Goal: Task Accomplishment & Management: Manage account settings

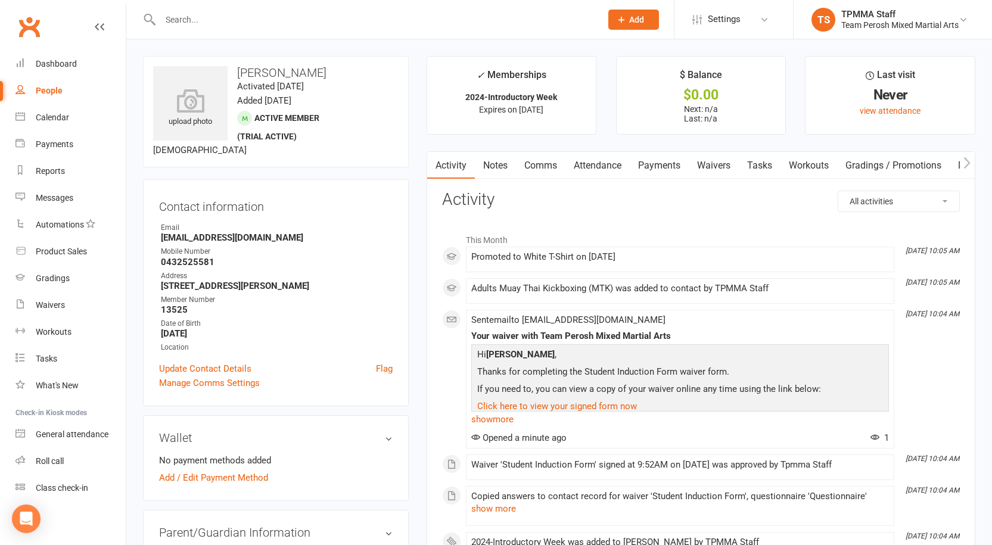
click at [226, 2] on div at bounding box center [368, 19] width 450 height 39
click at [225, 13] on input "text" at bounding box center [375, 19] width 436 height 17
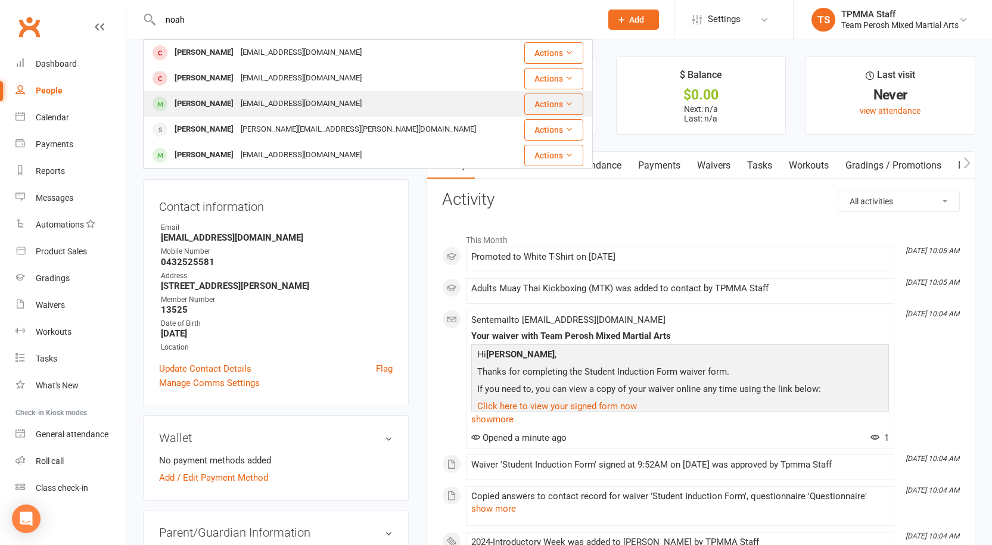
type input "noah"
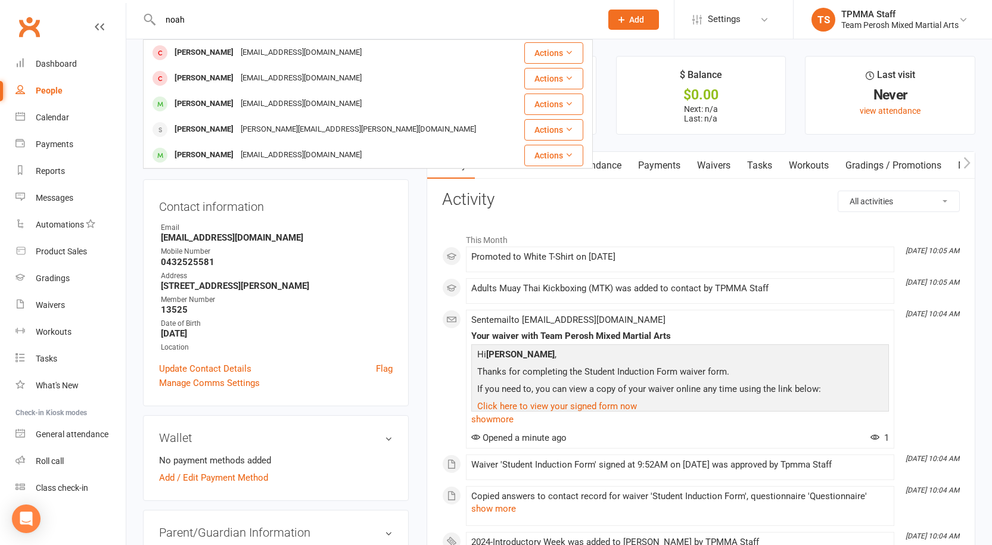
click at [243, 100] on div "[EMAIL_ADDRESS][DOMAIN_NAME]" at bounding box center [301, 103] width 128 height 17
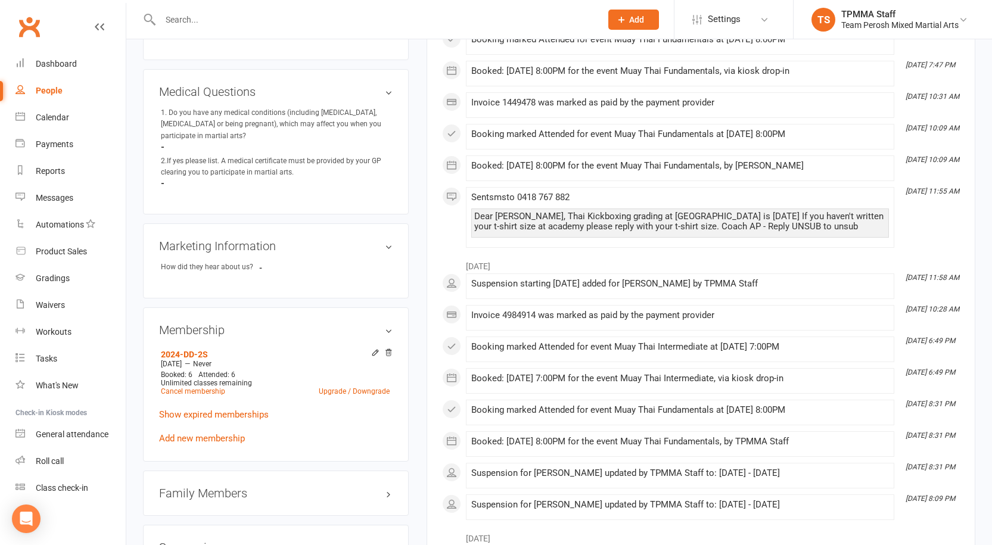
scroll to position [894, 0]
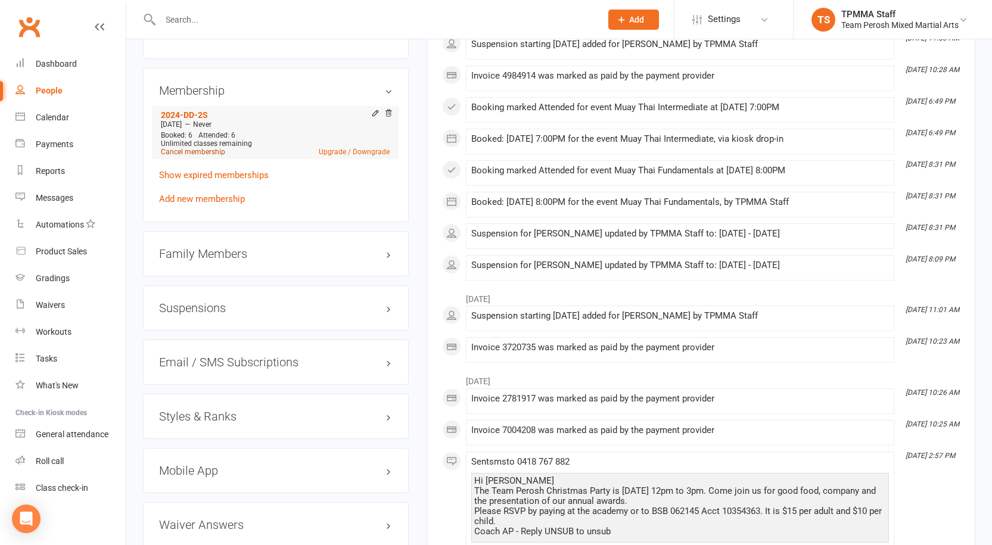
click at [203, 148] on link "Cancel membership" at bounding box center [193, 152] width 64 height 8
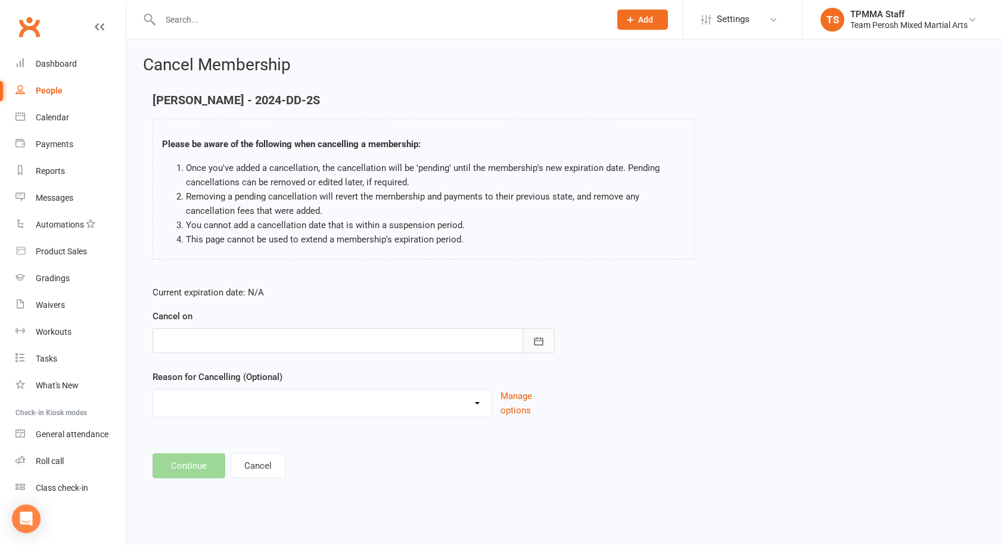
click at [533, 340] on icon "button" at bounding box center [539, 341] width 12 height 12
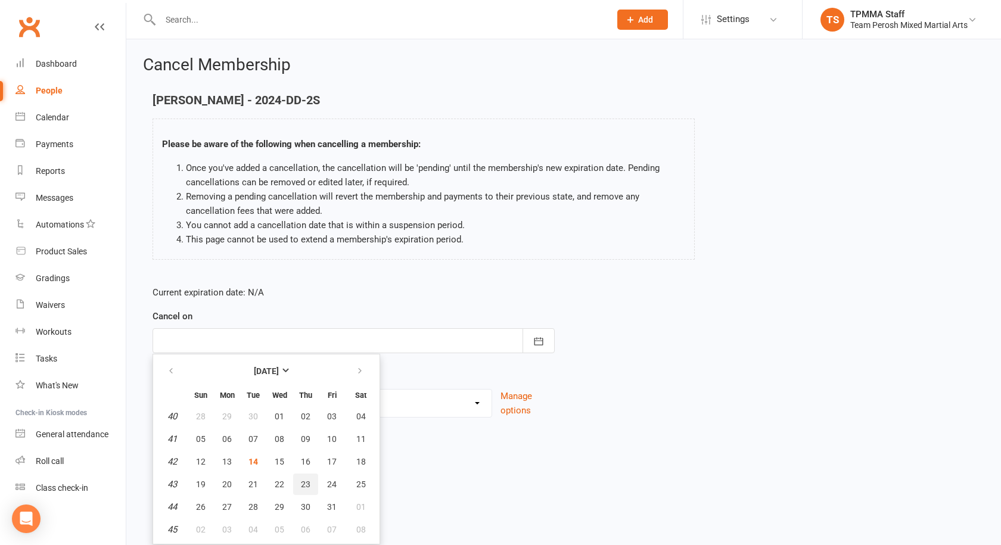
click at [307, 481] on span "23" at bounding box center [306, 485] width 10 height 10
type input "[DATE]"
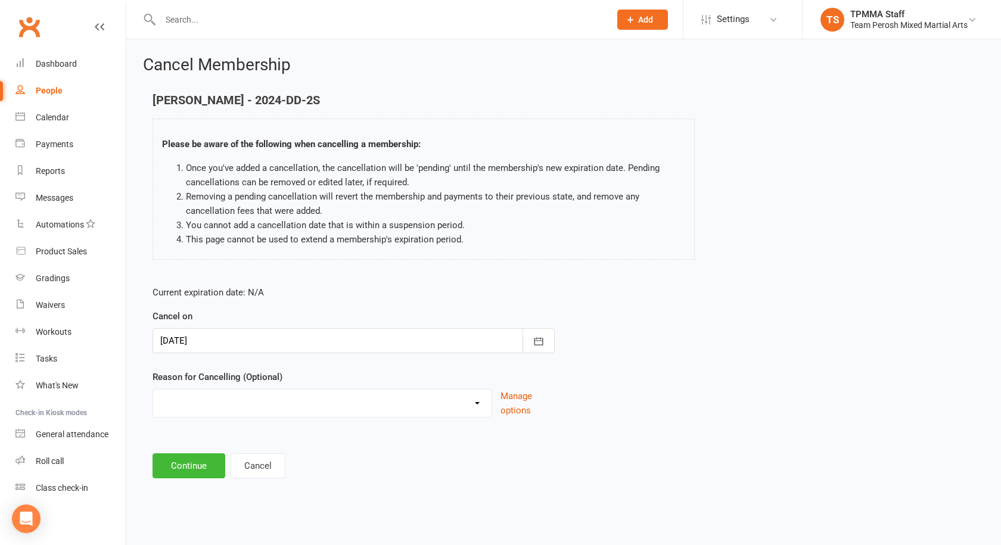
click at [253, 403] on select "Became a member Excessive failed payments Financial Inactive Inactive Casual In…" at bounding box center [322, 402] width 338 height 24
select select "10"
click at [153, 390] on select "Became a member Excessive failed payments Financial Inactive Inactive Casual In…" at bounding box center [322, 402] width 338 height 24
click at [198, 469] on button "Continue" at bounding box center [189, 465] width 73 height 25
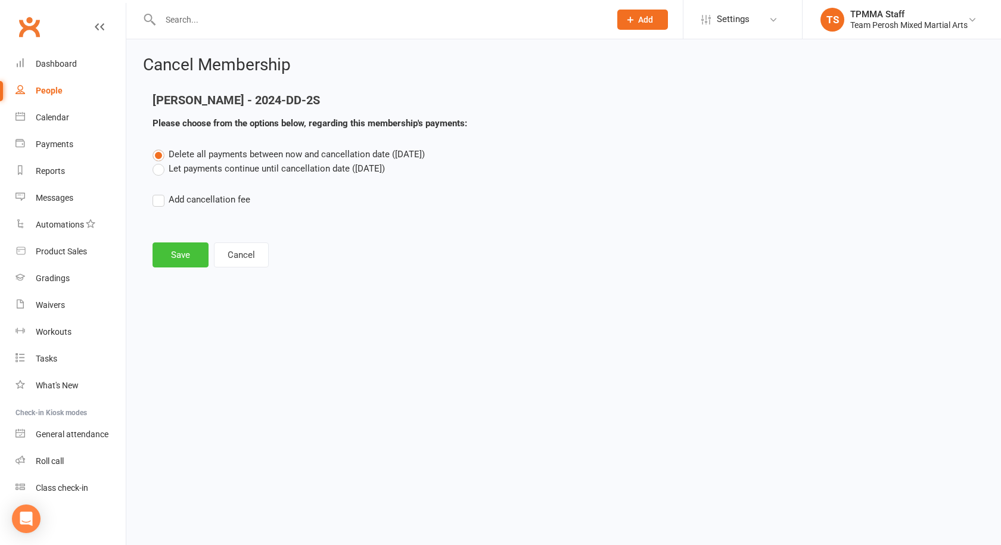
click at [186, 247] on button "Save" at bounding box center [181, 254] width 56 height 25
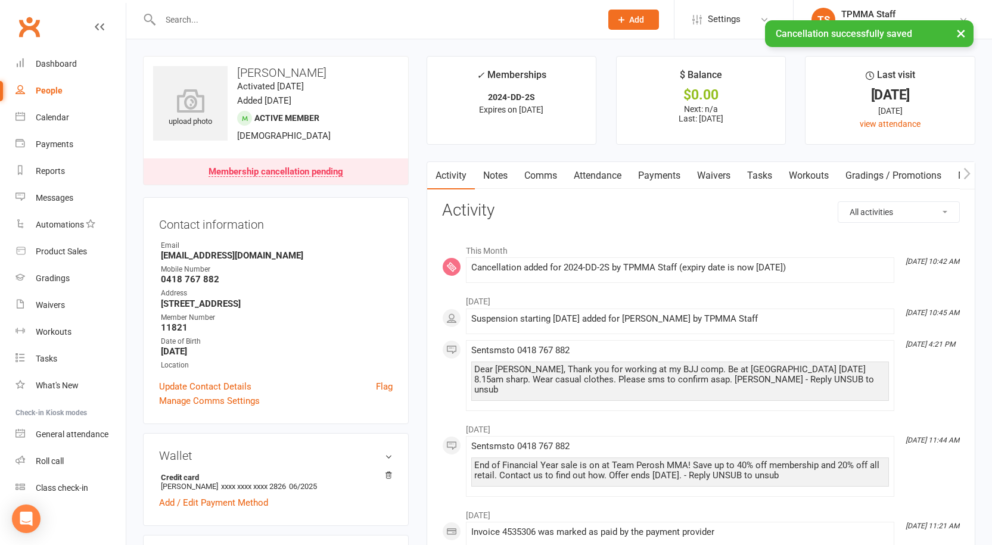
click at [660, 176] on link "Payments" at bounding box center [659, 175] width 59 height 27
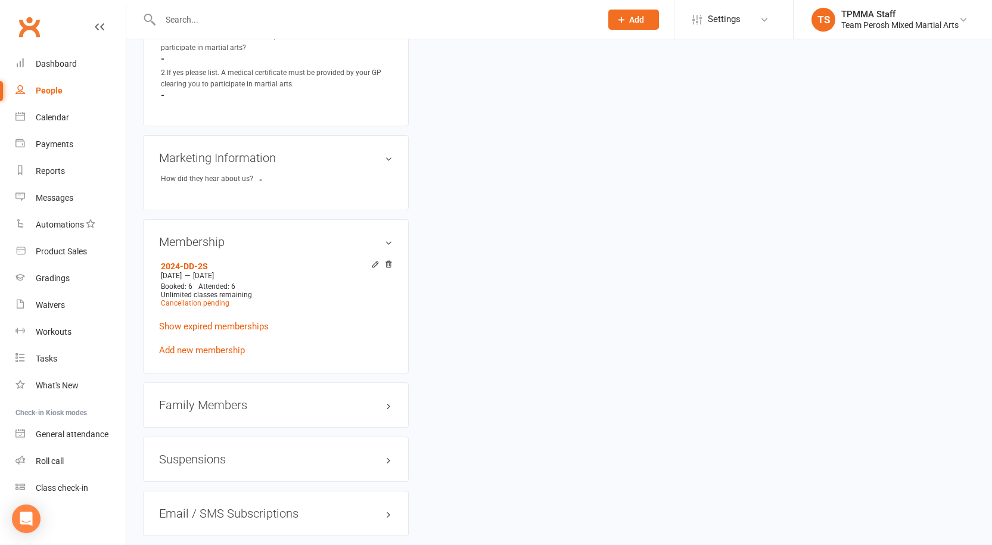
scroll to position [894, 0]
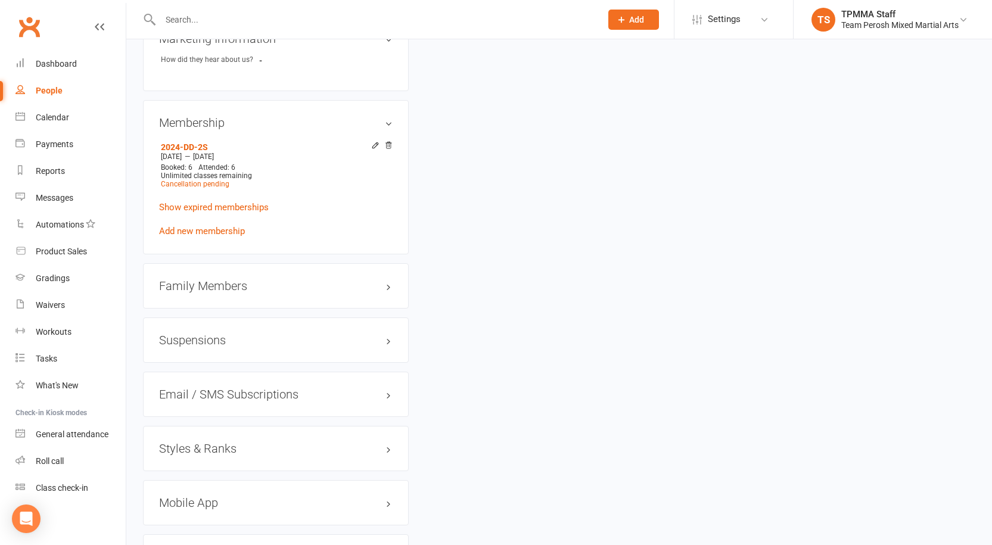
click at [220, 279] on h3 "Family Members" at bounding box center [276, 285] width 234 height 13
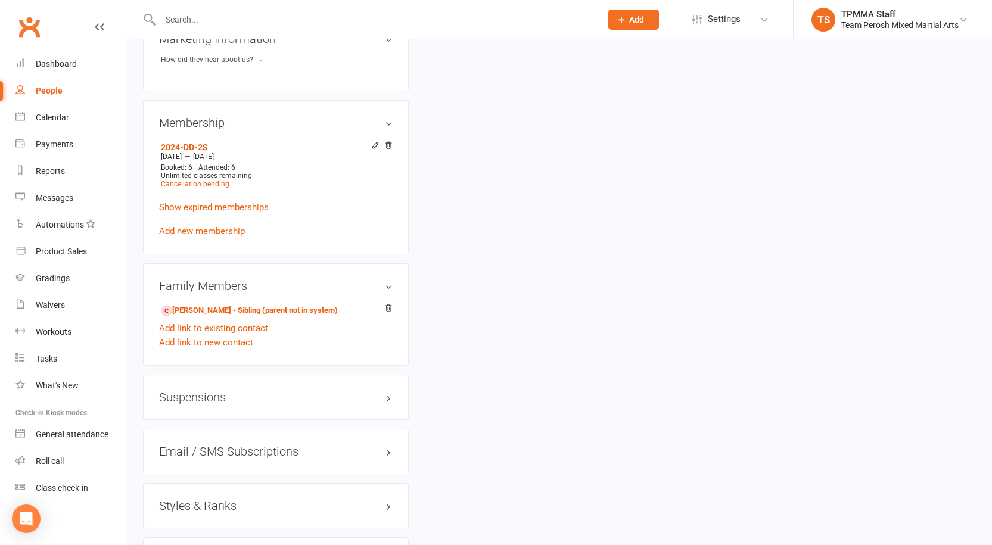
click at [220, 279] on h3 "Family Members" at bounding box center [276, 285] width 234 height 13
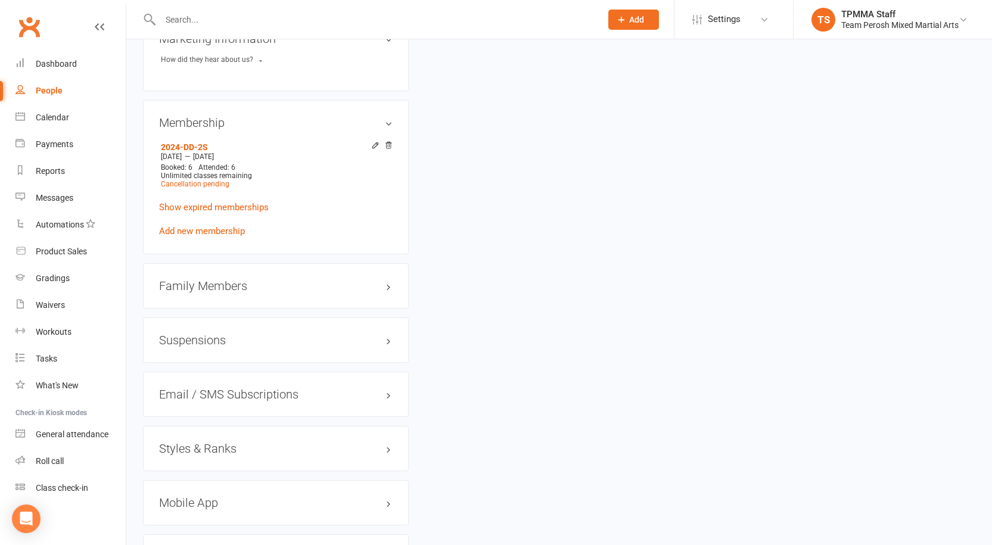
click at [220, 279] on h3 "Family Members" at bounding box center [276, 285] width 234 height 13
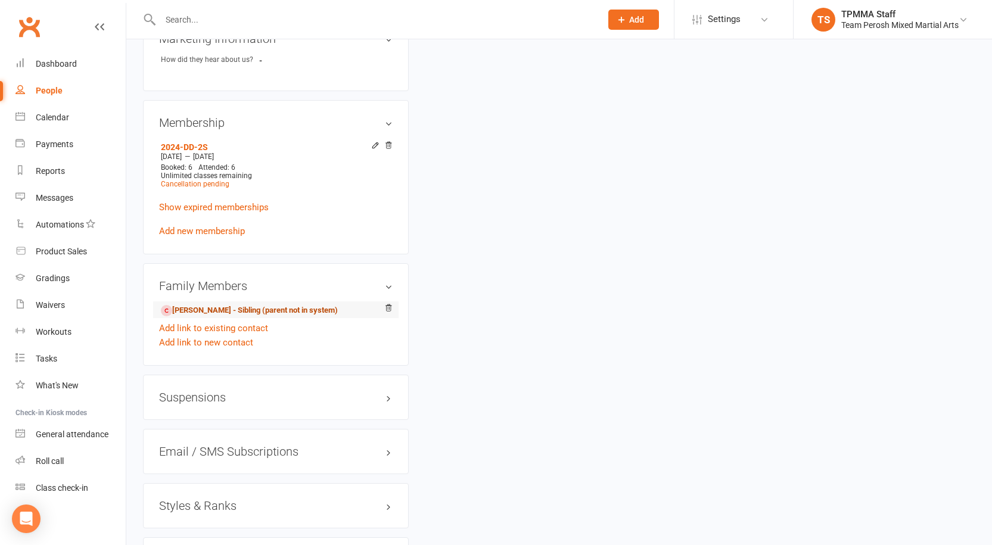
click at [230, 304] on link "Elliott Jones - Sibling (parent not in system)" at bounding box center [249, 310] width 177 height 13
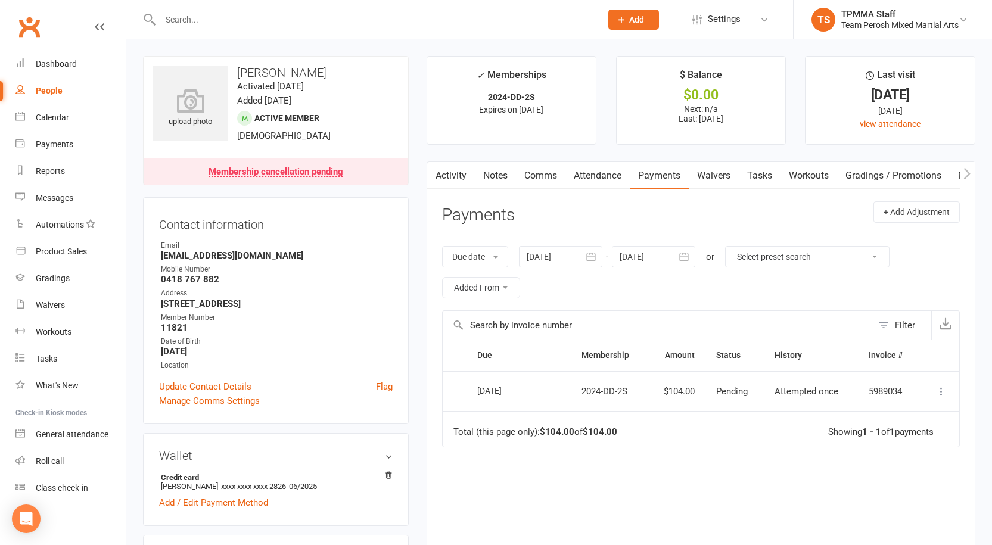
click at [218, 14] on input "text" at bounding box center [375, 19] width 436 height 17
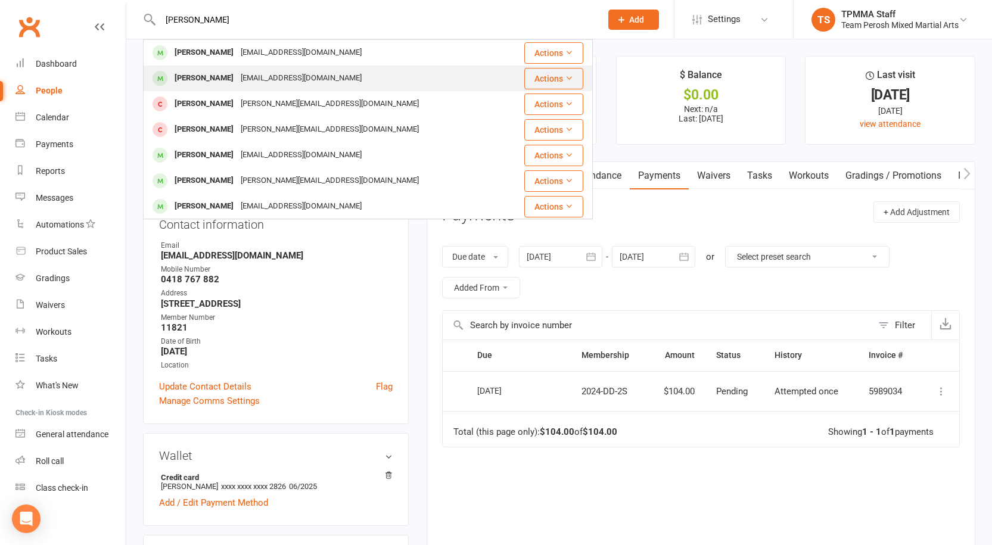
type input "john"
click at [271, 83] on div "[EMAIL_ADDRESS][DOMAIN_NAME]" at bounding box center [301, 78] width 128 height 17
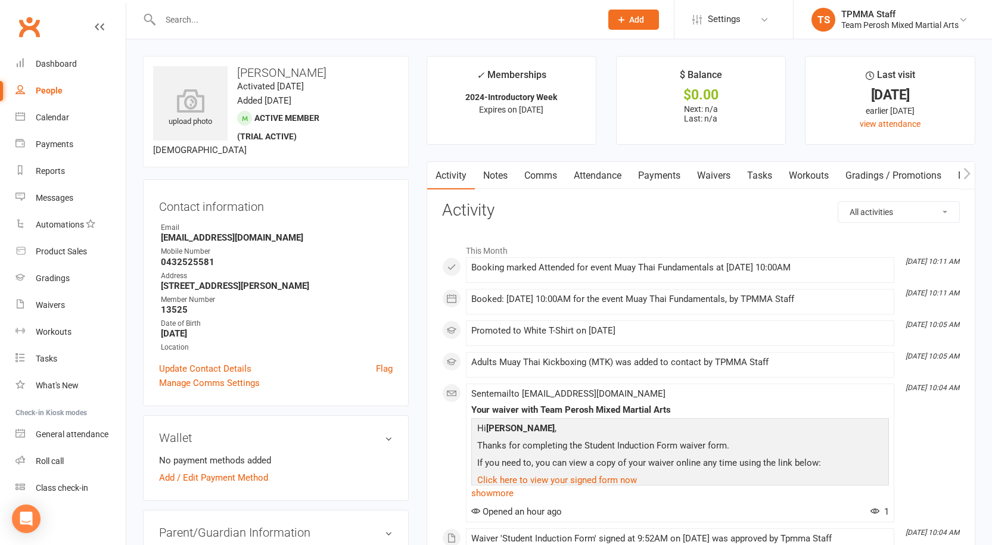
click at [490, 176] on link "Notes" at bounding box center [495, 175] width 41 height 27
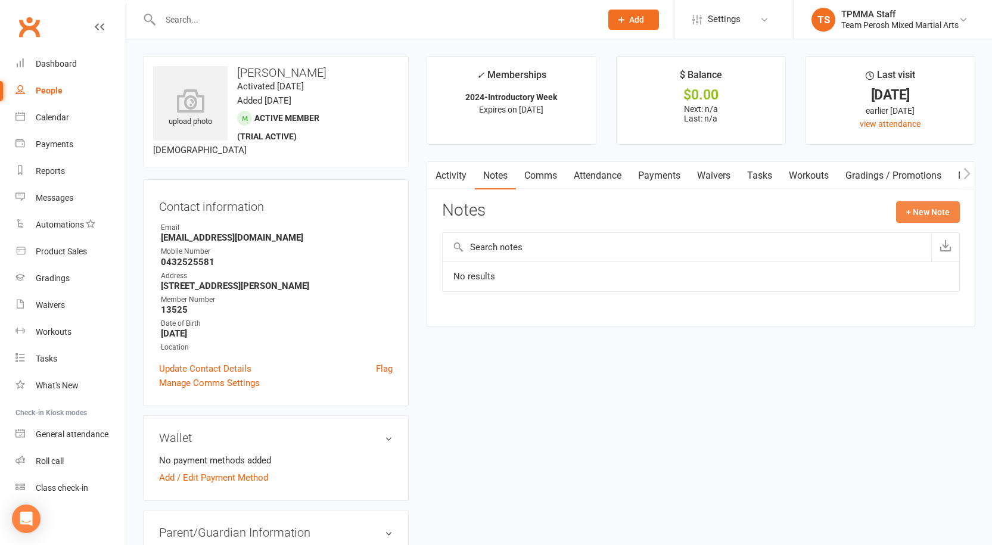
click at [931, 212] on button "+ New Note" at bounding box center [928, 211] width 64 height 21
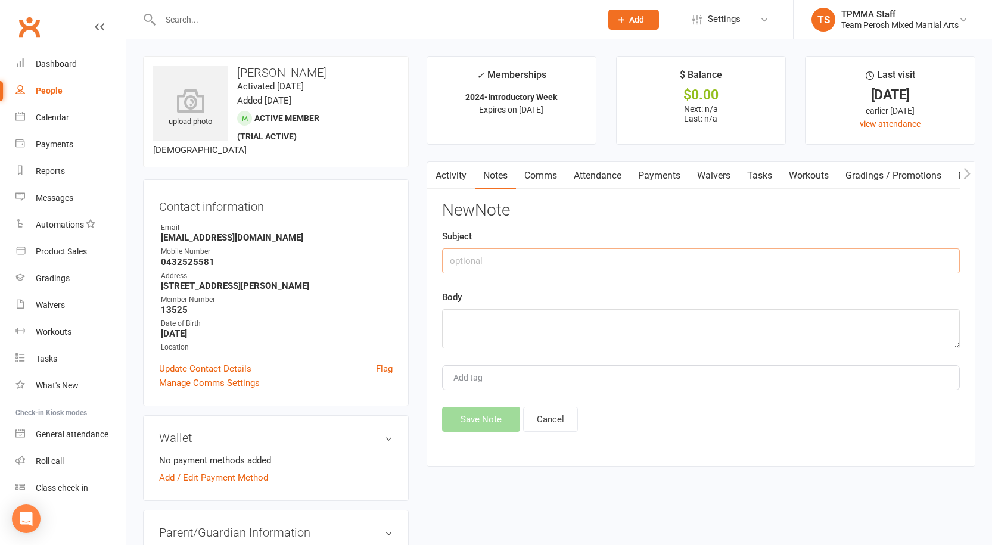
click at [496, 256] on input "text" at bounding box center [701, 260] width 518 height 25
click at [488, 321] on textarea at bounding box center [701, 328] width 518 height 39
type textarea "Coming in Thurs 16/10"
click at [475, 421] on button "Save Note" at bounding box center [481, 419] width 78 height 25
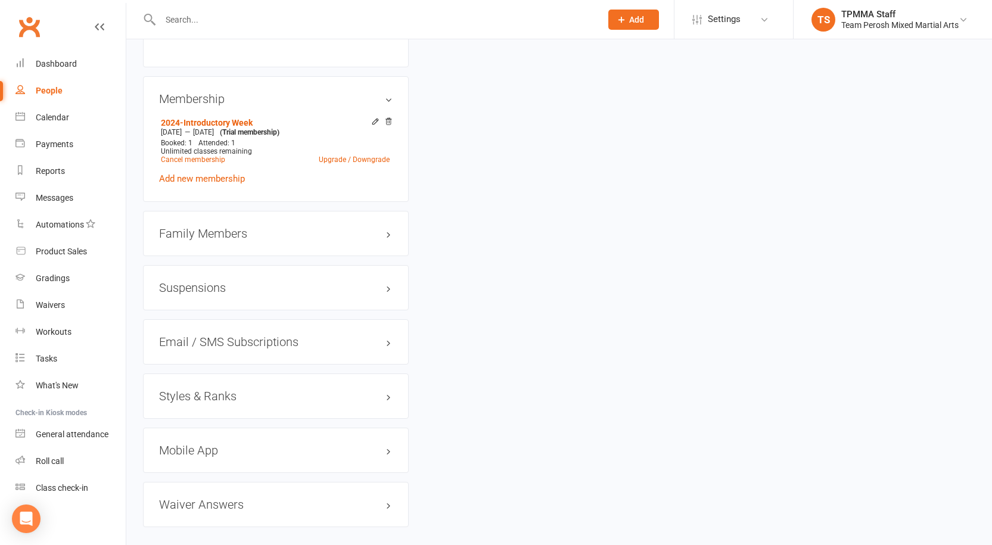
scroll to position [894, 0]
click at [201, 391] on div "Styles & Ranks" at bounding box center [276, 395] width 266 height 45
click at [207, 389] on h3 "Styles & Ranks" at bounding box center [276, 395] width 234 height 13
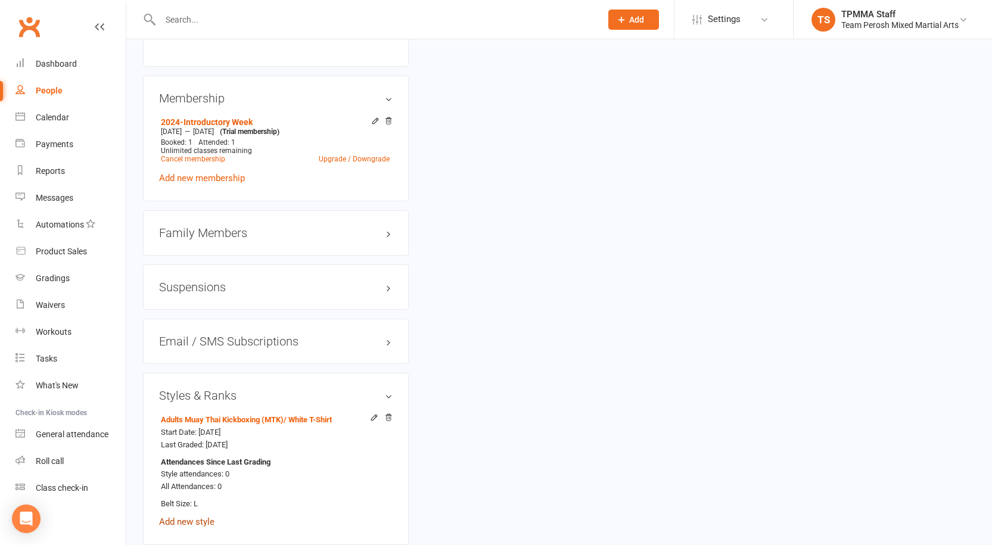
click at [193, 517] on link "Add new style" at bounding box center [186, 522] width 55 height 11
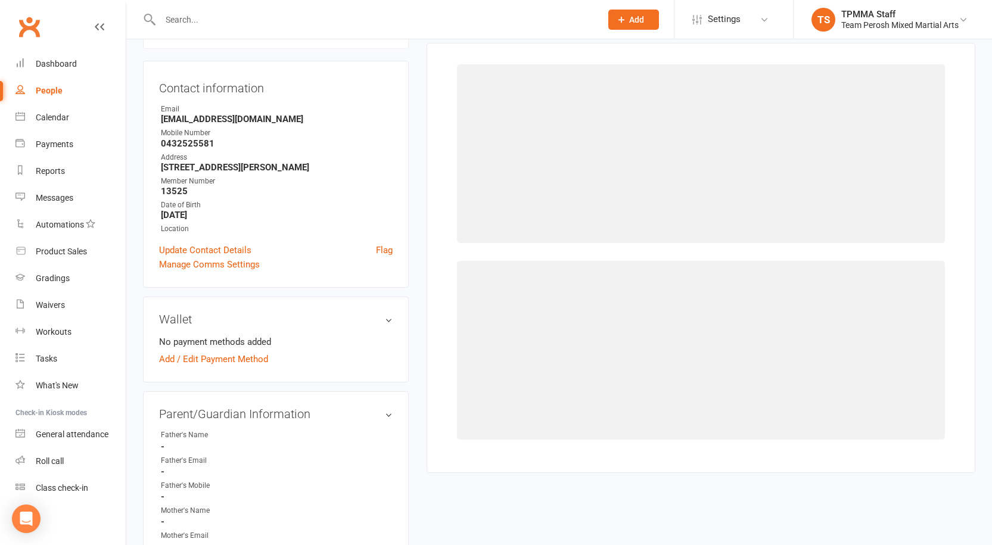
scroll to position [102, 0]
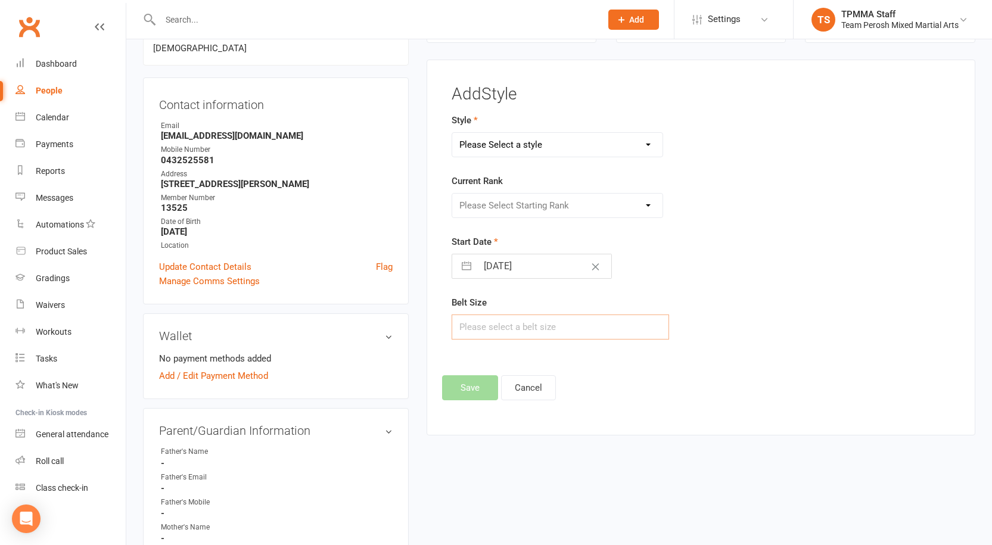
click at [509, 332] on input "text" at bounding box center [560, 327] width 217 height 25
type input "A2"
click at [501, 202] on div "Please Select Starting Rank" at bounding box center [558, 205] width 212 height 25
click at [508, 142] on select "Please Select a style Adults Brazilian Jiu-Jitsu (BJJ) Adults Muay Thai Kickbox…" at bounding box center [557, 145] width 210 height 24
select select "3312"
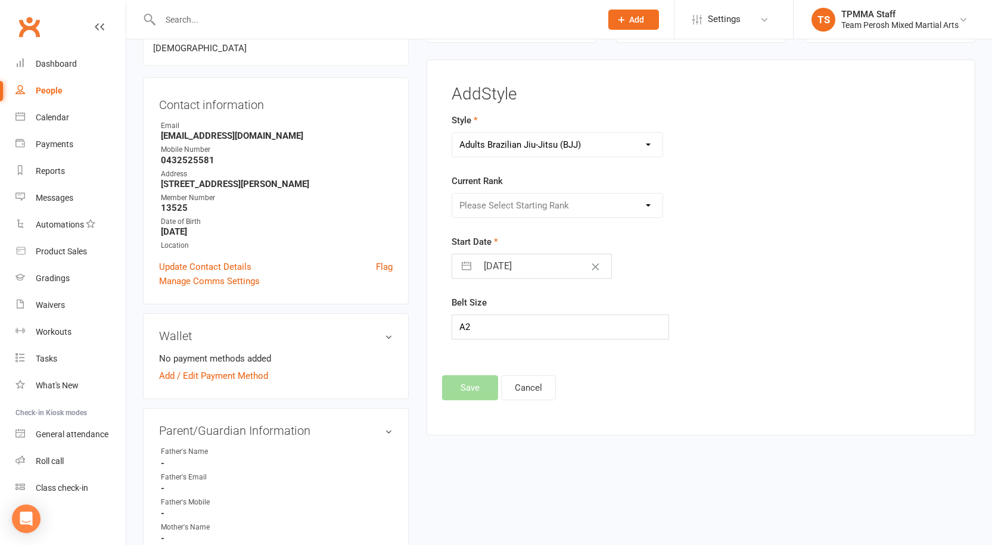
click at [452, 133] on select "Please Select a style Adults Brazilian Jiu-Jitsu (BJJ) Adults Muay Thai Kickbox…" at bounding box center [557, 145] width 210 height 24
click at [546, 195] on select "Please Select Starting Rank White Belt White Belt 1st Stripe White Belt 2nd Str…" at bounding box center [557, 206] width 210 height 24
select select "37632"
click at [452, 194] on select "Please Select Starting Rank White Belt White Belt 1st Stripe White Belt 2nd Str…" at bounding box center [557, 206] width 210 height 24
click at [468, 394] on button "Save" at bounding box center [470, 387] width 56 height 25
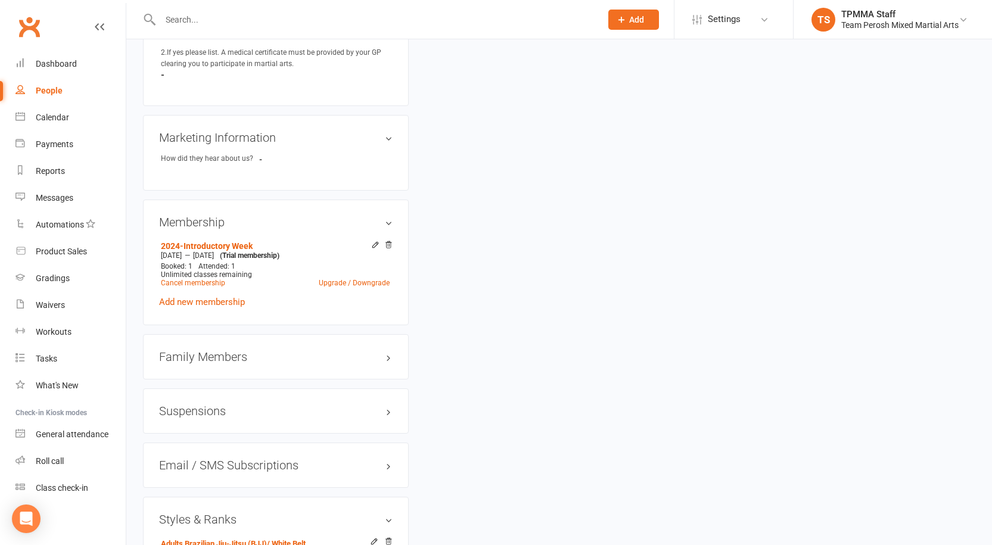
scroll to position [477, 0]
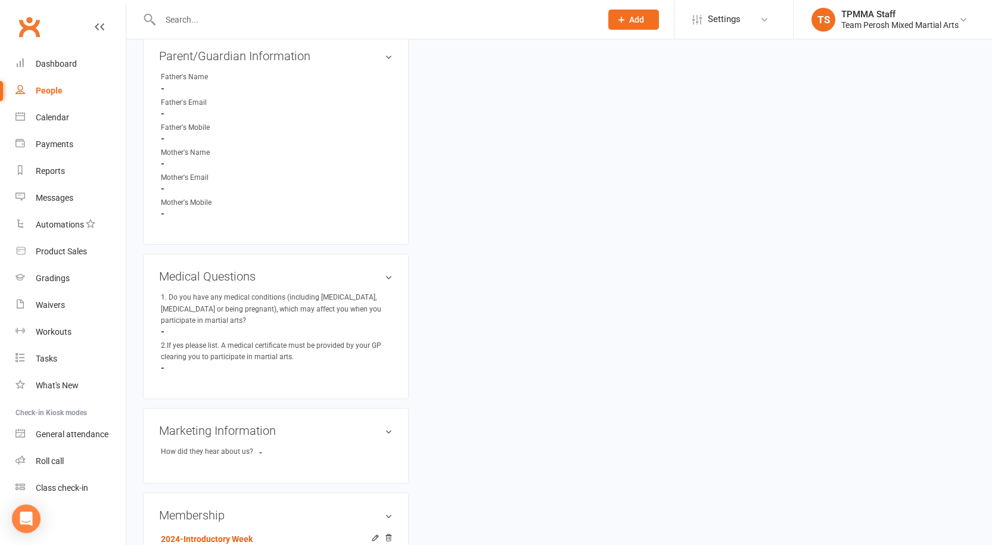
click at [252, 21] on input "text" at bounding box center [375, 19] width 436 height 17
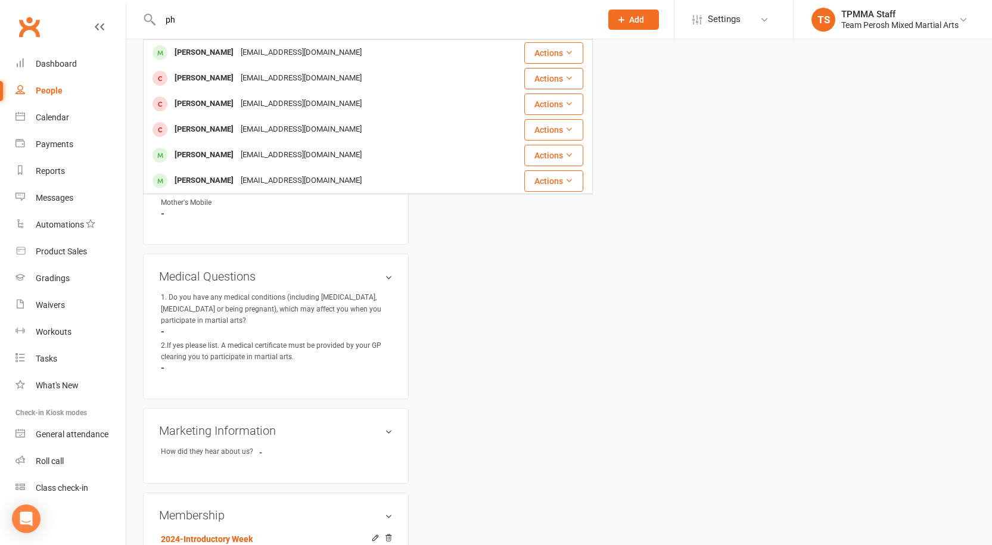
type input "p"
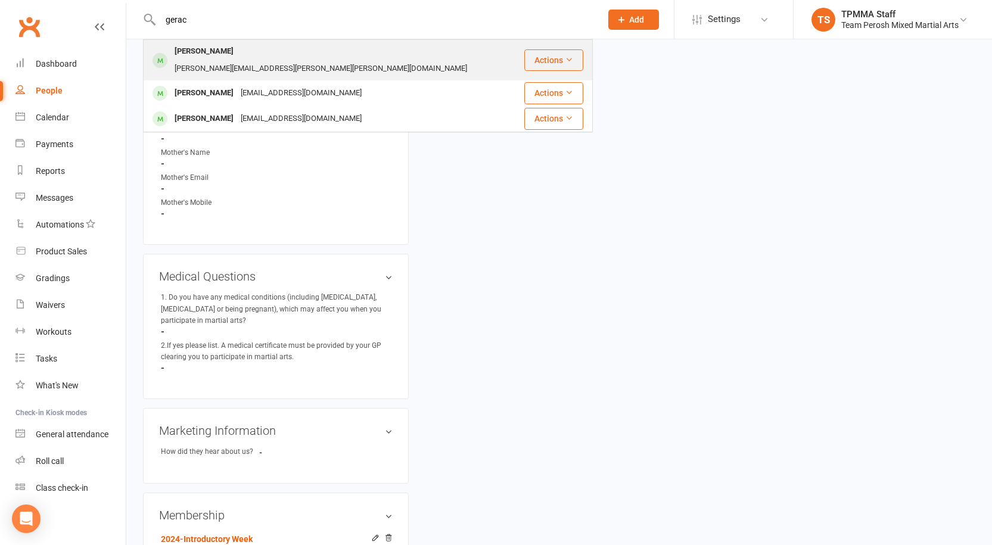
type input "gerac"
click at [231, 51] on div "Anthony Gerace" at bounding box center [204, 51] width 66 height 17
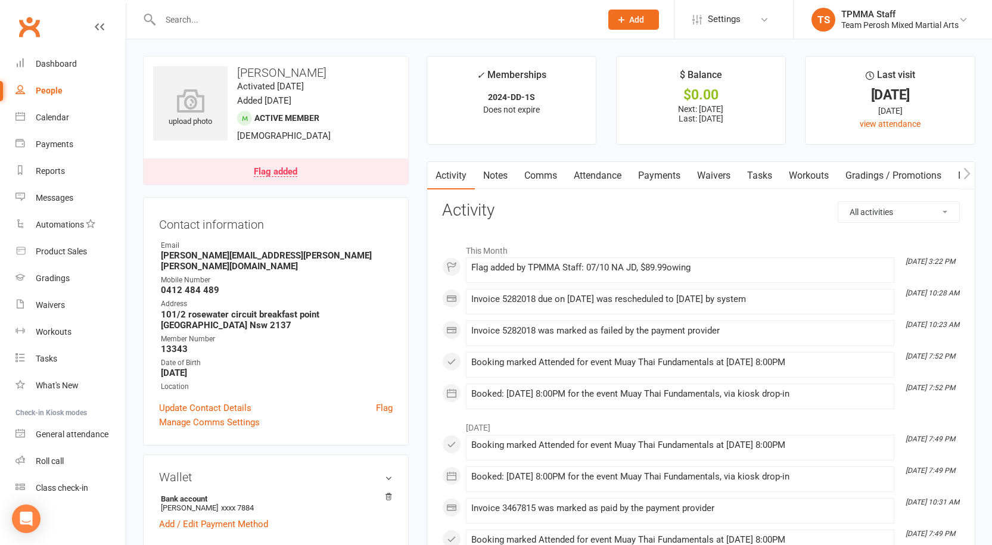
click at [266, 163] on link "Flag added" at bounding box center [276, 171] width 265 height 26
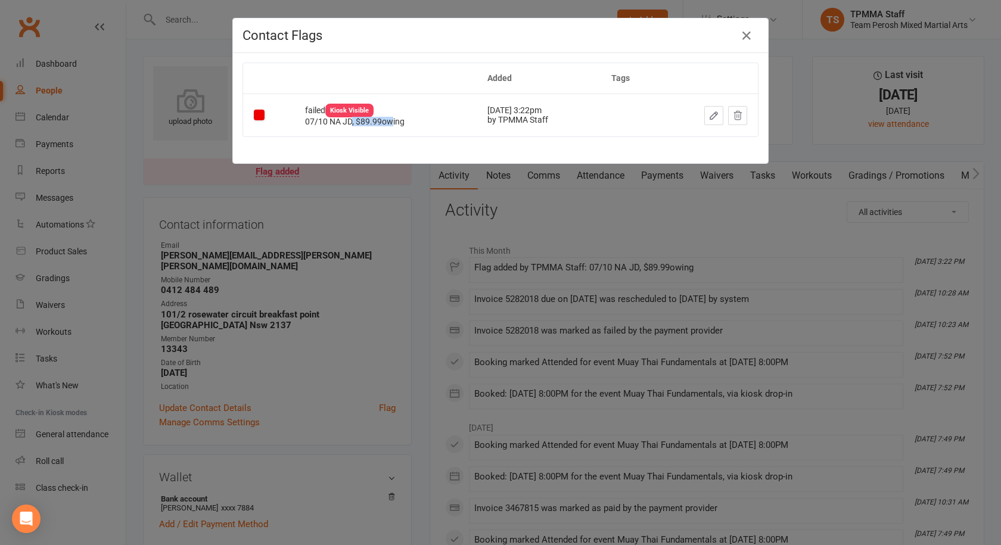
drag, startPoint x: 387, startPoint y: 126, endPoint x: 347, endPoint y: 126, distance: 40.5
click at [347, 126] on div "07/10 NA JD, $89.99owing" at bounding box center [385, 121] width 161 height 9
drag, startPoint x: 335, startPoint y: 123, endPoint x: 306, endPoint y: 126, distance: 29.9
click at [294, 121] on td "failed Kiosk Visible 07/10 NA JD, $89.99owing" at bounding box center [385, 115] width 182 height 42
click at [757, 39] on div "Contact Flags" at bounding box center [500, 35] width 535 height 35
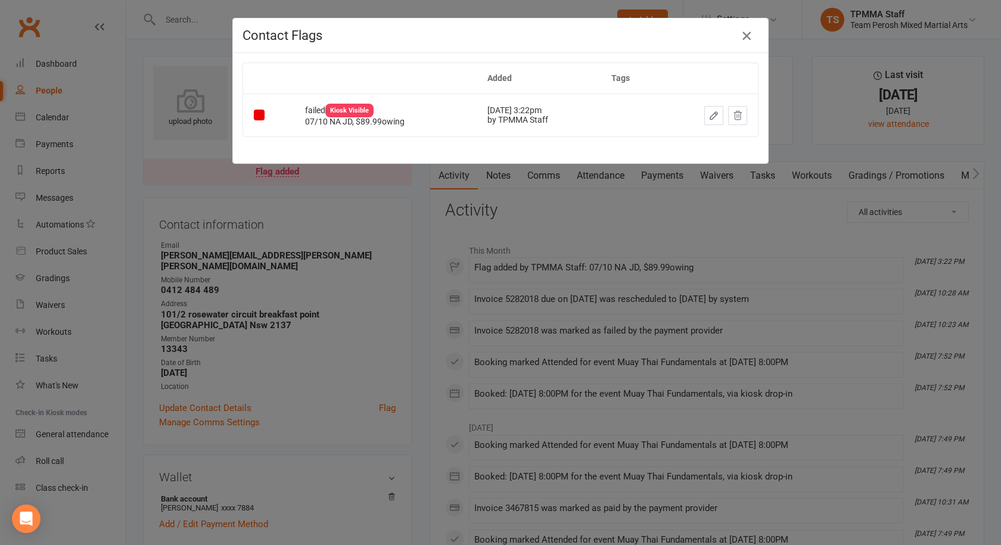
click at [739, 35] on icon "button" at bounding box center [746, 36] width 14 height 14
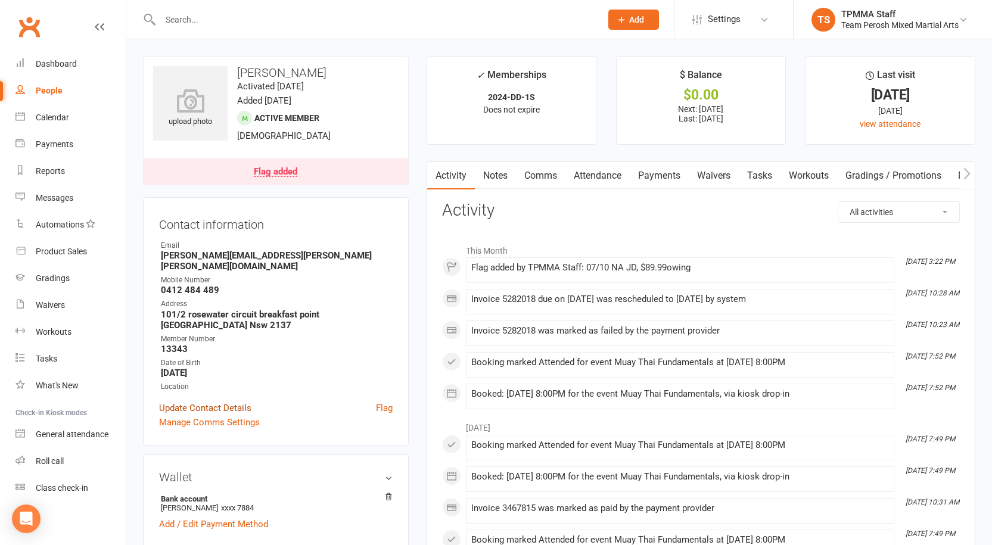
click at [232, 401] on link "Update Contact Details" at bounding box center [205, 408] width 92 height 14
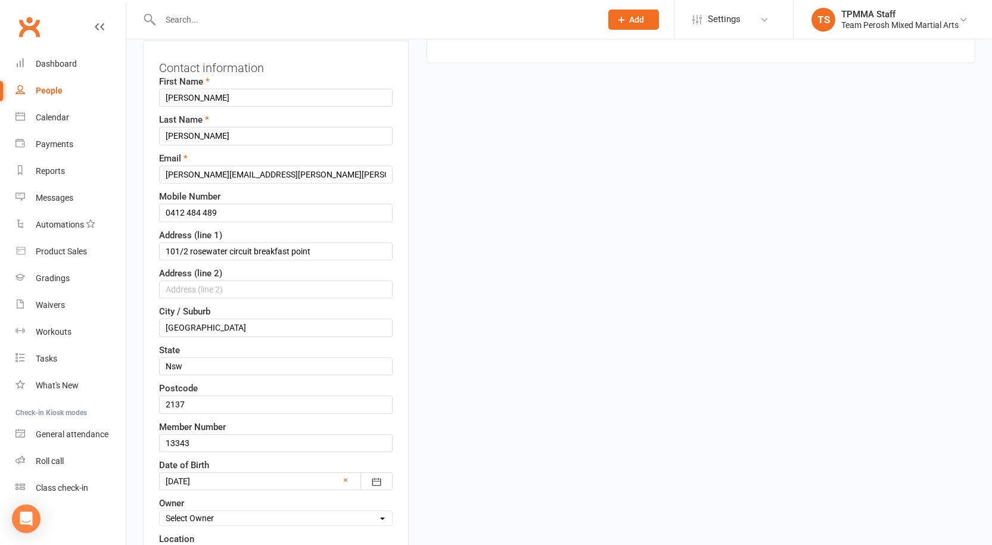
scroll to position [175, 0]
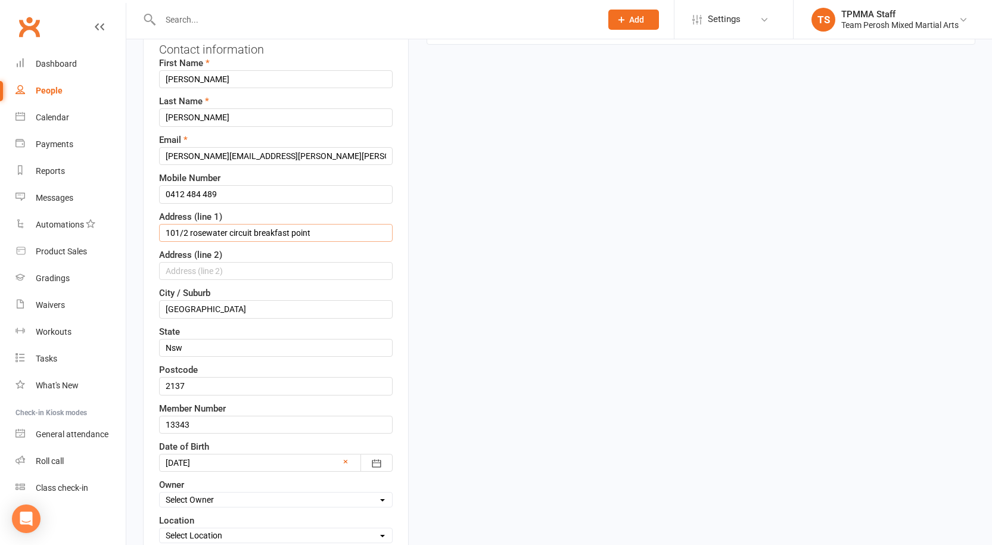
click at [192, 228] on input "101/2 rosewater circuit breakfast point" at bounding box center [276, 233] width 234 height 18
drag, startPoint x: 234, startPoint y: 233, endPoint x: 242, endPoint y: 233, distance: 8.3
click at [234, 233] on input "101/2 Rosewater circuit breakfast point" at bounding box center [276, 233] width 234 height 18
click at [260, 225] on input "101/2 Rosewater Circuit breakfast point" at bounding box center [276, 233] width 234 height 18
drag, startPoint x: 298, startPoint y: 232, endPoint x: 304, endPoint y: 233, distance: 6.0
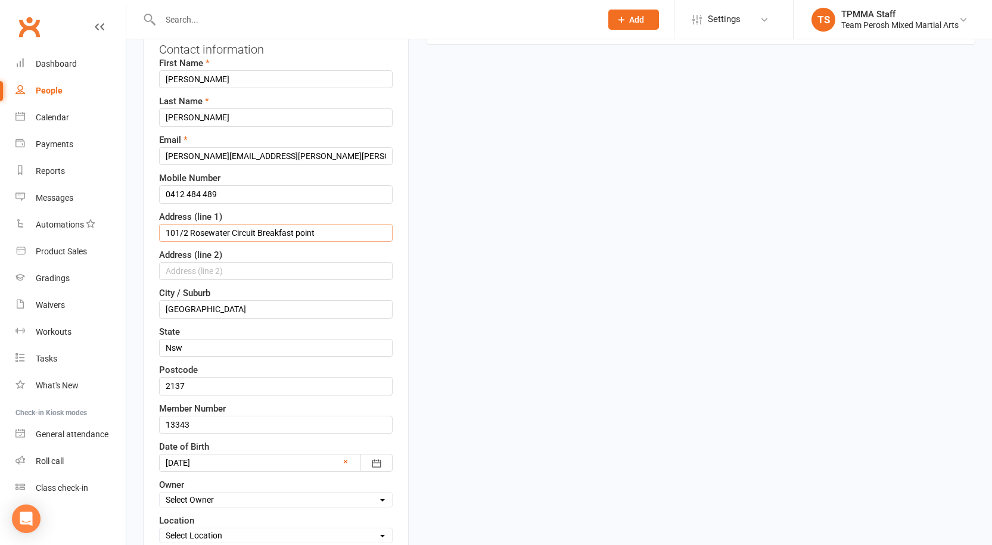
click at [298, 233] on input "101/2 Rosewater Circuit Breakfast point" at bounding box center [276, 233] width 234 height 18
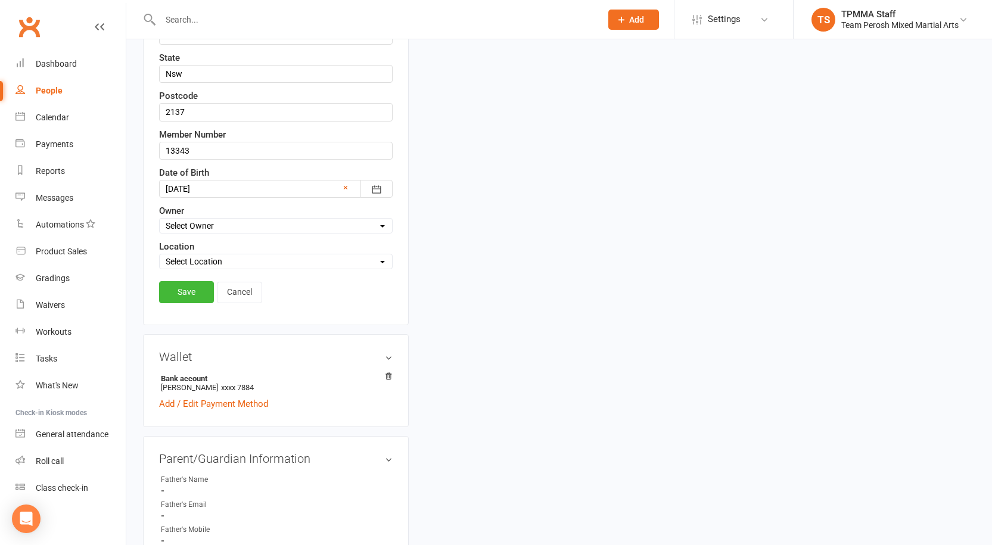
scroll to position [533, 0]
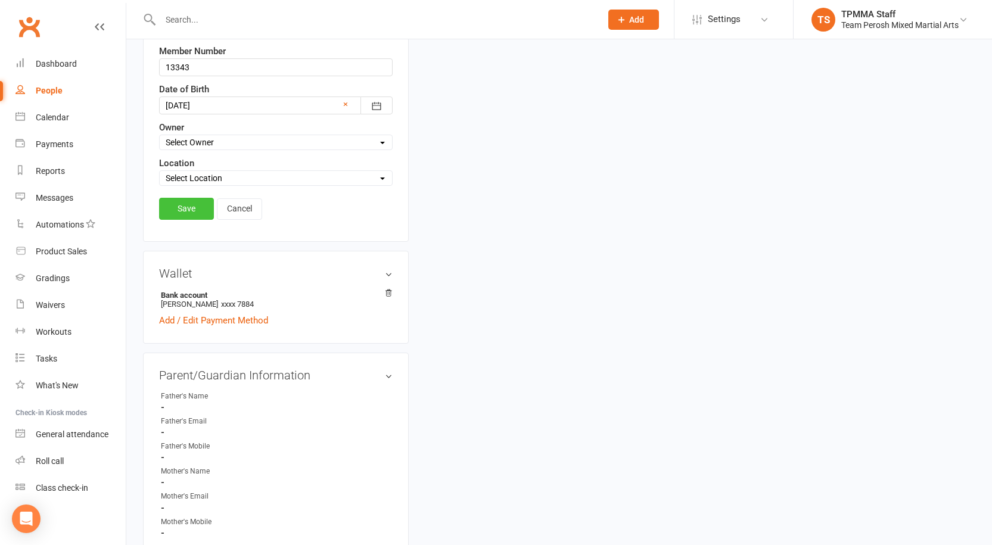
type input "101/2 Rosewater Circuit Breakfast Point"
click at [184, 206] on link "Save" at bounding box center [186, 208] width 55 height 21
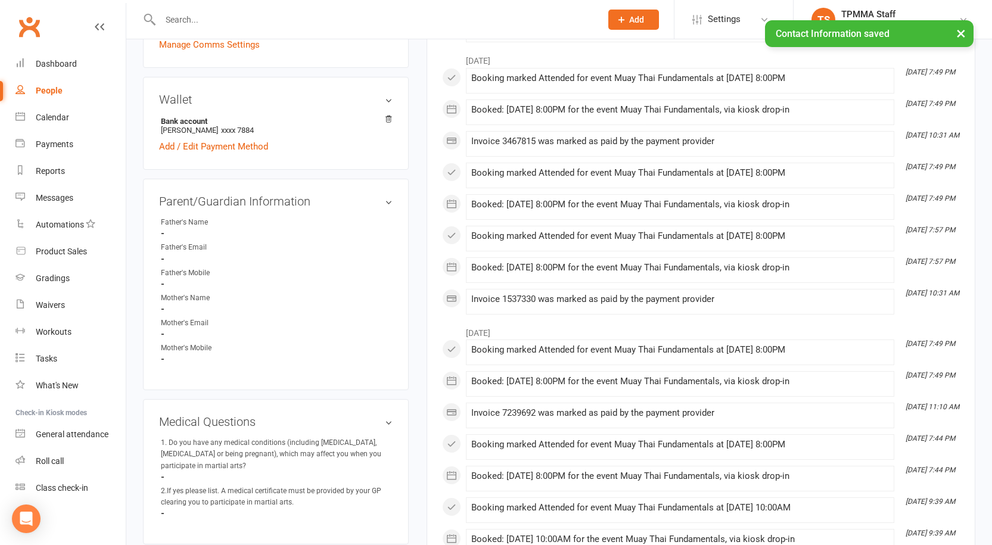
scroll to position [0, 0]
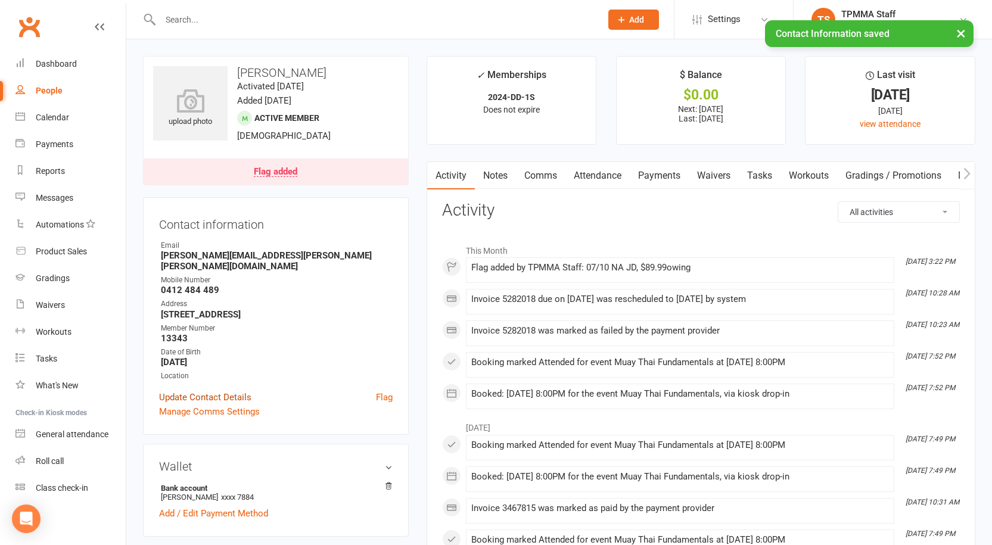
click at [212, 393] on link "Update Contact Details" at bounding box center [205, 397] width 92 height 14
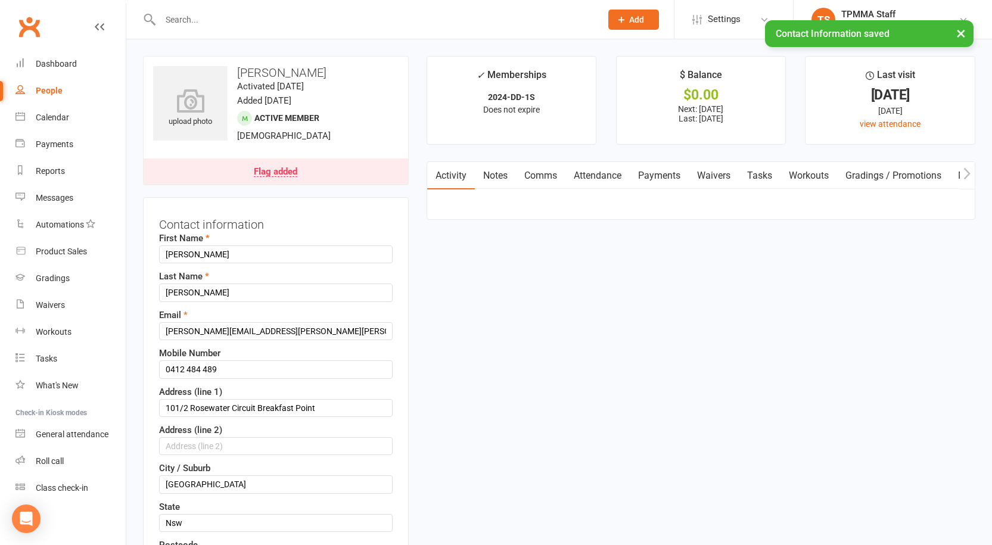
scroll to position [56, 0]
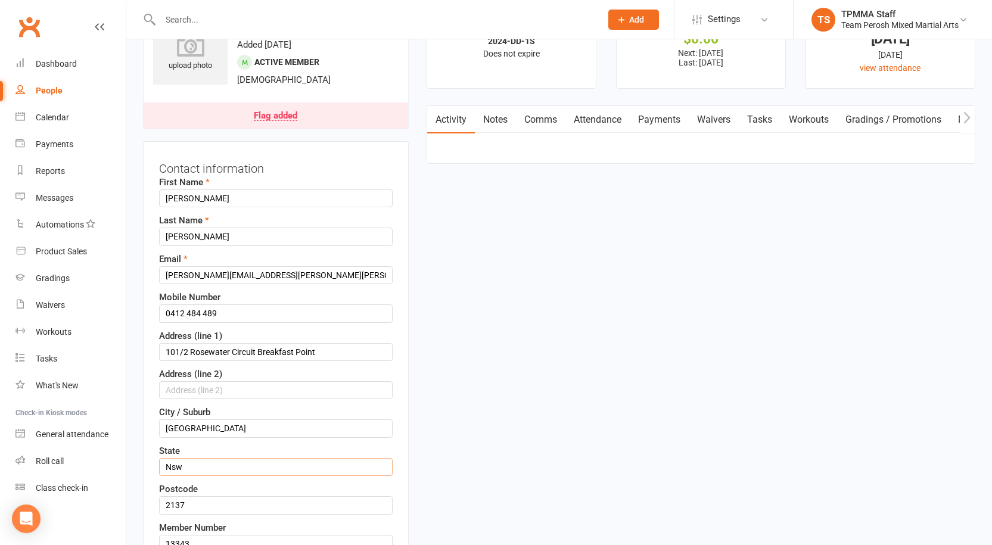
click at [184, 468] on input "Nsw" at bounding box center [276, 467] width 234 height 18
type input "NSW"
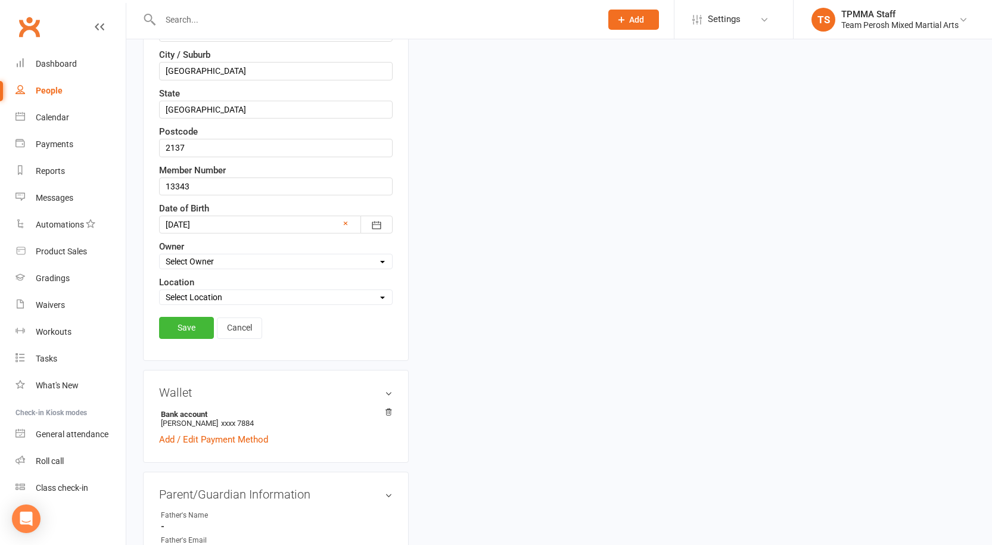
click at [189, 327] on link "Save" at bounding box center [186, 327] width 55 height 21
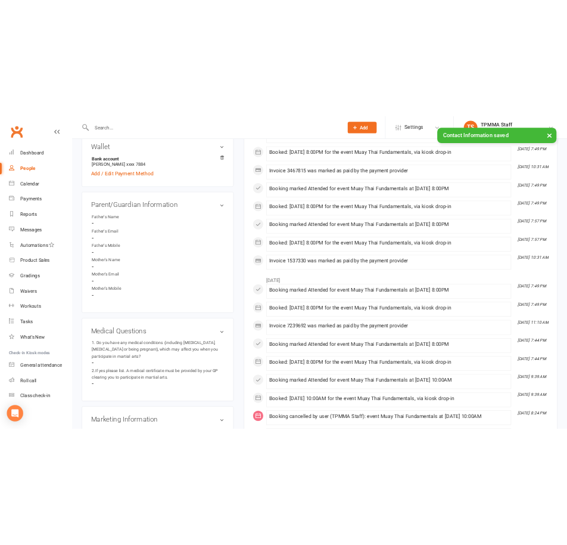
scroll to position [56, 0]
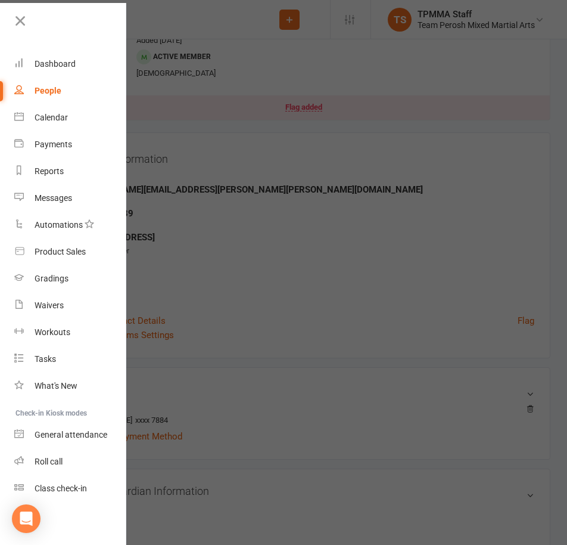
click at [169, 36] on div at bounding box center [283, 272] width 567 height 545
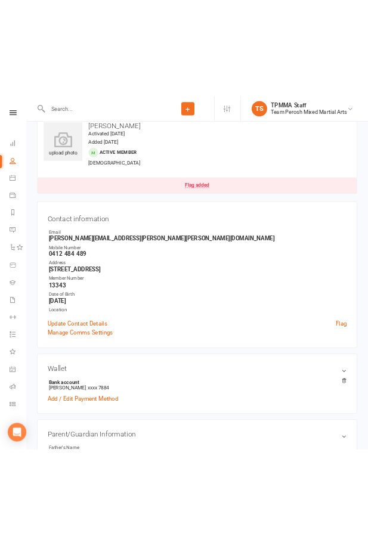
scroll to position [0, 0]
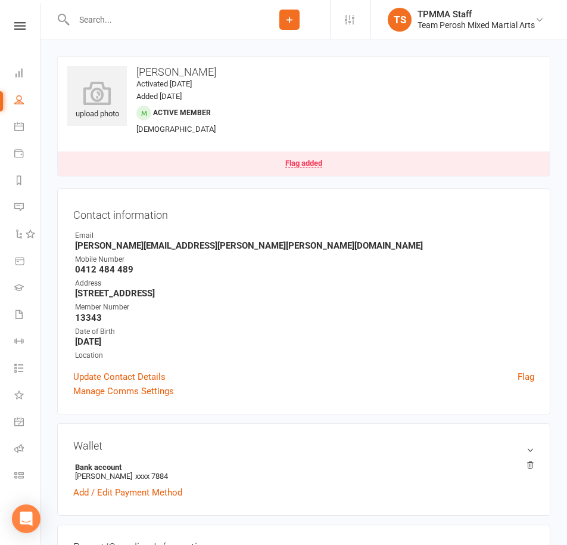
click at [137, 20] on input "text" at bounding box center [159, 19] width 179 height 17
paste input "Fernane"
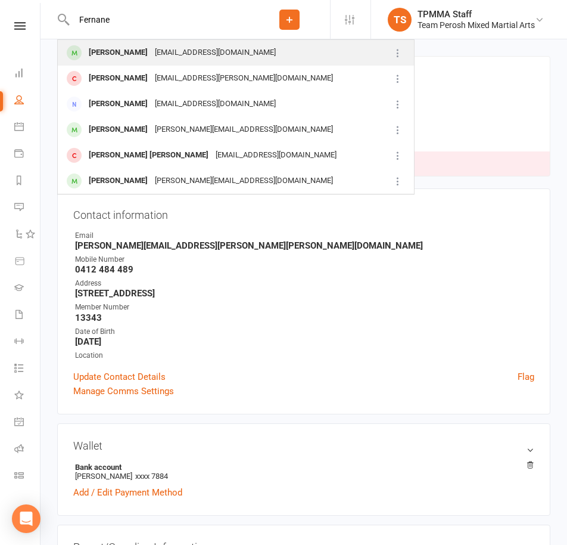
type input "Fernane"
click at [157, 52] on div "Fernanewassim77@gmail.com" at bounding box center [215, 52] width 128 height 17
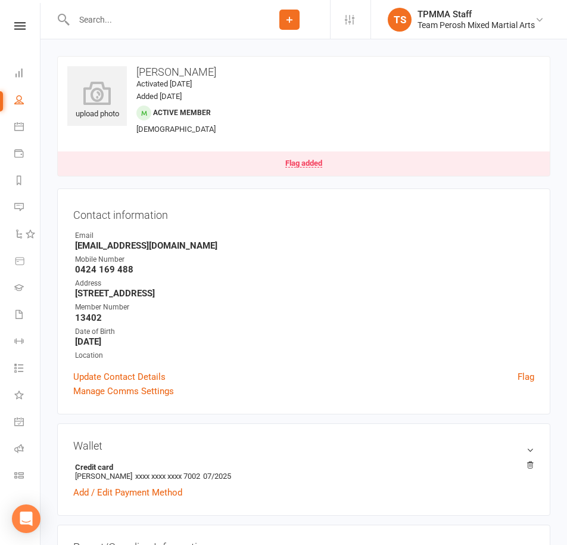
click at [263, 163] on link "Flag added" at bounding box center [304, 163] width 492 height 24
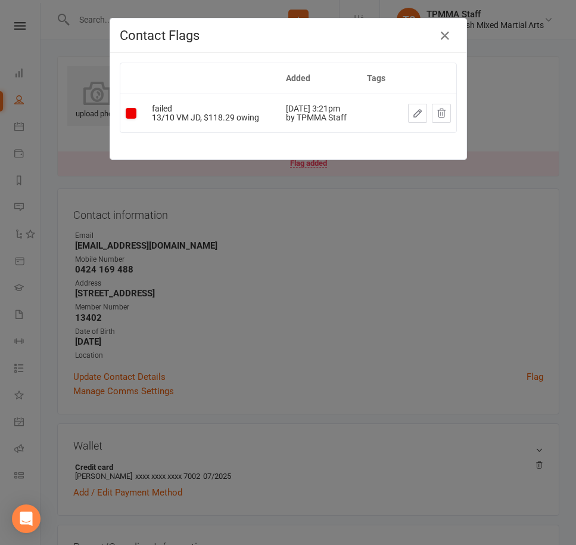
click at [415, 110] on icon "button" at bounding box center [417, 113] width 7 height 7
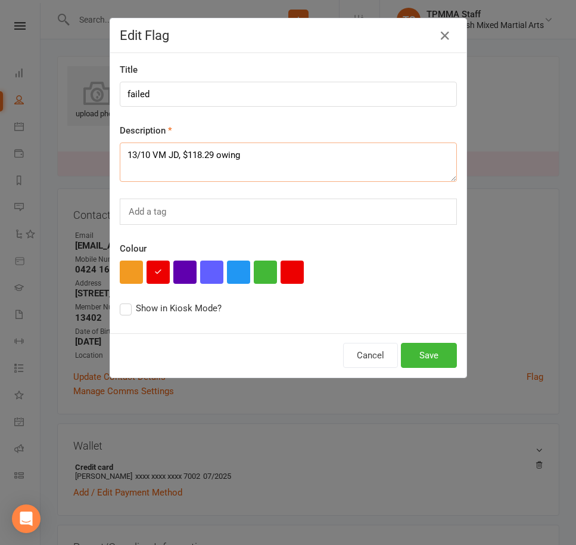
drag, startPoint x: 178, startPoint y: 157, endPoint x: 61, endPoint y: 145, distance: 117.3
click at [61, 145] on div "Edit Flag Title failed Description 13/10 VM JD, $118.29 owing Add a tag Colour …" at bounding box center [288, 272] width 576 height 545
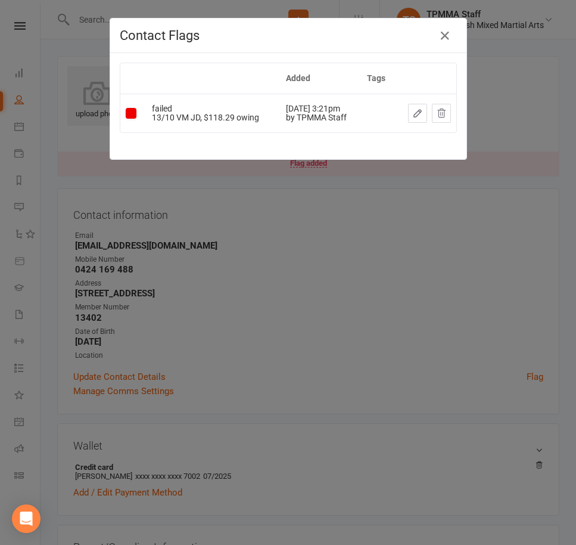
click at [412, 114] on icon "button" at bounding box center [417, 113] width 11 height 11
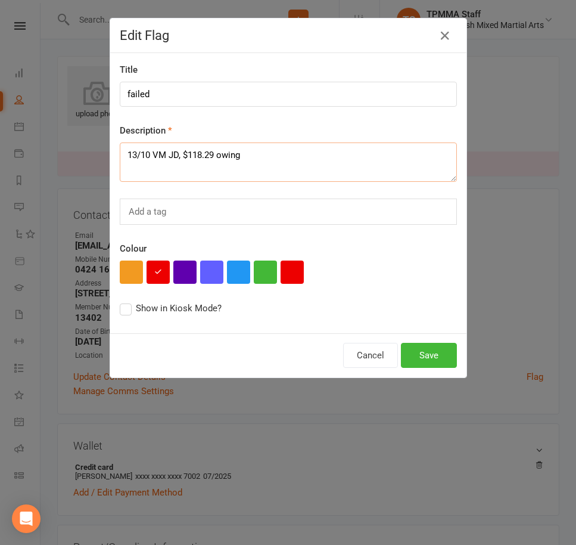
click at [128, 154] on textarea "13/10 VM JD, $118.29 owing" at bounding box center [288, 161] width 337 height 39
drag, startPoint x: 128, startPoint y: 154, endPoint x: 176, endPoint y: 151, distance: 48.4
click at [176, 151] on textarea "13/10 VM JD, $118.29 owing" at bounding box center [288, 161] width 337 height 39
type textarea "$118.29 owing"
click at [434, 355] on button "Save" at bounding box center [429, 355] width 56 height 25
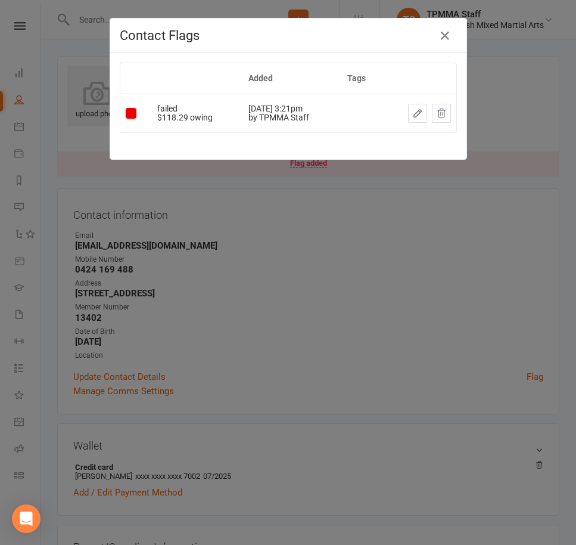
click at [467, 246] on div "Contact Flags Added Tags failed $118.29 owing Oct 7, 2025 3:21pm by TPMMA Staff" at bounding box center [288, 272] width 576 height 545
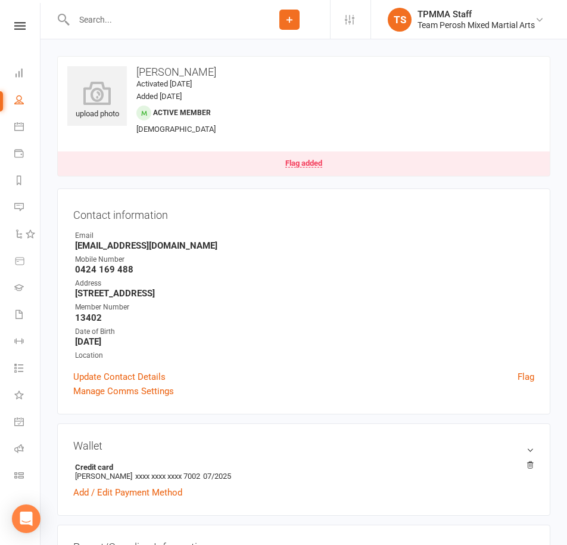
click at [132, 17] on input "text" at bounding box center [159, 19] width 179 height 17
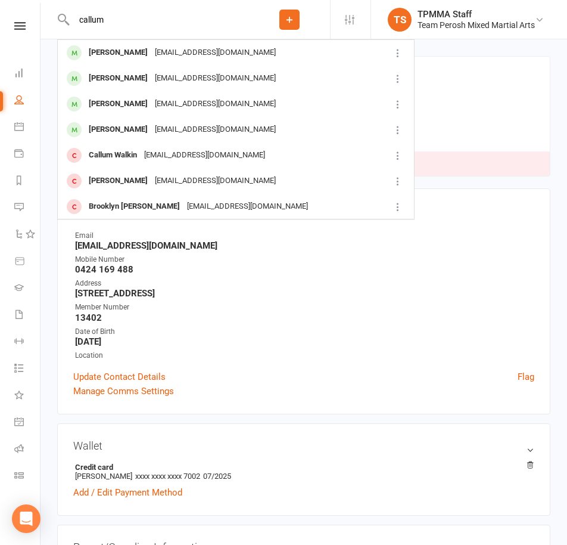
type input "callum"
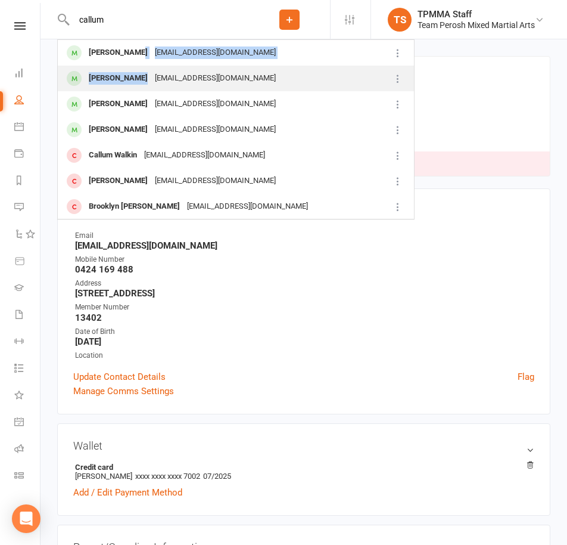
drag, startPoint x: 134, startPoint y: 52, endPoint x: 135, endPoint y: 79, distance: 26.2
click at [135, 79] on tbody "Callum Stanton Callums2308@gmail.com Callum Fitzsimons callumfitzsimons12@gmail…" at bounding box center [236, 181] width 356 height 282
click at [193, 77] on div "callumfitzsimons12@gmail.com" at bounding box center [215, 78] width 128 height 17
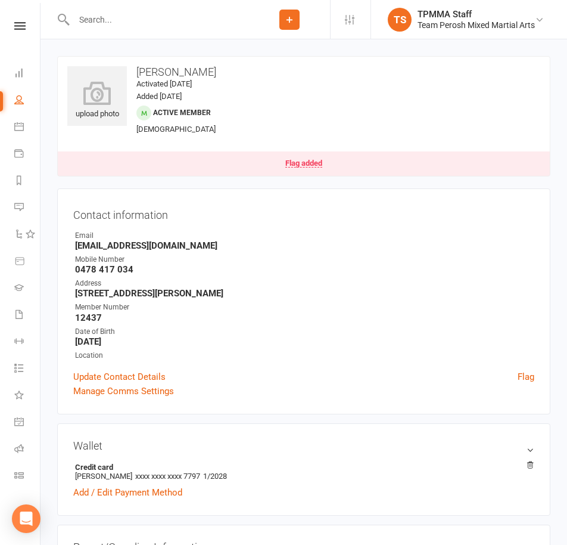
click at [281, 164] on link "Flag added" at bounding box center [304, 163] width 492 height 24
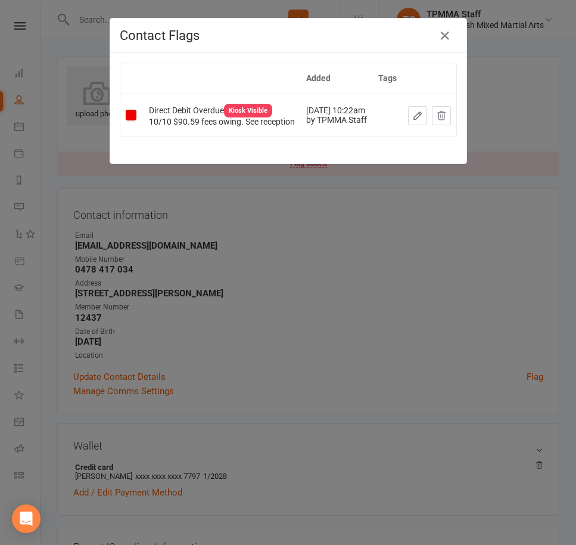
click at [423, 112] on icon "button" at bounding box center [417, 115] width 11 height 11
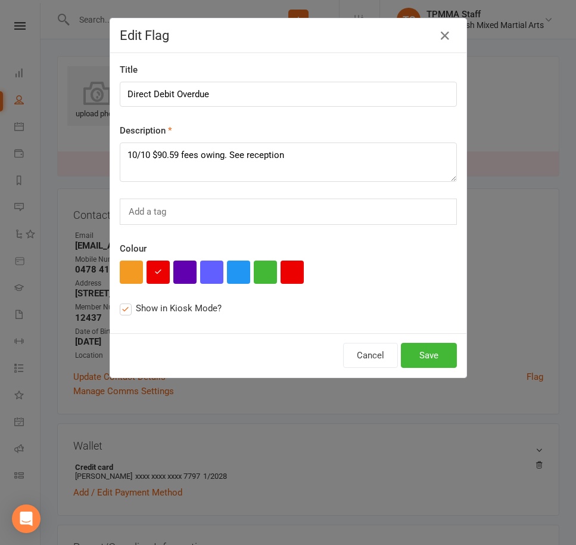
click at [545, 324] on div "Edit Flag Title Direct Debit Overdue Description 10/10 $90.59 fees owing. See r…" at bounding box center [288, 272] width 576 height 545
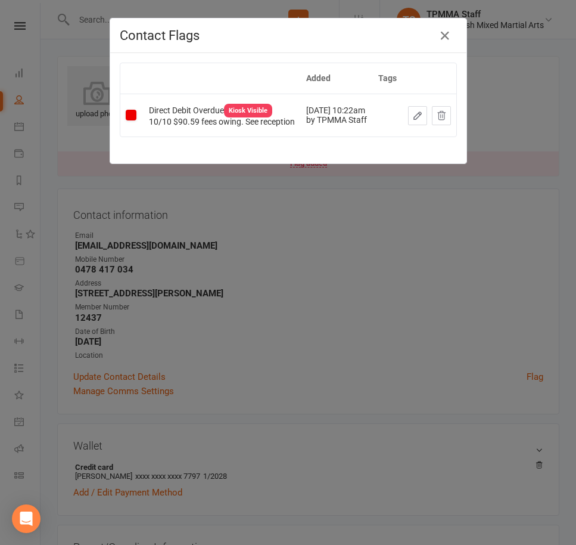
click at [483, 329] on div "Contact Flags Added Tags Direct Debit Overdue Kiosk Visible 10/10 $90.59 fees o…" at bounding box center [288, 272] width 576 height 545
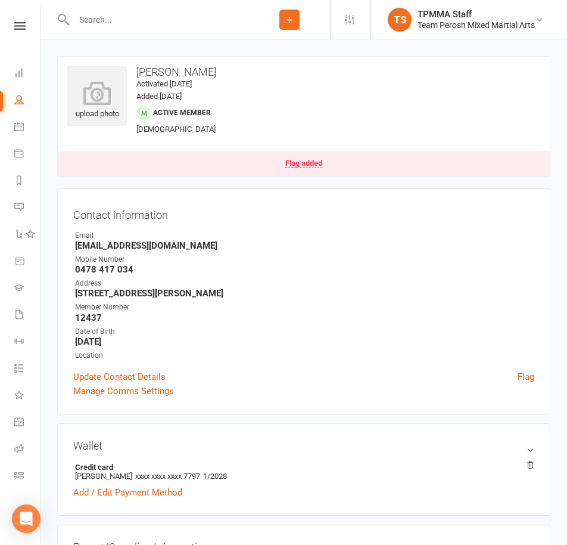
click at [308, 161] on div "Flag added" at bounding box center [303, 163] width 37 height 8
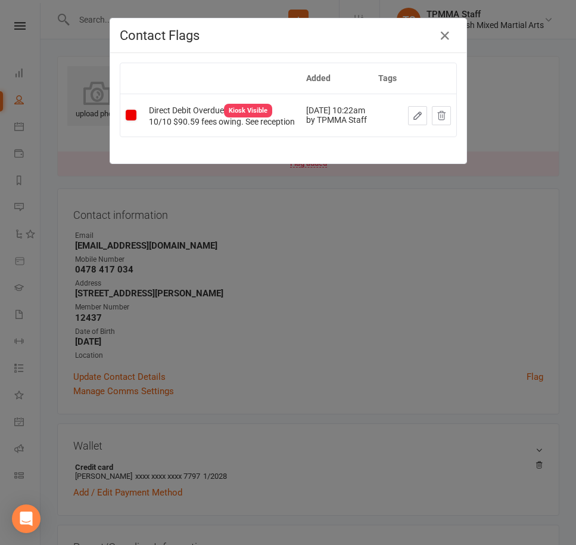
click at [354, 241] on div "Contact Flags Added Tags Direct Debit Overdue Kiosk Visible 10/10 $90.59 fees o…" at bounding box center [288, 272] width 576 height 545
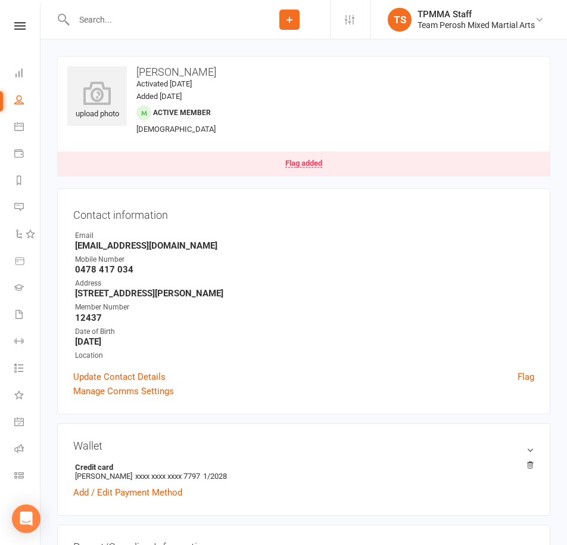
click at [145, 29] on div at bounding box center [153, 19] width 192 height 39
click at [142, 16] on input "text" at bounding box center [159, 19] width 179 height 17
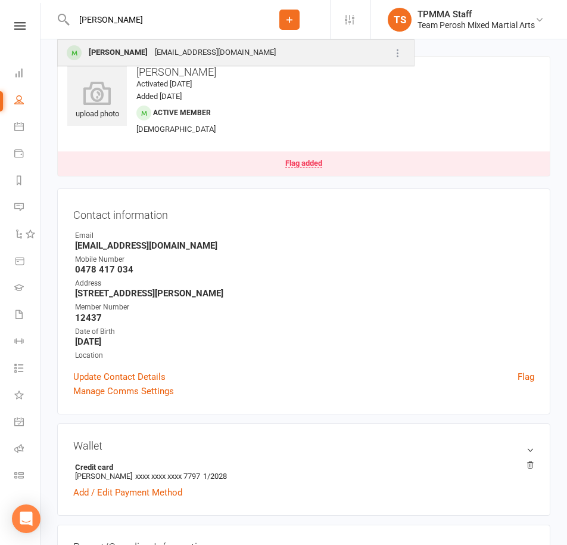
type input "habib"
click at [160, 57] on div "chrishabib24@gmail.com" at bounding box center [215, 52] width 128 height 17
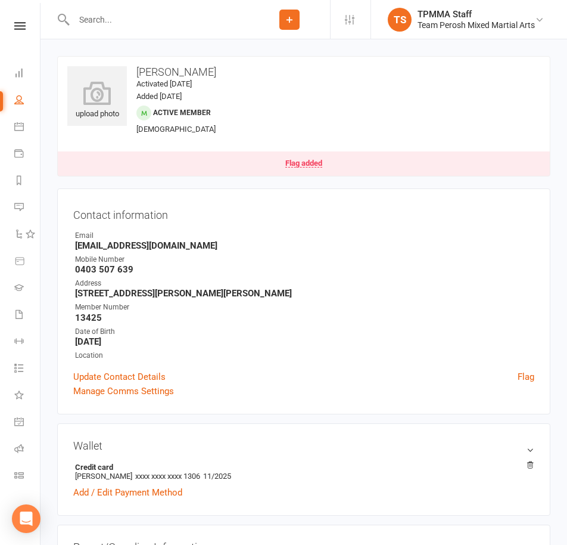
click at [409, 384] on div "Manage Comms Settings" at bounding box center [303, 391] width 461 height 14
click at [313, 158] on link "Flag added" at bounding box center [304, 163] width 492 height 24
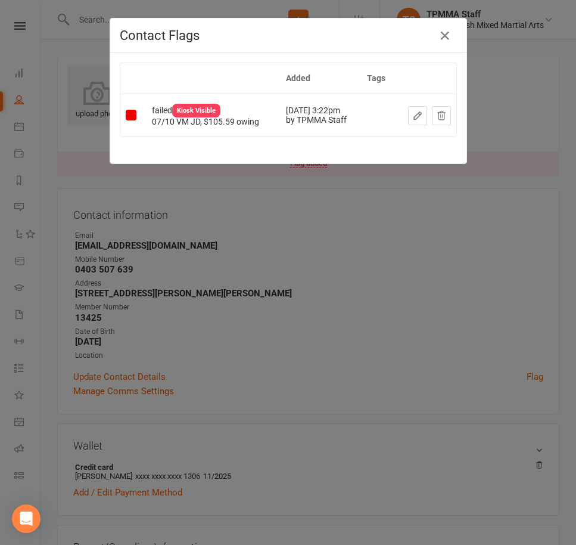
click at [412, 111] on icon "button" at bounding box center [417, 115] width 11 height 11
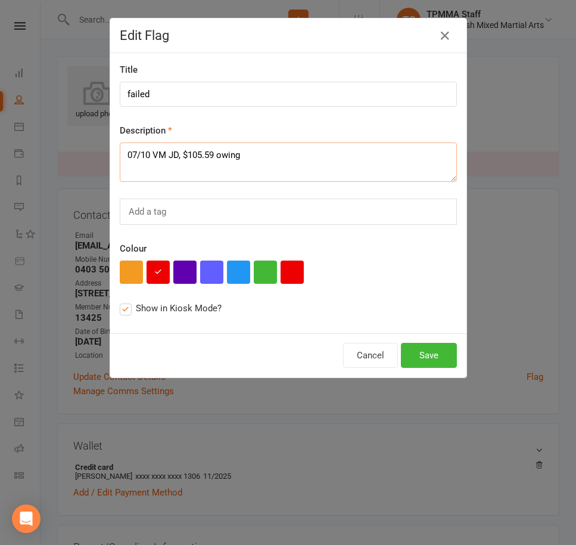
click at [128, 154] on textarea "07/10 VM JD, $105.59 owing" at bounding box center [288, 161] width 337 height 39
drag, startPoint x: 128, startPoint y: 154, endPoint x: 178, endPoint y: 150, distance: 49.6
click at [178, 150] on textarea "07/10 VM JD, $105.59 owing" at bounding box center [288, 161] width 337 height 39
type textarea "$105.59 owing"
click at [419, 355] on button "Save" at bounding box center [429, 355] width 56 height 25
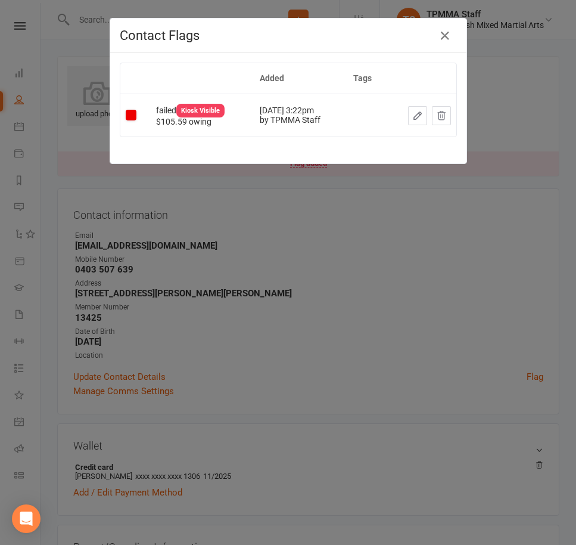
click at [419, 355] on div "Contact Flags Added Tags failed Kiosk Visible $105.59 owing Oct 7, 2025 3:22pm …" at bounding box center [288, 272] width 576 height 545
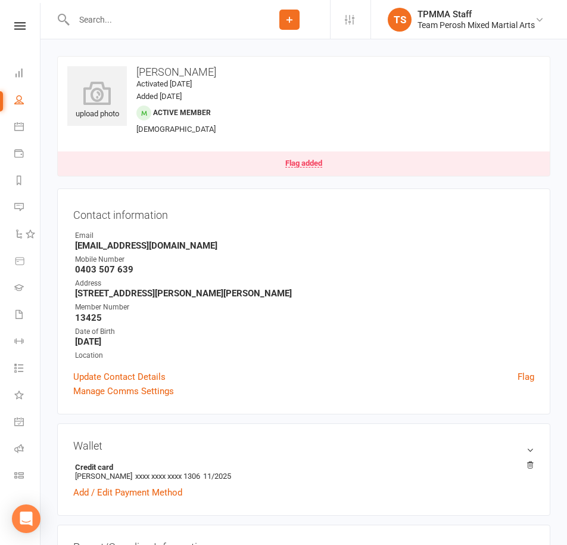
click at [164, 18] on input "text" at bounding box center [159, 19] width 179 height 17
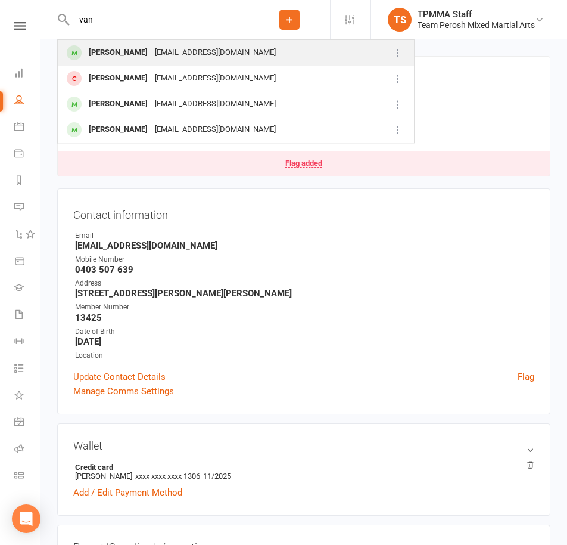
type input "van"
click at [151, 54] on div "Rockpatwa@gmail.com" at bounding box center [215, 52] width 128 height 17
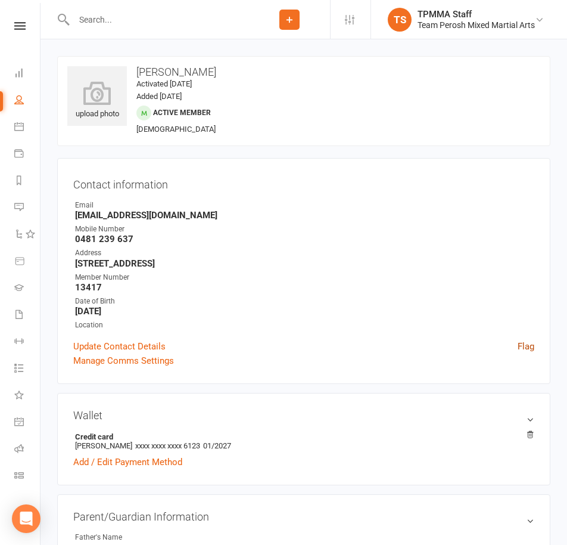
click at [529, 342] on link "Flag" at bounding box center [526, 346] width 17 height 14
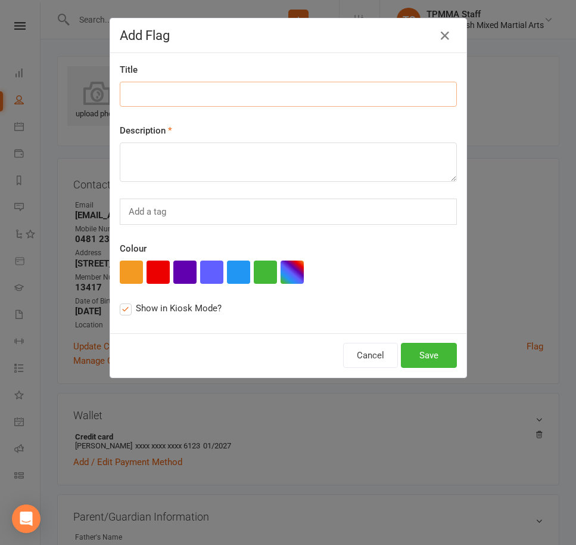
click at [154, 92] on input at bounding box center [288, 94] width 337 height 25
type input "Failed"
type textarea "&"
type textarea "$108.29 owing"
click at [147, 269] on button "button" at bounding box center [158, 271] width 23 height 23
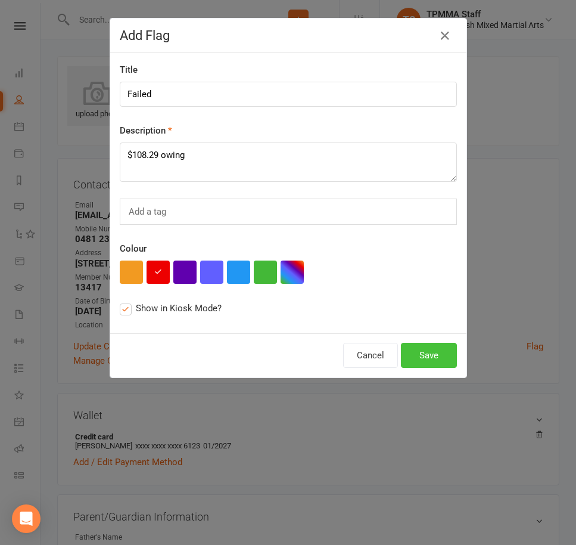
click at [427, 361] on button "Save" at bounding box center [429, 355] width 56 height 25
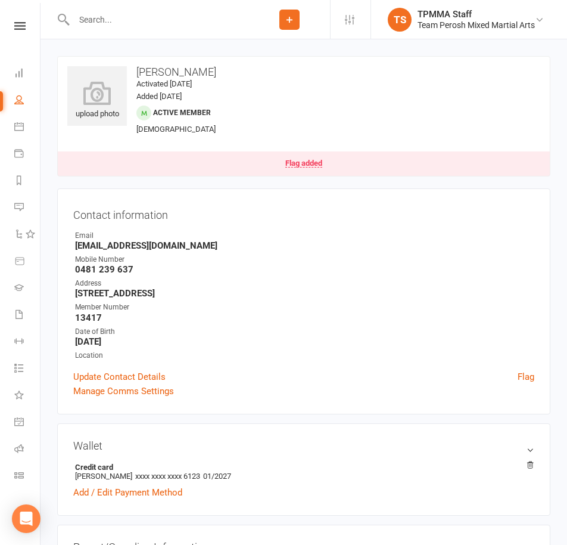
click at [117, 21] on input "text" at bounding box center [159, 19] width 179 height 17
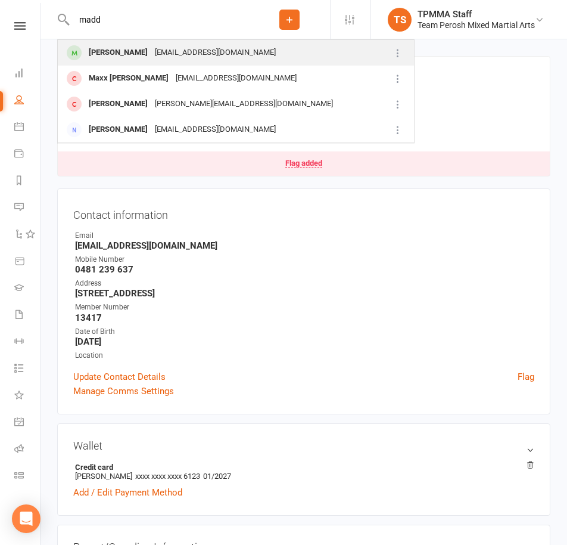
type input "madd"
click at [154, 51] on div "MaddoxBurrell07@gmail.com" at bounding box center [215, 52] width 128 height 17
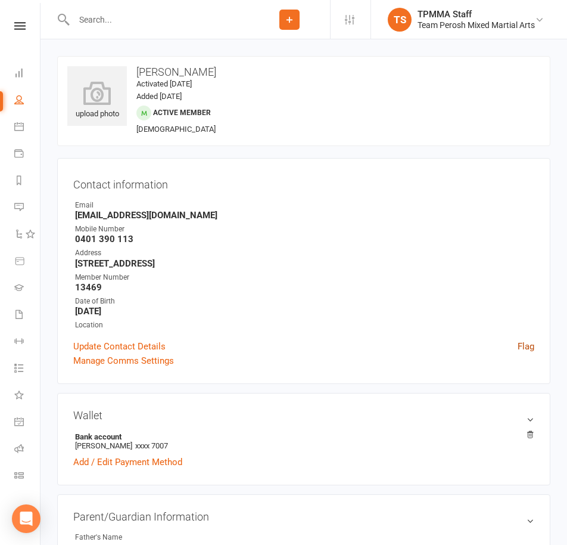
click at [524, 345] on link "Flag" at bounding box center [526, 346] width 17 height 14
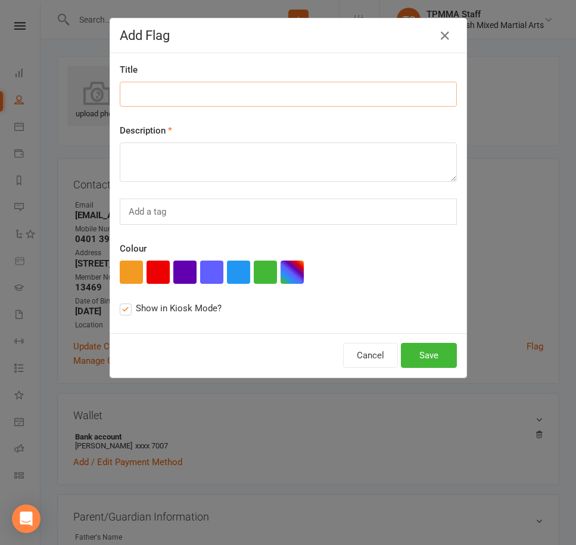
click at [165, 87] on input at bounding box center [288, 94] width 337 height 25
type input "Failed"
type textarea "$107.99 owing"
click at [157, 282] on div "this flag will be displayed in Class Kiosk mode and may be seen by members" at bounding box center [177, 280] width 90 height 31
click at [127, 301] on input "Show in Kiosk Mode? this flag will be displayed in Class Kiosk mode and may be …" at bounding box center [124, 301] width 8 height 0
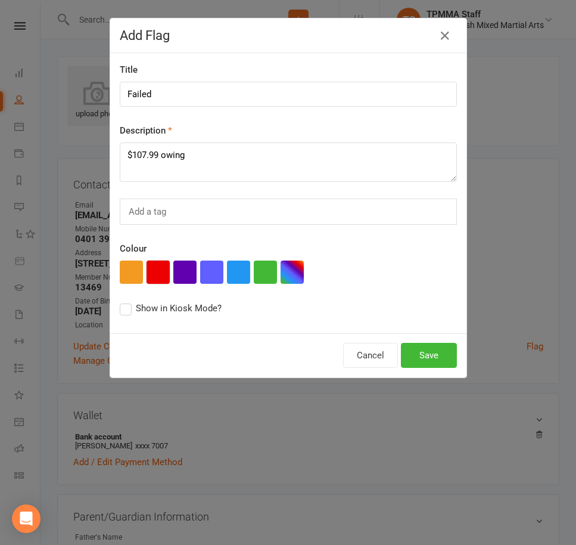
click at [147, 272] on button "button" at bounding box center [158, 271] width 23 height 23
click at [120, 309] on label "Show in Kiosk Mode? this flag will be displayed in Class Kiosk mode and may be …" at bounding box center [171, 308] width 102 height 14
click at [120, 301] on input "Show in Kiosk Mode? this flag will be displayed in Class Kiosk mode and may be …" at bounding box center [124, 301] width 8 height 0
click at [427, 353] on button "Save" at bounding box center [429, 355] width 56 height 25
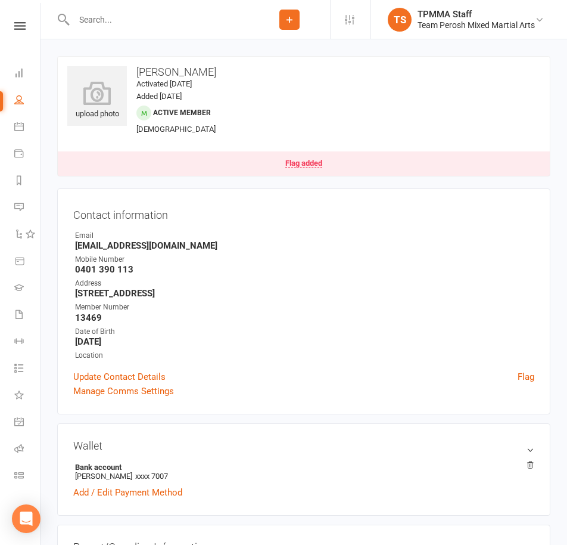
click at [124, 24] on input "text" at bounding box center [159, 19] width 179 height 17
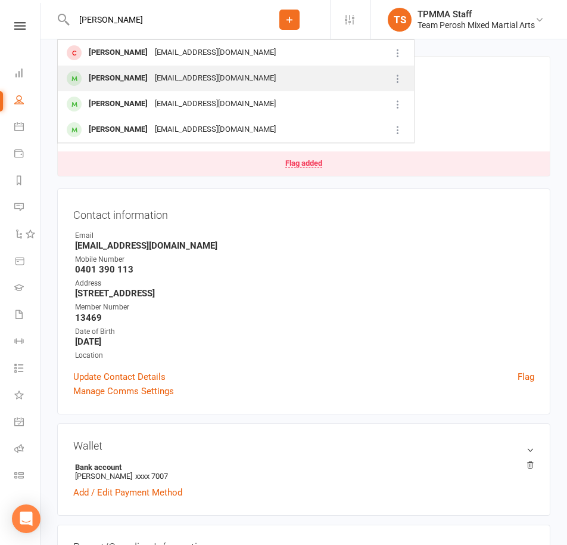
type input "hugo"
click at [198, 85] on div "harro236@gmail.com" at bounding box center [215, 78] width 128 height 17
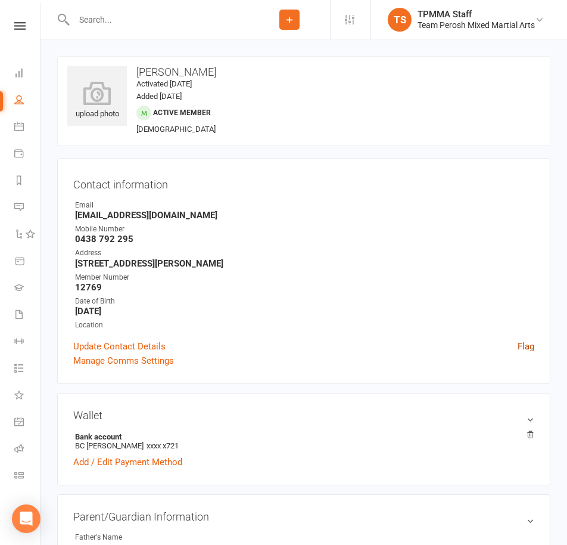
click at [524, 346] on link "Flag" at bounding box center [526, 346] width 17 height 14
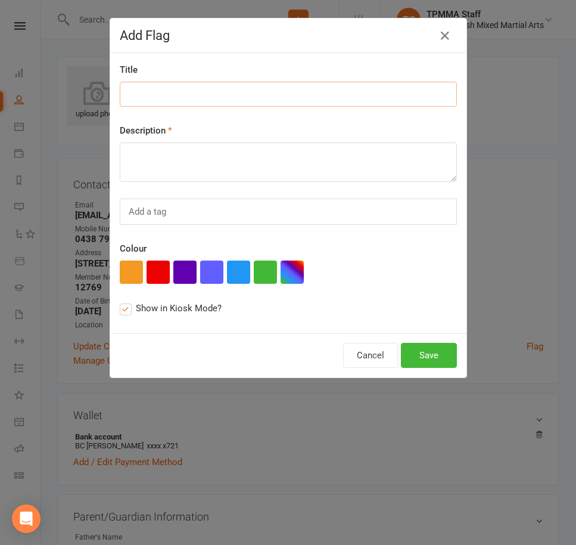
click at [176, 90] on input at bounding box center [288, 94] width 337 height 25
type input "Failed"
type textarea "$107.99 owing"
click at [154, 273] on button "button" at bounding box center [158, 271] width 23 height 23
click at [413, 352] on button "Save" at bounding box center [429, 355] width 56 height 25
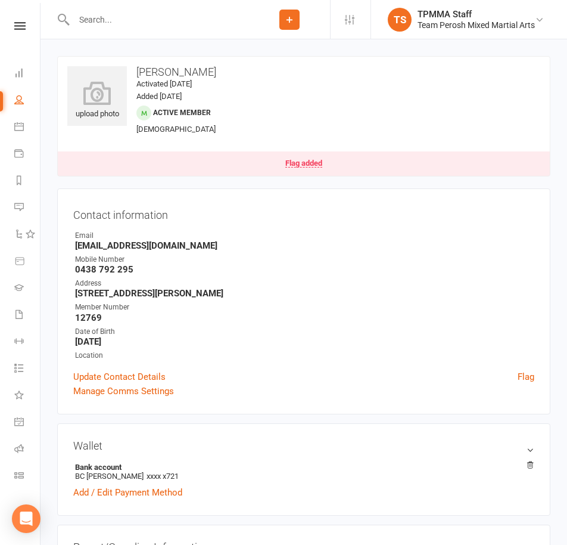
click at [150, 23] on input "text" at bounding box center [159, 19] width 179 height 17
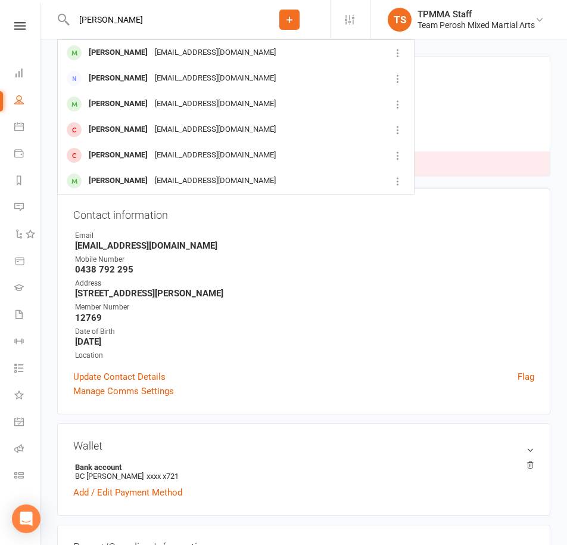
type input "jessica m"
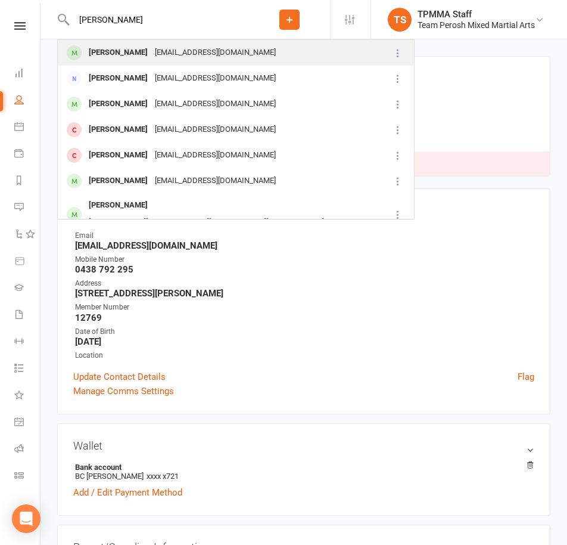
click at [203, 48] on div "Jessicatjm@hotmail.com" at bounding box center [215, 52] width 128 height 17
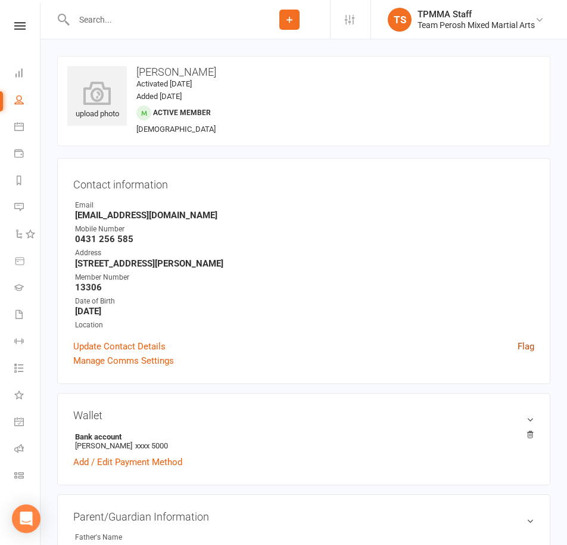
click at [532, 349] on link "Flag" at bounding box center [526, 346] width 17 height 14
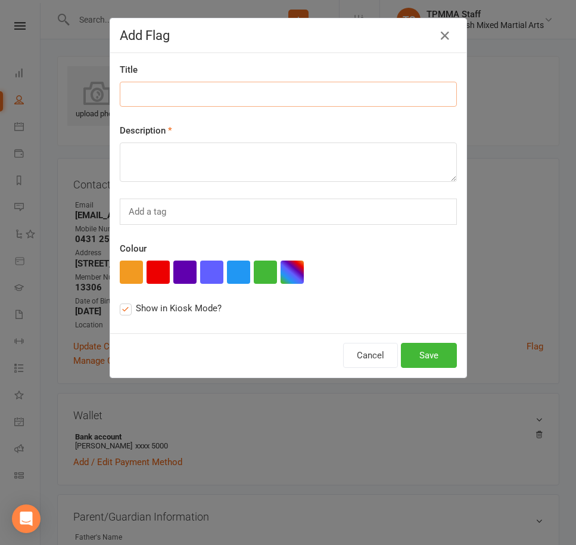
click at [131, 87] on input at bounding box center [288, 94] width 337 height 25
type input "Failed"
type textarea "$89.99"
click at [161, 264] on button "button" at bounding box center [158, 271] width 23 height 23
click at [412, 343] on button "Save" at bounding box center [429, 355] width 56 height 25
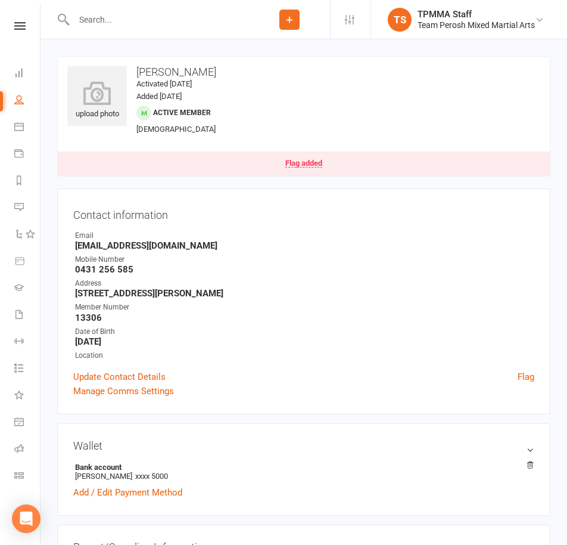
click at [157, 21] on input "text" at bounding box center [159, 19] width 179 height 17
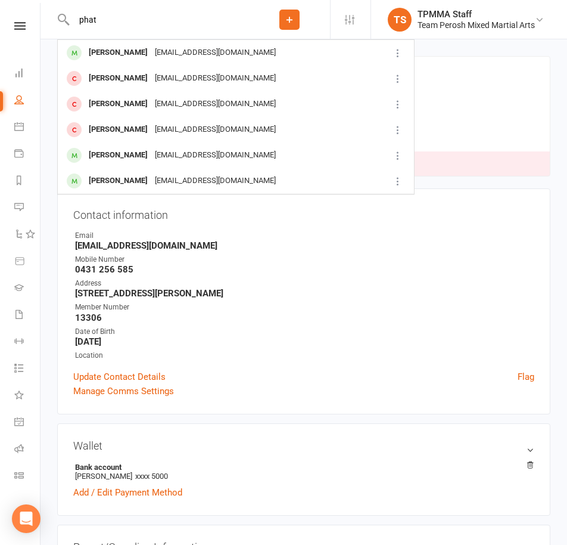
type input "phat"
click at [195, 58] on div "pk.nguyen68@gmail.com" at bounding box center [215, 52] width 128 height 17
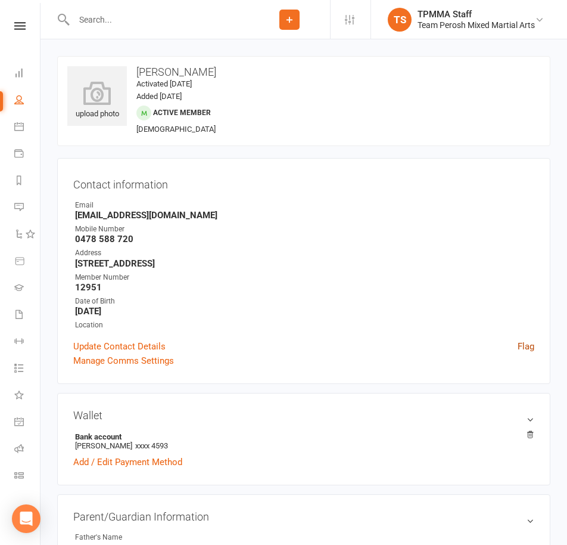
click at [533, 344] on link "Flag" at bounding box center [526, 346] width 17 height 14
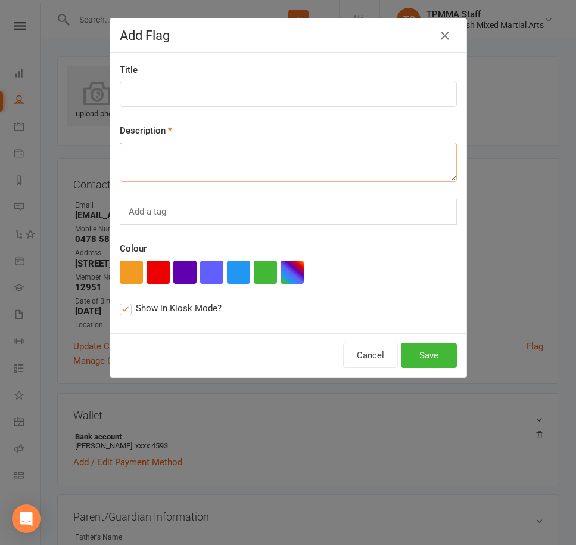
click at [139, 150] on textarea at bounding box center [288, 161] width 337 height 39
click at [155, 275] on button "button" at bounding box center [158, 271] width 23 height 23
click at [146, 96] on input at bounding box center [288, 94] width 337 height 25
click at [182, 154] on textarea "$107.99" at bounding box center [288, 161] width 337 height 39
type textarea "$107.99 owing"
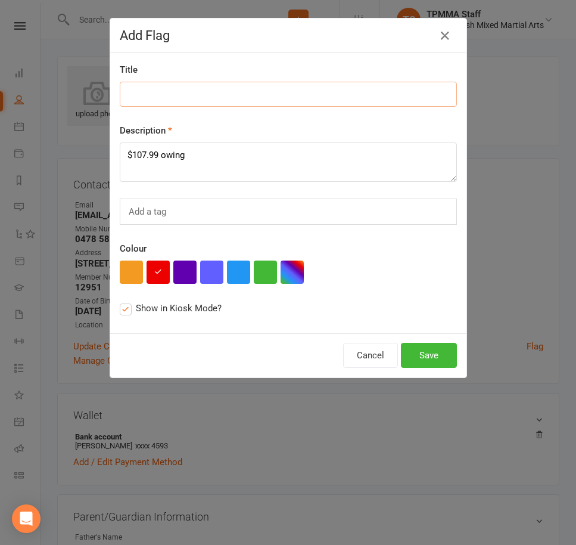
type input "D"
type input "Failed"
click at [429, 349] on button "Save" at bounding box center [429, 355] width 56 height 25
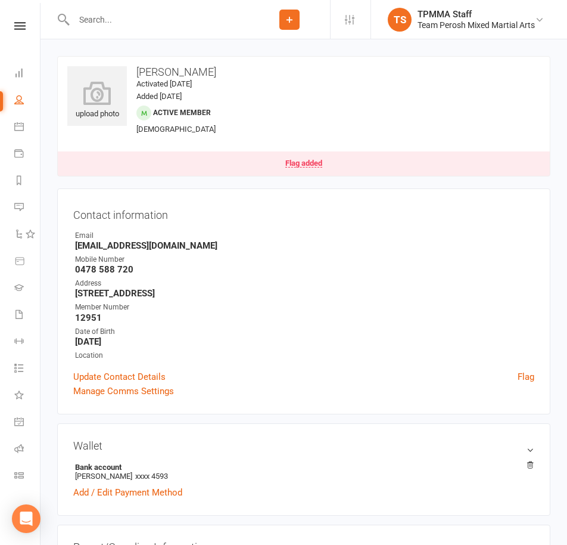
click at [137, 20] on input "text" at bounding box center [159, 19] width 179 height 17
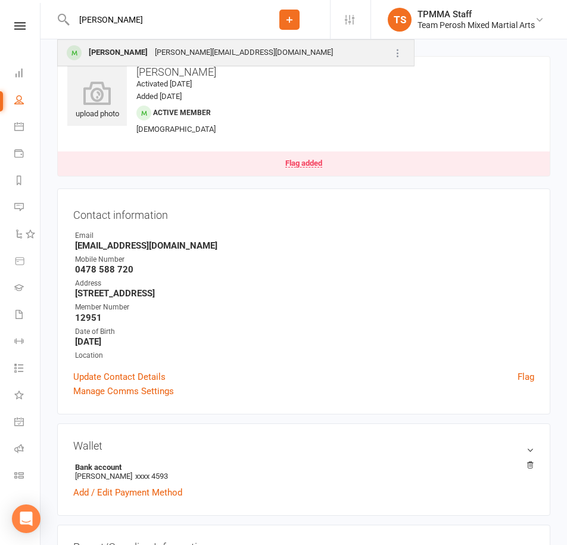
type input "zhu"
click at [186, 54] on div "Kevin.yd.zhu@gmail.com" at bounding box center [243, 52] width 185 height 17
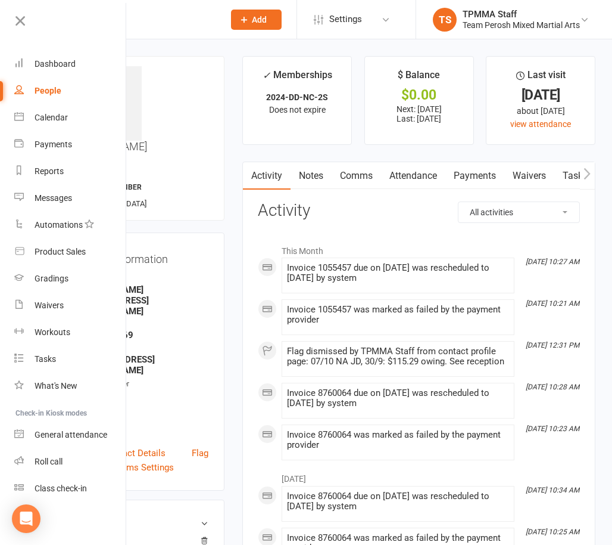
click at [20, 26] on icon at bounding box center [20, 21] width 17 height 17
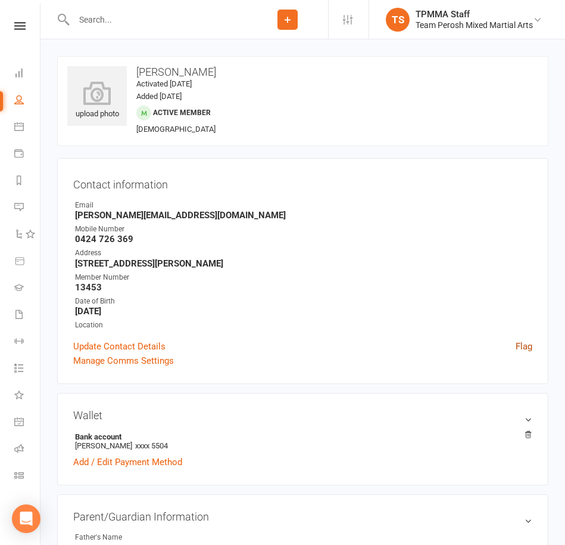
click at [522, 344] on link "Flag" at bounding box center [524, 346] width 17 height 14
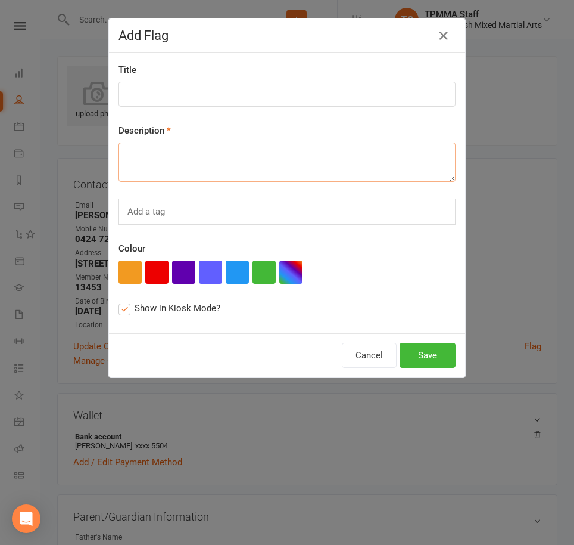
click at [170, 158] on textarea at bounding box center [287, 161] width 337 height 39
type textarea "$228.99 owing"
click at [157, 275] on button "button" at bounding box center [156, 271] width 23 height 23
click at [158, 95] on input at bounding box center [287, 94] width 337 height 25
type input "Failed"
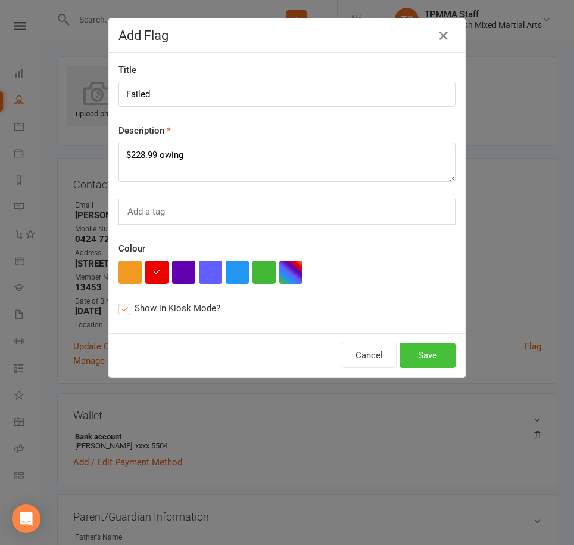
click at [444, 357] on button "Save" at bounding box center [428, 355] width 56 height 25
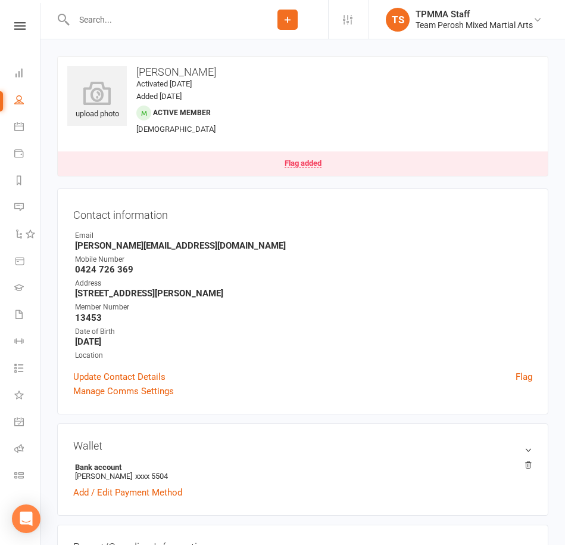
click at [85, 13] on input "text" at bounding box center [158, 19] width 177 height 17
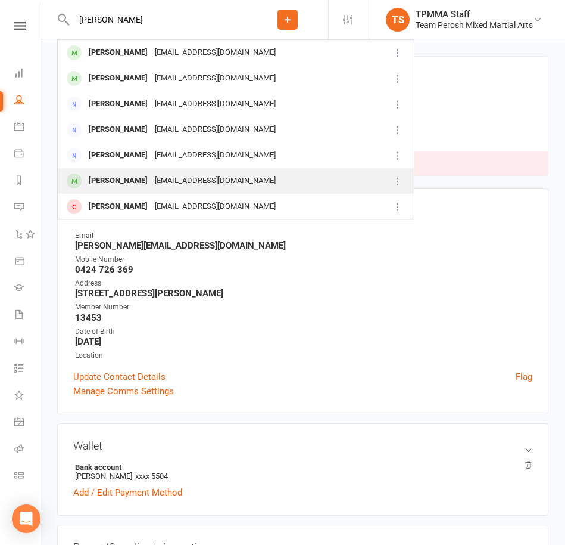
type input "victor"
click at [205, 184] on div "Victoria.calogero99@gmail.com" at bounding box center [215, 180] width 128 height 17
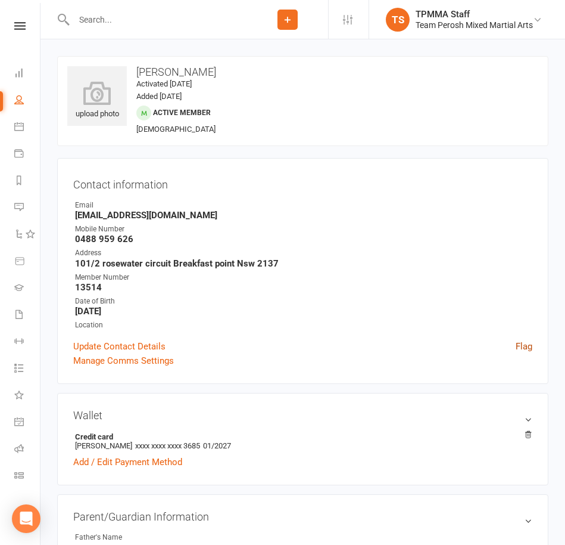
click at [526, 346] on link "Flag" at bounding box center [524, 346] width 17 height 14
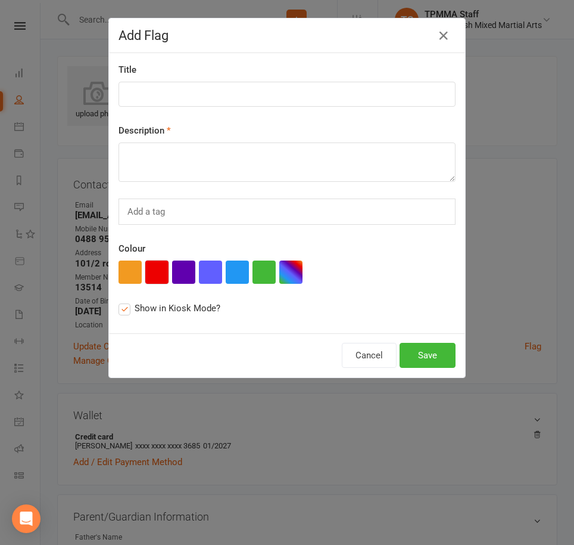
click at [145, 275] on button "button" at bounding box center [156, 271] width 23 height 23
click at [155, 151] on textarea at bounding box center [287, 161] width 337 height 39
type textarea "$100.59 owing"
click at [166, 85] on input at bounding box center [287, 94] width 337 height 25
type input "Failed"
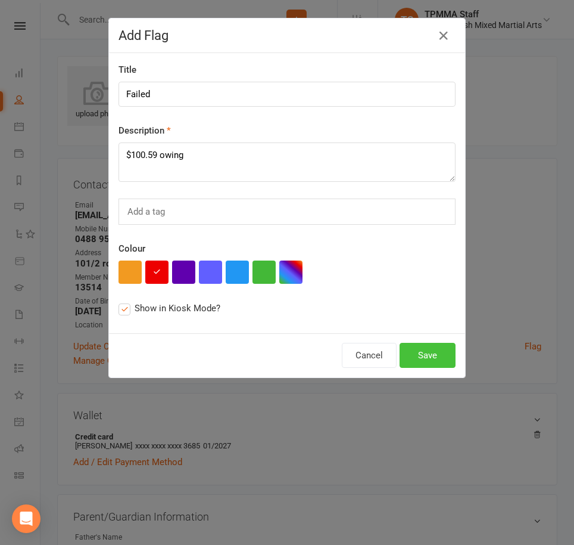
click at [420, 357] on button "Save" at bounding box center [428, 355] width 56 height 25
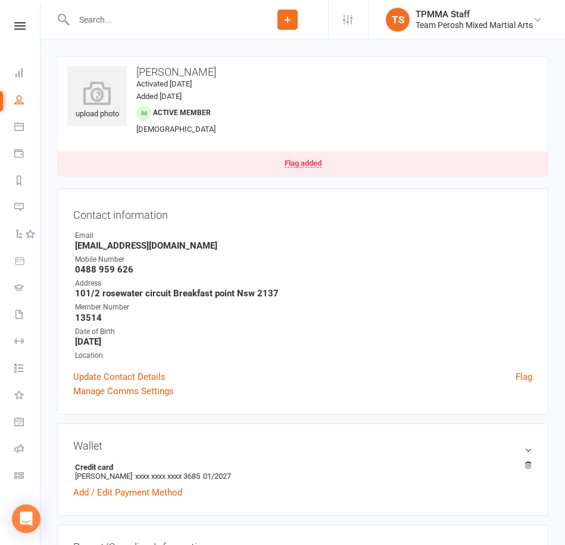
click at [314, 163] on div "Flag added" at bounding box center [303, 163] width 37 height 8
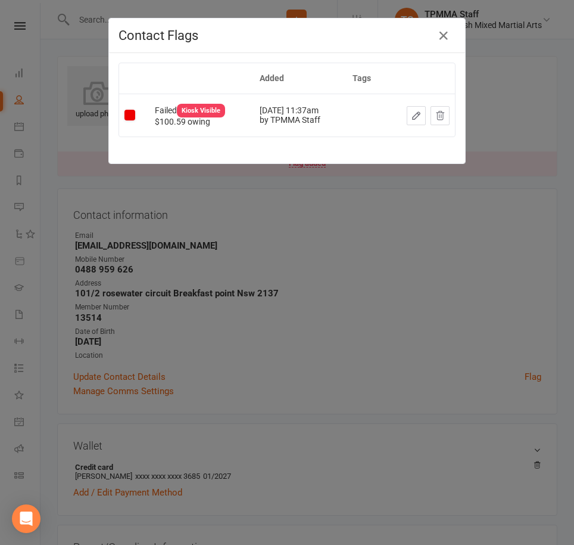
click at [382, 214] on div "Contact Flags Added Tags Failed Kiosk Visible $100.59 owing Oct 14, 2025 11:37a…" at bounding box center [287, 272] width 574 height 545
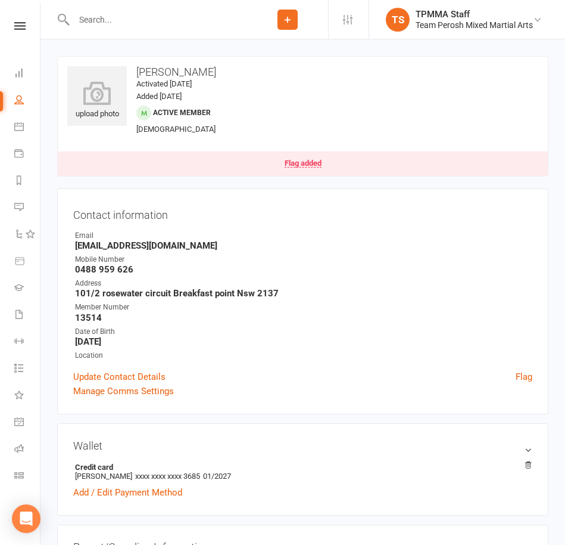
drag, startPoint x: 163, startPoint y: 27, endPoint x: 195, endPoint y: 45, distance: 36.3
click at [163, 27] on input "text" at bounding box center [158, 19] width 177 height 17
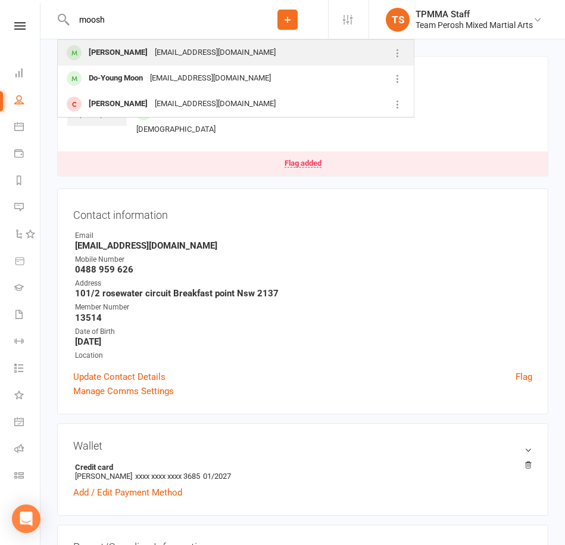
type input "moosh"
click at [235, 46] on div "George Mooshi Gmooshi@gmail.com" at bounding box center [218, 53] width 321 height 24
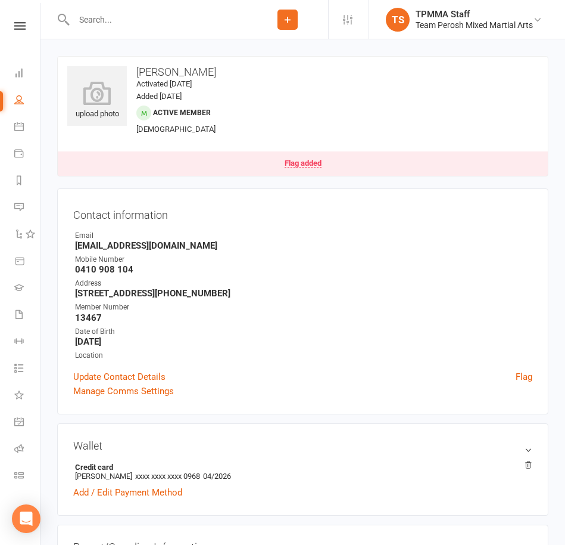
click at [326, 162] on link "Flag added" at bounding box center [303, 163] width 490 height 24
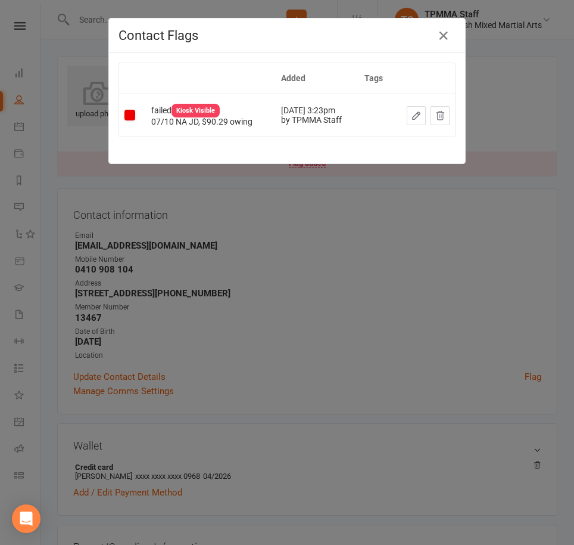
click at [411, 114] on icon "button" at bounding box center [416, 115] width 11 height 11
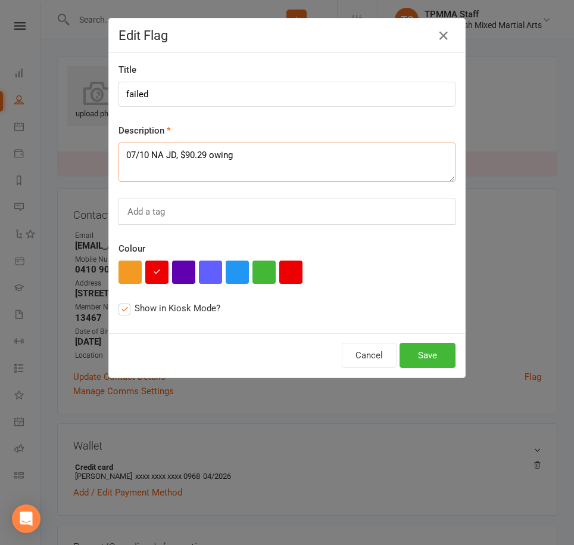
drag, startPoint x: 176, startPoint y: 157, endPoint x: 117, endPoint y: 157, distance: 59.0
click at [119, 157] on textarea "07/10 NA JD, $90.29 owing" at bounding box center [287, 161] width 337 height 39
type textarea "$90.29 owing"
click at [126, 91] on input "failed" at bounding box center [287, 94] width 337 height 25
type input "Failed"
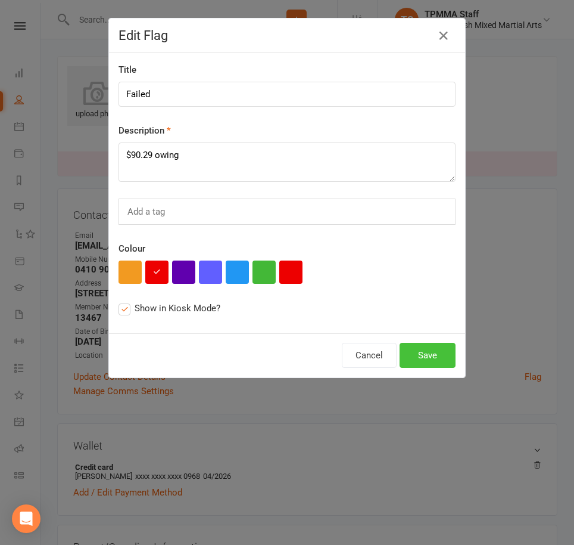
click at [443, 349] on button "Save" at bounding box center [428, 355] width 56 height 25
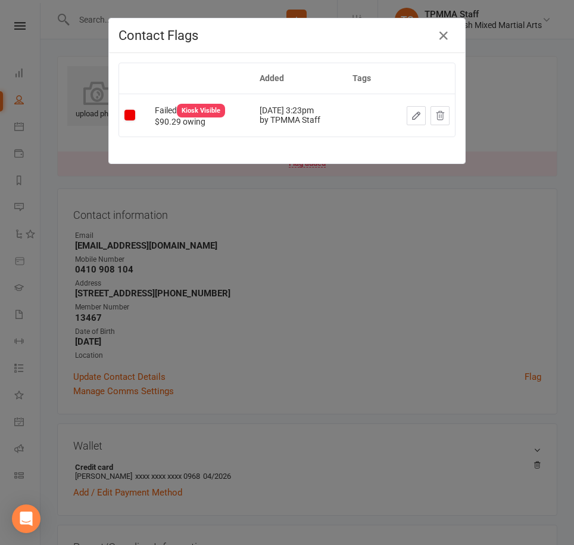
click at [304, 246] on div "Contact Flags Added Tags Failed Kiosk Visible $90.29 owing Oct 7, 2025 3:23pm b…" at bounding box center [287, 272] width 574 height 545
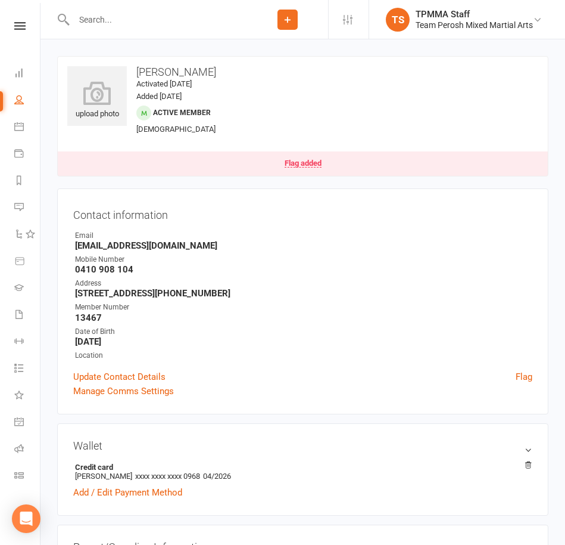
click at [135, 22] on input "text" at bounding box center [158, 19] width 177 height 17
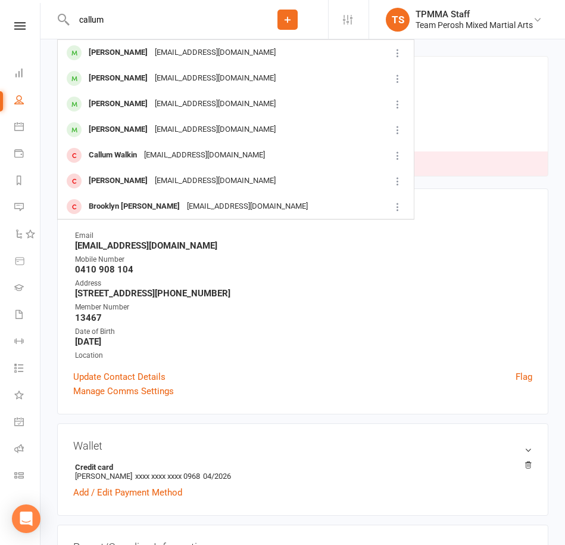
type input "callum"
click at [234, 49] on div "Callums2308@gmail.com" at bounding box center [215, 52] width 128 height 17
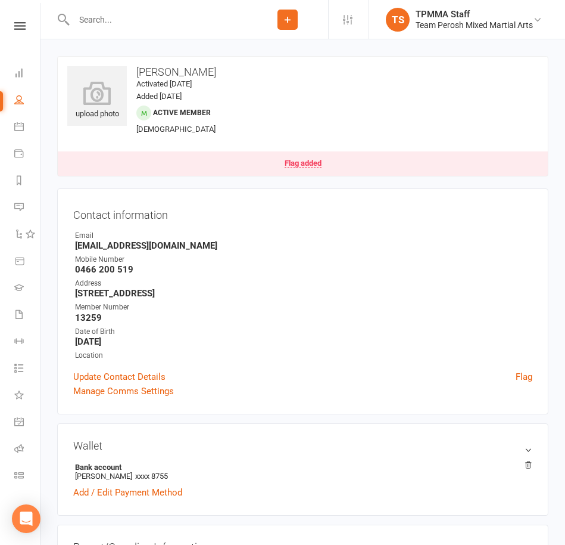
click at [291, 154] on link "Flag added" at bounding box center [303, 163] width 490 height 24
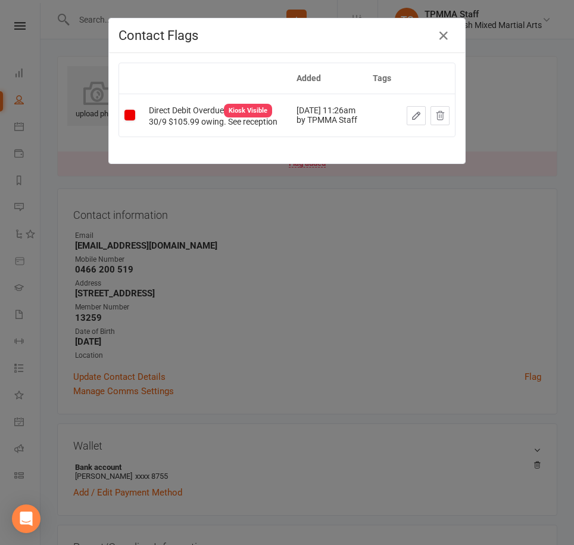
click at [422, 110] on icon "button" at bounding box center [416, 115] width 11 height 11
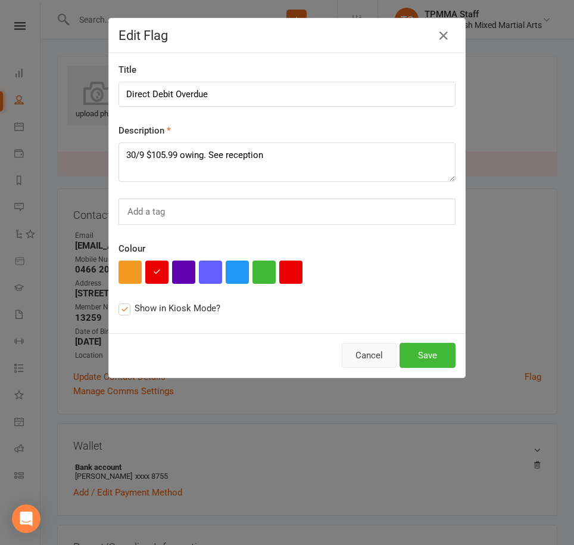
click at [369, 356] on button "Cancel" at bounding box center [369, 355] width 55 height 25
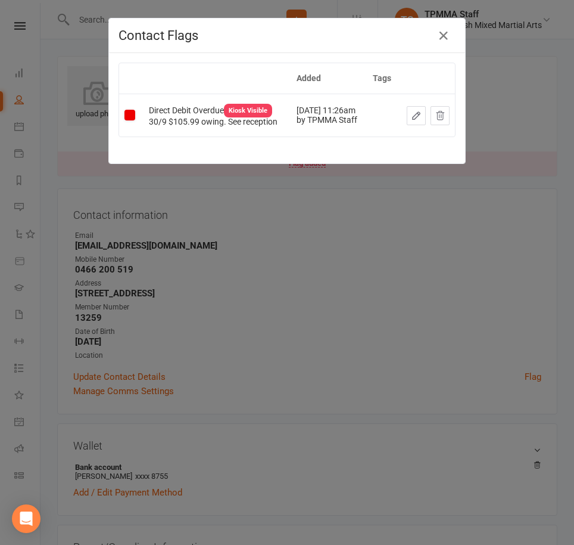
click at [337, 216] on div "Contact Flags Added Tags Direct Debit Overdue Kiosk Visible 30/9 $105.99 owing.…" at bounding box center [287, 272] width 574 height 545
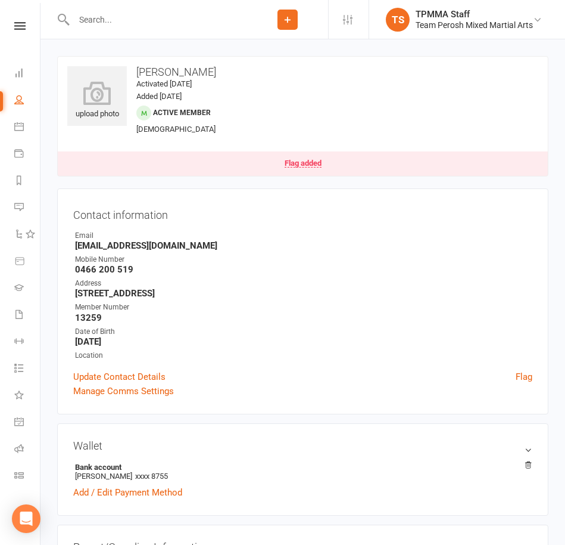
click at [164, 13] on input "text" at bounding box center [158, 19] width 177 height 17
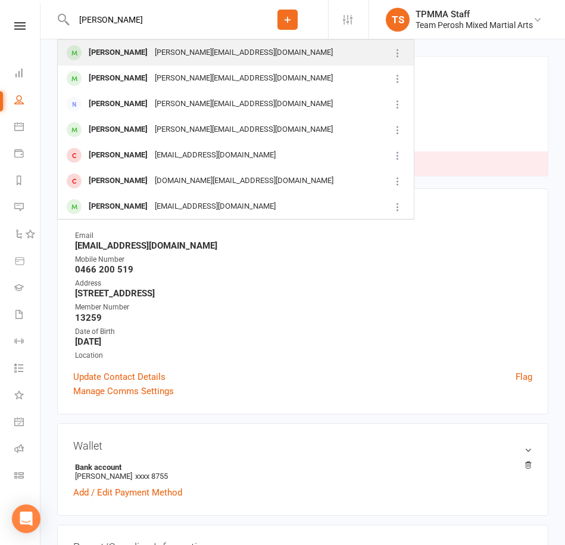
type input "hollis"
click at [173, 49] on div "grayson.hollis2@hotmail.com" at bounding box center [243, 52] width 185 height 17
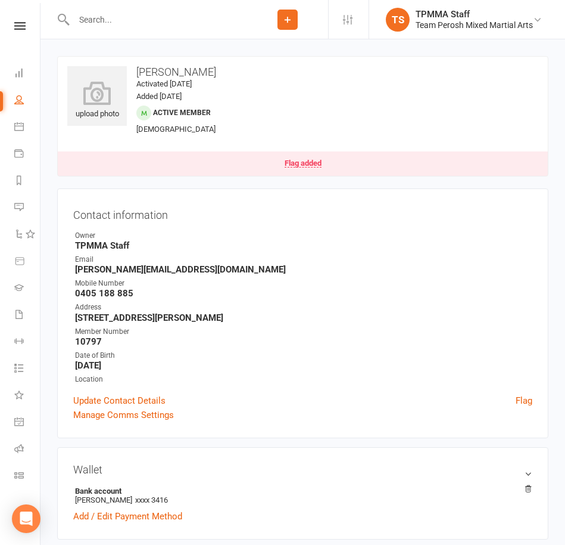
click at [311, 162] on div "Flag added" at bounding box center [303, 163] width 37 height 8
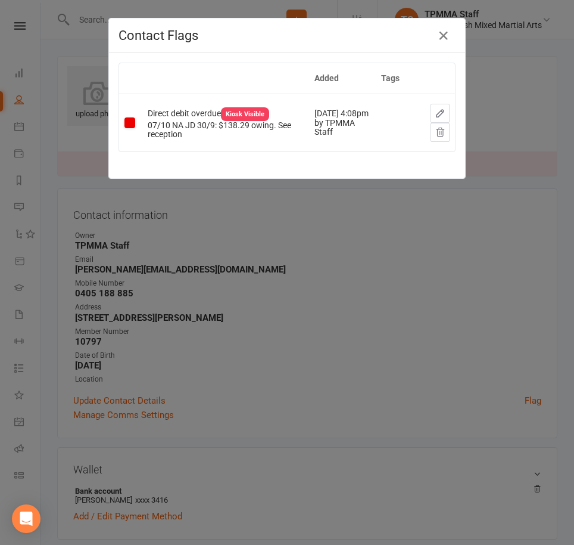
click at [437, 108] on icon "button" at bounding box center [440, 113] width 11 height 11
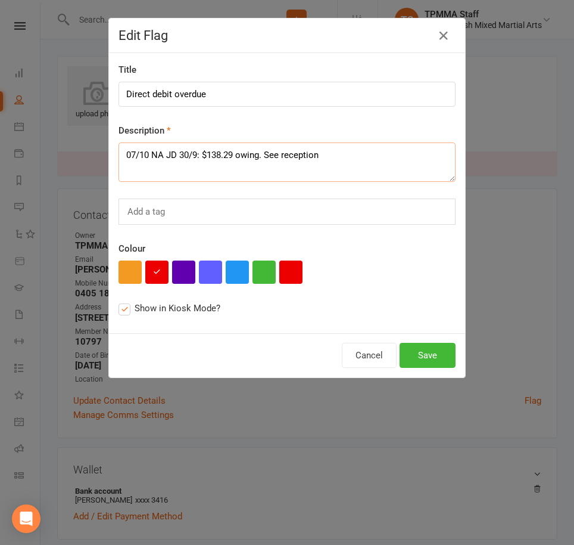
drag, startPoint x: 176, startPoint y: 152, endPoint x: 17, endPoint y: 147, distance: 158.6
click at [17, 147] on div "Edit Flag Title Direct debit overdue Description 07/10 NA JD 30/9: $138.29 owin…" at bounding box center [287, 272] width 574 height 545
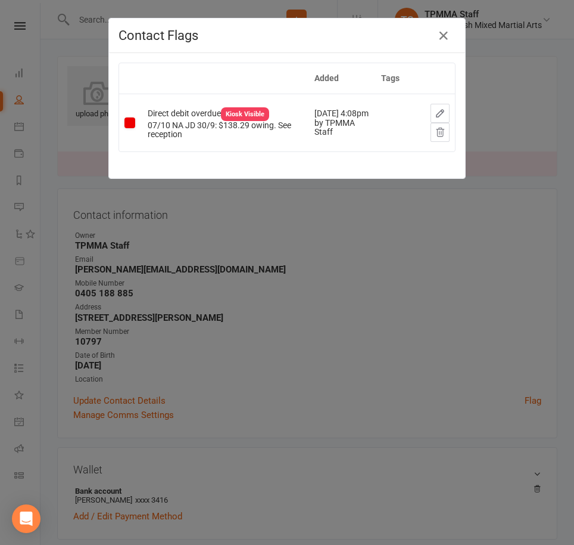
click at [441, 110] on button "button" at bounding box center [440, 113] width 19 height 19
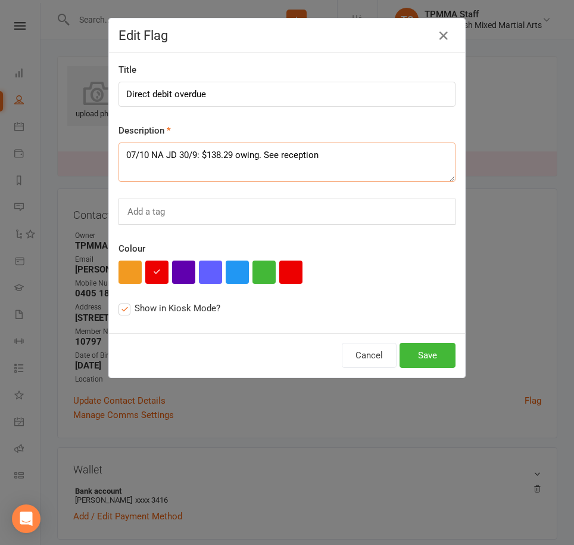
click at [126, 156] on textarea "07/10 NA JD 30/9: $138.29 owing. See reception" at bounding box center [287, 161] width 337 height 39
drag, startPoint x: 126, startPoint y: 156, endPoint x: 172, endPoint y: 149, distance: 46.9
click at [172, 149] on textarea "07/10 NA JD 30/9: $138.29 owing. See reception" at bounding box center [287, 161] width 337 height 39
click at [172, 153] on textarea "30/9: $138.29 owing. See reception" at bounding box center [287, 161] width 337 height 39
type textarea "30/9: $138.59 owing. See reception"
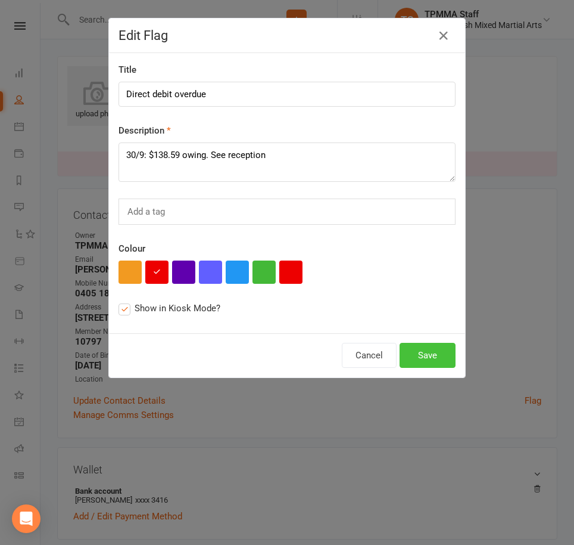
click at [436, 356] on button "Save" at bounding box center [428, 355] width 56 height 25
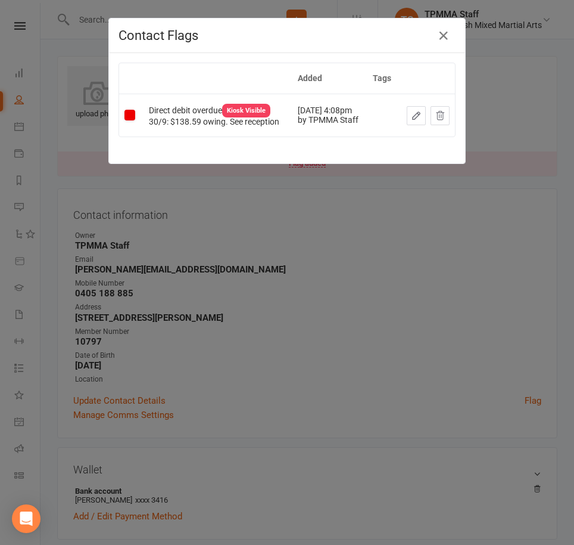
click at [425, 239] on div "Contact Flags Added Tags Direct debit overdue Kiosk Visible 30/9: $138.59 owing…" at bounding box center [287, 272] width 574 height 545
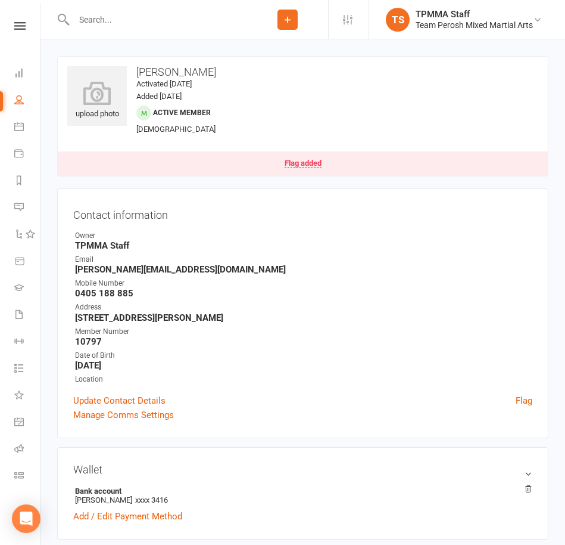
click at [151, 8] on div at bounding box center [152, 19] width 190 height 39
click at [116, 17] on input "text" at bounding box center [158, 19] width 177 height 17
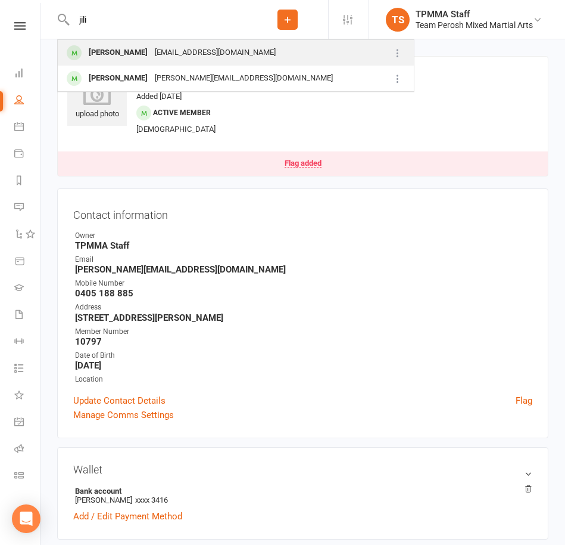
type input "jili"
click at [151, 49] on div "[EMAIL_ADDRESS][DOMAIN_NAME]" at bounding box center [215, 52] width 128 height 17
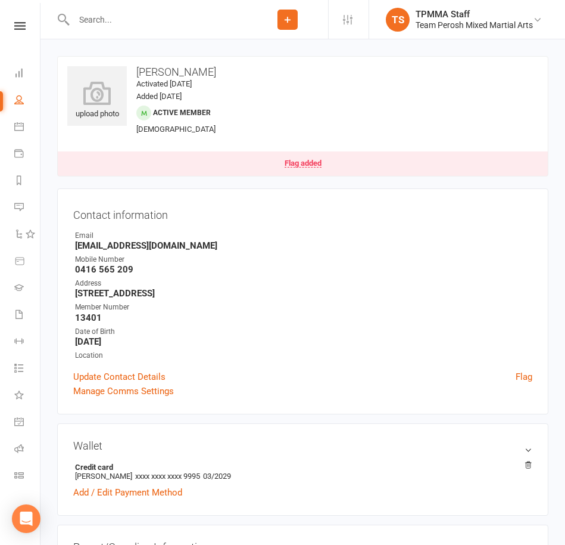
click at [269, 162] on link "Flag added" at bounding box center [303, 163] width 490 height 24
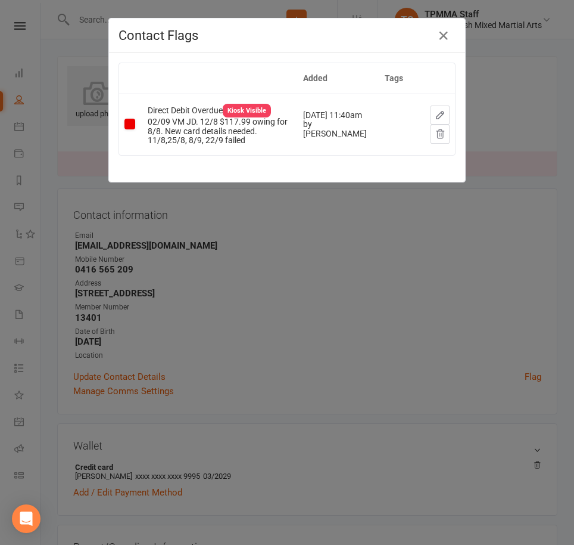
click at [436, 110] on icon "button" at bounding box center [440, 115] width 11 height 11
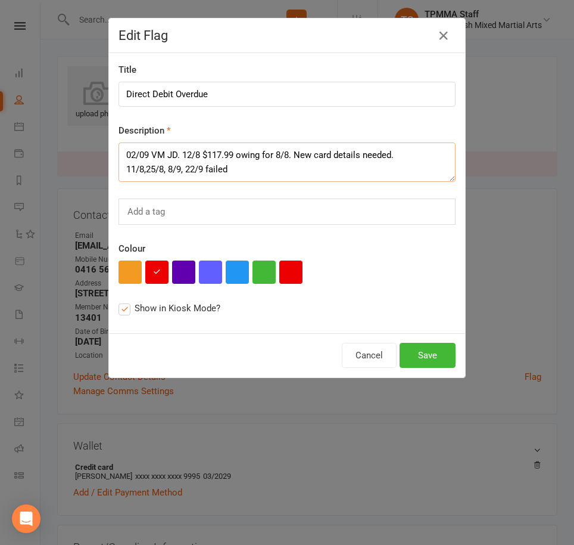
click at [127, 156] on textarea "02/09 VM JD. 12/8 $117.99 owing for 8/8. New card details needed. 11/8,25/8, 8/…" at bounding box center [287, 161] width 337 height 39
drag, startPoint x: 127, startPoint y: 156, endPoint x: 176, endPoint y: 150, distance: 49.7
click at [176, 150] on textarea "02/09 VM JD. 12/8 $117.99 owing for 8/8. New card details needed. 11/8,25/8, 8/…" at bounding box center [287, 161] width 337 height 39
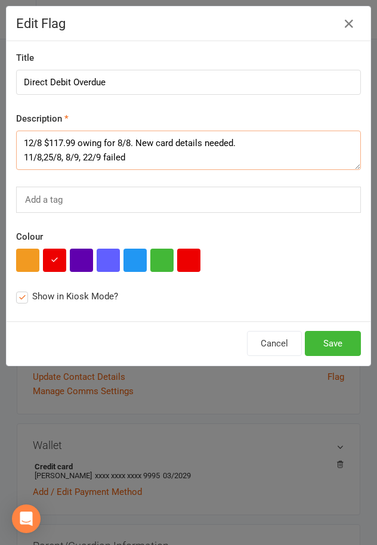
type textarea "12/8 $117.99 owing for 8/8. New card details needed. 11/8,25/8, 8/9, 22/9 failed"
click at [330, 338] on button "Save" at bounding box center [332, 343] width 56 height 25
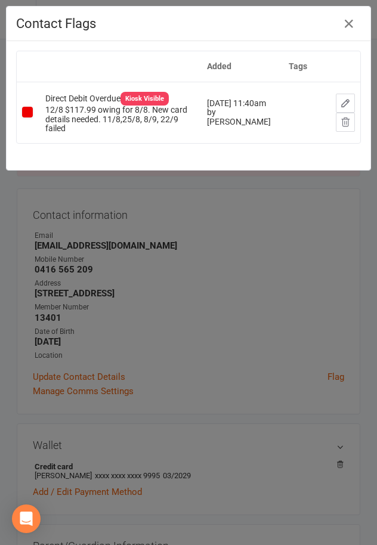
click at [212, 257] on div "Contact Flags Added Tags Direct Debit Overdue Kiosk Visible 12/8 $117.99 owing …" at bounding box center [188, 272] width 377 height 545
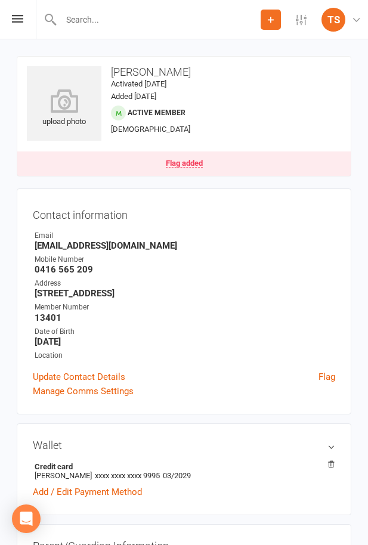
click at [115, 16] on input "text" at bounding box center [158, 19] width 203 height 17
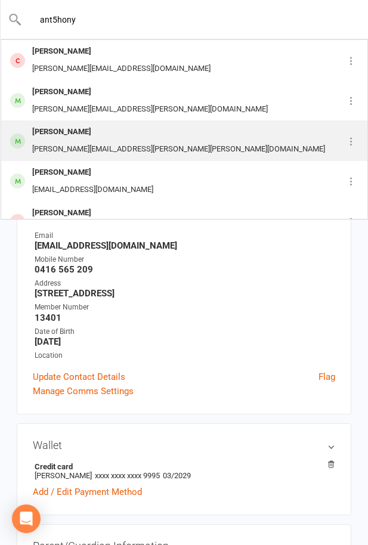
type input "ant5hony"
click at [144, 144] on div "Anthony.frank.gerace@gmail.com" at bounding box center [179, 149] width 300 height 17
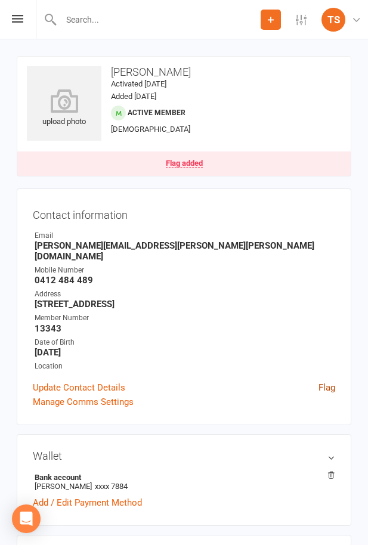
click at [326, 380] on link "Flag" at bounding box center [326, 387] width 17 height 14
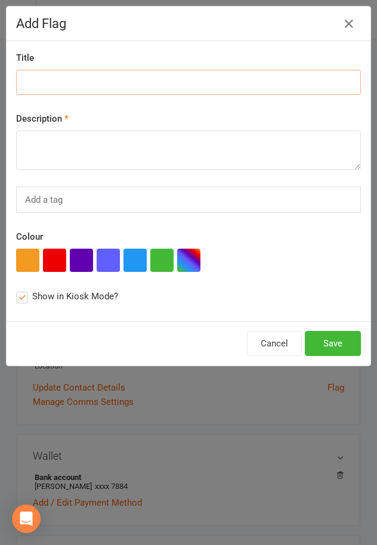
click at [35, 75] on input at bounding box center [188, 82] width 344 height 25
type input "Failed"
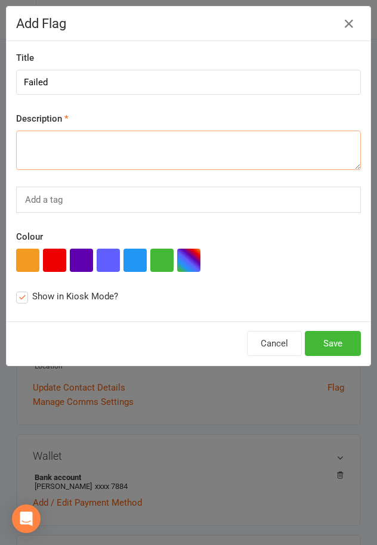
click at [89, 142] on textarea at bounding box center [188, 149] width 344 height 39
type textarea "$90.59 owing"
click at [57, 257] on button "button" at bounding box center [54, 259] width 23 height 23
click at [347, 349] on button "Save" at bounding box center [332, 343] width 56 height 25
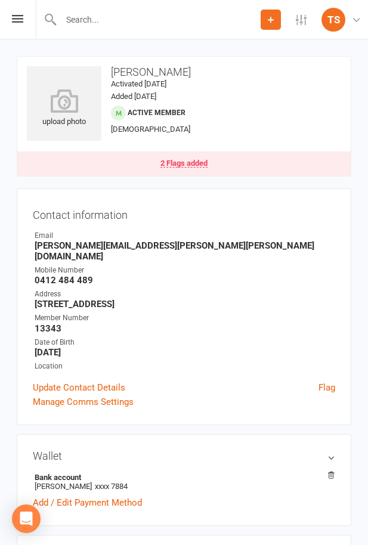
click at [203, 158] on link "2 Flags added" at bounding box center [183, 163] width 333 height 24
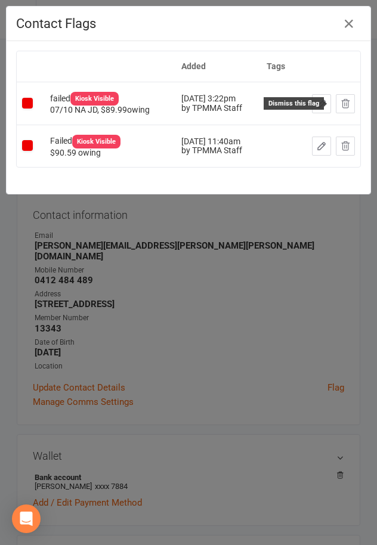
click at [340, 104] on icon at bounding box center [345, 103] width 11 height 11
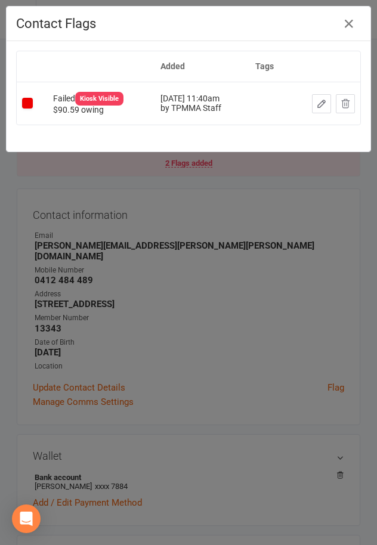
click at [318, 102] on icon "button" at bounding box center [321, 103] width 7 height 7
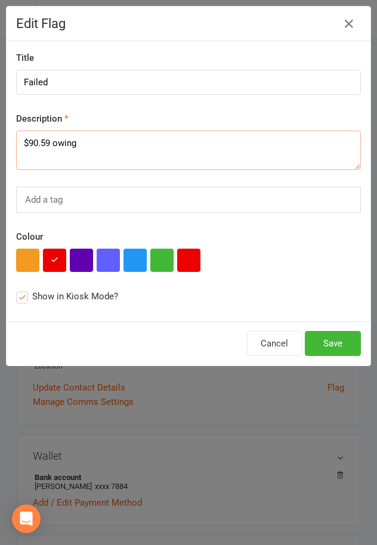
click at [24, 141] on textarea "$90.59 owing" at bounding box center [188, 149] width 344 height 39
click at [275, 341] on button "Cancel" at bounding box center [274, 343] width 55 height 25
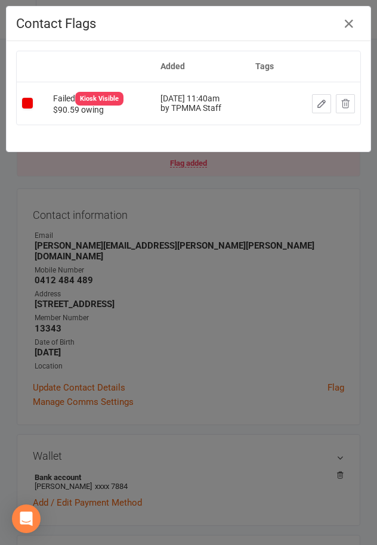
click at [316, 99] on icon "button" at bounding box center [321, 103] width 11 height 11
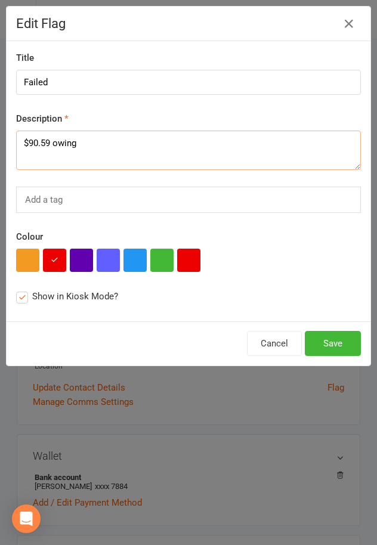
click at [21, 140] on textarea "$90.59 owing" at bounding box center [188, 149] width 344 height 39
type textarea "03/10 $90.59 owing"
click at [325, 335] on button "Save" at bounding box center [332, 343] width 56 height 25
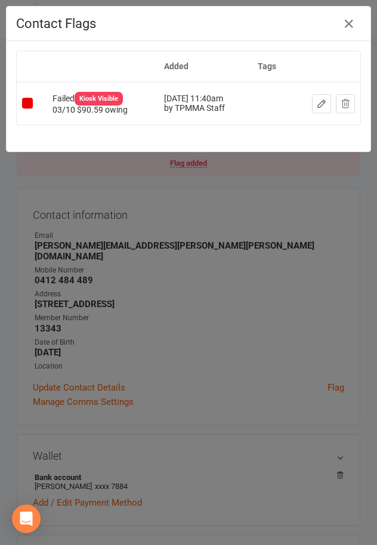
click at [270, 279] on div "Contact Flags Added Tags Failed Kiosk Visible 03/10 $90.59 owing Oct 14, 2025 1…" at bounding box center [188, 272] width 377 height 545
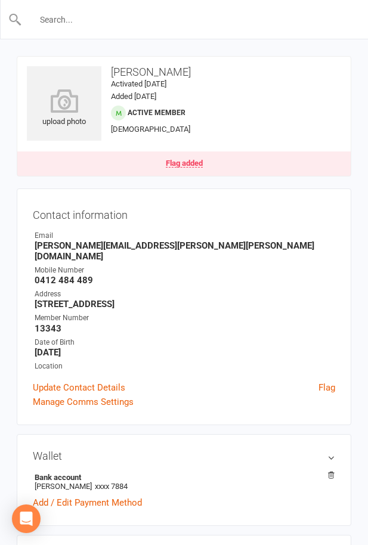
click at [104, 22] on input "text" at bounding box center [184, 19] width 325 height 17
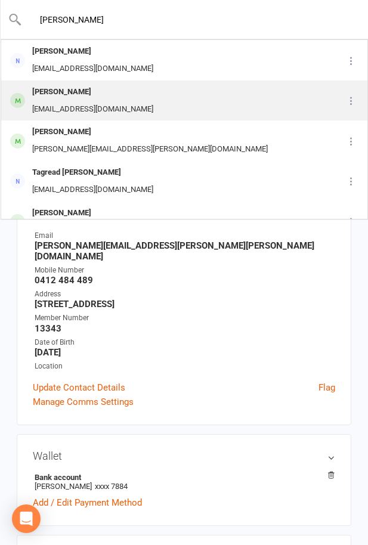
type input "karim"
click at [164, 97] on div "Karim Mohamed rayah1973@gmail.com" at bounding box center [169, 100] width 335 height 39
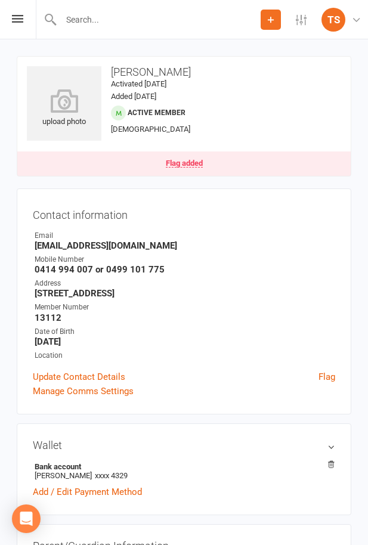
click at [130, 161] on link "Flag added" at bounding box center [183, 163] width 333 height 24
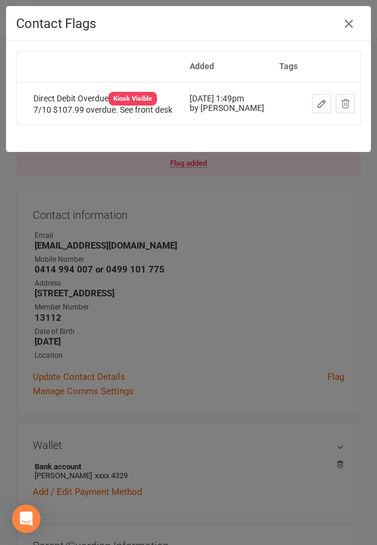
click at [312, 105] on button "button" at bounding box center [321, 103] width 19 height 19
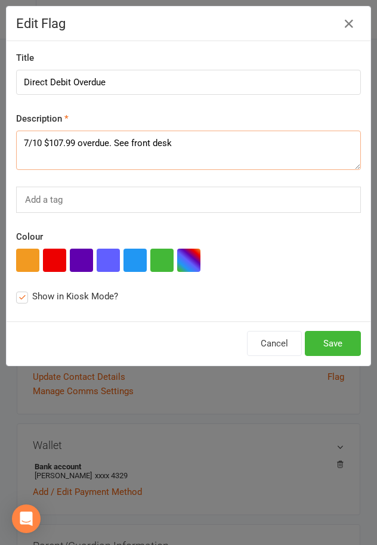
drag, startPoint x: 72, startPoint y: 141, endPoint x: 61, endPoint y: 141, distance: 11.3
click at [61, 141] on textarea "7/10 $107.99 overdue. See front desk" at bounding box center [188, 149] width 344 height 39
click at [27, 142] on textarea "7/10 $108.29 overdue. See front desk" at bounding box center [188, 149] width 344 height 39
type textarea "03/10 $108.29 overdue. See front desk"
click at [55, 262] on button "button" at bounding box center [54, 259] width 23 height 23
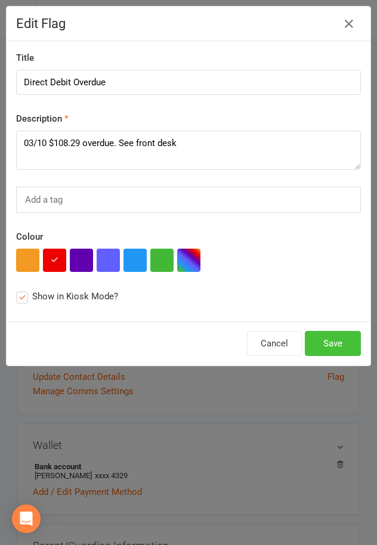
click at [335, 346] on button "Save" at bounding box center [332, 343] width 56 height 25
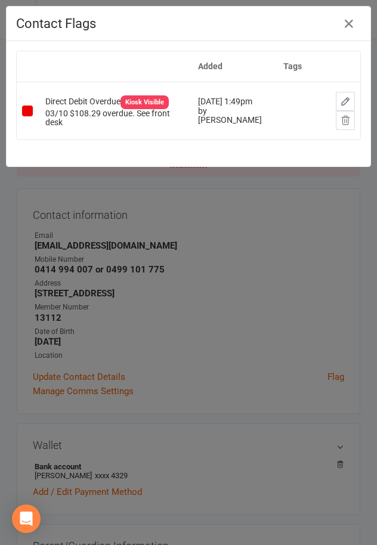
click at [151, 291] on div "Contact Flags Added Tags Direct Debit Overdue Kiosk Visible 03/10 $108.29 overd…" at bounding box center [188, 272] width 377 height 545
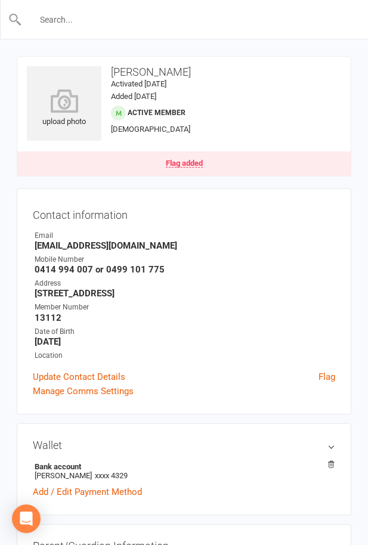
click at [105, 20] on input "text" at bounding box center [184, 19] width 325 height 17
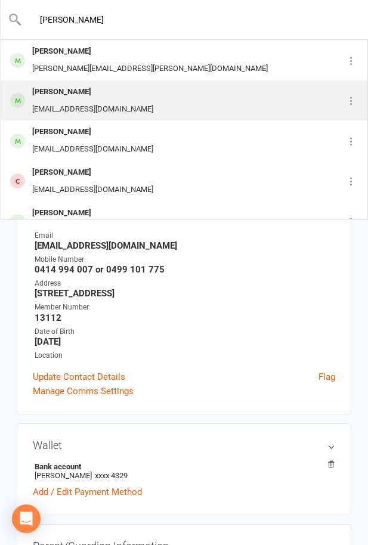
type input "tony"
click at [122, 105] on div "tsarafoglou05@gmail.com" at bounding box center [93, 109] width 128 height 17
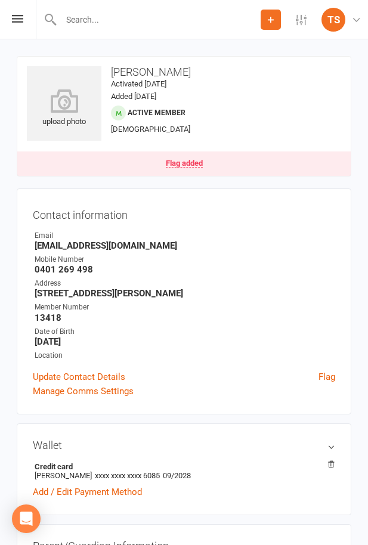
click at [191, 160] on div "Flag added" at bounding box center [184, 163] width 37 height 8
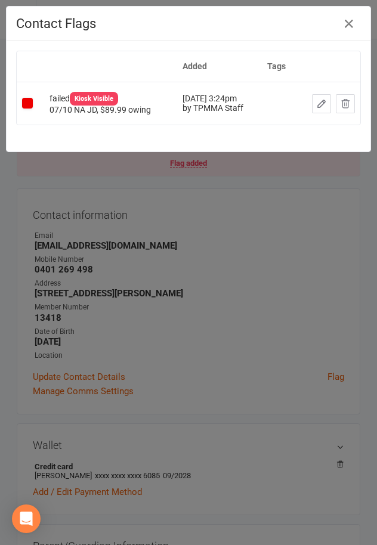
click at [316, 105] on icon "button" at bounding box center [321, 103] width 11 height 11
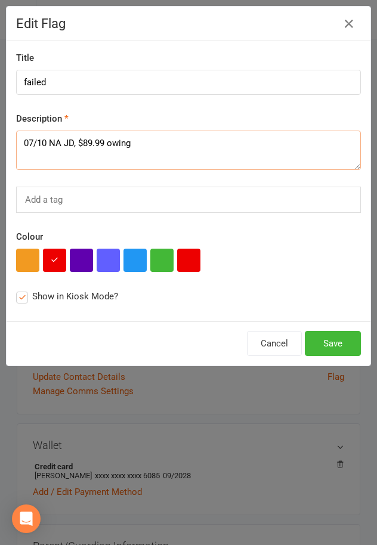
drag, startPoint x: 78, startPoint y: 141, endPoint x: -1, endPoint y: 140, distance: 78.6
type textarea "$89.99 owing"
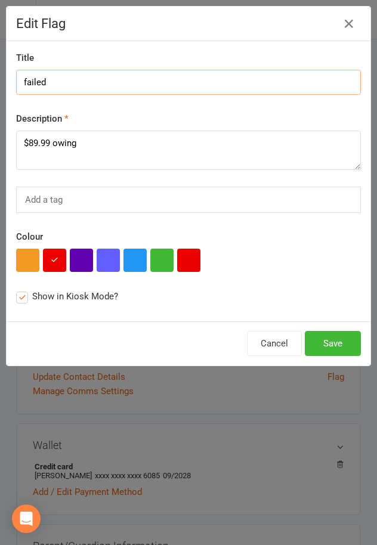
click at [26, 79] on input "failed" at bounding box center [188, 82] width 344 height 25
type input "Failed"
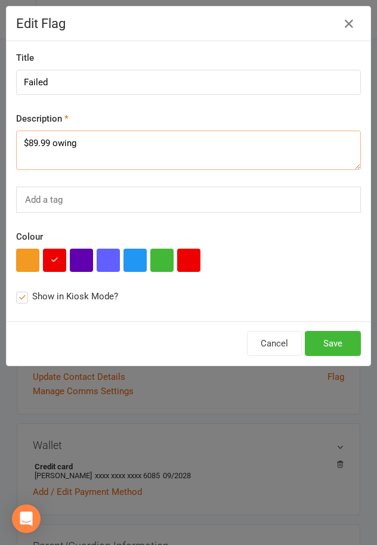
click at [22, 135] on textarea "$89.99 owing" at bounding box center [188, 149] width 344 height 39
type textarea "03/10 $89.99 owing"
click at [327, 338] on button "Save" at bounding box center [332, 343] width 56 height 25
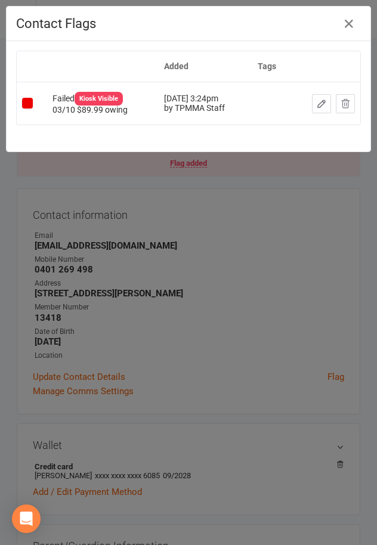
click at [278, 248] on div "Contact Flags Added Tags Failed Kiosk Visible 03/10 $89.99 owing Oct 7, 2025 3:…" at bounding box center [188, 272] width 377 height 545
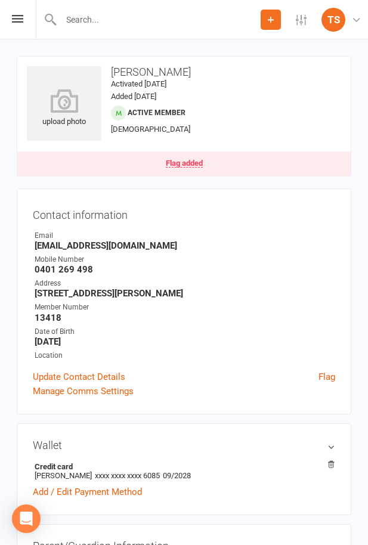
click at [130, 17] on input "text" at bounding box center [158, 19] width 203 height 17
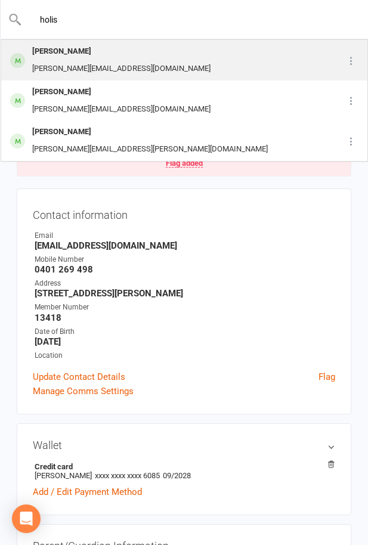
type input "holis"
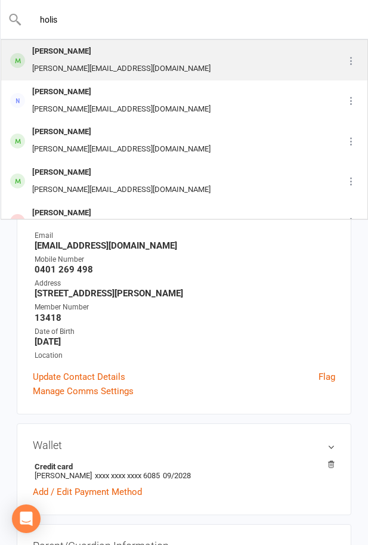
click at [117, 69] on div "grayson.hollis2@hotmail.com" at bounding box center [121, 68] width 185 height 17
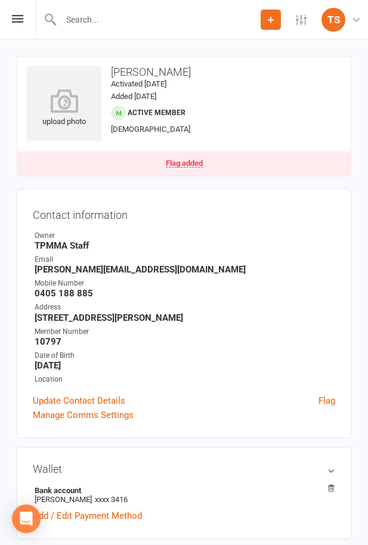
click at [235, 168] on link "Flag added" at bounding box center [183, 163] width 333 height 24
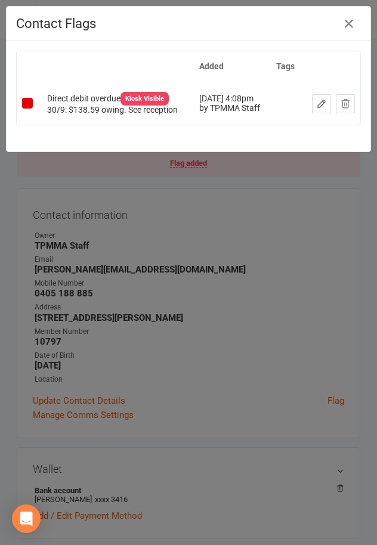
click at [326, 98] on icon "button" at bounding box center [321, 103] width 11 height 11
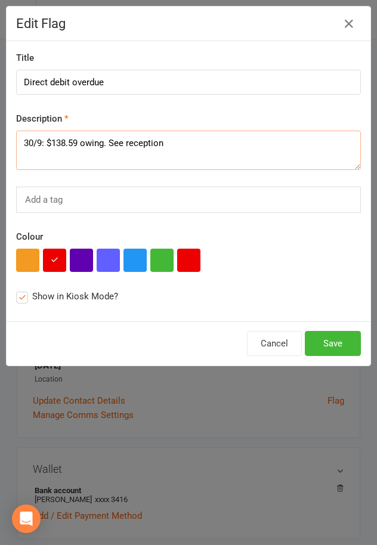
click at [43, 143] on textarea "30/9: $138.59 owing. See reception" at bounding box center [188, 149] width 344 height 39
type textarea "06/10 $138.59 owing. See reception"
click at [337, 337] on button "Save" at bounding box center [332, 343] width 56 height 25
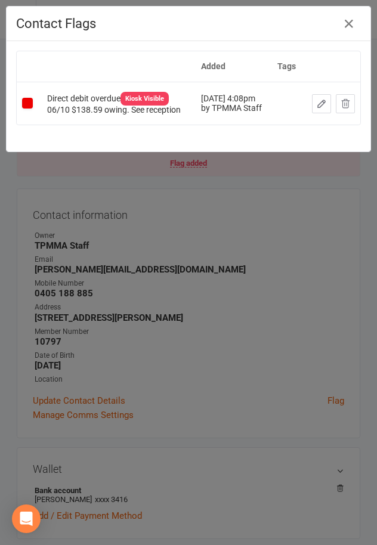
click at [241, 346] on div "Contact Flags Added Tags Direct debit overdue Kiosk Visible 06/10 $138.59 owing…" at bounding box center [188, 272] width 377 height 545
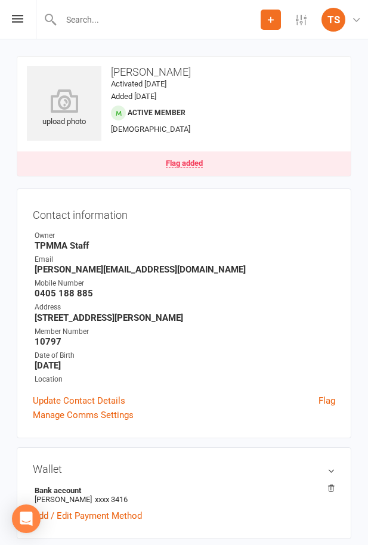
click at [76, 17] on input "text" at bounding box center [158, 19] width 203 height 17
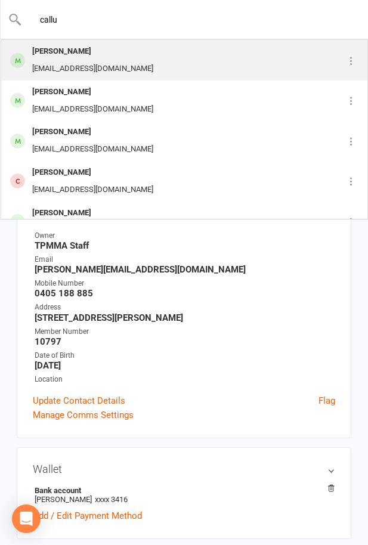
type input "callu"
click at [111, 63] on div "Callums2308@gmail.com" at bounding box center [93, 68] width 128 height 17
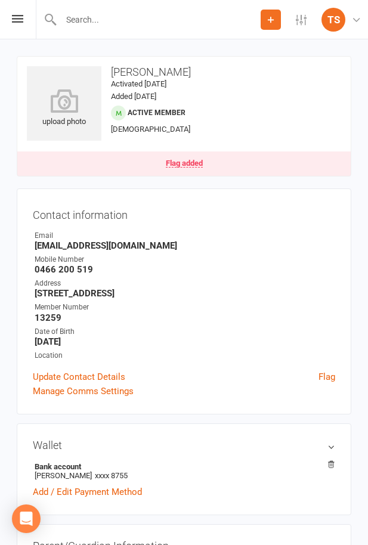
click at [169, 157] on link "Flag added" at bounding box center [183, 163] width 333 height 24
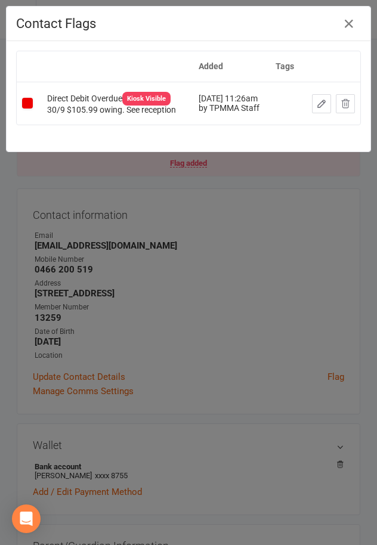
click at [326, 99] on icon "button" at bounding box center [321, 103] width 11 height 11
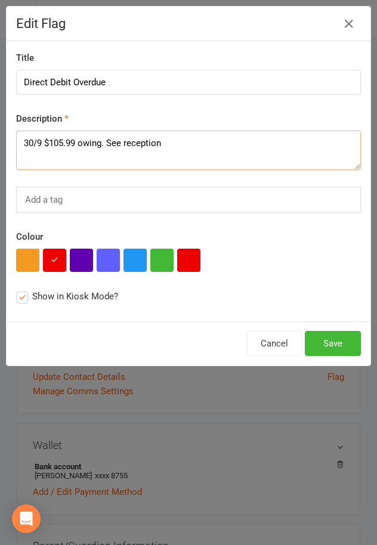
drag, startPoint x: 42, startPoint y: 141, endPoint x: 15, endPoint y: 132, distance: 28.3
click at [15, 132] on div "Title Direct Debit Overdue Description 30/9 $105.99 owing. See reception Add a …" at bounding box center [188, 181] width 363 height 280
type textarea "07/10 $105.99 owing. See reception"
click at [324, 337] on button "Save" at bounding box center [332, 343] width 56 height 25
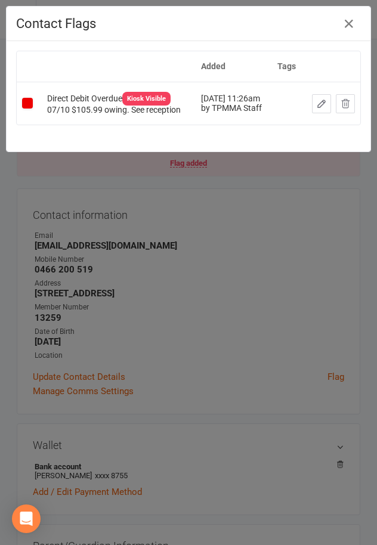
click at [267, 224] on div "Contact Flags Added Tags Direct Debit Overdue Kiosk Visible 07/10 $105.99 owing…" at bounding box center [188, 272] width 377 height 545
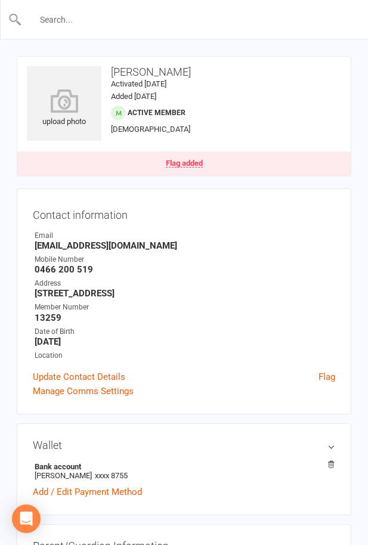
click at [148, 26] on input "text" at bounding box center [184, 19] width 325 height 17
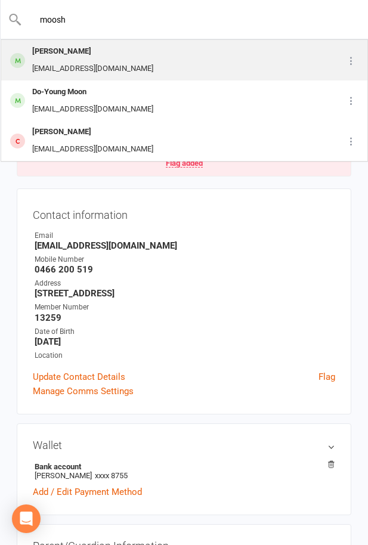
type input "moosh"
click at [166, 64] on div "George Mooshi Gmooshi@gmail.com" at bounding box center [161, 60] width 318 height 39
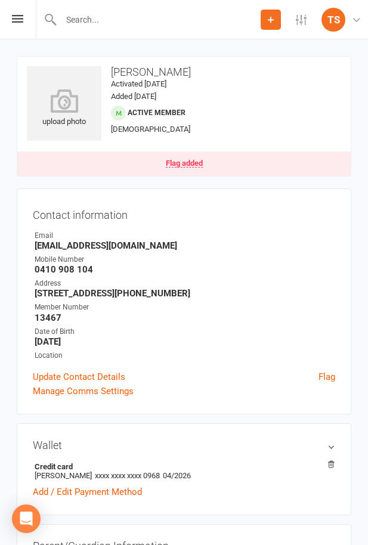
click at [167, 161] on div "Flag added" at bounding box center [184, 163] width 37 height 8
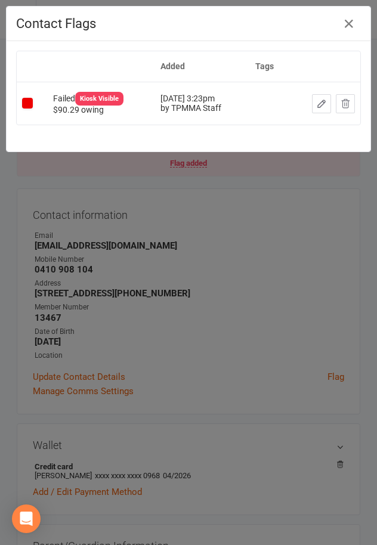
click at [318, 102] on icon "button" at bounding box center [321, 103] width 7 height 7
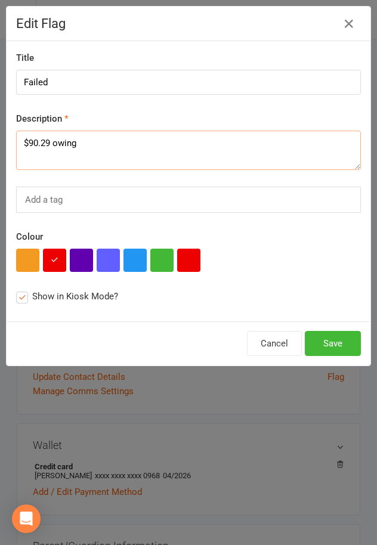
click at [23, 138] on textarea "$90.29 owing" at bounding box center [188, 149] width 344 height 39
type textarea "09/10 $90.29 owing"
click at [334, 346] on button "Save" at bounding box center [332, 343] width 56 height 25
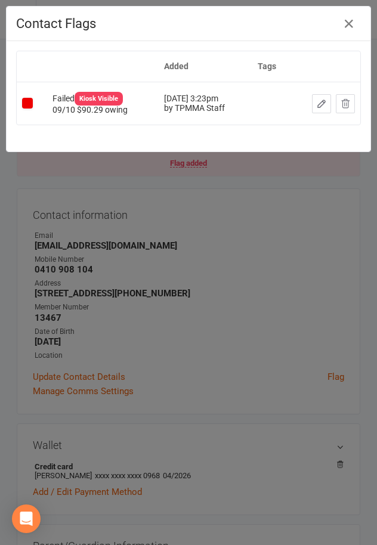
click at [225, 249] on div "Contact Flags Added Tags Failed Kiosk Visible 09/10 $90.29 owing Oct 7, 2025 3:…" at bounding box center [188, 272] width 377 height 545
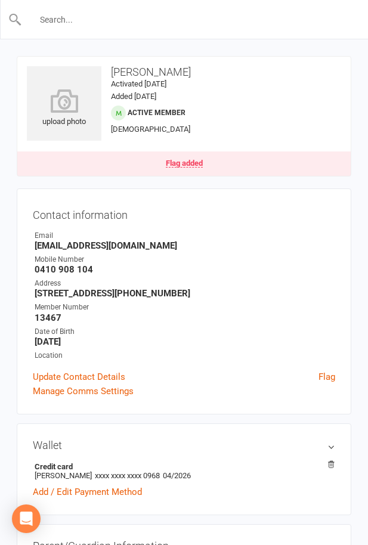
click at [146, 24] on input "text" at bounding box center [184, 19] width 325 height 17
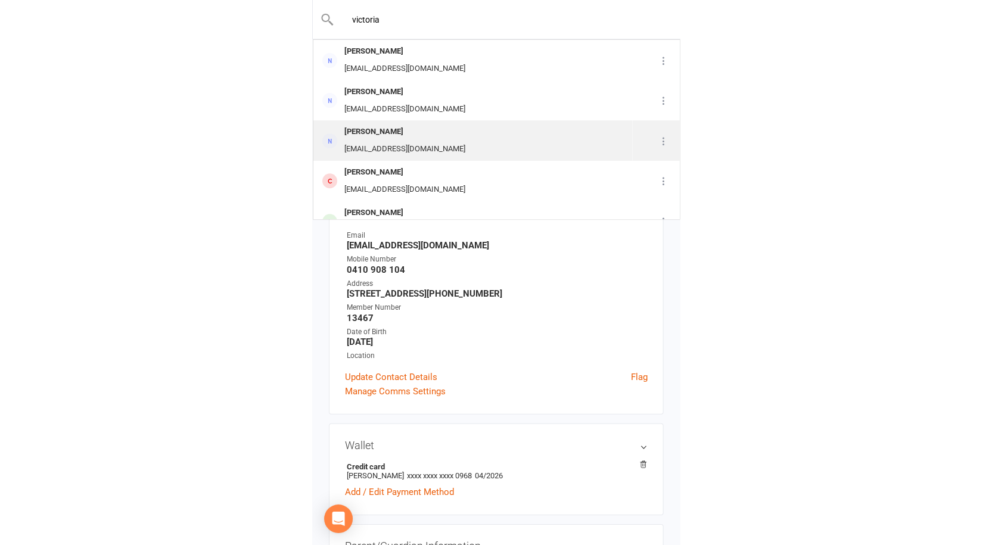
scroll to position [60, 0]
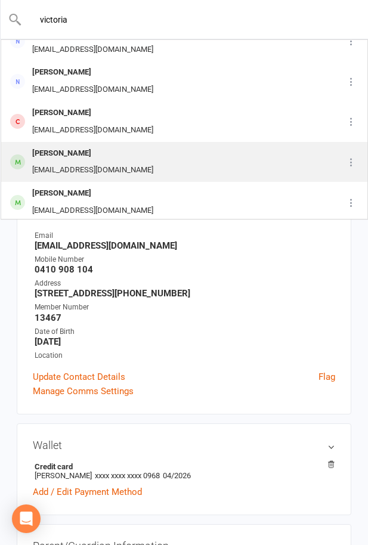
type input "victoria"
click at [110, 157] on div "Victoria Gerace" at bounding box center [93, 153] width 128 height 17
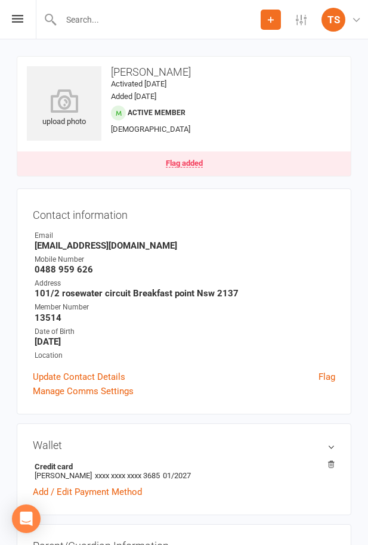
click at [204, 163] on link "Flag added" at bounding box center [183, 163] width 333 height 24
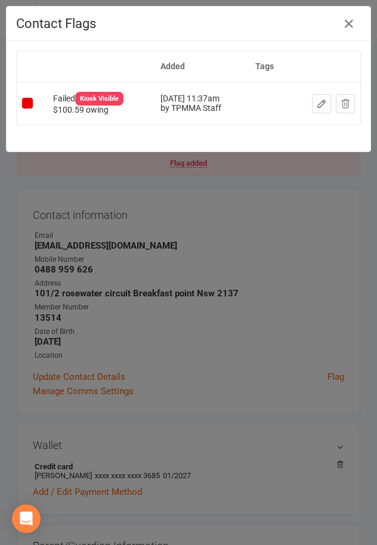
click at [316, 106] on icon "button" at bounding box center [321, 103] width 11 height 11
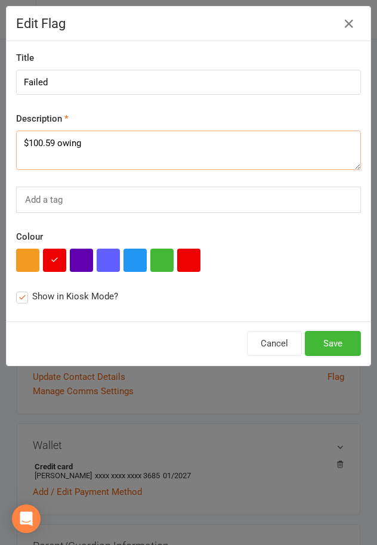
click at [23, 142] on textarea "$100.59 owing" at bounding box center [188, 149] width 344 height 39
type textarea "09/10 $100.59 owing"
click at [330, 344] on button "Save" at bounding box center [332, 343] width 56 height 25
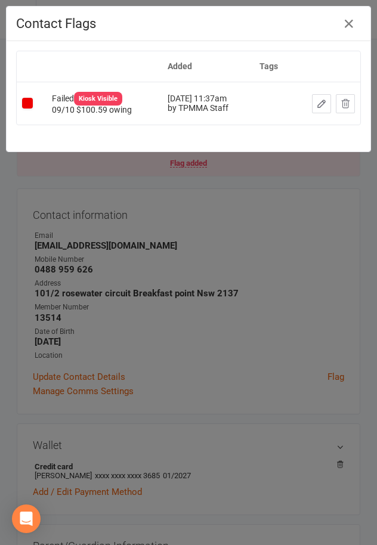
drag, startPoint x: 174, startPoint y: 240, endPoint x: 163, endPoint y: 221, distance: 22.2
click at [174, 240] on div "Contact Flags Added Tags Failed Kiosk Visible 09/10 $100.59 owing Oct 14, 2025 …" at bounding box center [188, 272] width 377 height 545
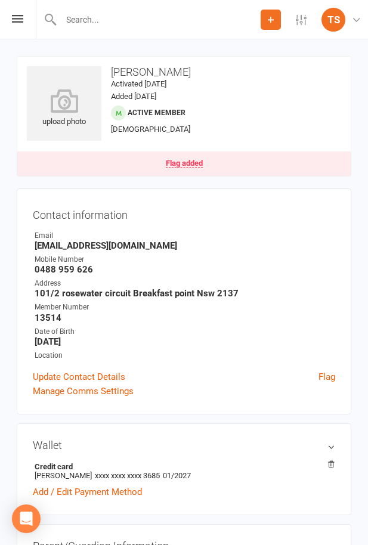
click at [116, 23] on input "text" at bounding box center [158, 19] width 203 height 17
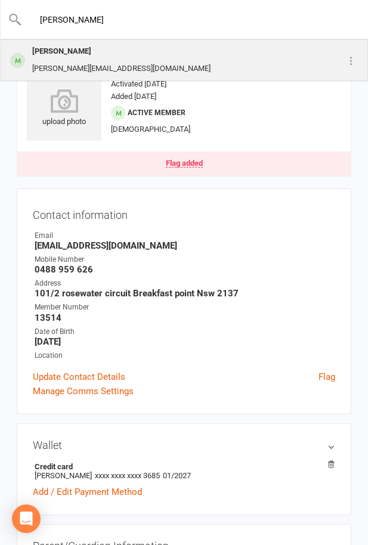
type input "zhu"
click at [181, 49] on div "Kevin Zhu Kevin.yd.zhu@gmail.com" at bounding box center [166, 60] width 329 height 39
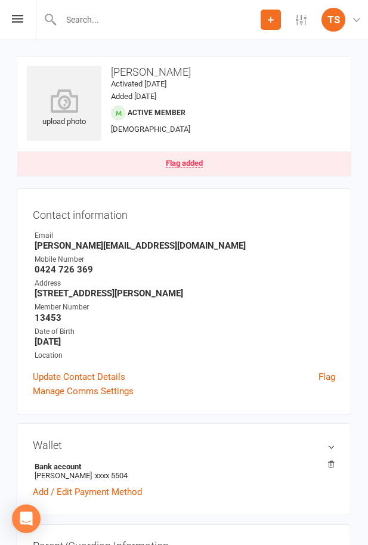
click at [197, 154] on link "Flag added" at bounding box center [183, 163] width 333 height 24
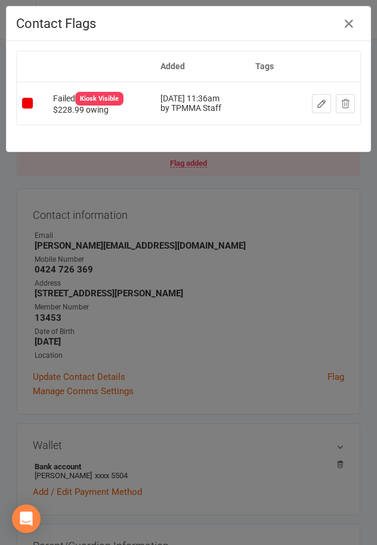
click at [316, 100] on icon "button" at bounding box center [321, 103] width 11 height 11
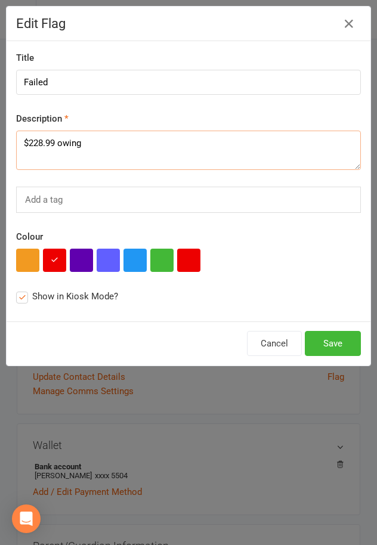
click at [23, 142] on textarea "$228.99 owing" at bounding box center [188, 149] width 344 height 39
type textarea "10/10 $228.99 owing"
click at [337, 353] on button "Save" at bounding box center [332, 343] width 56 height 25
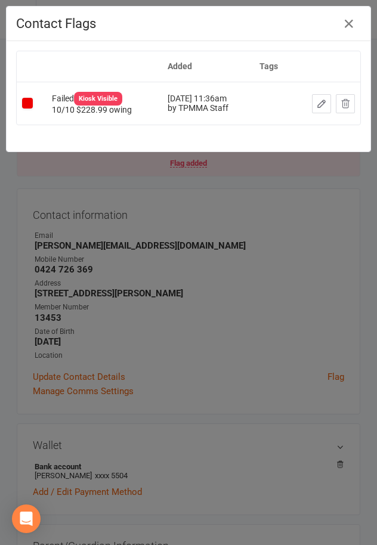
click at [125, 217] on div "Contact Flags Added Tags Failed Kiosk Visible 10/10 $228.99 owing Oct 14, 2025 …" at bounding box center [188, 272] width 377 height 545
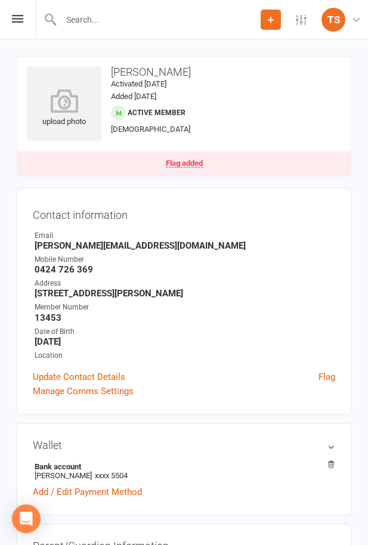
click at [101, 20] on input "text" at bounding box center [158, 19] width 203 height 17
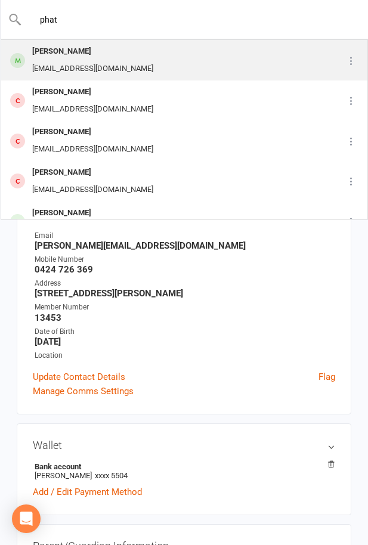
type input "phat"
click at [139, 67] on div "Phat Nguyen pk.nguyen68@gmail.com" at bounding box center [161, 60] width 318 height 39
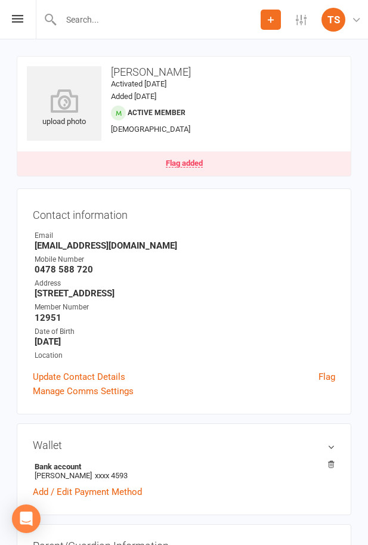
click at [180, 166] on div "Flag added" at bounding box center [184, 163] width 37 height 8
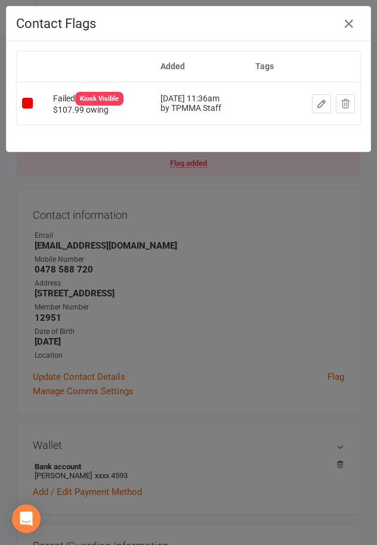
click at [316, 102] on icon "button" at bounding box center [321, 103] width 11 height 11
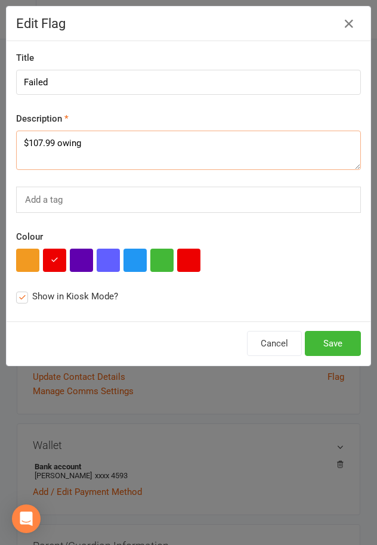
click at [19, 142] on textarea "$107.99 owing" at bounding box center [188, 149] width 344 height 39
type textarea "10/10 $107.99 owing"
click at [332, 332] on button "Save" at bounding box center [332, 343] width 56 height 25
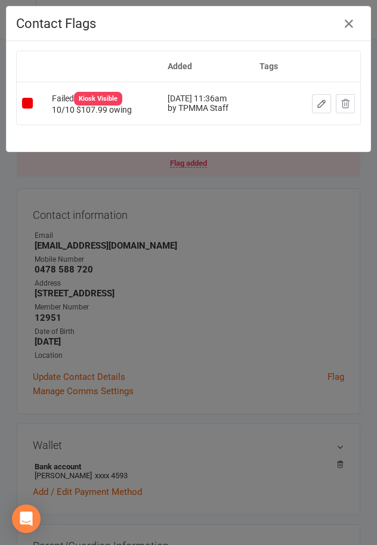
click at [150, 192] on div "Contact Flags Added Tags Failed Kiosk Visible 10/10 $107.99 owing Oct 14, 2025 …" at bounding box center [188, 272] width 377 height 545
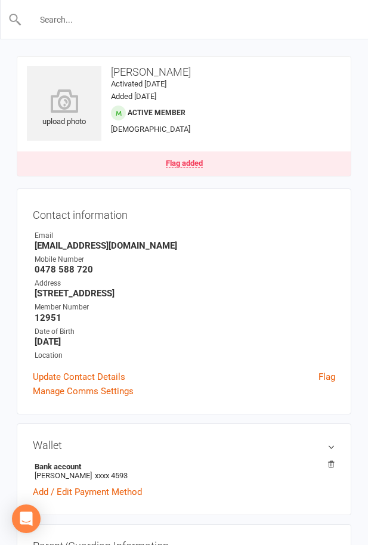
click at [115, 18] on input "text" at bounding box center [184, 19] width 325 height 17
click at [185, 160] on div "Flag added" at bounding box center [184, 163] width 37 height 8
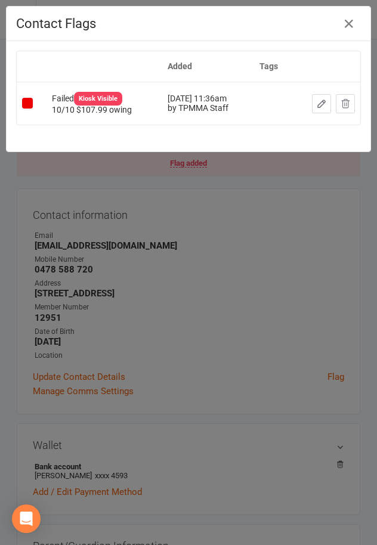
click at [178, 171] on div "Contact Flags Added Tags Failed Kiosk Visible 10/10 $107.99 owing Oct 14, 2025 …" at bounding box center [188, 272] width 377 height 545
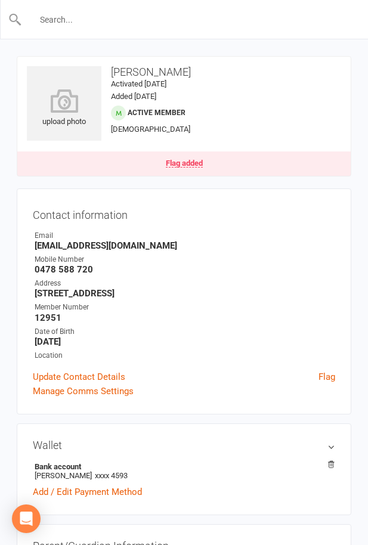
click at [111, 23] on input "text" at bounding box center [184, 19] width 325 height 17
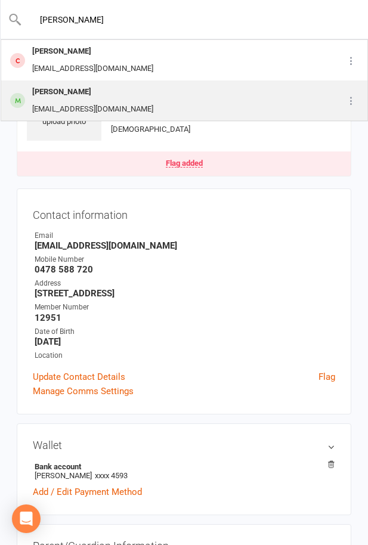
type input "muir"
click at [172, 97] on div "Jessica Muir Jessicatjm@hotmail.com" at bounding box center [161, 100] width 318 height 39
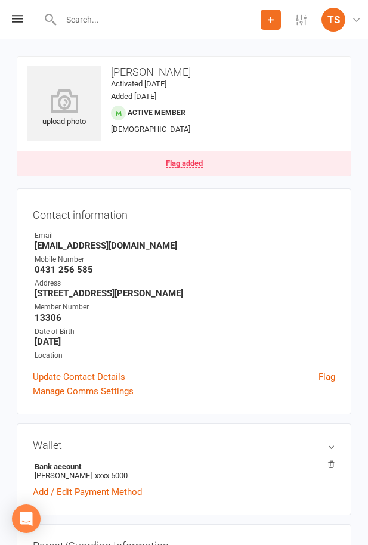
click at [175, 158] on link "Flag added" at bounding box center [183, 163] width 333 height 24
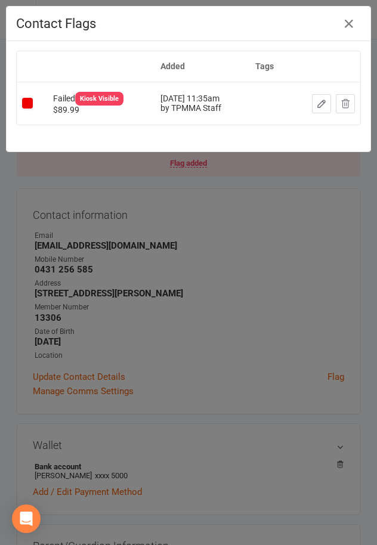
click at [312, 100] on button "button" at bounding box center [321, 103] width 19 height 19
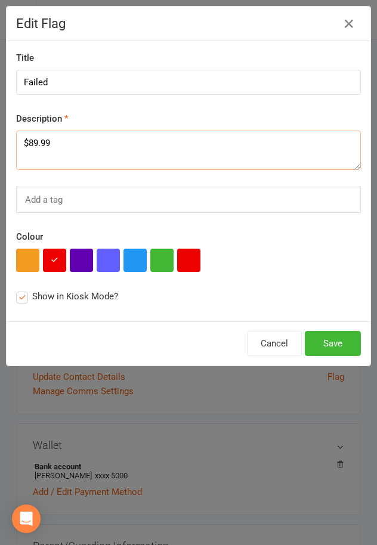
click at [23, 139] on textarea "$89.99" at bounding box center [188, 149] width 344 height 39
click at [145, 139] on textarea "$89.99" at bounding box center [188, 149] width 344 height 39
click at [24, 139] on textarea "$89.99 owing" at bounding box center [188, 149] width 344 height 39
type textarea "10/10 $89.99 owing"
click at [328, 339] on button "Save" at bounding box center [332, 343] width 56 height 25
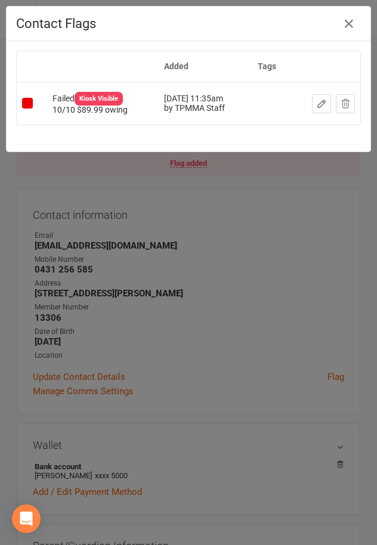
click at [176, 225] on div "Contact Flags Added Tags Failed Kiosk Visible 10/10 $89.99 owing Oct 14, 2025 1…" at bounding box center [188, 272] width 377 height 545
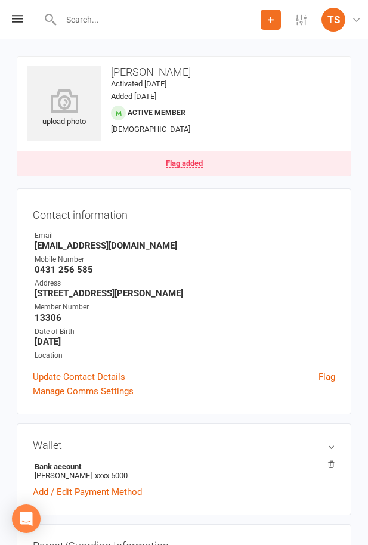
click at [77, 6] on div at bounding box center [148, 19] width 225 height 39
click at [93, 13] on input "text" at bounding box center [158, 19] width 203 height 17
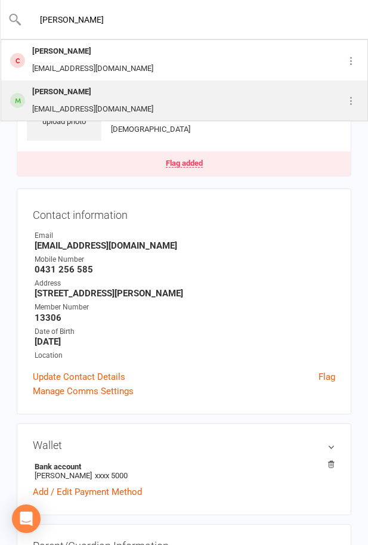
type input "muir"
click at [95, 108] on div "Jessicatjm@hotmail.com" at bounding box center [93, 109] width 128 height 17
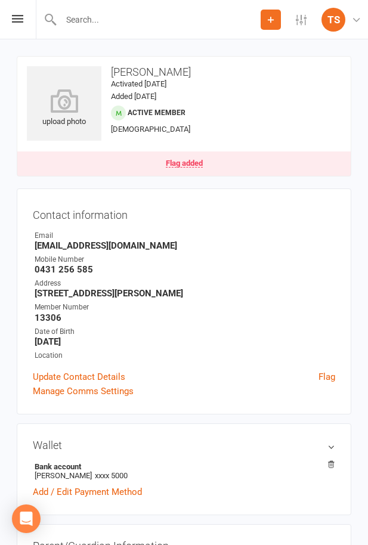
click at [99, 26] on input "text" at bounding box center [158, 19] width 203 height 17
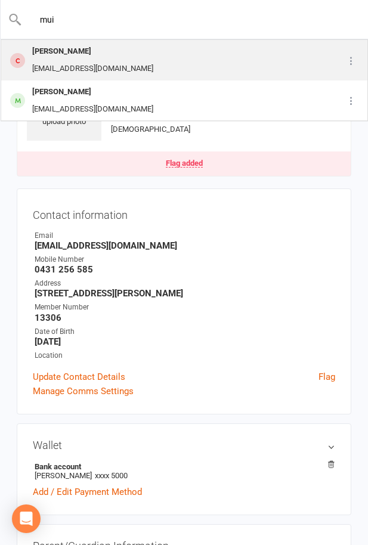
type input "mui"
click at [103, 63] on div "keirenamuir@gmail.com" at bounding box center [93, 68] width 128 height 17
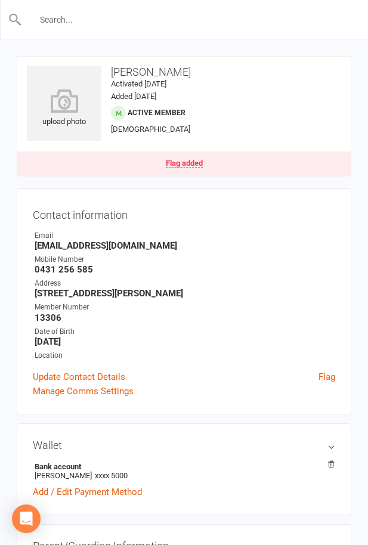
click at [85, 21] on input "text" at bounding box center [184, 19] width 325 height 17
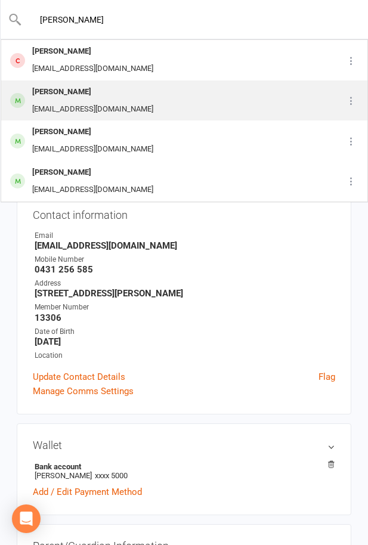
type input "hugo"
click at [119, 107] on div "Hugo Harrington harro236@gmail.com" at bounding box center [161, 100] width 318 height 39
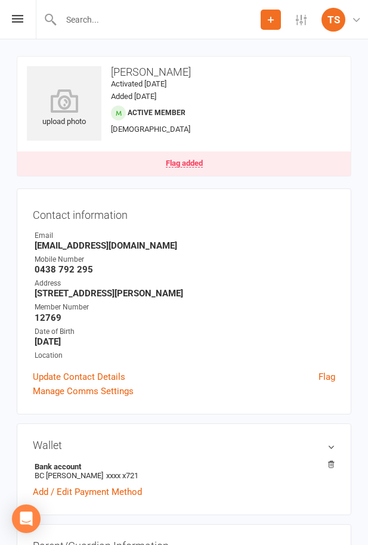
click at [179, 166] on div "Flag added" at bounding box center [184, 163] width 37 height 8
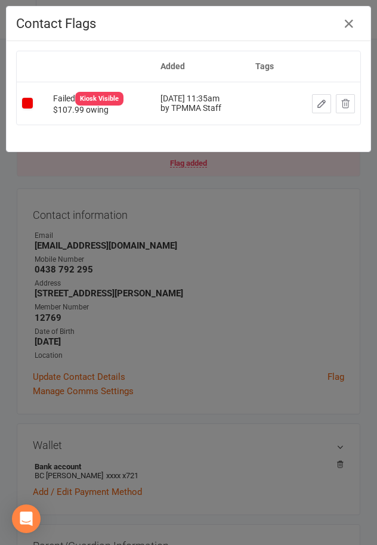
click at [312, 99] on button "button" at bounding box center [321, 103] width 19 height 19
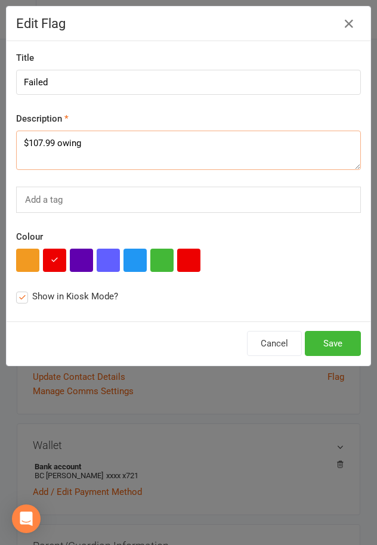
click at [21, 139] on textarea "$107.99 owing" at bounding box center [188, 149] width 344 height 39
type textarea "10/10 $107.99 owing"
click at [321, 341] on button "Save" at bounding box center [332, 343] width 56 height 25
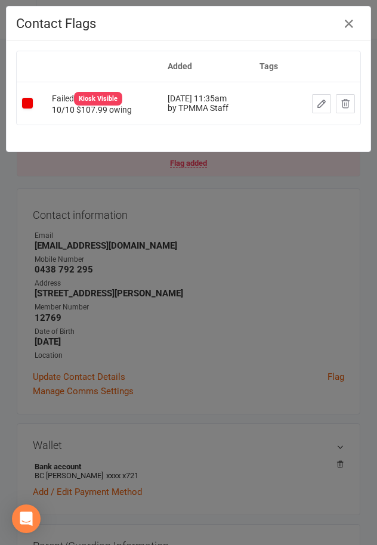
click at [203, 250] on div "Contact Flags Added Tags Failed Kiosk Visible 10/10 $107.99 owing Oct 14, 2025 …" at bounding box center [188, 272] width 377 height 545
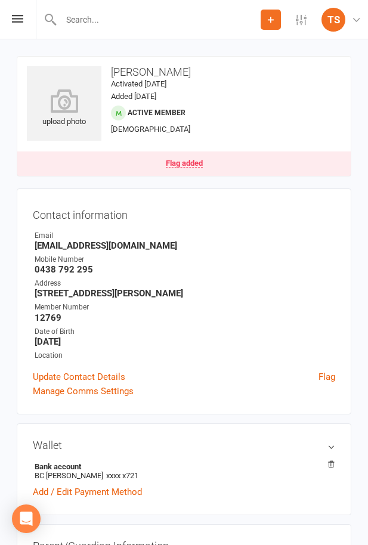
click at [108, 17] on input "text" at bounding box center [158, 19] width 203 height 17
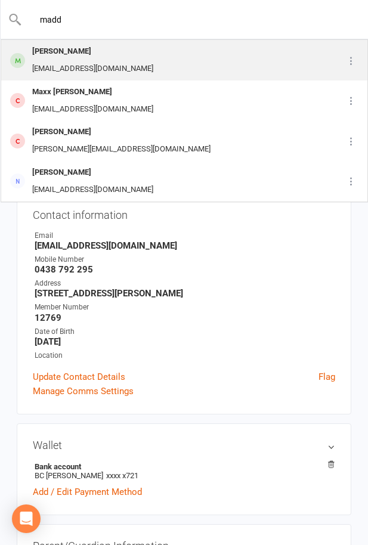
type input "madd"
click at [120, 45] on div "Maddox Burrell" at bounding box center [93, 51] width 128 height 17
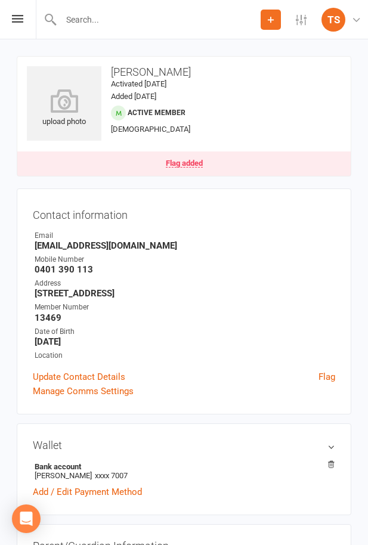
click at [297, 156] on link "Flag added" at bounding box center [183, 163] width 333 height 24
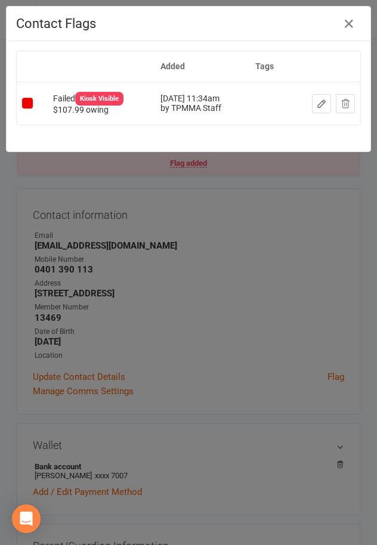
click at [316, 101] on icon "button" at bounding box center [321, 103] width 11 height 11
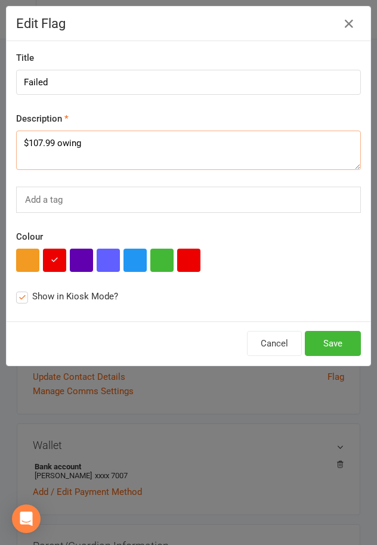
click at [21, 138] on textarea "$107.99 owing" at bounding box center [188, 149] width 344 height 39
type textarea "10/10$107.99 owing"
click at [321, 338] on button "Save" at bounding box center [332, 343] width 56 height 25
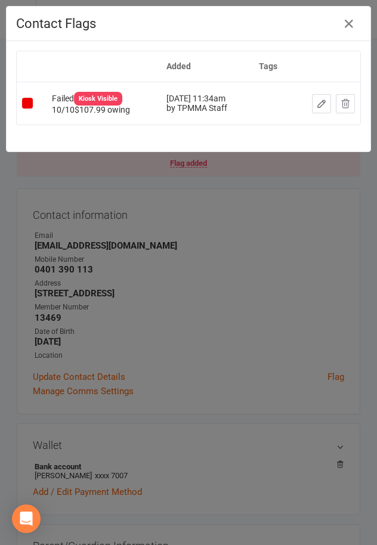
click at [258, 200] on div "Contact Flags Added Tags Failed Kiosk Visible 10/10$107.99 owing Oct 14, 2025 1…" at bounding box center [188, 272] width 377 height 545
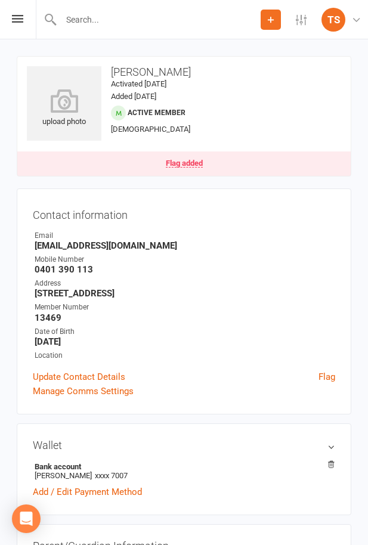
click at [83, 18] on input "text" at bounding box center [158, 19] width 203 height 17
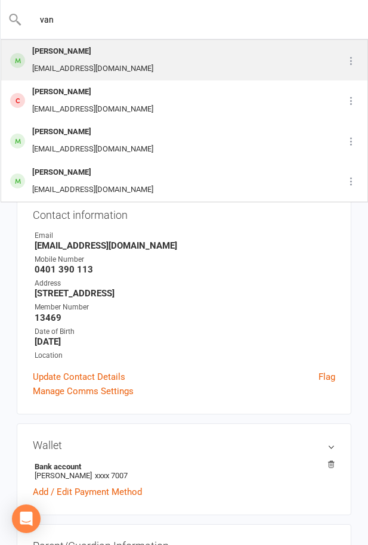
type input "van"
click at [100, 60] on div "Vansh Vansh" at bounding box center [93, 51] width 128 height 17
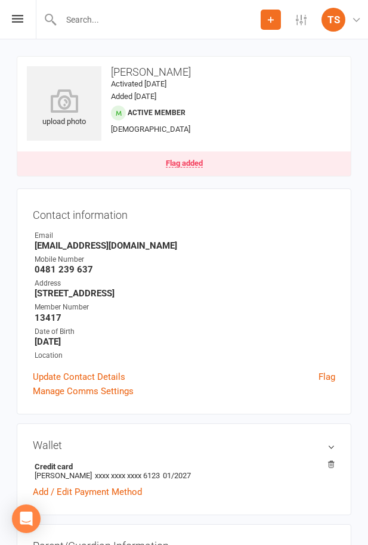
click at [150, 153] on link "Flag added" at bounding box center [183, 163] width 333 height 24
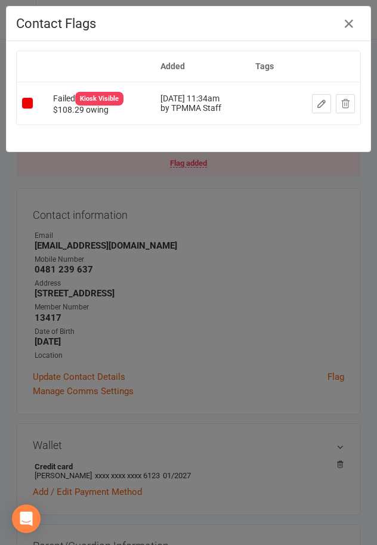
click at [318, 102] on icon "button" at bounding box center [321, 103] width 7 height 7
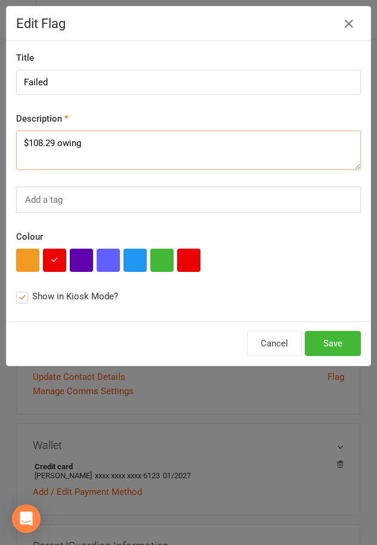
click at [21, 139] on textarea "$108.29 owing" at bounding box center [188, 149] width 344 height 39
type textarea "13/10 $108.29 owing"
click at [343, 339] on button "Save" at bounding box center [332, 343] width 56 height 25
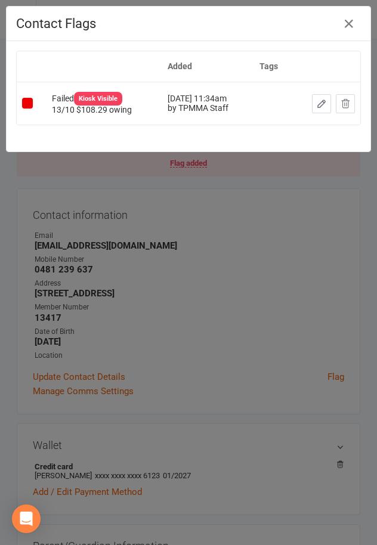
drag, startPoint x: 156, startPoint y: 226, endPoint x: 95, endPoint y: 70, distance: 167.2
click at [156, 223] on div "Contact Flags Added Tags Failed Kiosk Visible 13/10 $108.29 owing Oct 14, 2025 …" at bounding box center [188, 272] width 377 height 545
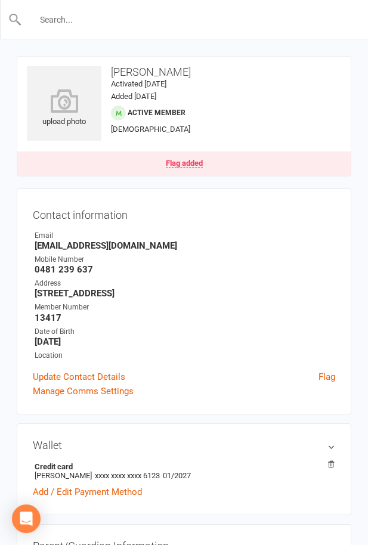
click at [114, 21] on input "text" at bounding box center [184, 19] width 325 height 17
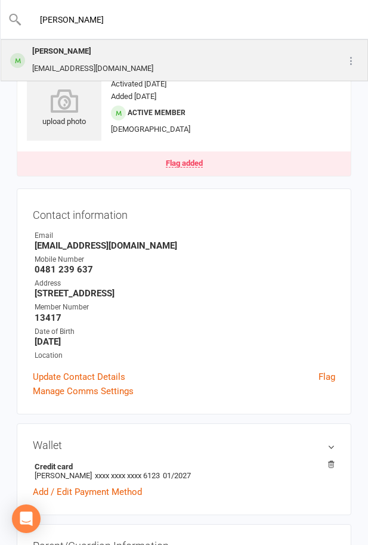
type input "habib"
click at [102, 61] on div "chrishabib24@gmail.com" at bounding box center [93, 68] width 128 height 17
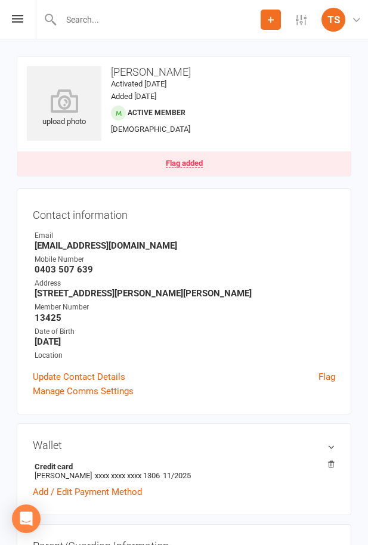
click at [209, 160] on link "Flag added" at bounding box center [183, 163] width 333 height 24
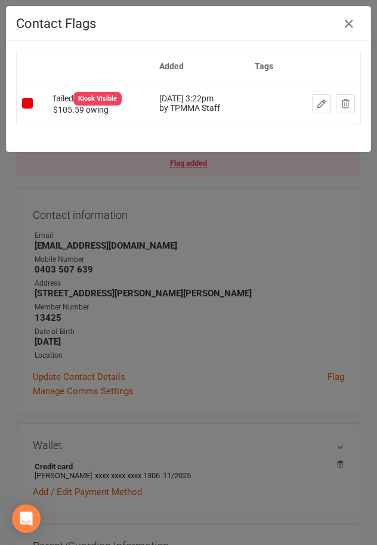
click at [318, 100] on icon "button" at bounding box center [321, 103] width 7 height 7
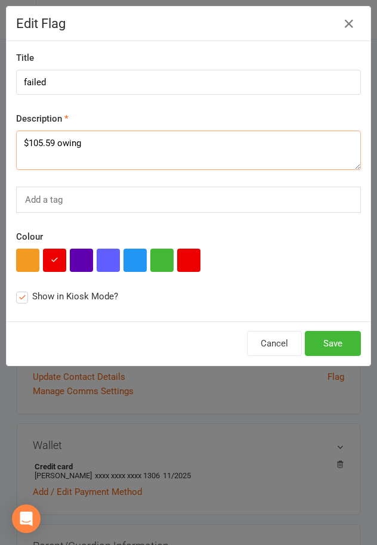
click at [24, 143] on textarea "$105.59 owing" at bounding box center [188, 149] width 344 height 39
type textarea "13/10 $105.59 owing"
click at [316, 340] on button "Save" at bounding box center [332, 343] width 56 height 25
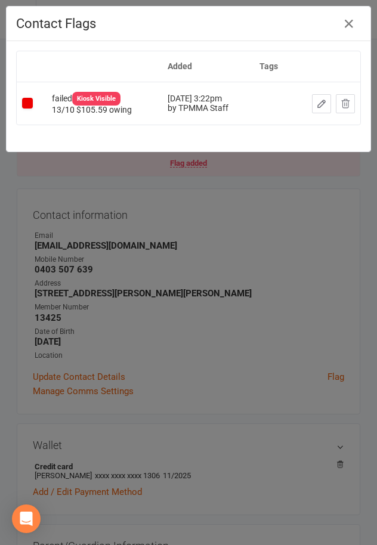
click at [200, 207] on div "Contact Flags Added Tags failed Kiosk Visible 13/10 $105.59 owing Oct 7, 2025 3…" at bounding box center [188, 272] width 377 height 545
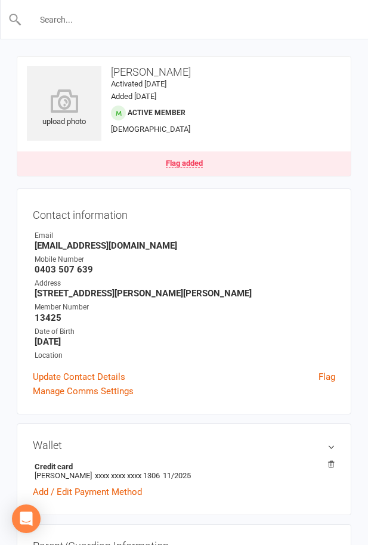
click at [114, 11] on input "text" at bounding box center [184, 19] width 325 height 17
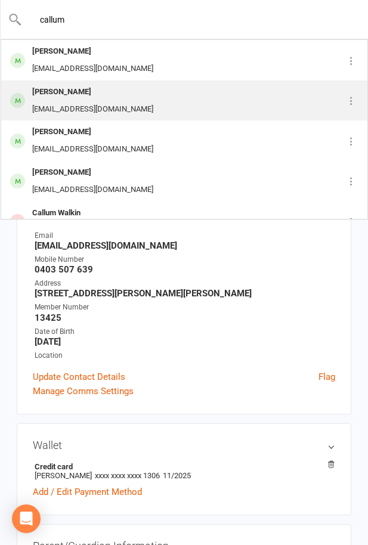
type input "callum"
click at [127, 97] on div "Callum Fitzsimons" at bounding box center [93, 91] width 128 height 17
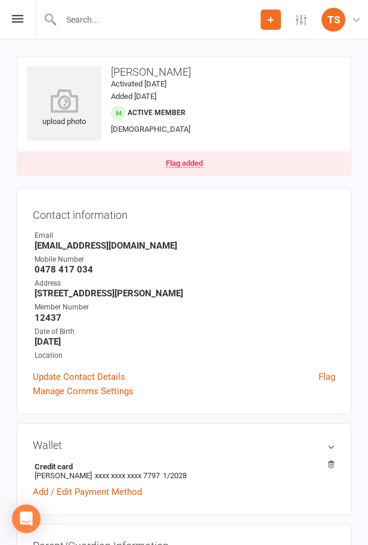
click at [188, 155] on link "Flag added" at bounding box center [183, 163] width 333 height 24
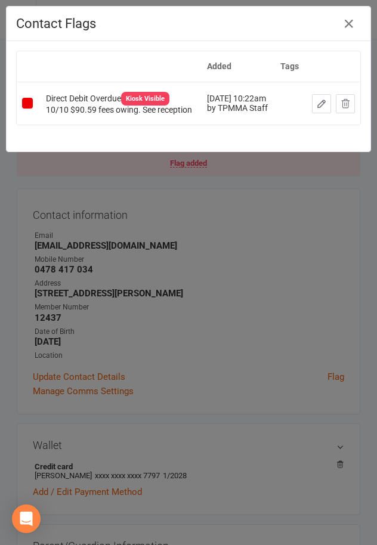
click at [326, 100] on icon "button" at bounding box center [321, 103] width 11 height 11
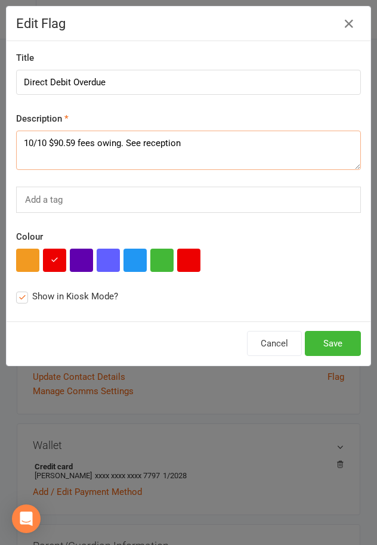
click at [33, 148] on textarea "10/10 $90.59 fees owing. See reception" at bounding box center [188, 149] width 344 height 39
type textarea "13/10 $90.59 fees owing. See reception"
click at [338, 342] on button "Save" at bounding box center [332, 343] width 56 height 25
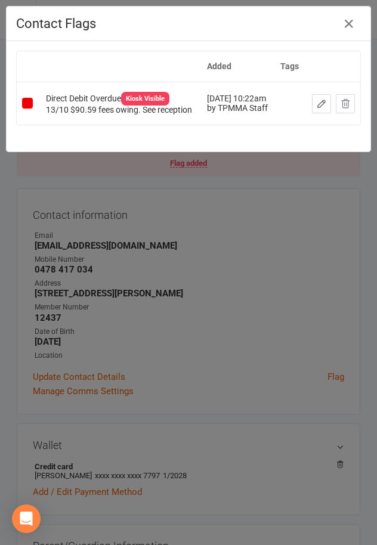
click at [173, 219] on div "Contact Flags Added Tags Direct Debit Overdue Kiosk Visible 13/10 $90.59 fees o…" at bounding box center [188, 272] width 377 height 545
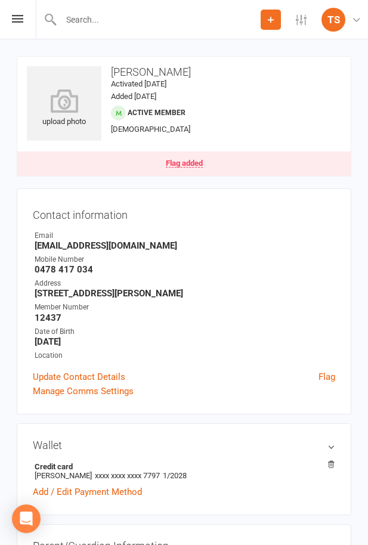
click at [85, 20] on input "text" at bounding box center [158, 19] width 203 height 17
paste input "Fernane"
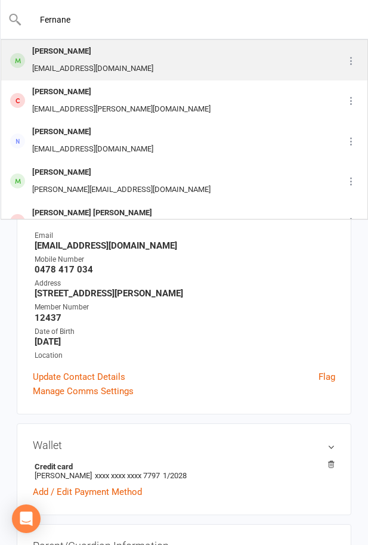
type input "Fernane"
click at [176, 66] on div "Wassim Fernane Fernanewassim77@gmail.com" at bounding box center [166, 60] width 329 height 39
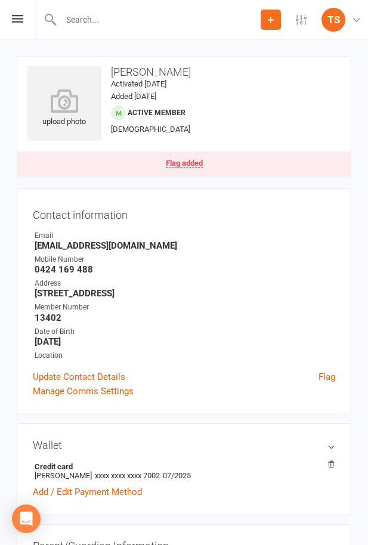
click at [173, 149] on div "upload photo Wassim Fernane Activated 26 June, 2025 Added 26 June, 2025 Active …" at bounding box center [184, 116] width 334 height 120
click at [175, 154] on link "Flag added" at bounding box center [183, 163] width 333 height 24
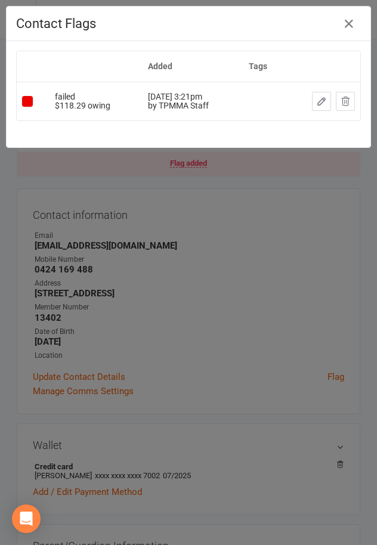
click at [318, 99] on icon "button" at bounding box center [321, 101] width 7 height 7
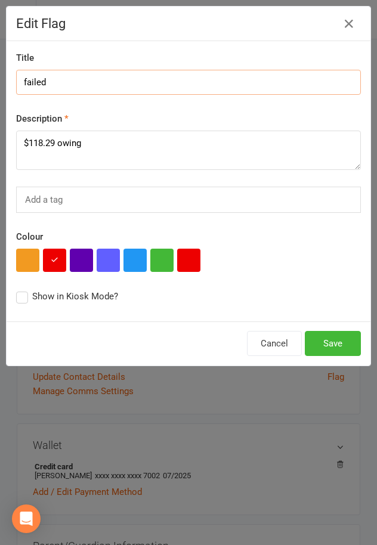
click at [28, 80] on input "failed" at bounding box center [188, 82] width 344 height 25
type input "Failed"
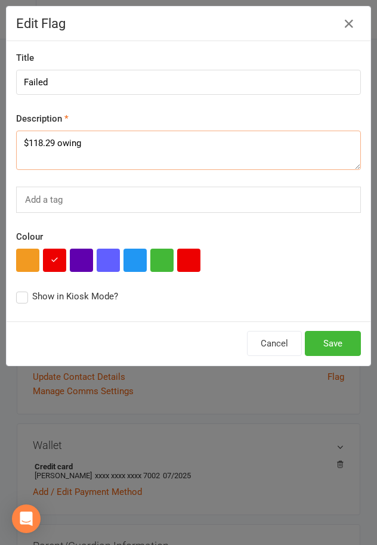
click at [20, 141] on textarea "$118.29 owing" at bounding box center [188, 149] width 344 height 39
type textarea "13/10 $118.29 owing"
click at [342, 346] on button "Save" at bounding box center [332, 343] width 56 height 25
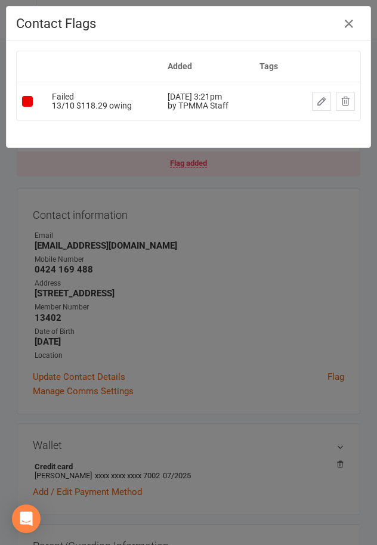
click at [248, 321] on div "Contact Flags Added Tags Failed 13/10 $118.29 owing Oct 7, 2025 3:21pm by TPMMA…" at bounding box center [188, 272] width 377 height 545
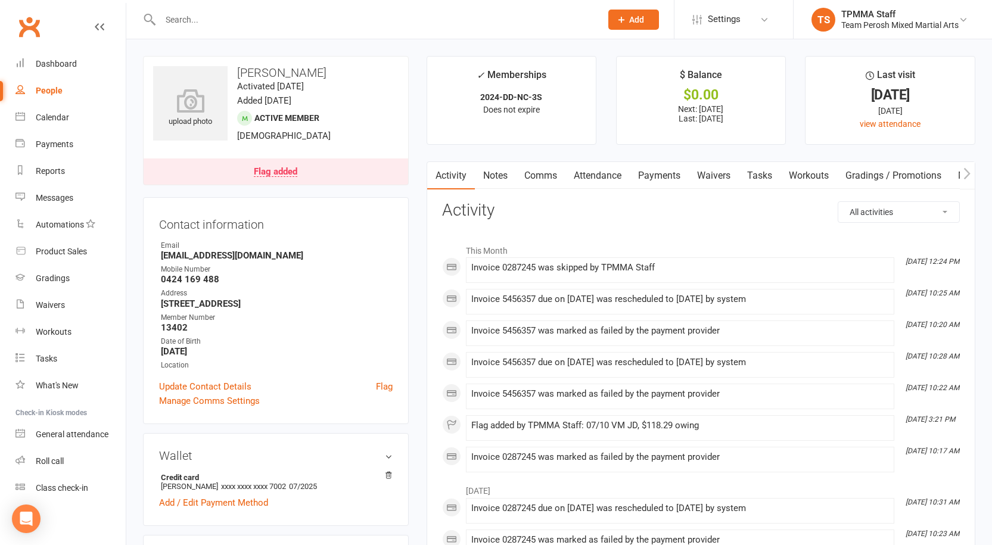
click at [505, 179] on link "Notes" at bounding box center [495, 175] width 41 height 27
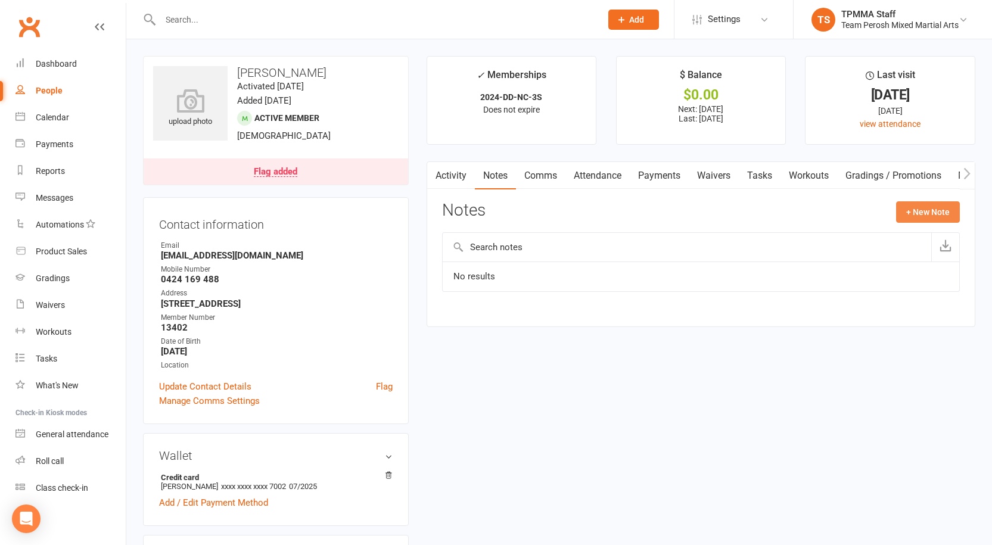
click at [910, 210] on button "+ New Note" at bounding box center [928, 211] width 64 height 21
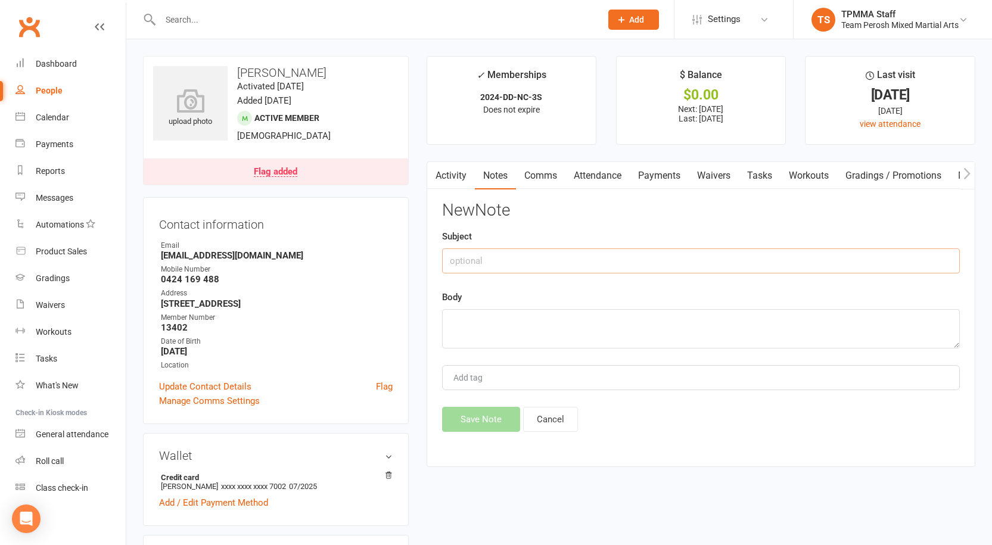
click at [507, 259] on input "text" at bounding box center [701, 260] width 518 height 25
type input "Failed"
click at [514, 322] on textarea at bounding box center [701, 328] width 518 height 39
type textarea "14/10 VM JD"
click at [480, 428] on button "Save Note" at bounding box center [481, 419] width 78 height 25
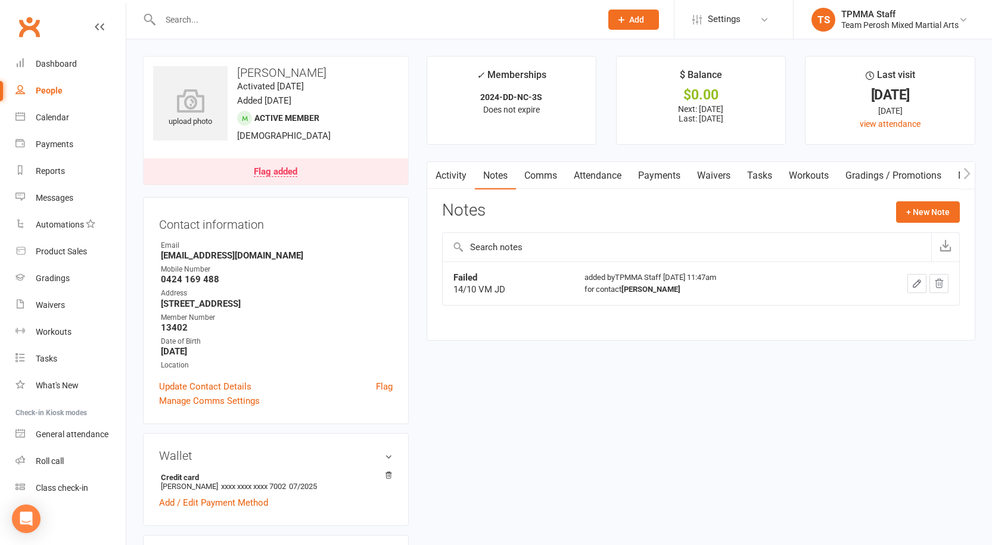
click at [70, 89] on link "People" at bounding box center [70, 90] width 110 height 27
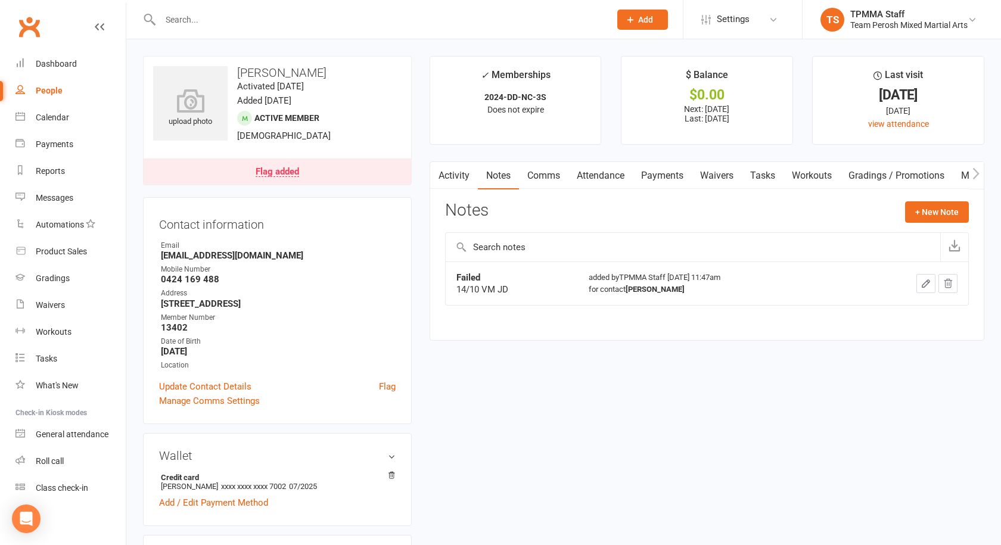
select select "active_trial"
select select "100"
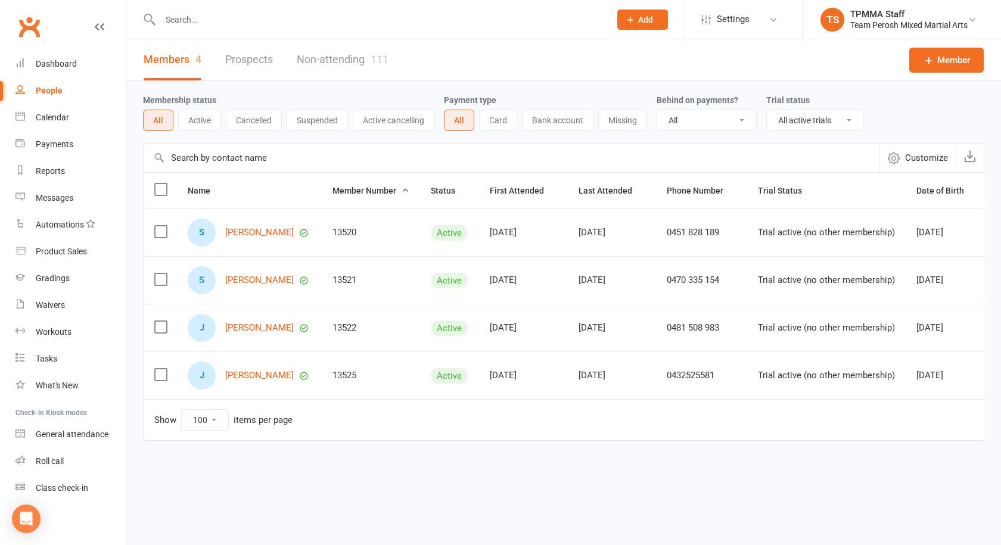
click at [197, 17] on input "text" at bounding box center [379, 19] width 445 height 17
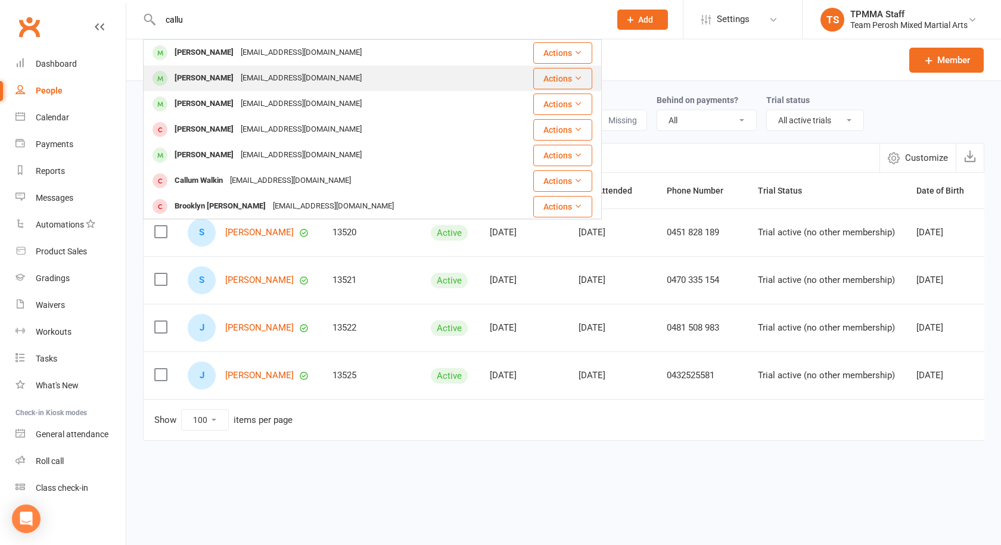
type input "callu"
click at [223, 74] on div "Callum Fitzsimons" at bounding box center [204, 78] width 66 height 17
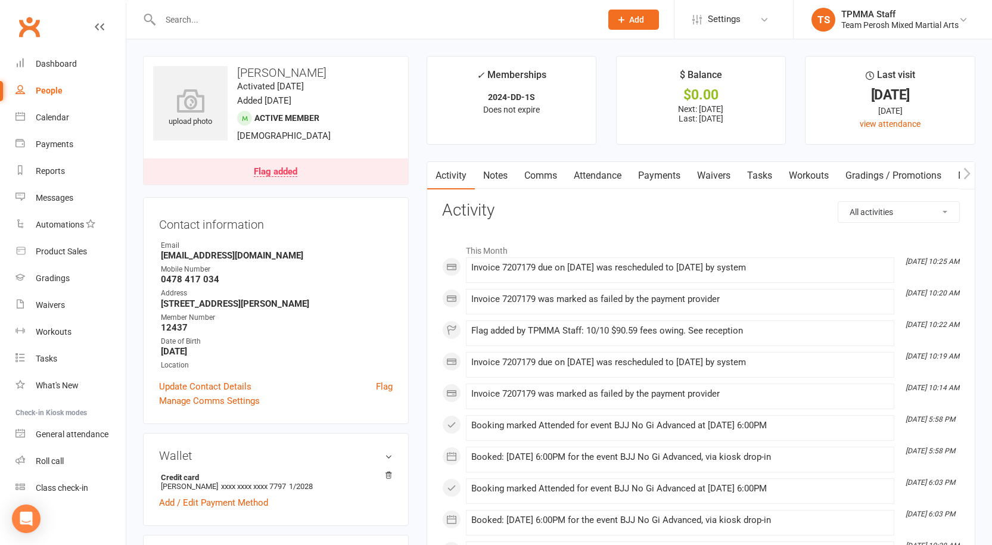
select select "active_trial"
select select "100"
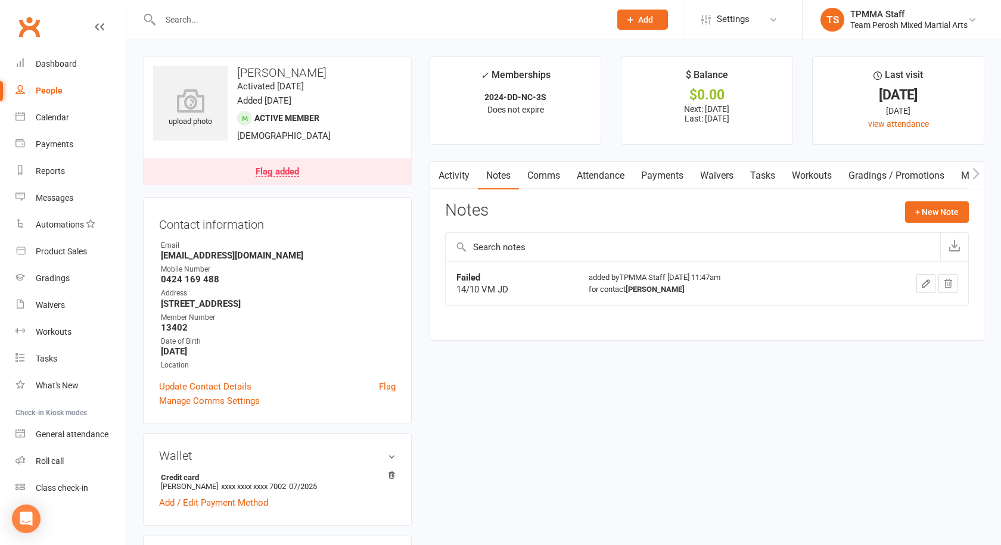
select select "active_trial"
select select "100"
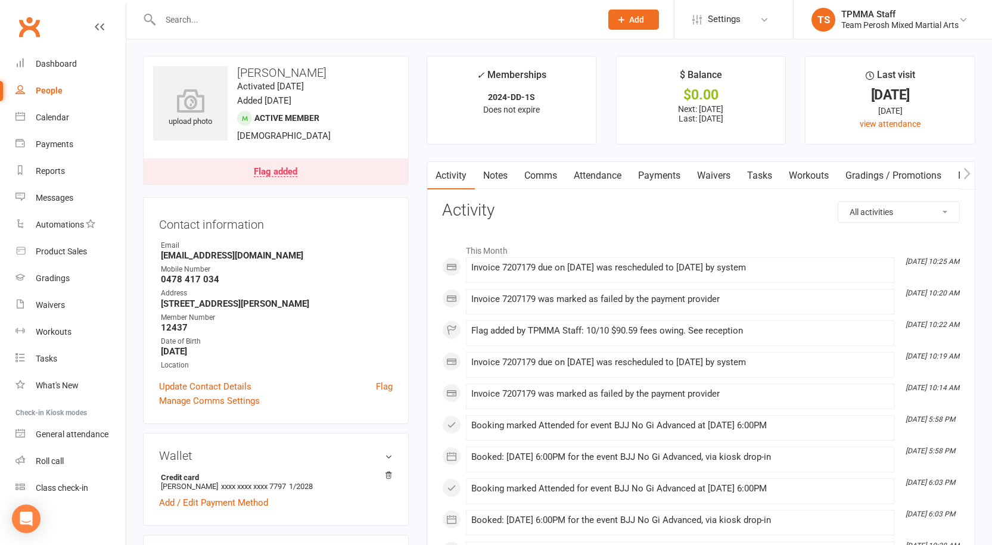
click at [495, 175] on link "Notes" at bounding box center [495, 175] width 41 height 27
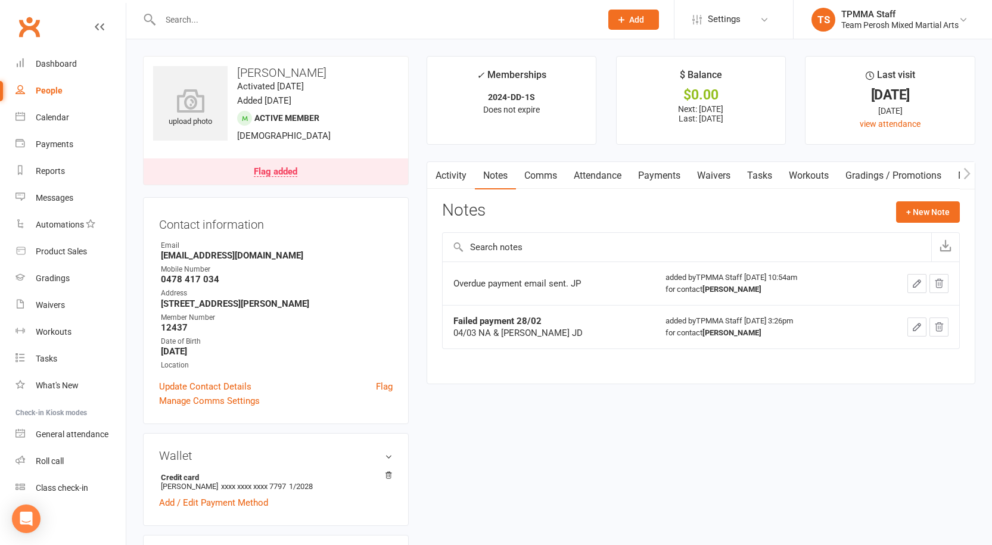
click at [919, 332] on icon "button" at bounding box center [917, 327] width 11 height 11
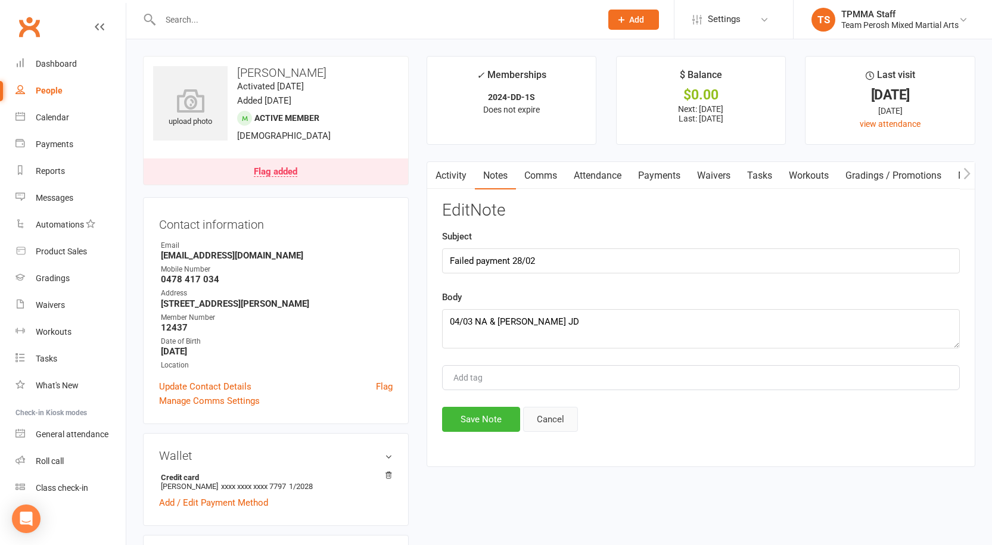
click at [560, 422] on button "Cancel" at bounding box center [550, 419] width 55 height 25
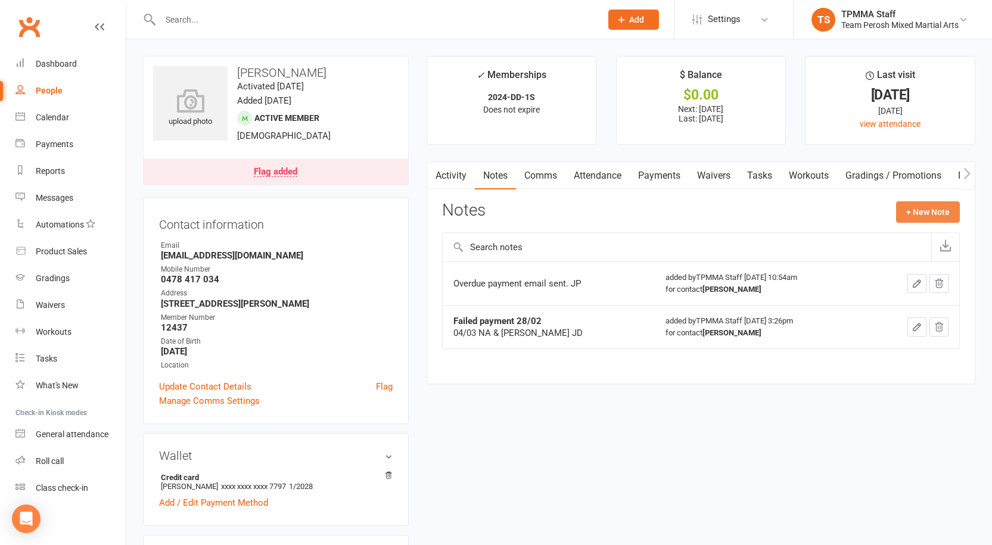
click at [926, 214] on button "+ New Note" at bounding box center [928, 211] width 64 height 21
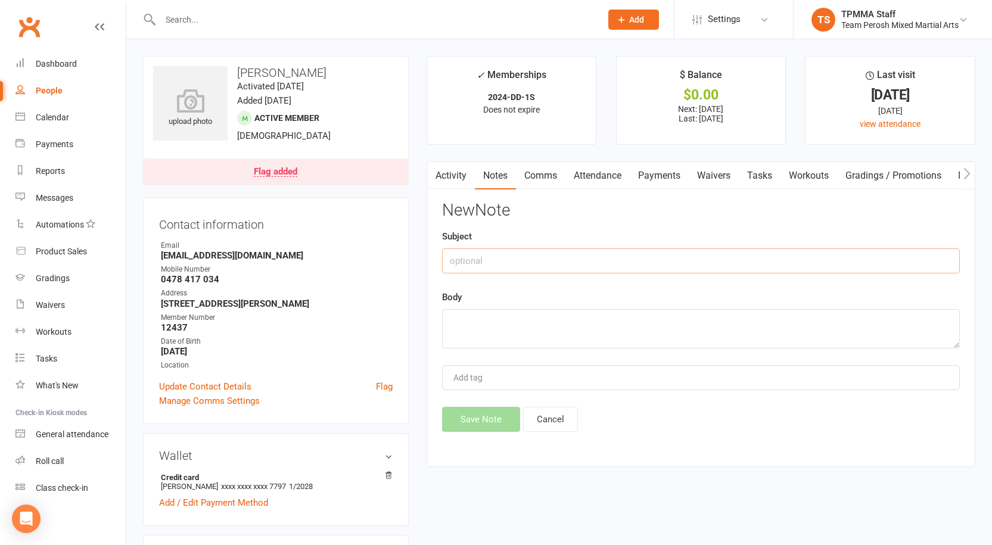
click at [517, 256] on input "text" at bounding box center [701, 260] width 518 height 25
type input "Failed"
type textarea "14/10 VM JD"
click at [489, 418] on button "Save Note" at bounding box center [481, 419] width 78 height 25
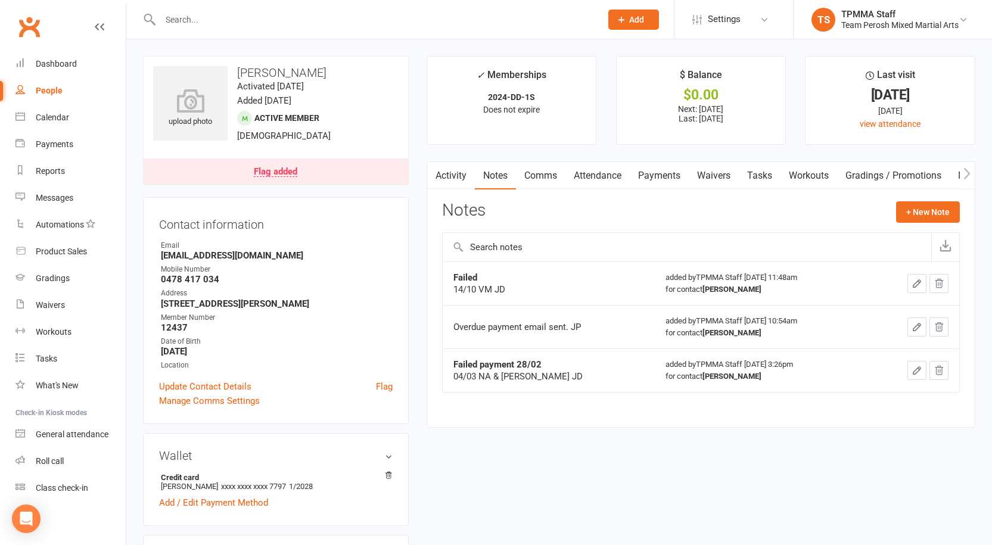
click at [307, 26] on input "text" at bounding box center [375, 19] width 436 height 17
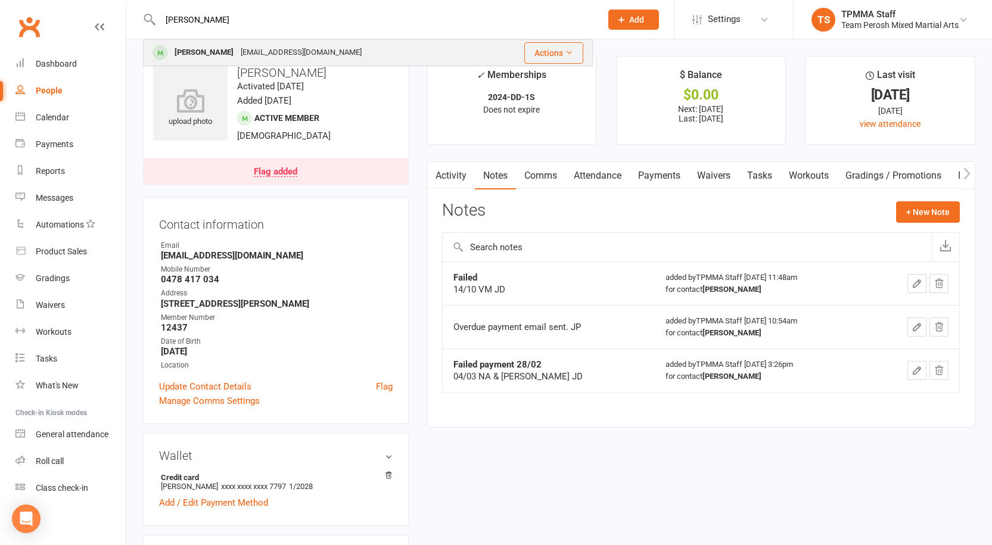
type input "habib"
click at [306, 48] on div "chrishabib24@gmail.com" at bounding box center [301, 52] width 128 height 17
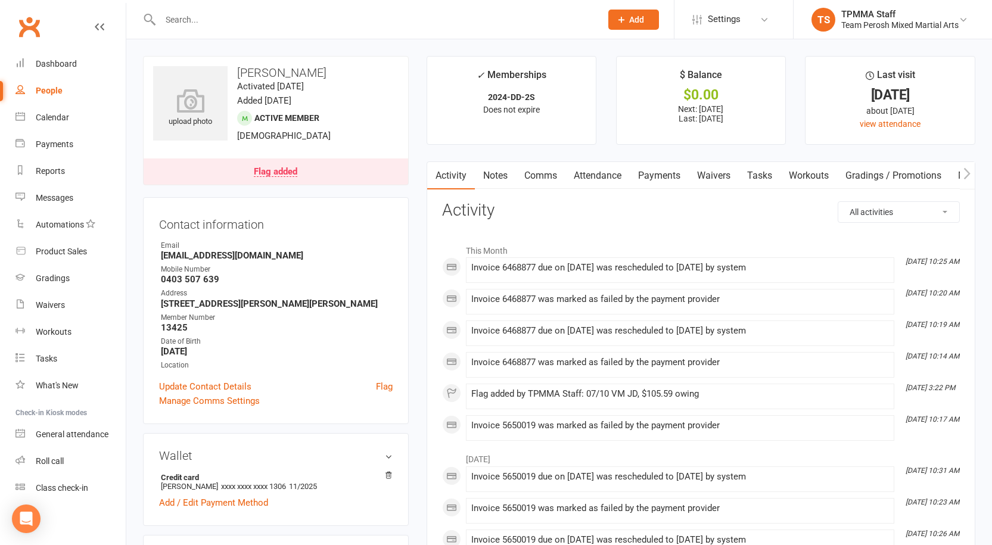
click at [493, 179] on link "Notes" at bounding box center [495, 175] width 41 height 27
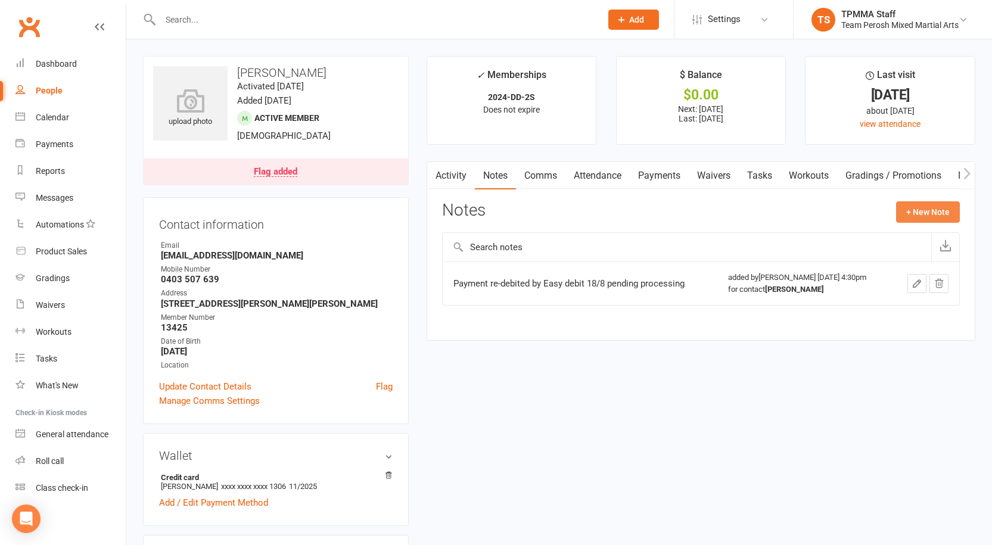
click at [920, 217] on button "+ New Note" at bounding box center [928, 211] width 64 height 21
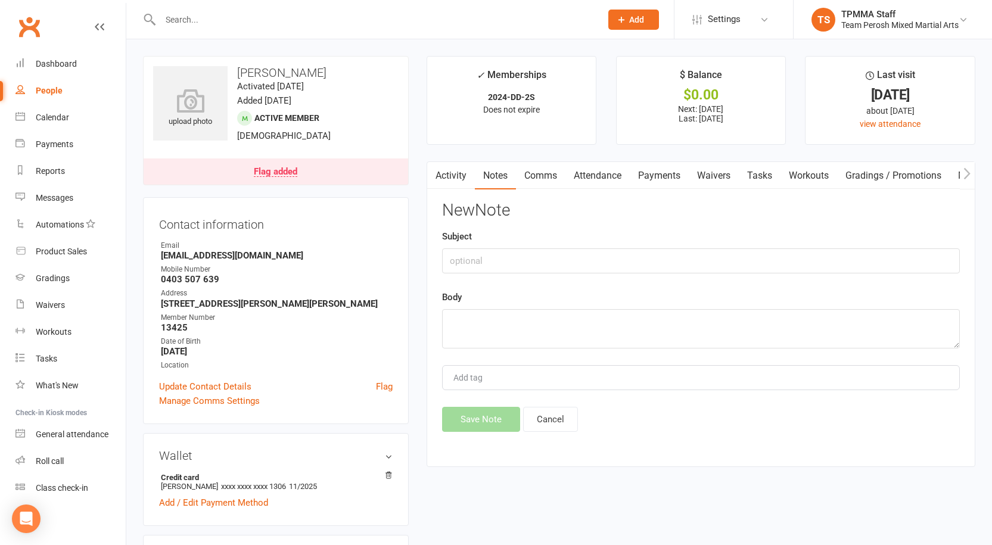
click at [291, 176] on div "Flag added" at bounding box center [275, 172] width 43 height 10
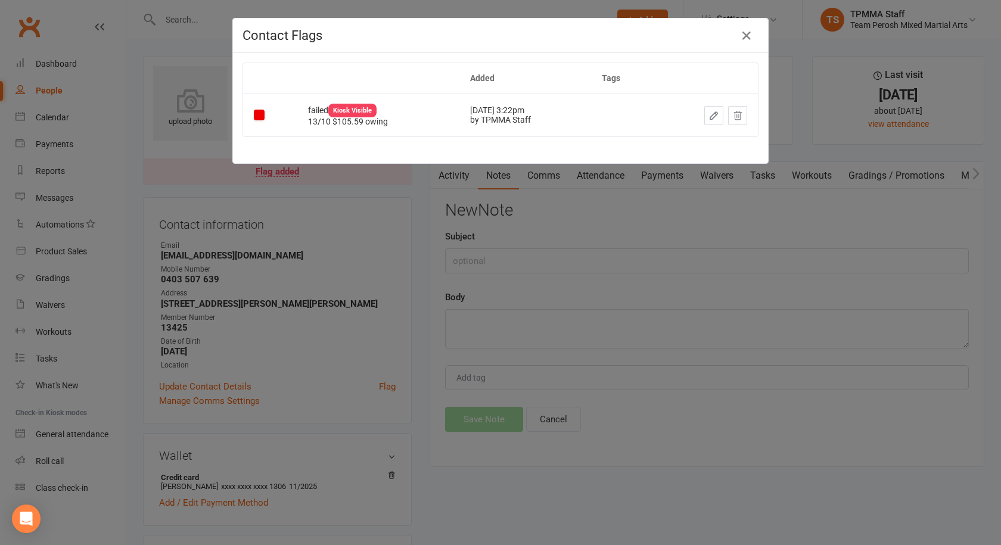
click at [713, 117] on icon "button" at bounding box center [713, 115] width 11 height 11
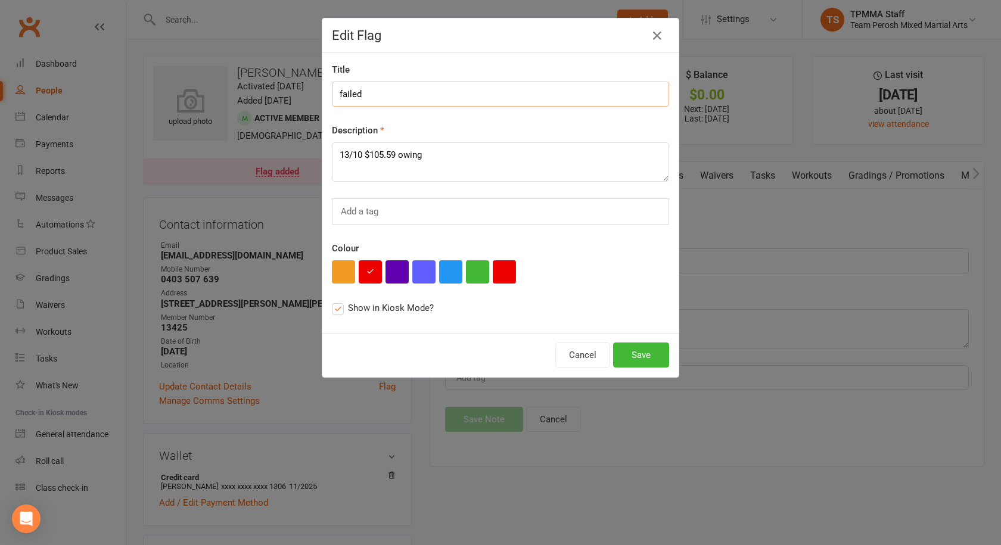
click at [338, 94] on input "failed" at bounding box center [500, 94] width 337 height 25
type input "Failed"
click at [639, 357] on button "Save" at bounding box center [641, 355] width 56 height 25
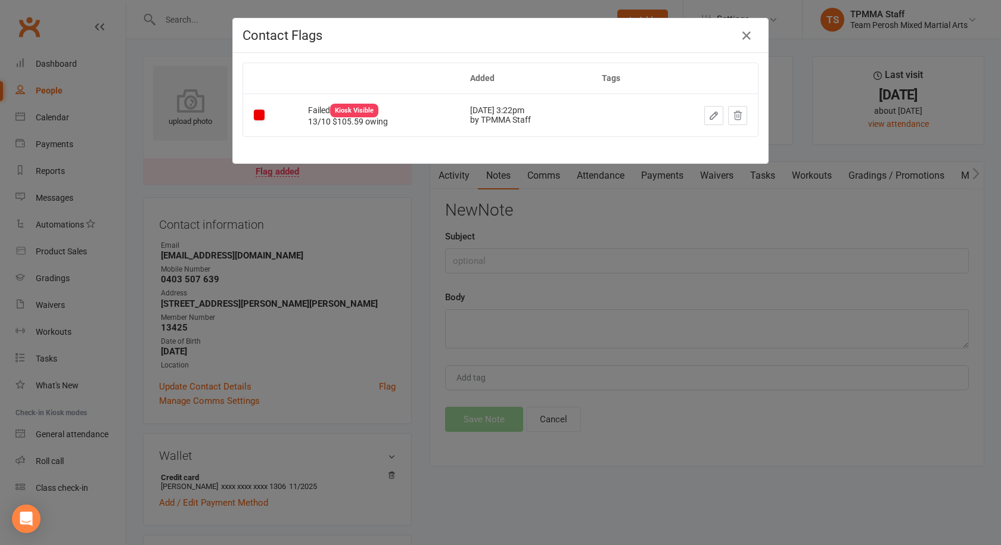
click at [275, 346] on div "Contact Flags Added Tags Failed Kiosk Visible 13/10 $105.59 owing Oct 7, 2025 3…" at bounding box center [500, 272] width 1001 height 545
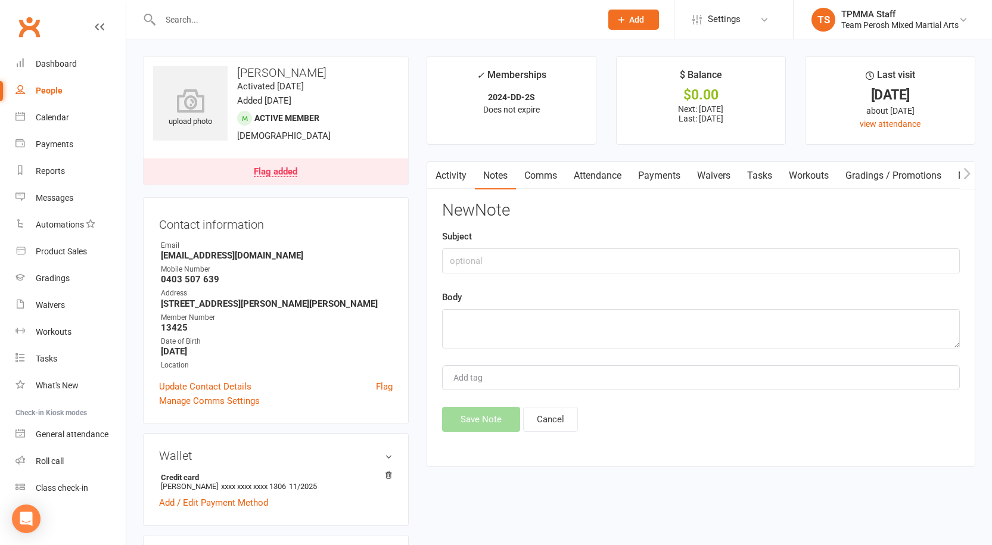
click at [307, 181] on link "Flag added" at bounding box center [276, 171] width 265 height 26
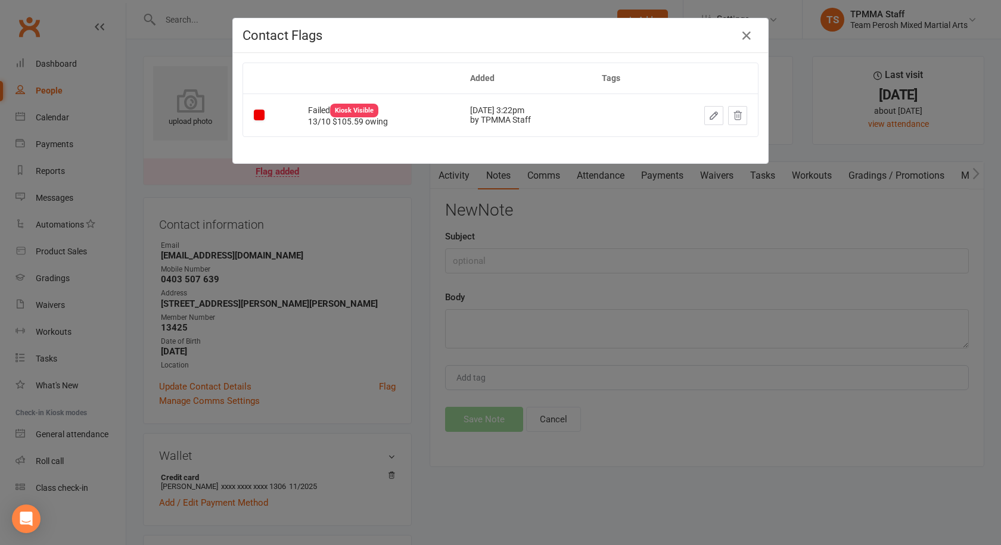
click at [308, 107] on span "Failed Kiosk Visible" at bounding box center [343, 110] width 70 height 10
copy span "Failed"
click at [581, 303] on div "Contact Flags Added Tags Failed Kiosk Visible 13/10 $105.59 owing Oct 7, 2025 3…" at bounding box center [500, 272] width 1001 height 545
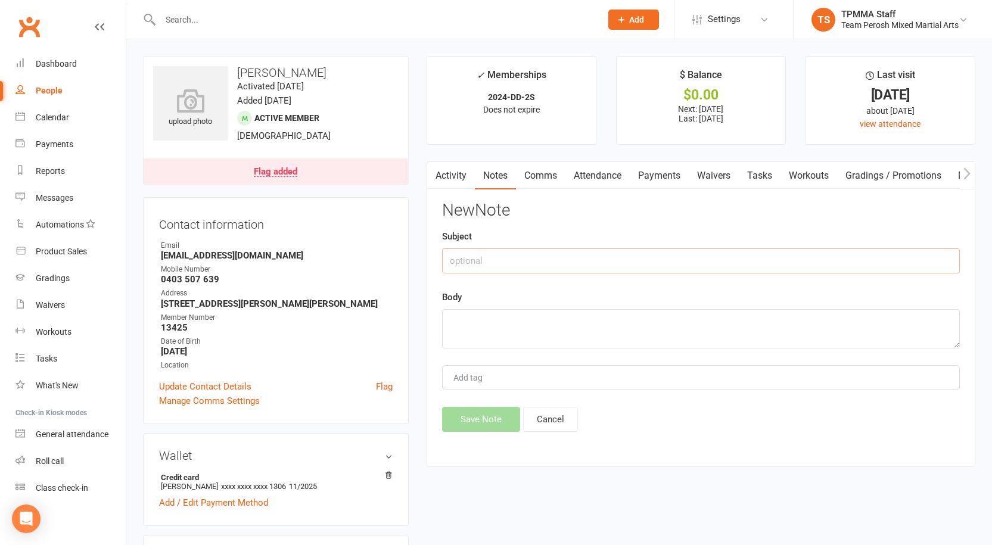
paste input "Failed"
click at [509, 331] on textarea at bounding box center [701, 328] width 518 height 39
click at [506, 247] on div "Subject Failed" at bounding box center [701, 251] width 518 height 44
click at [507, 272] on input "Failed" at bounding box center [701, 260] width 518 height 25
type input "Failed"
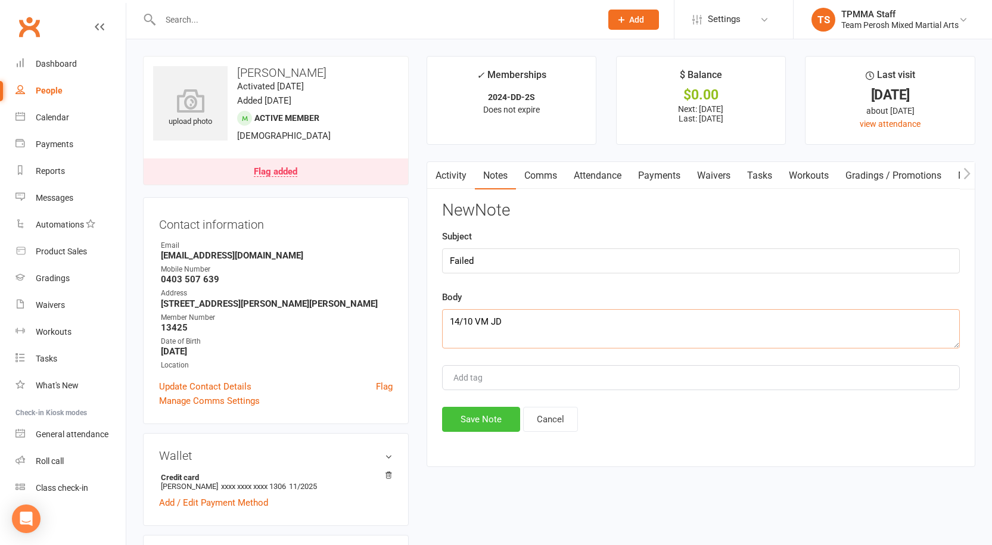
type textarea "14/10 VM JD"
click at [492, 421] on button "Save Note" at bounding box center [481, 419] width 78 height 25
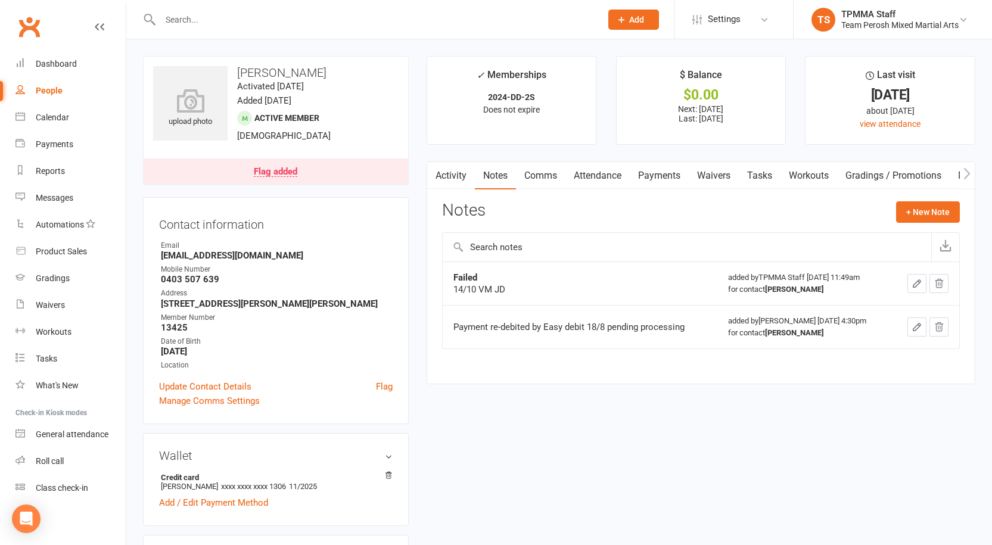
click at [313, 169] on link "Flag added" at bounding box center [276, 171] width 265 height 26
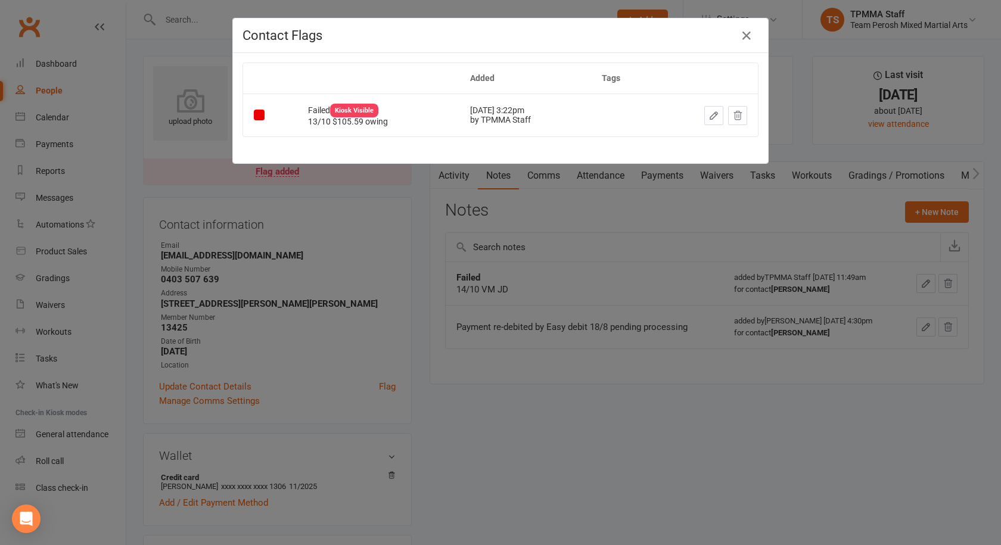
click at [335, 235] on div "Contact Flags Added Tags Failed Kiosk Visible 13/10 $105.59 owing Oct 7, 2025 3…" at bounding box center [500, 272] width 1001 height 545
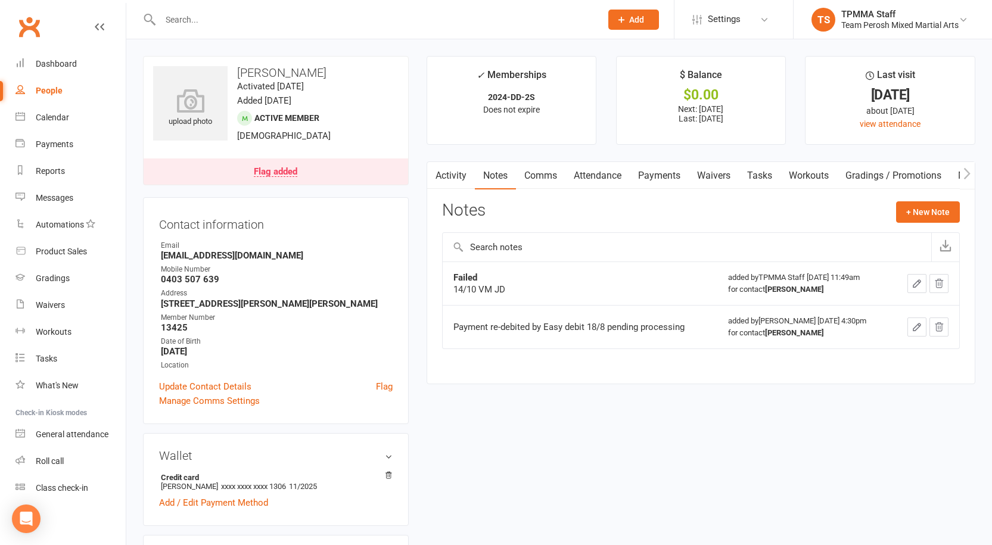
click at [232, 20] on input "text" at bounding box center [375, 19] width 436 height 17
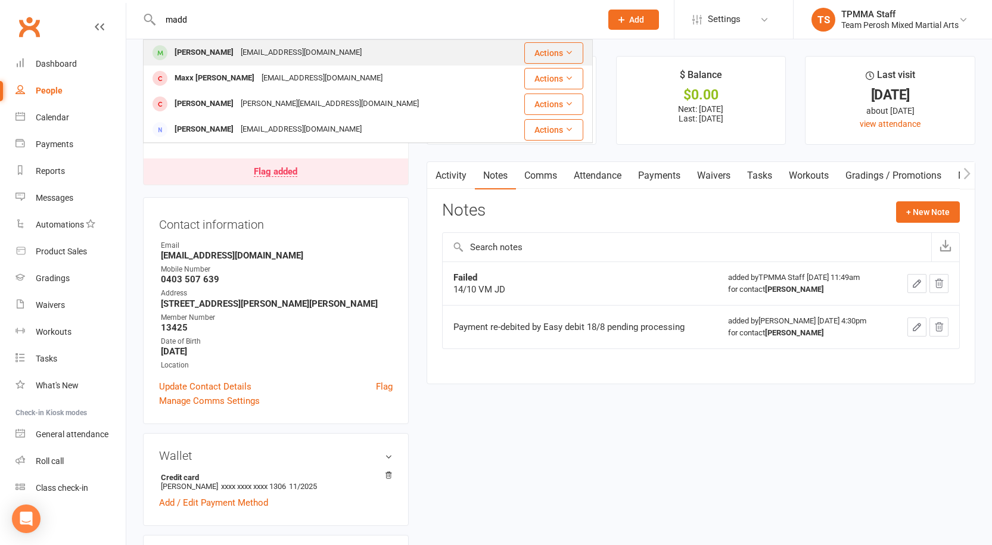
type input "madd"
click at [268, 46] on div "MaddoxBurrell07@gmail.com" at bounding box center [301, 52] width 128 height 17
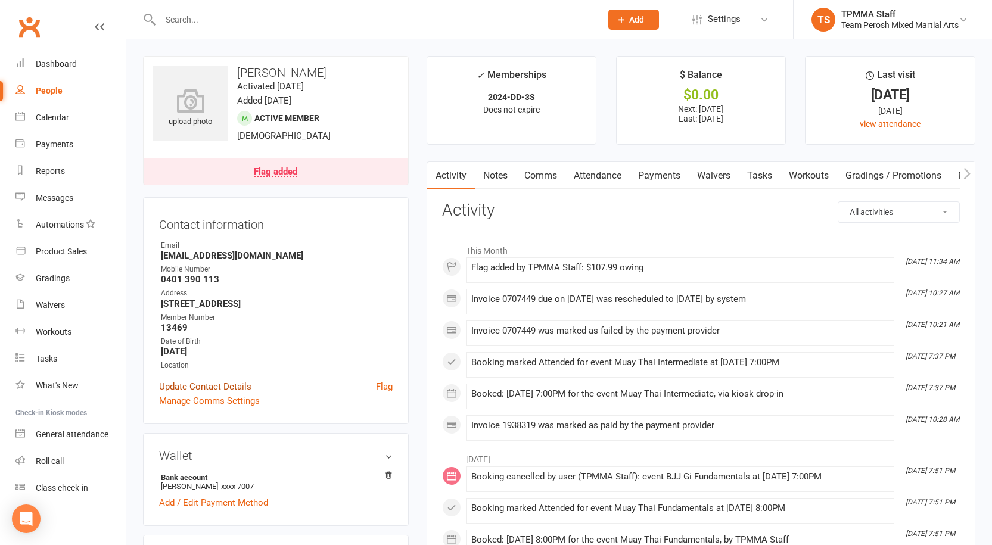
click at [206, 394] on link "Update Contact Details" at bounding box center [205, 387] width 92 height 14
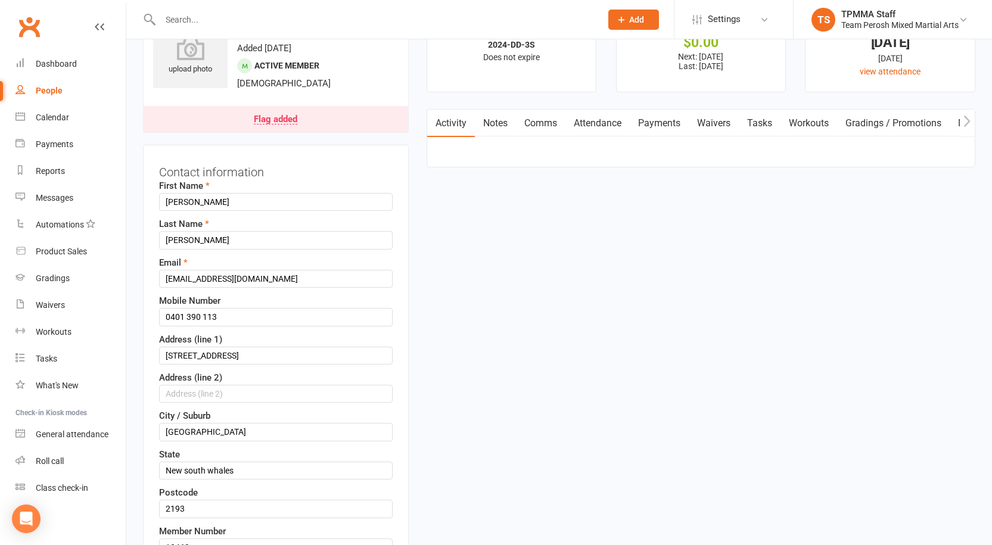
scroll to position [56, 0]
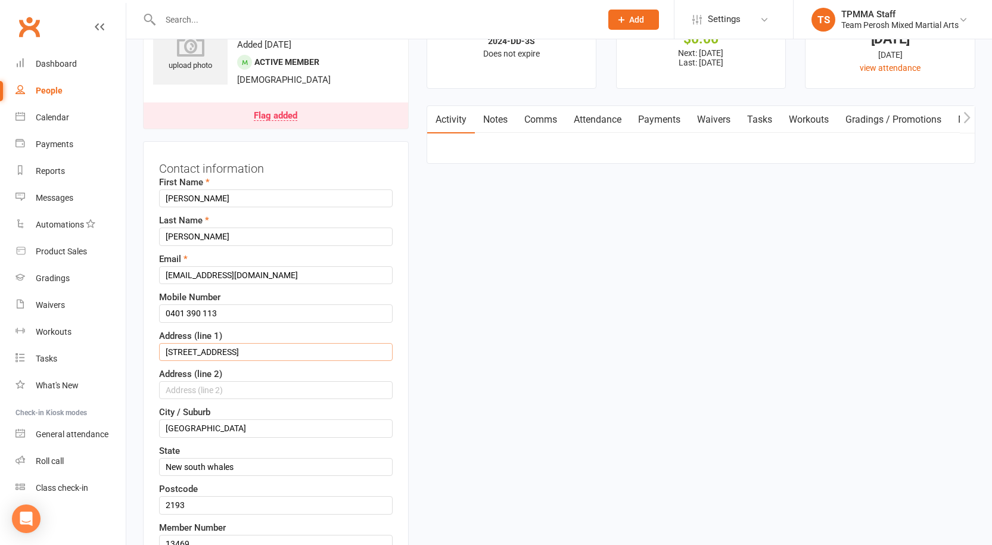
click at [204, 352] on input "109/570 new Canterbury road" at bounding box center [276, 352] width 234 height 18
click at [265, 353] on input "109/570 New Canterbury road" at bounding box center [276, 352] width 234 height 18
type input "109/570 New Canterbury Road"
click at [385, 310] on input "0401 390 113" at bounding box center [276, 313] width 234 height 18
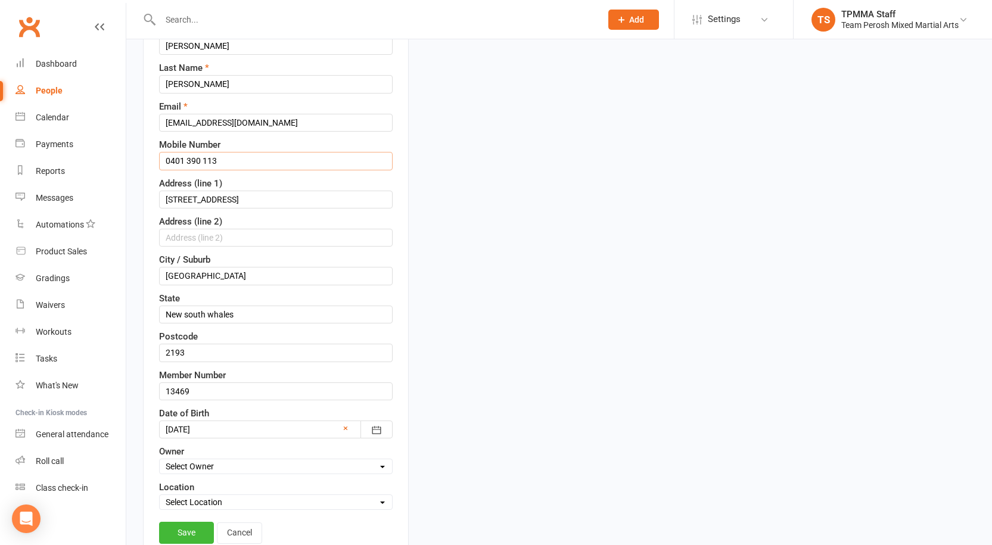
scroll to position [235, 0]
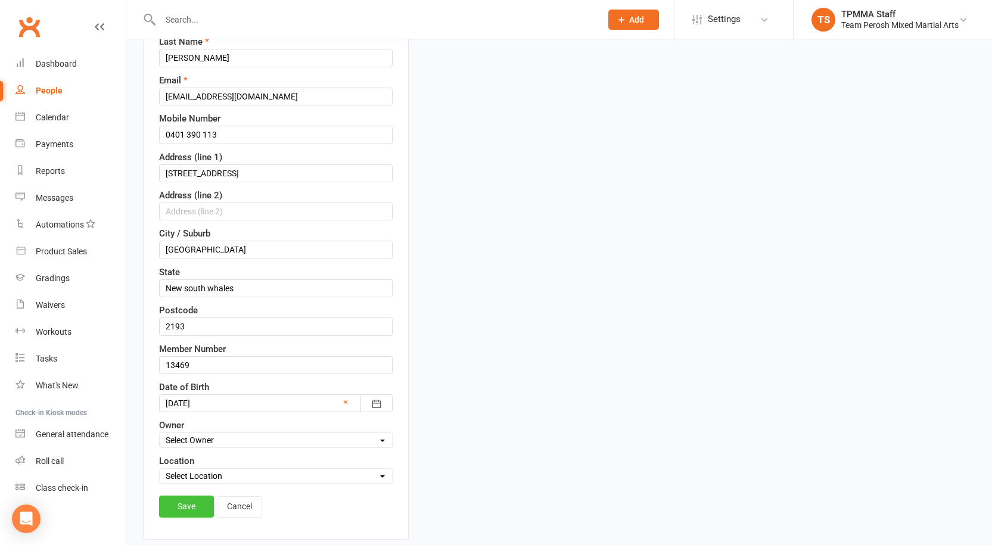
click at [190, 504] on link "Save" at bounding box center [186, 506] width 55 height 21
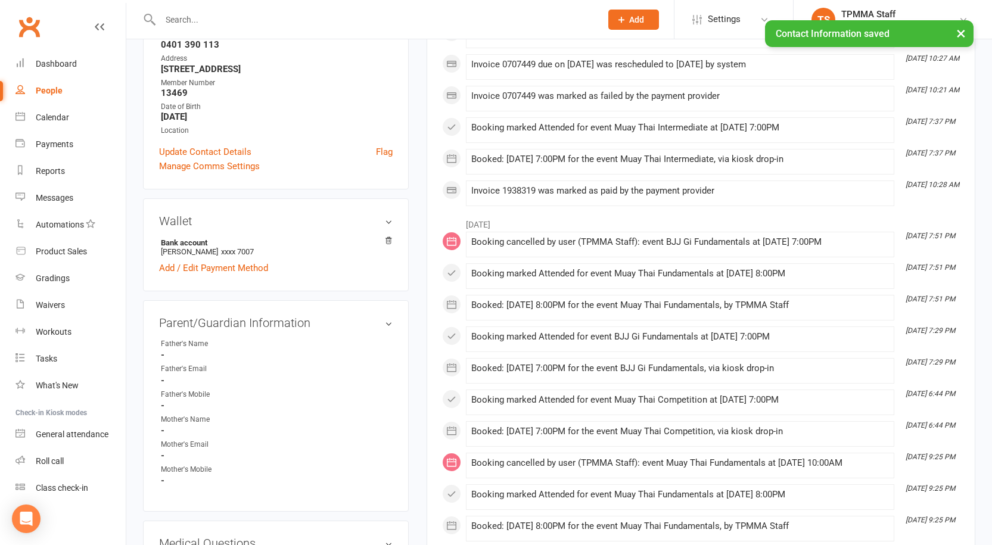
scroll to position [0, 0]
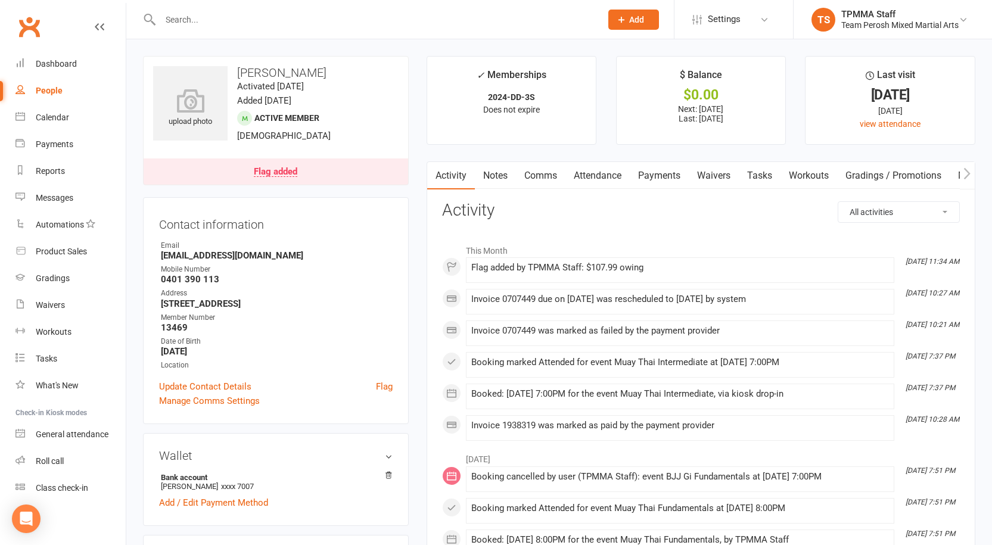
click at [497, 181] on link "Notes" at bounding box center [495, 175] width 41 height 27
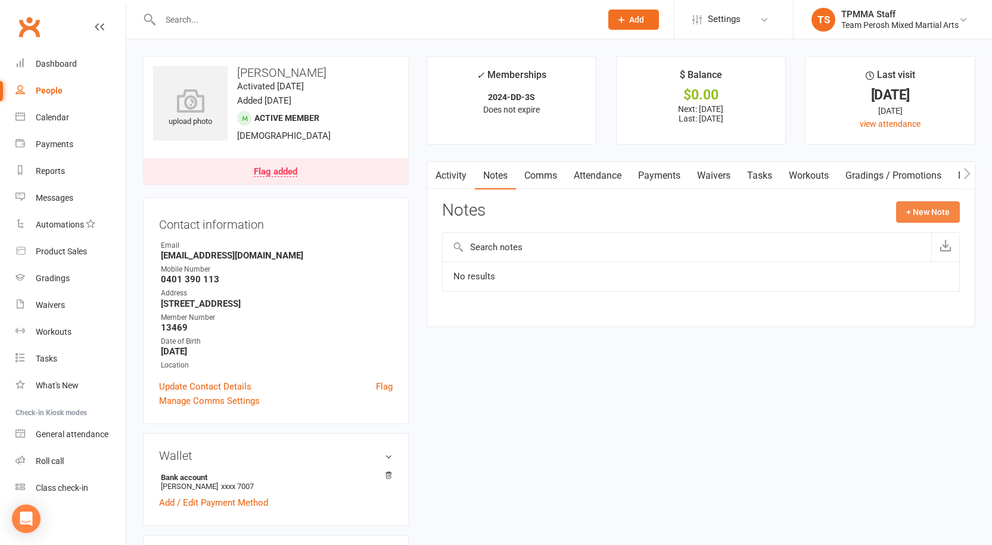
click at [940, 212] on button "+ New Note" at bounding box center [928, 211] width 64 height 21
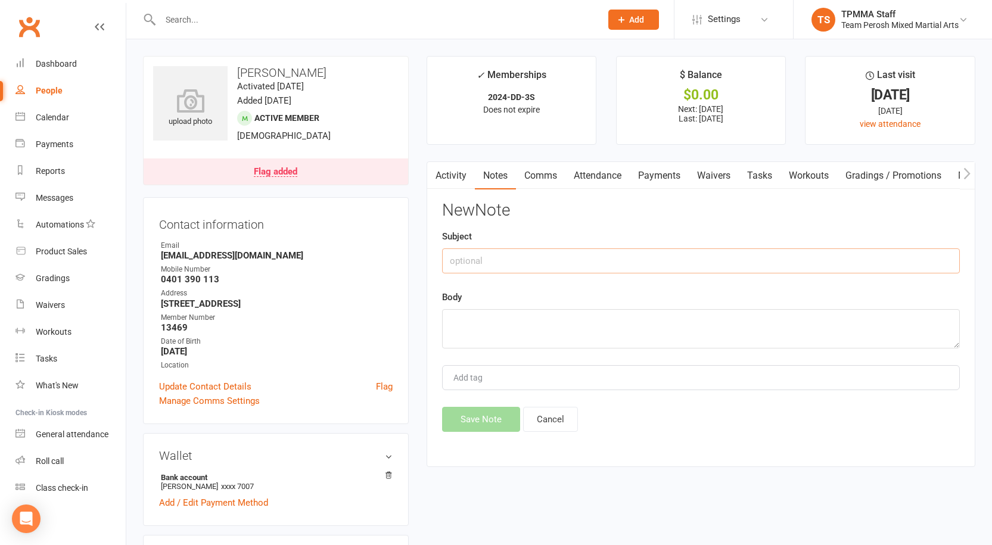
click at [487, 265] on input "text" at bounding box center [701, 260] width 518 height 25
type input "Failed"
type textarea "14/10 Will pay when in tonight, JD"
click at [491, 417] on button "Save Note" at bounding box center [481, 419] width 78 height 25
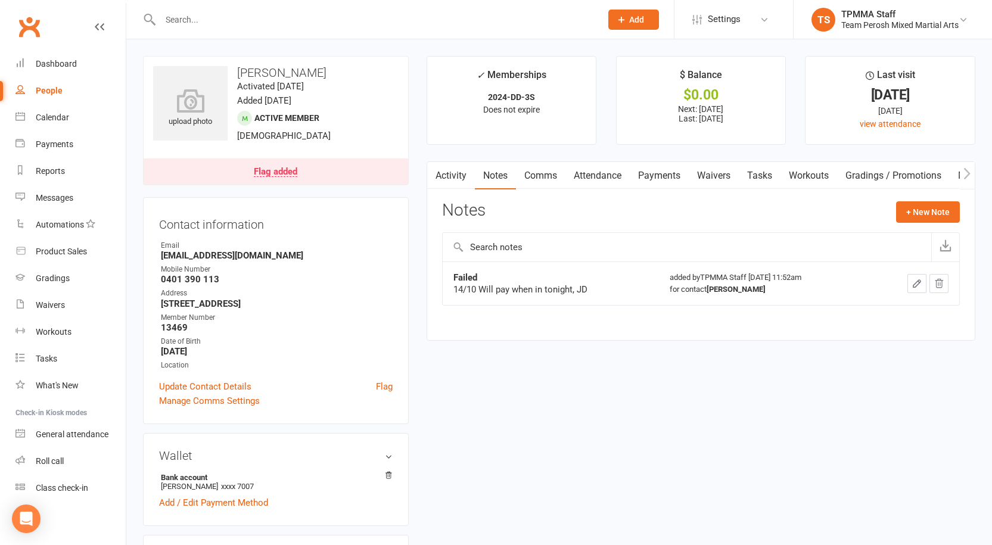
click at [185, 15] on input "text" at bounding box center [375, 19] width 436 height 17
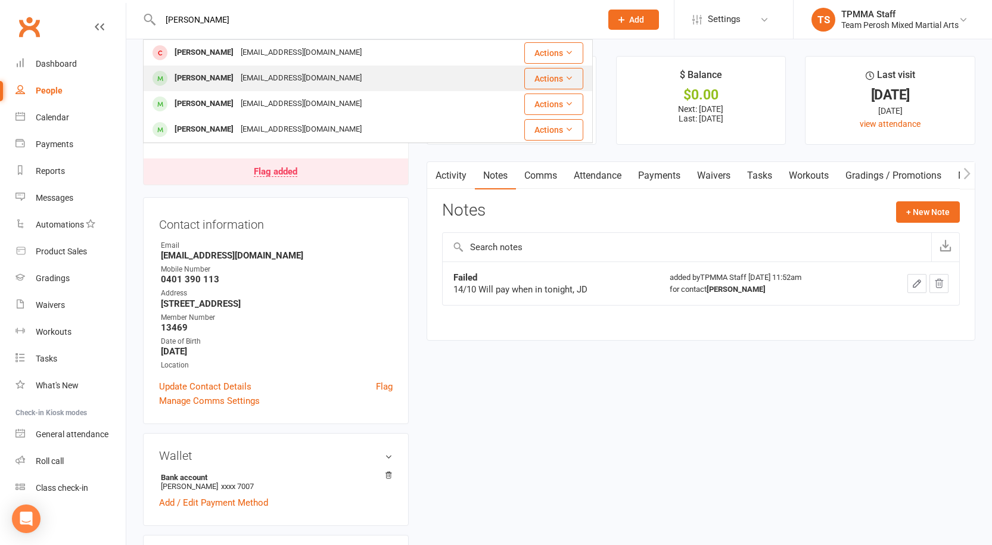
type input "hugo"
click at [257, 74] on div "harro236@gmail.com" at bounding box center [301, 78] width 128 height 17
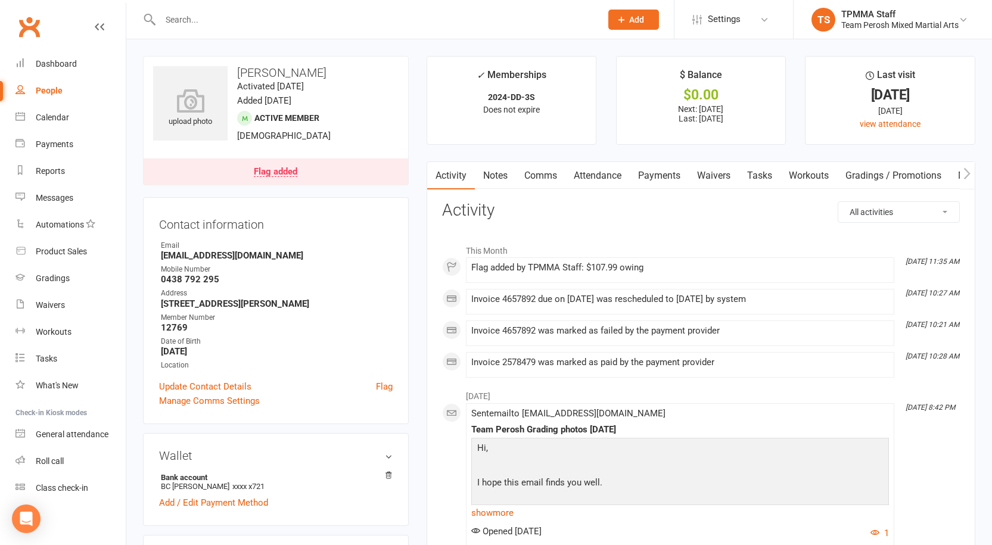
click at [493, 176] on link "Notes" at bounding box center [495, 175] width 41 height 27
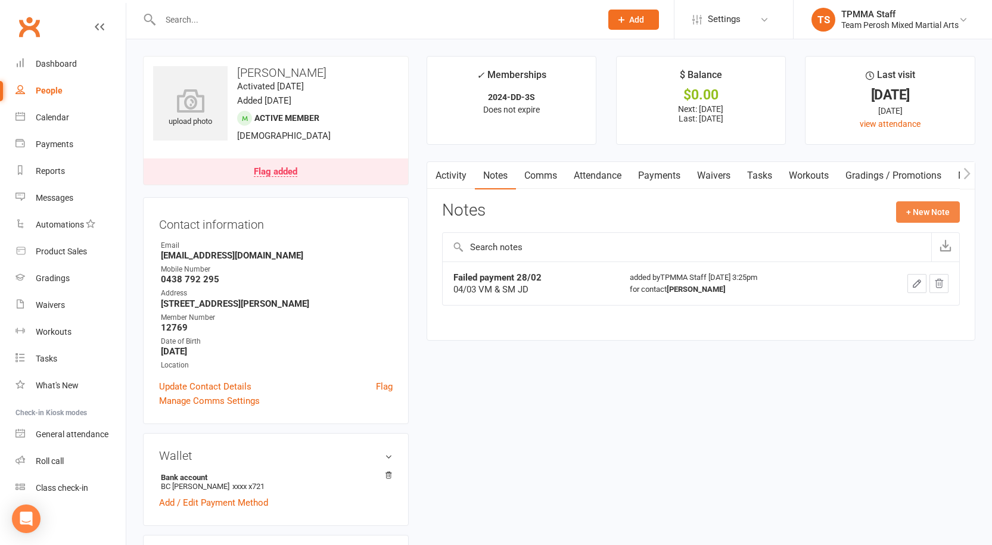
click at [915, 207] on button "+ New Note" at bounding box center [928, 211] width 64 height 21
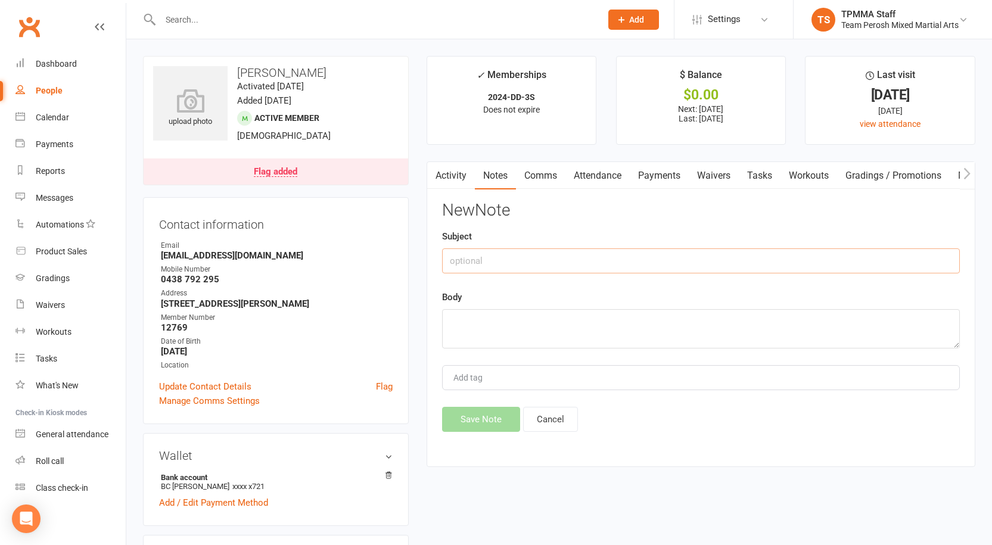
click at [590, 265] on input "text" at bounding box center [701, 260] width 518 height 25
type input "Failed"
type textarea "14/10 VM JD"
click at [497, 416] on button "Save Note" at bounding box center [481, 419] width 78 height 25
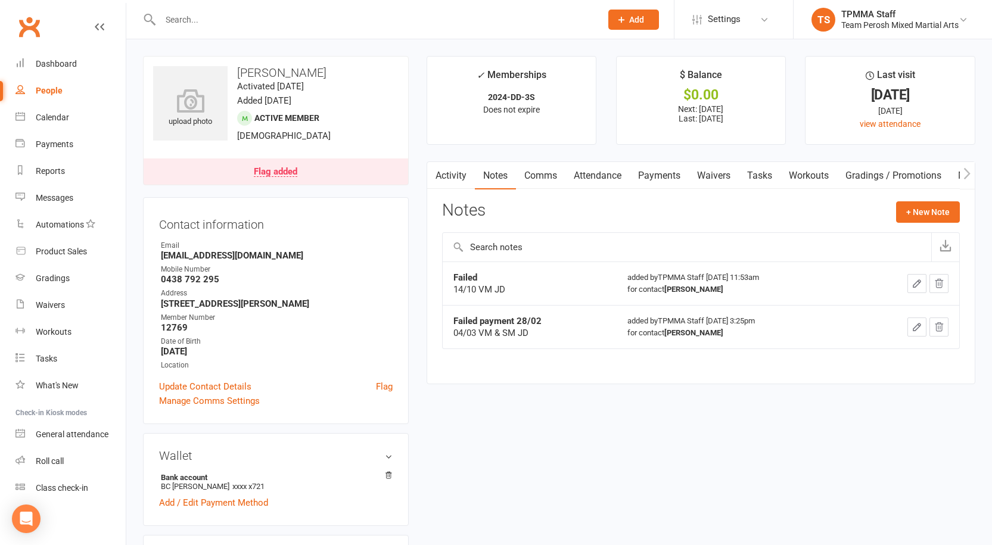
click at [182, 17] on input "text" at bounding box center [375, 19] width 436 height 17
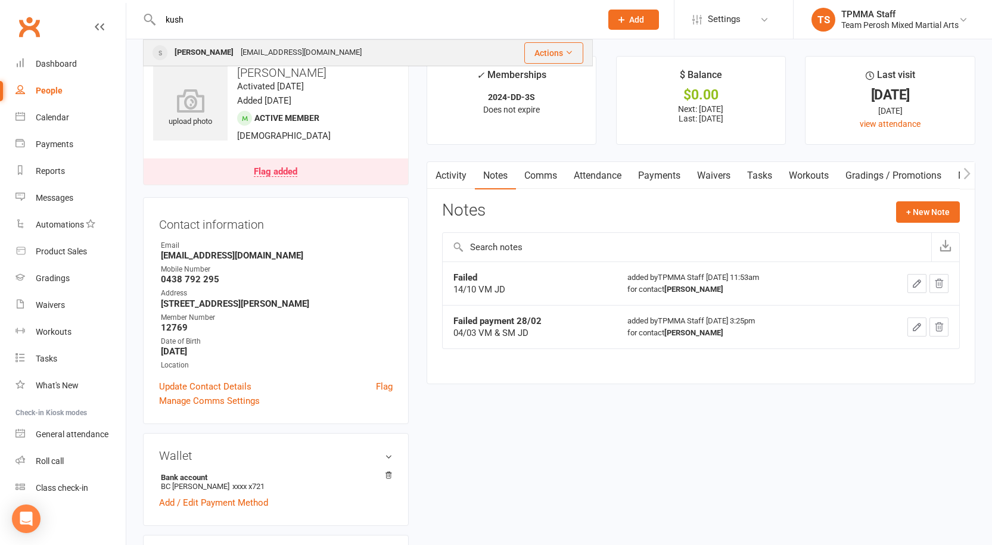
type input "kush"
click at [231, 50] on div "Kushal Devkota" at bounding box center [204, 52] width 66 height 17
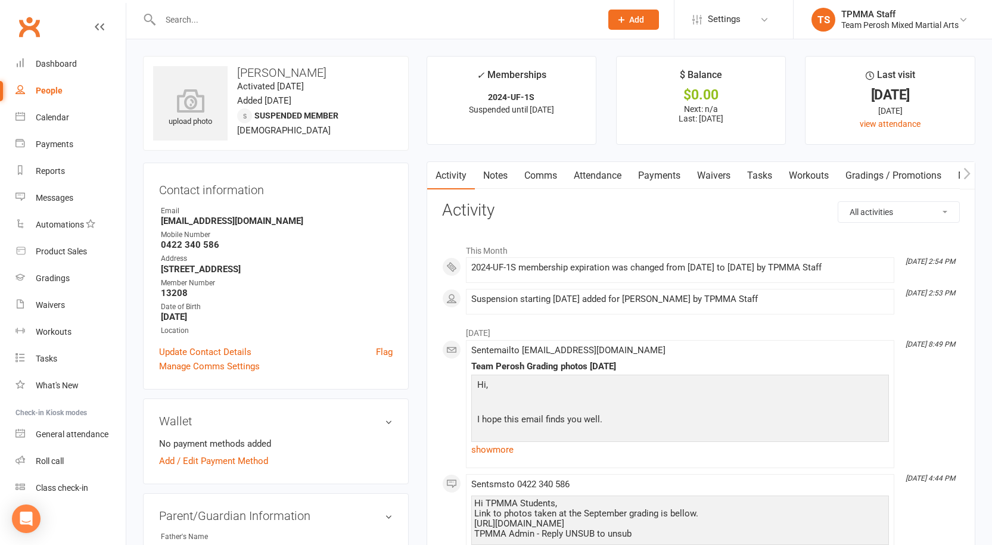
click at [546, 274] on div "2024-UF-1S membership expiration was changed from 08 Aug 2026 to 15 Sep 2026 by…" at bounding box center [680, 270] width 418 height 15
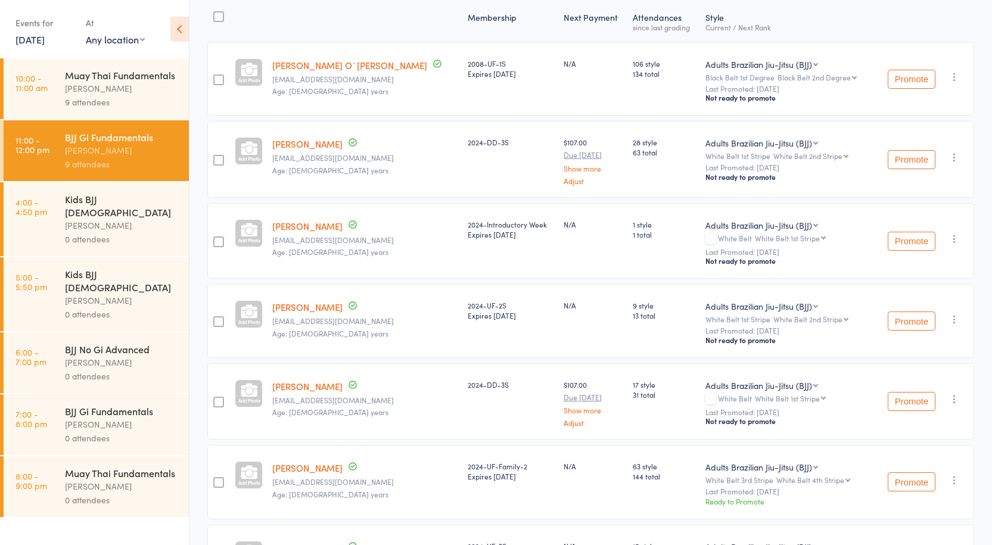
scroll to position [120, 0]
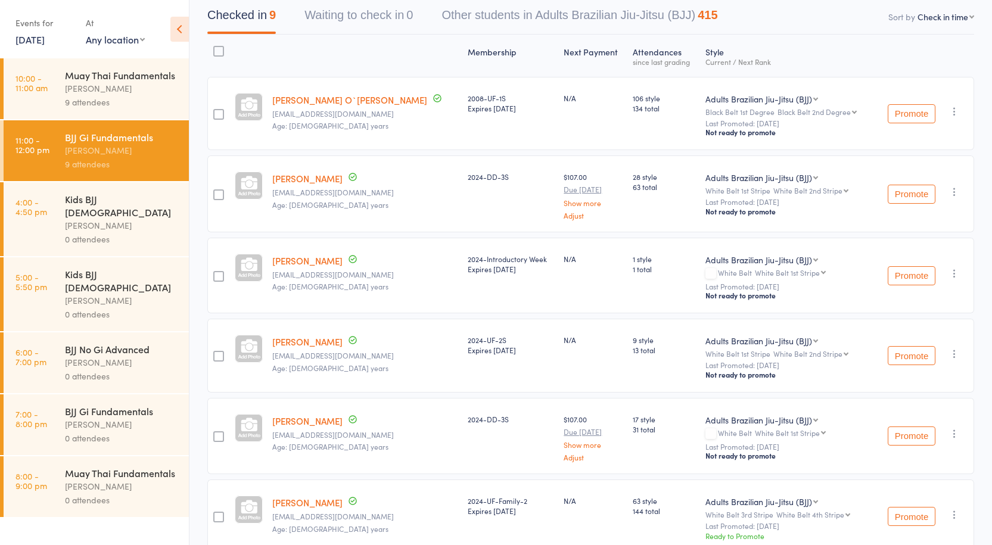
click at [938, 13] on select "First name Last name Birthday today? Behind on payments? Check in time Next pay…" at bounding box center [946, 17] width 57 height 12
select select "10"
click at [918, 11] on select "First name Last name Birthday today? Behind on payments? Check in time Next pay…" at bounding box center [946, 17] width 57 height 12
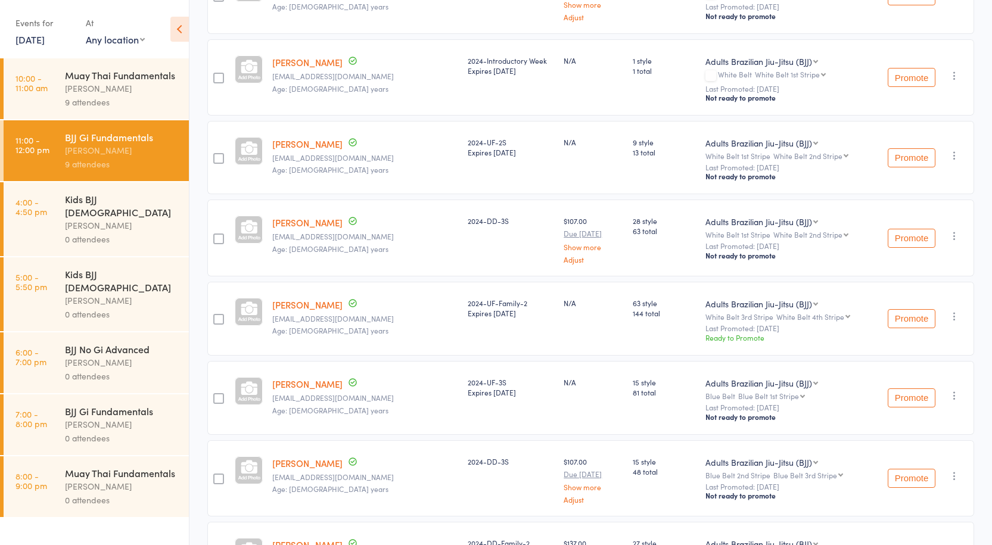
scroll to position [180, 0]
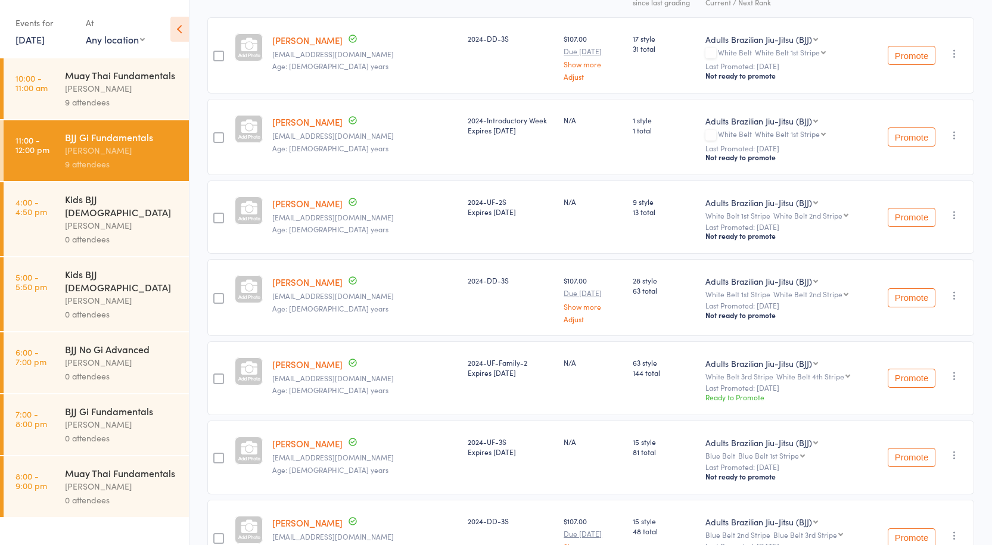
click at [83, 91] on div "[PERSON_NAME]" at bounding box center [122, 89] width 114 height 14
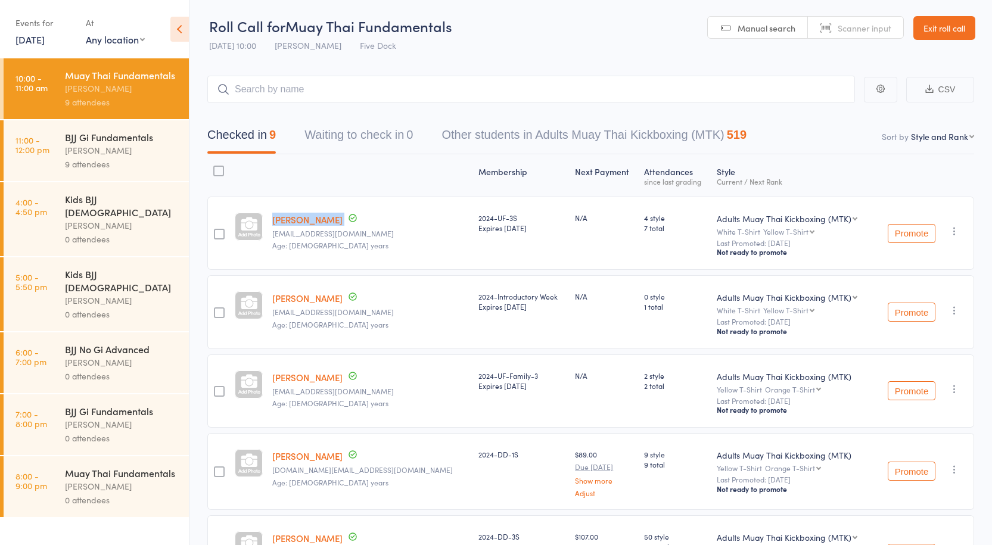
drag, startPoint x: 333, startPoint y: 223, endPoint x: 270, endPoint y: 212, distance: 64.2
click at [270, 212] on member-row "Samuel Dabb samueldabb7@gmail.com Age: 24 years 2024-UF-3S Expires Nov 1, 2026 …" at bounding box center [590, 233] width 767 height 73
copy member-row "Samuel Dabb"
click at [168, 153] on div "[PERSON_NAME]" at bounding box center [122, 151] width 114 height 14
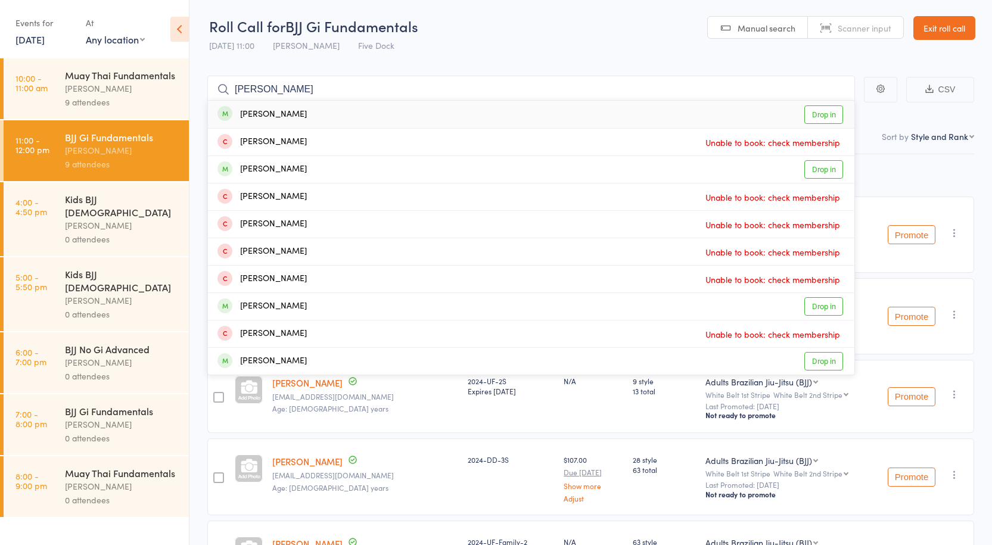
type input "Samuel Dabb"
click at [295, 116] on div "Samuel Dabb Drop in" at bounding box center [531, 114] width 646 height 27
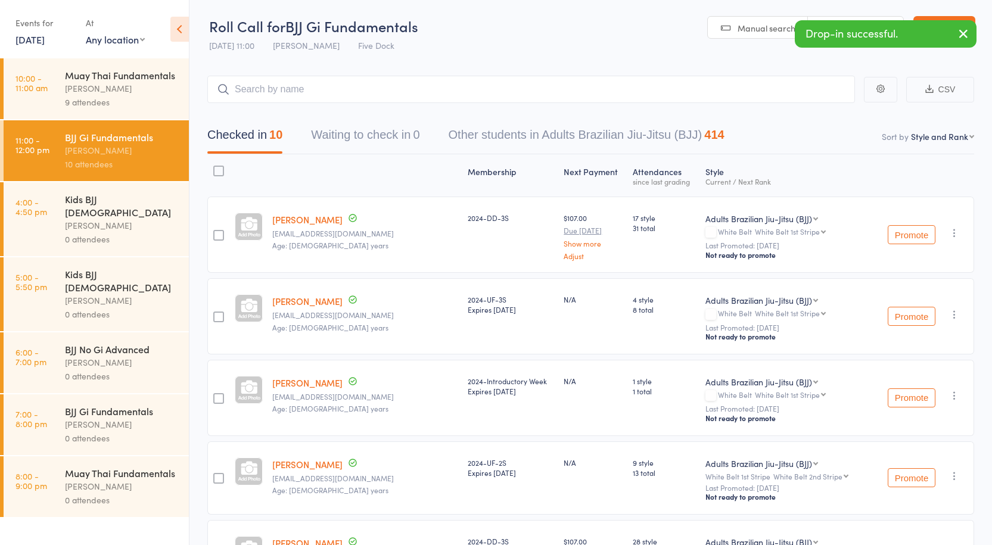
click at [945, 141] on select "First name Last name Birthday today? Behind on payments? Check in time Next pay…" at bounding box center [942, 136] width 63 height 12
select select "4"
click at [916, 130] on select "First name Last name Birthday today? Behind on payments? Check in time Next pay…" at bounding box center [942, 136] width 63 height 12
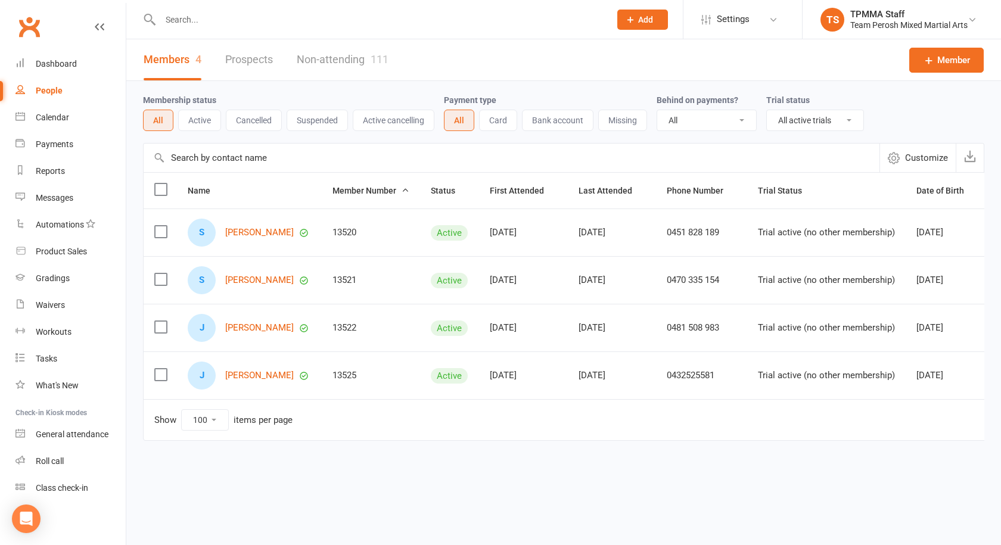
select select "active_trial"
select select "100"
click at [58, 206] on link "Messages" at bounding box center [70, 198] width 110 height 27
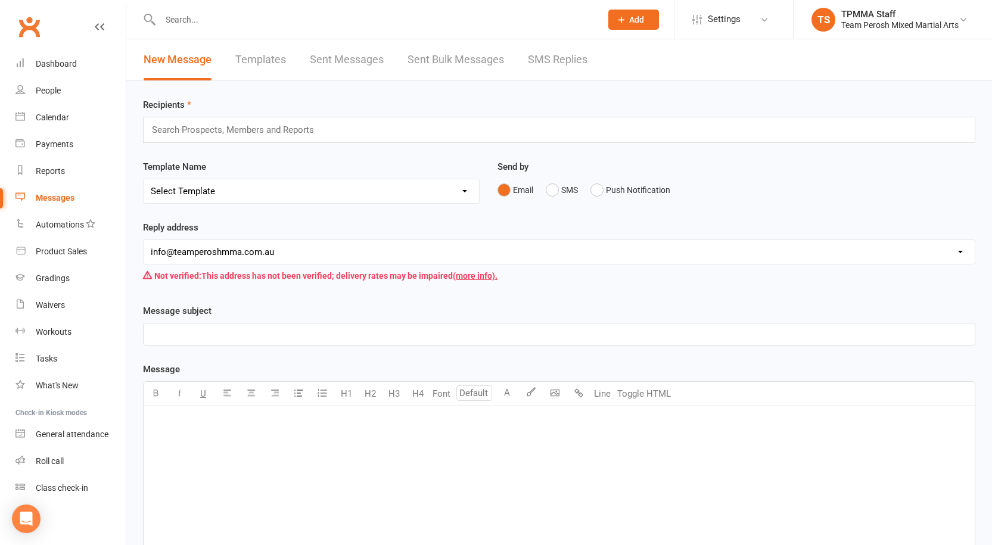
click at [533, 61] on link "SMS Replies" at bounding box center [558, 59] width 60 height 41
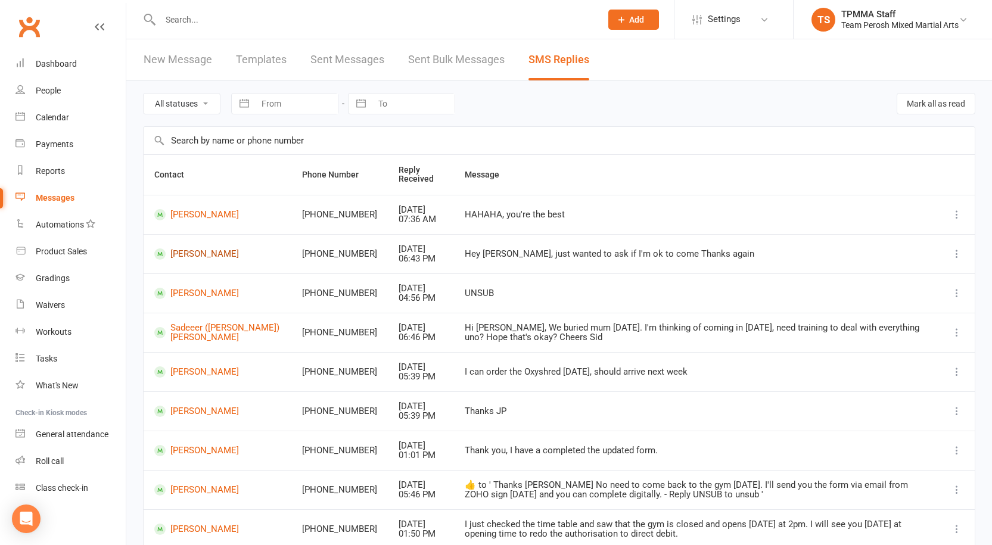
click at [197, 253] on link "[PERSON_NAME]" at bounding box center [217, 253] width 126 height 11
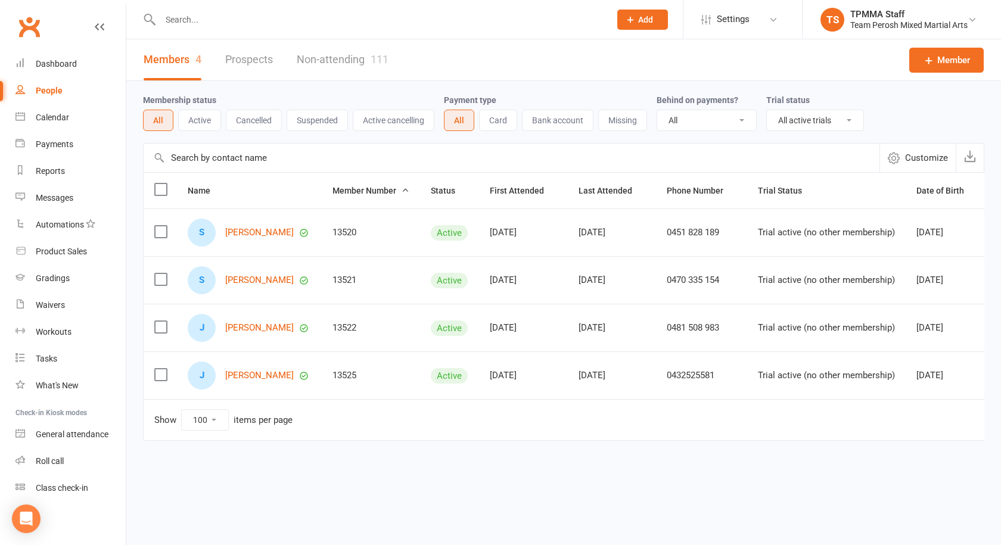
select select "active_trial"
select select "100"
click at [223, 15] on input "text" at bounding box center [379, 19] width 445 height 17
paste input "Mastroianni"
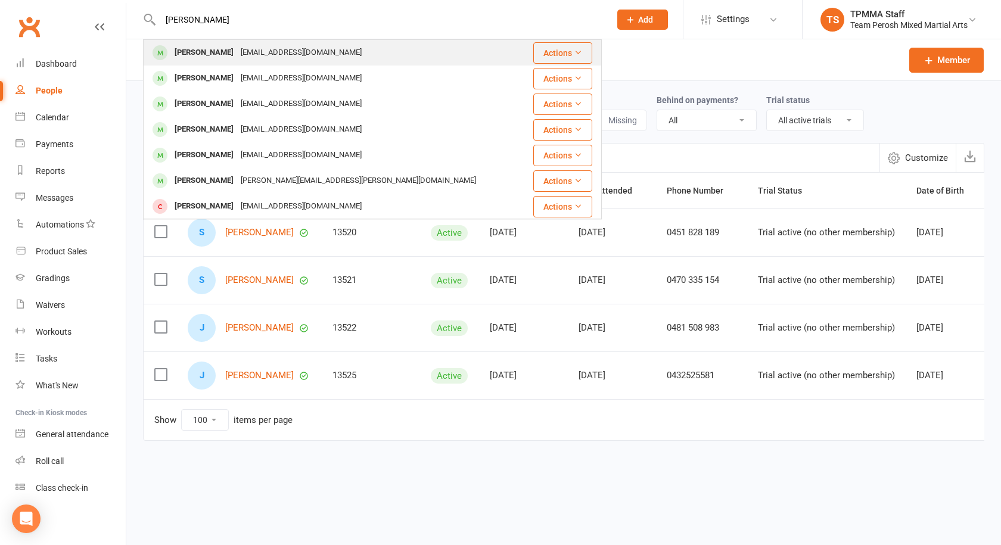
type input "Mastroianni"
click at [256, 64] on div "Peter Mastroianni psmastro@hotmail.com" at bounding box center [334, 53] width 380 height 24
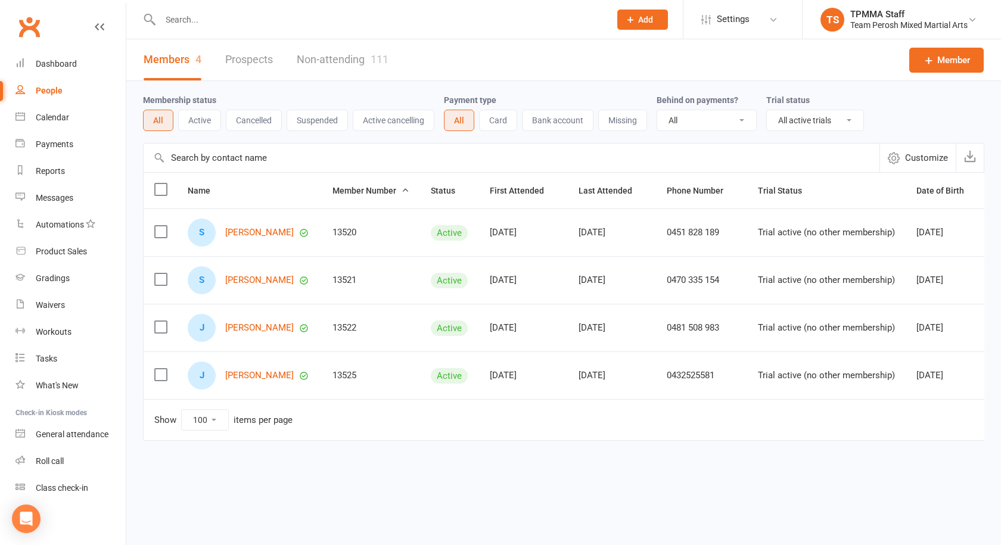
select select "active_trial"
select select "100"
drag, startPoint x: 247, startPoint y: 10, endPoint x: 220, endPoint y: 22, distance: 28.8
click at [245, 10] on div at bounding box center [372, 19] width 459 height 39
click at [219, 22] on input "text" at bounding box center [379, 19] width 445 height 17
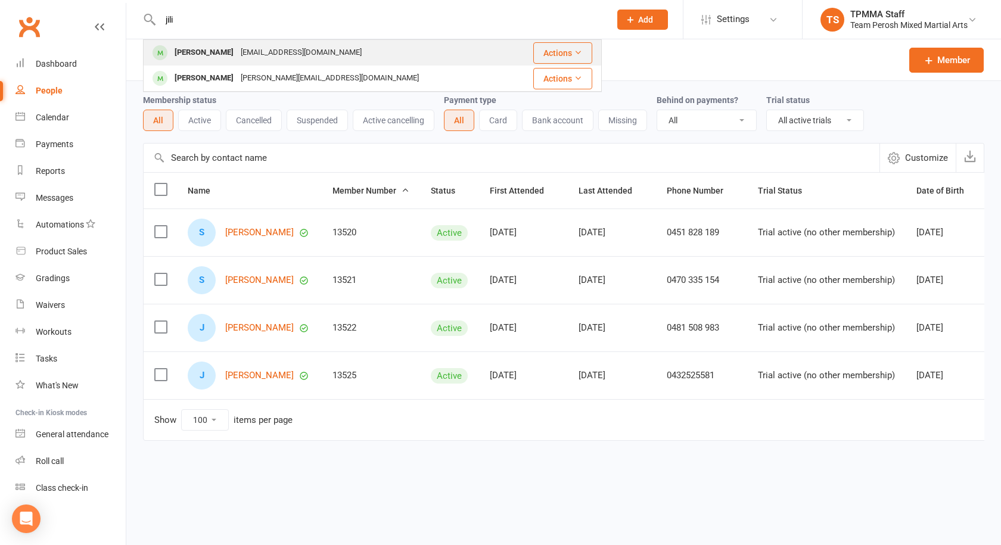
type input "jili"
click at [239, 52] on div "Jilani93160@icloud.com" at bounding box center [301, 52] width 128 height 17
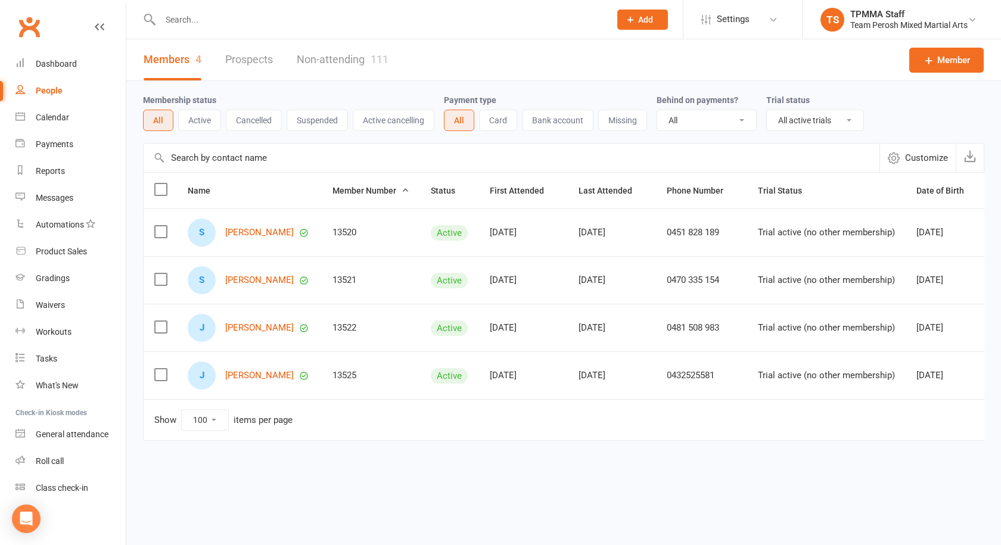
select select "active_trial"
select select "100"
click at [219, 21] on input "text" at bounding box center [379, 19] width 445 height 17
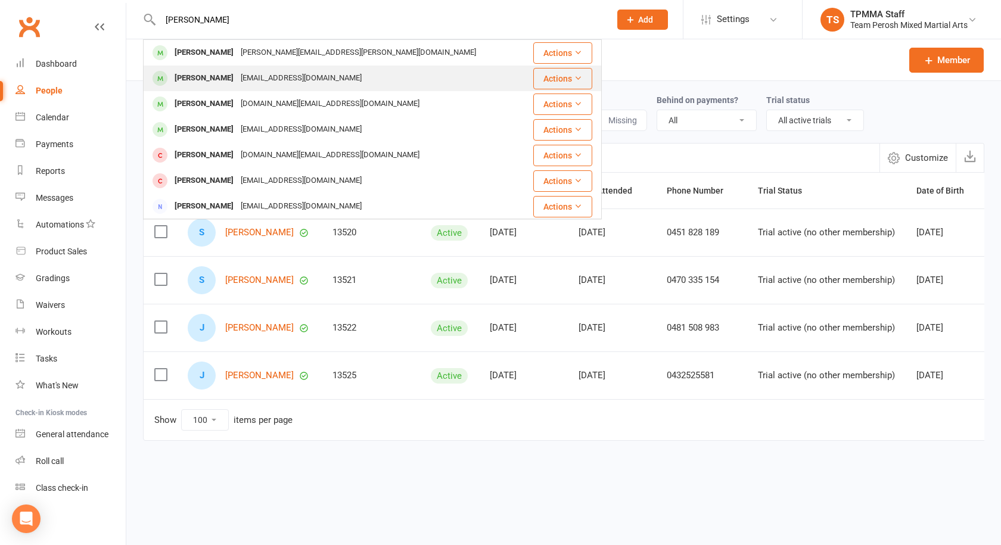
type input "tony s"
click at [246, 82] on div "tsarafoglou05@gmail.com" at bounding box center [301, 78] width 128 height 17
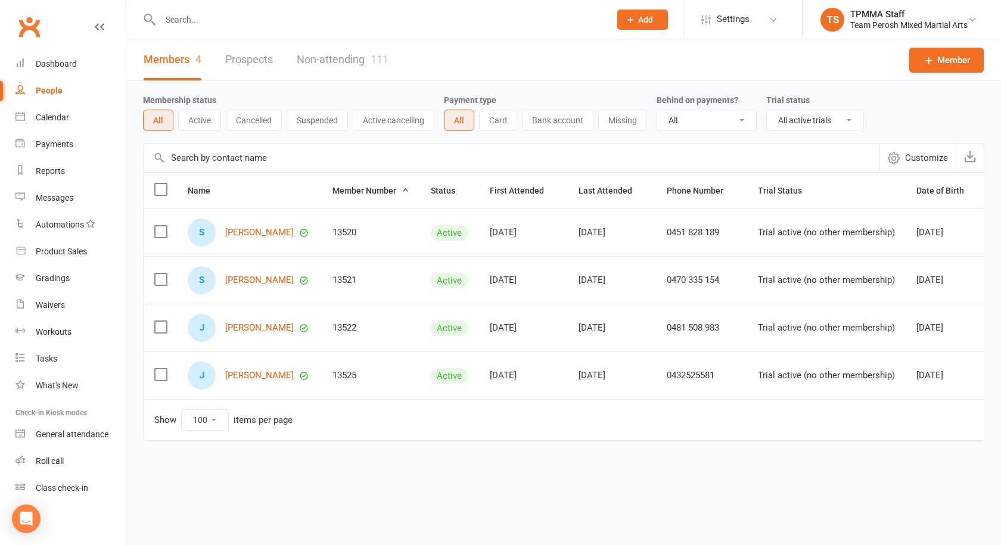
select select "active_trial"
select select "100"
click at [204, 8] on div at bounding box center [372, 19] width 459 height 39
click at [201, 23] on input "text" at bounding box center [379, 19] width 445 height 17
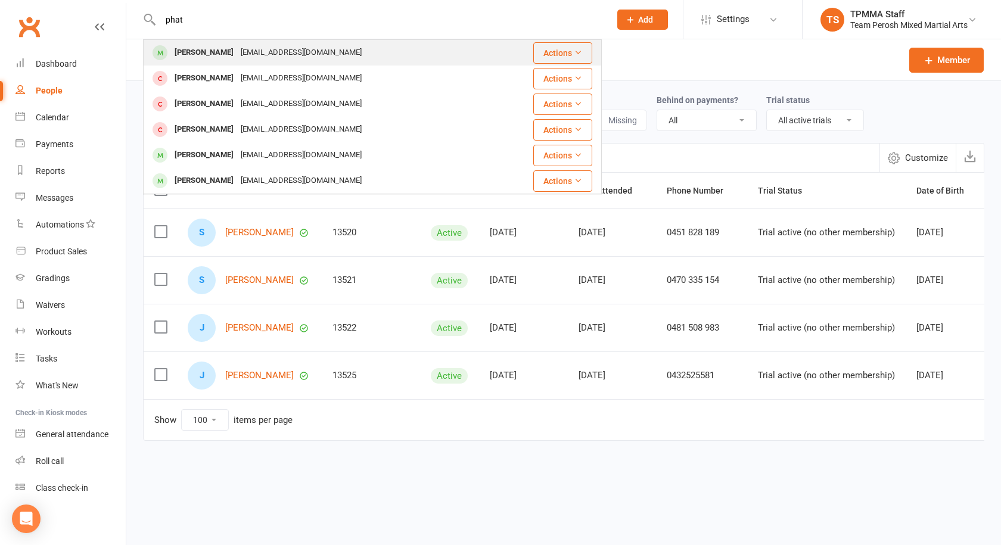
type input "phat"
click at [239, 52] on div "[EMAIL_ADDRESS][DOMAIN_NAME]" at bounding box center [301, 52] width 128 height 17
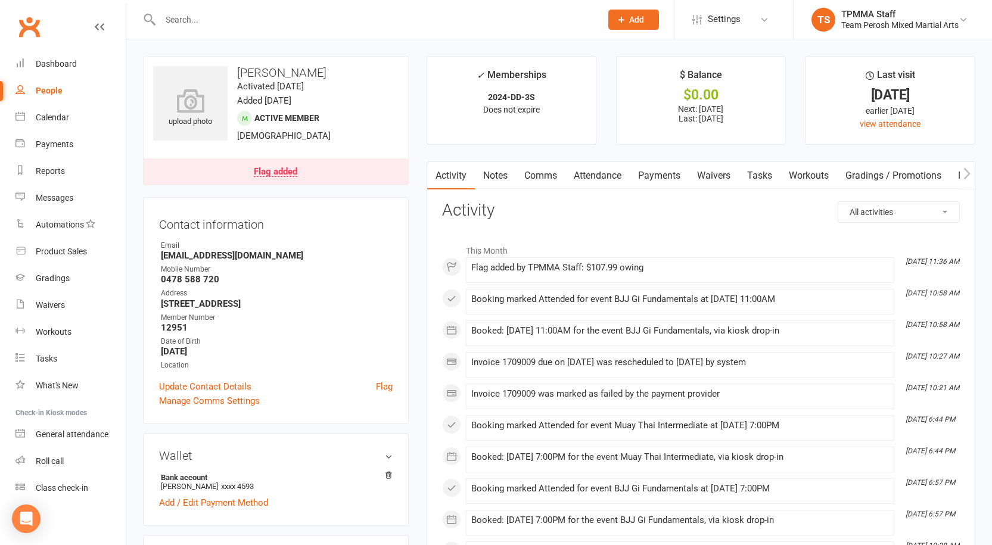
click at [502, 173] on link "Notes" at bounding box center [495, 175] width 41 height 27
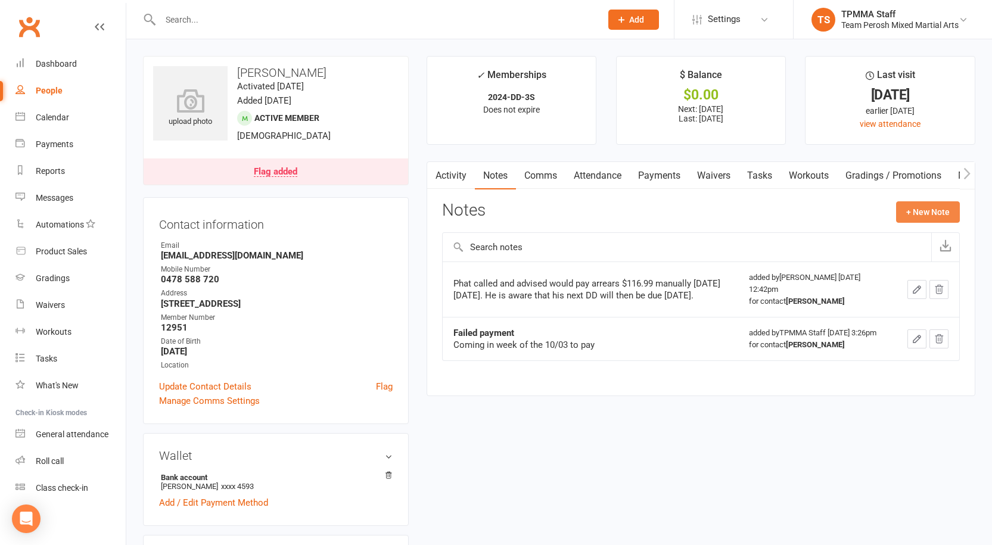
click at [921, 216] on button "+ New Note" at bounding box center [928, 211] width 64 height 21
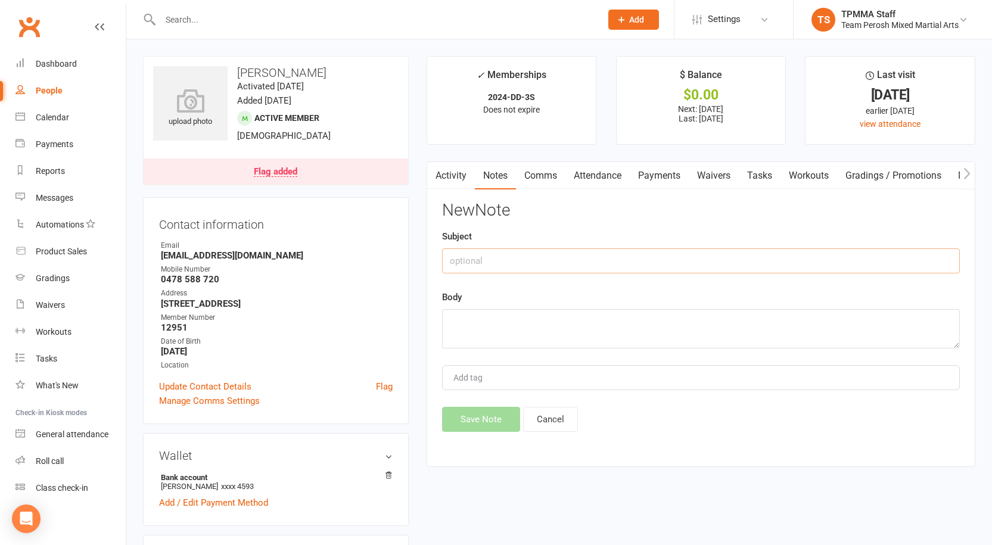
click at [531, 259] on input "text" at bounding box center [701, 260] width 518 height 25
type input "Failed"
type textarea "14/10 VM JD"
click at [490, 416] on button "Save Note" at bounding box center [481, 419] width 78 height 25
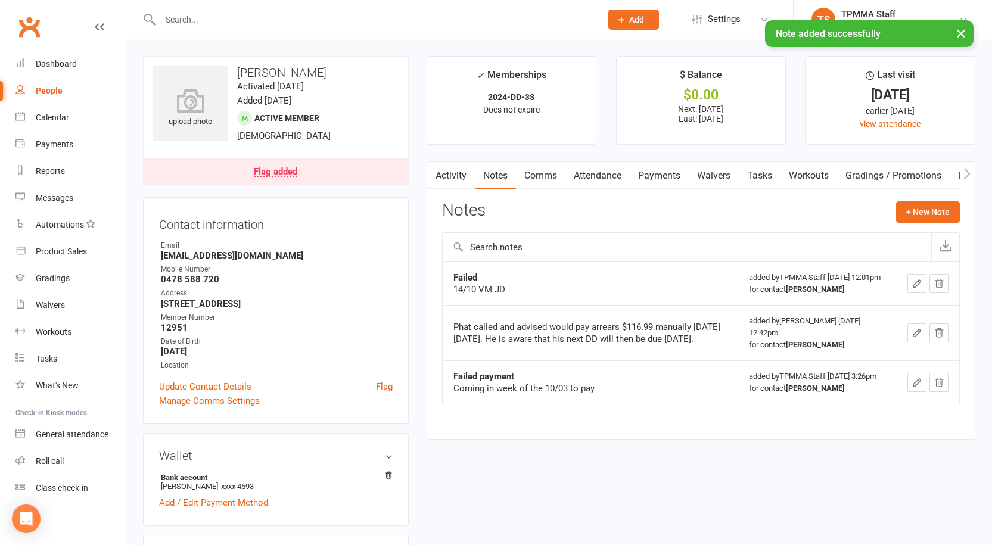
click at [940, 286] on icon "button" at bounding box center [939, 283] width 11 height 11
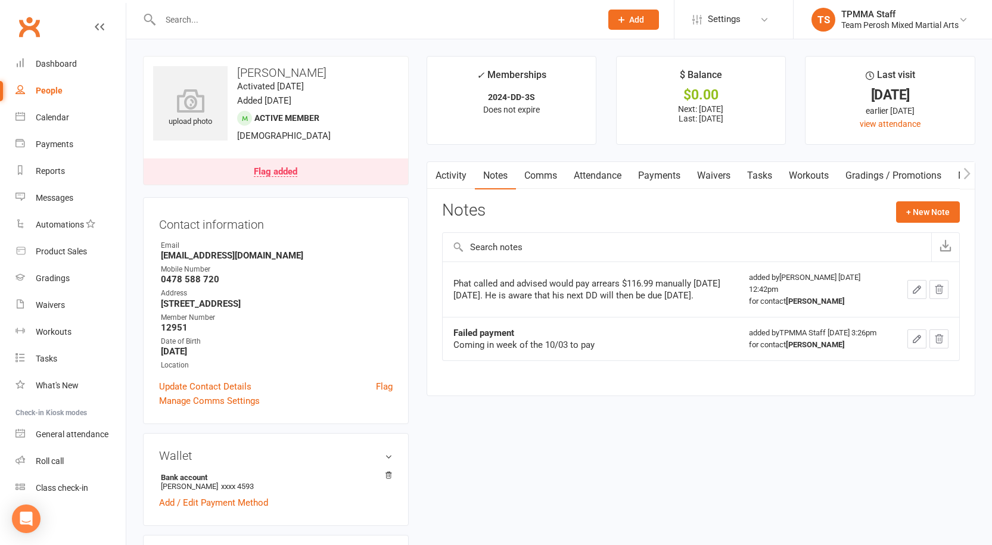
click at [680, 178] on link "Payments" at bounding box center [659, 175] width 59 height 27
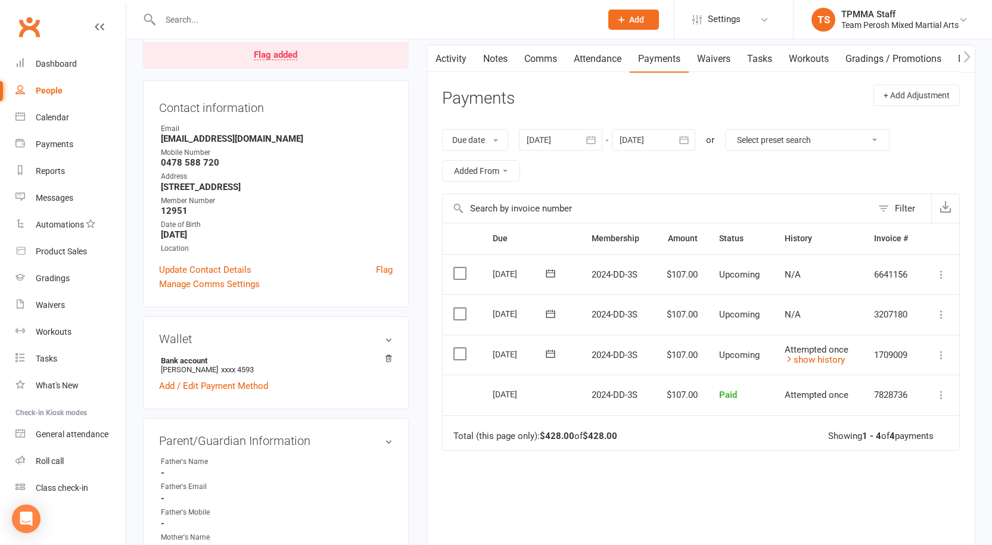
scroll to position [119, 0]
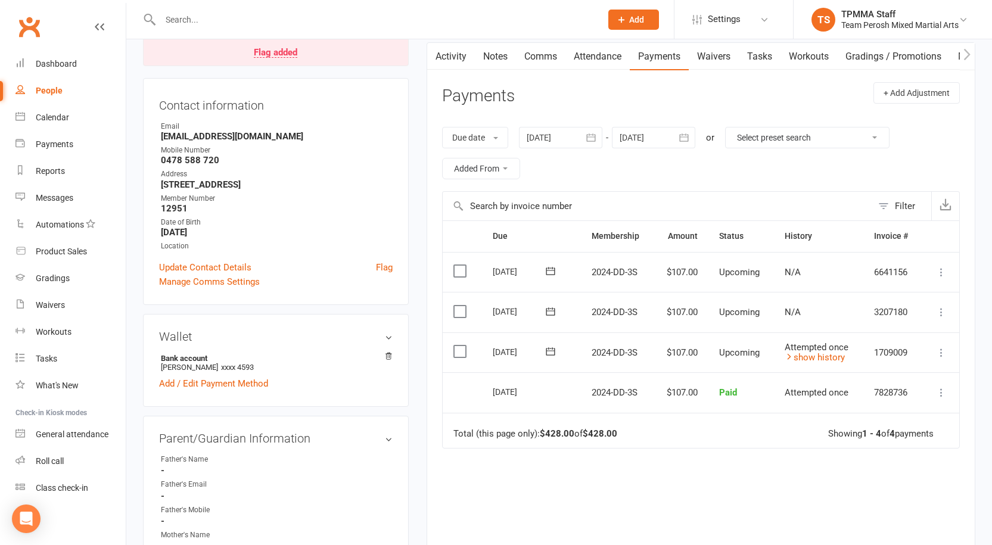
click at [716, 469] on div "Due Contact Membership Amount Status History Invoice # Select this 07 Nov 2025 …" at bounding box center [701, 411] width 518 height 382
click at [293, 52] on div "Flag added" at bounding box center [275, 53] width 43 height 10
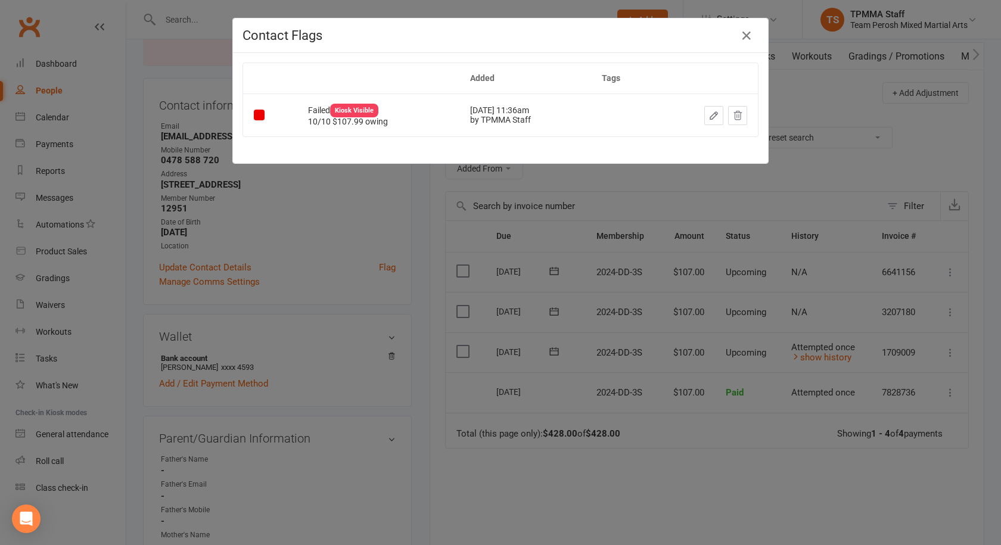
click at [514, 314] on div "Contact Flags Added Tags Failed Kiosk Visible 10/10 $107.99 owing Oct 14, 2025 …" at bounding box center [500, 272] width 1001 height 545
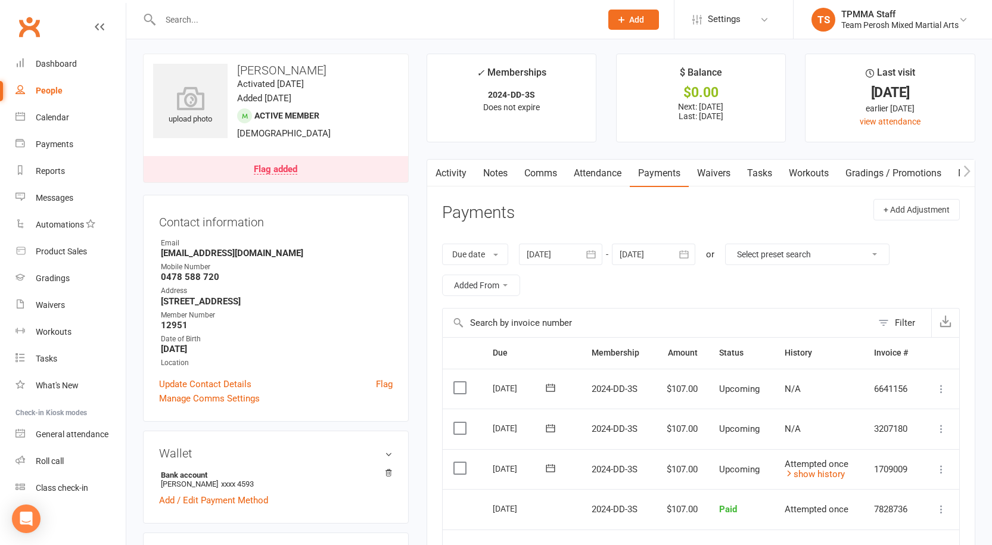
scroll to position [0, 0]
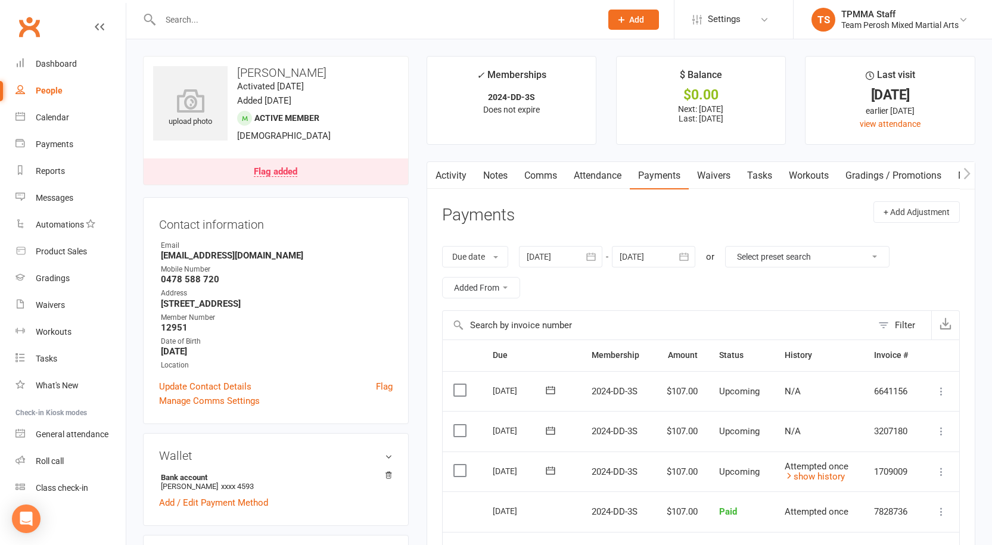
click at [248, 72] on h3 "Phat Nguyen" at bounding box center [275, 72] width 245 height 13
drag, startPoint x: 248, startPoint y: 72, endPoint x: 309, endPoint y: 74, distance: 60.8
click at [309, 74] on h3 "Phat Nguyen" at bounding box center [275, 72] width 245 height 13
copy h3 "Phat Nguyen"
click at [268, 172] on div "Flag added" at bounding box center [275, 172] width 43 height 10
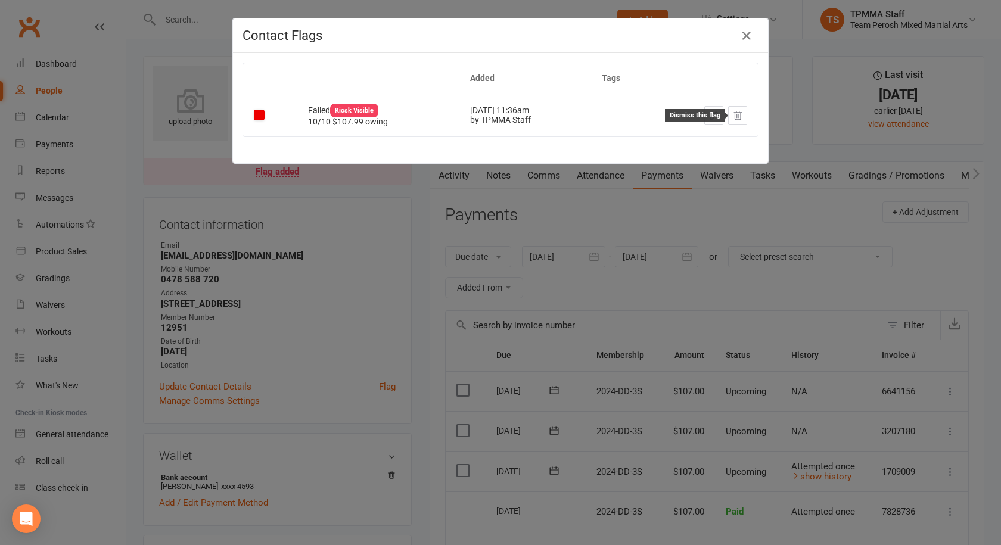
click at [738, 119] on icon at bounding box center [737, 115] width 11 height 11
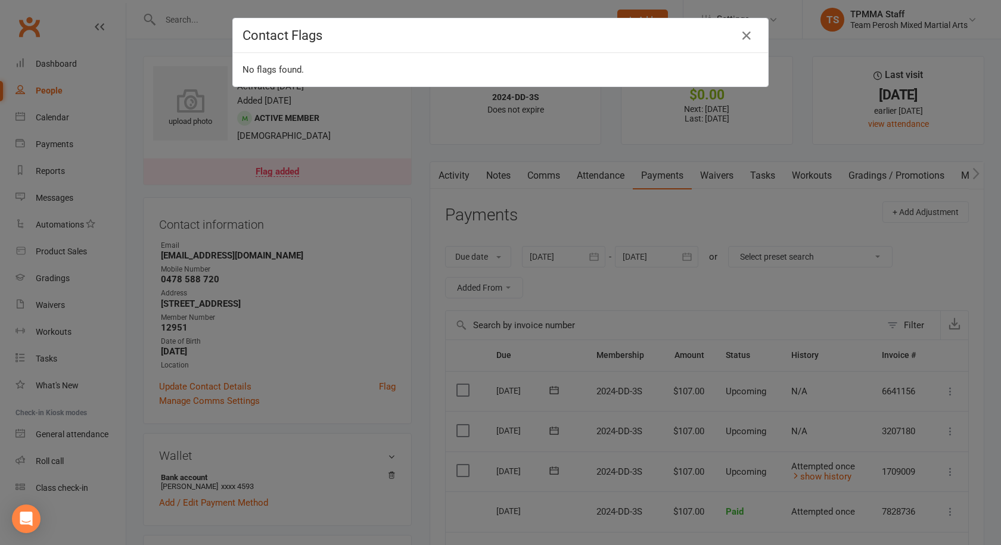
click at [696, 326] on div "Contact Flags No flags found." at bounding box center [500, 272] width 1001 height 545
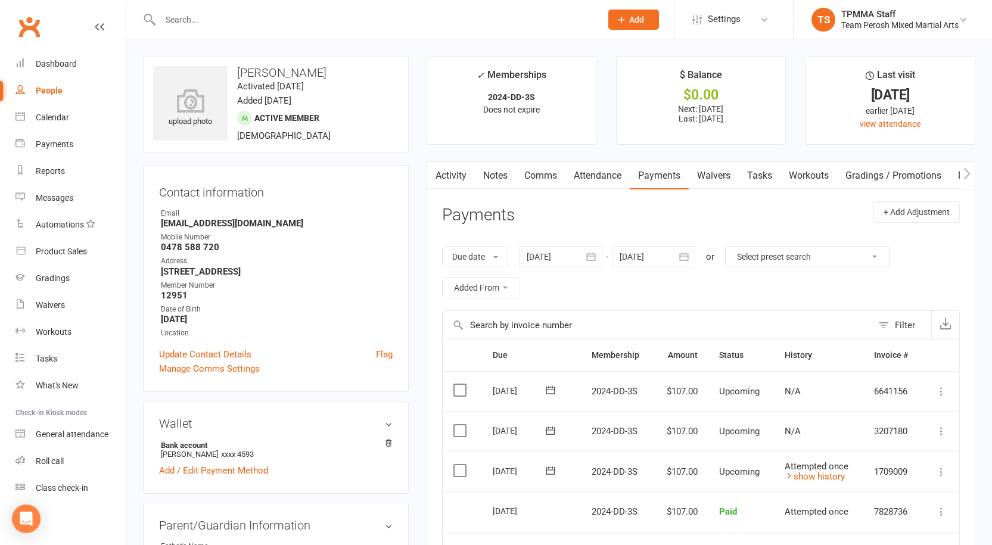
click at [503, 180] on link "Notes" at bounding box center [495, 175] width 41 height 27
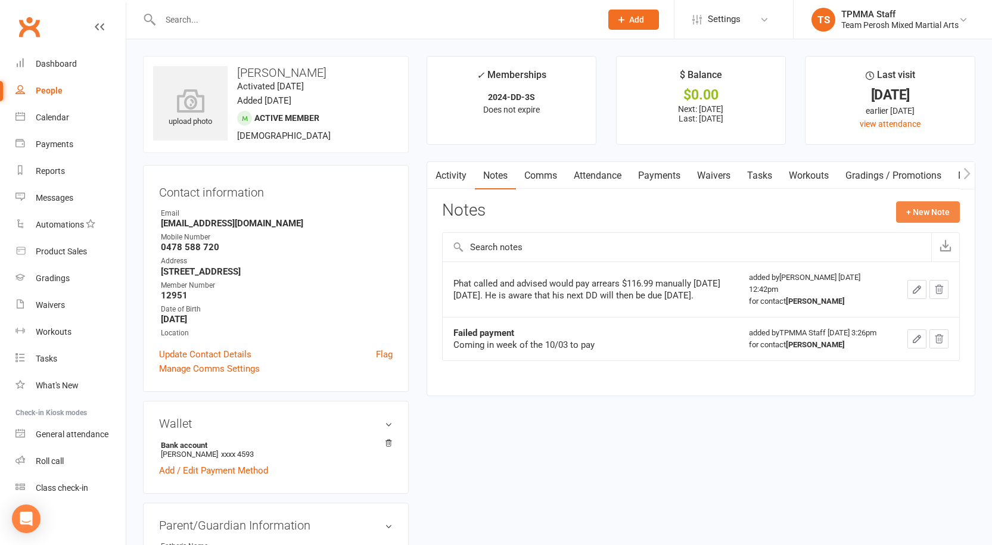
click at [928, 220] on button "+ New Note" at bounding box center [928, 211] width 64 height 21
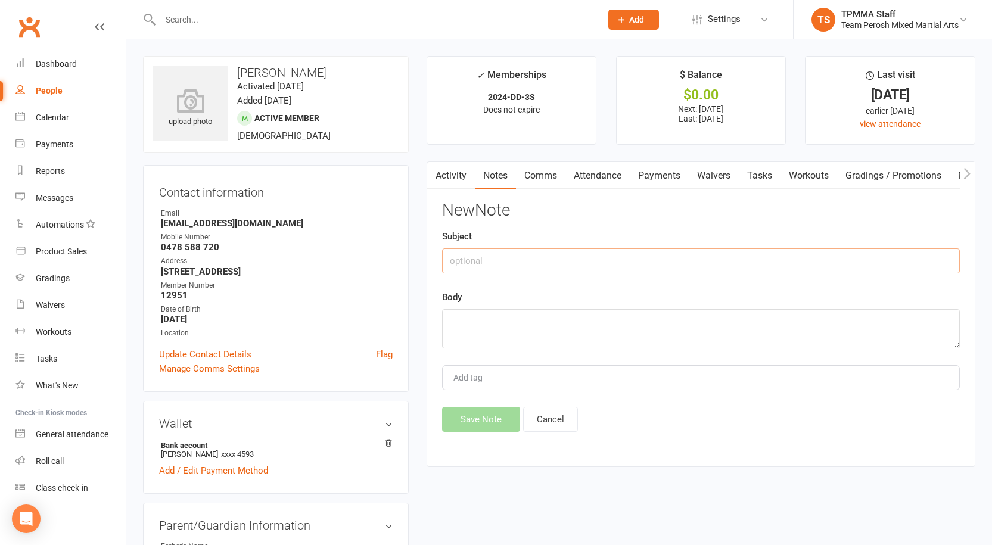
click at [466, 269] on input "text" at bounding box center [701, 260] width 518 height 25
type input "Failed"
click at [590, 316] on textarea at bounding box center [701, 328] width 518 height 39
type textarea "14/10 paid in person"
click at [496, 419] on button "Save Note" at bounding box center [481, 419] width 78 height 25
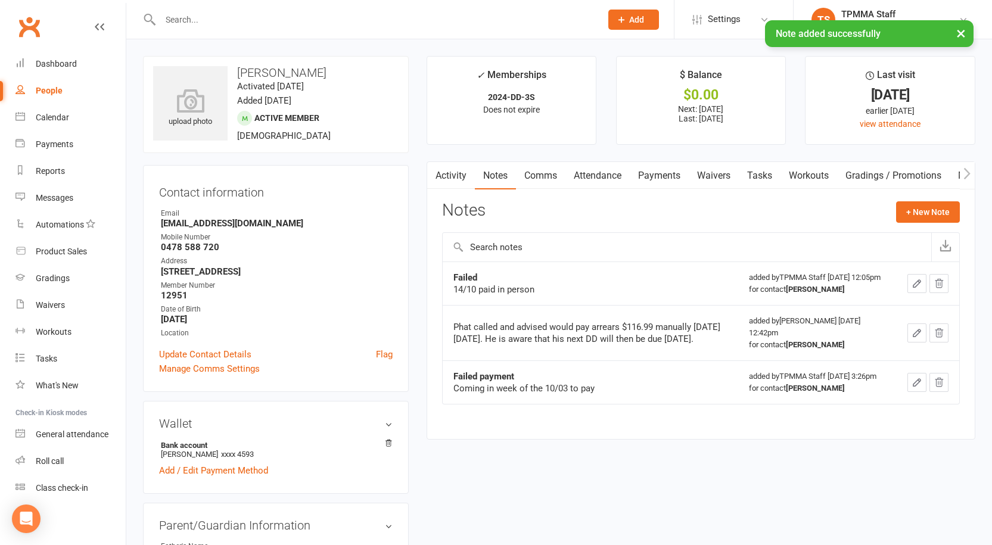
click at [645, 175] on link "Payments" at bounding box center [659, 175] width 59 height 27
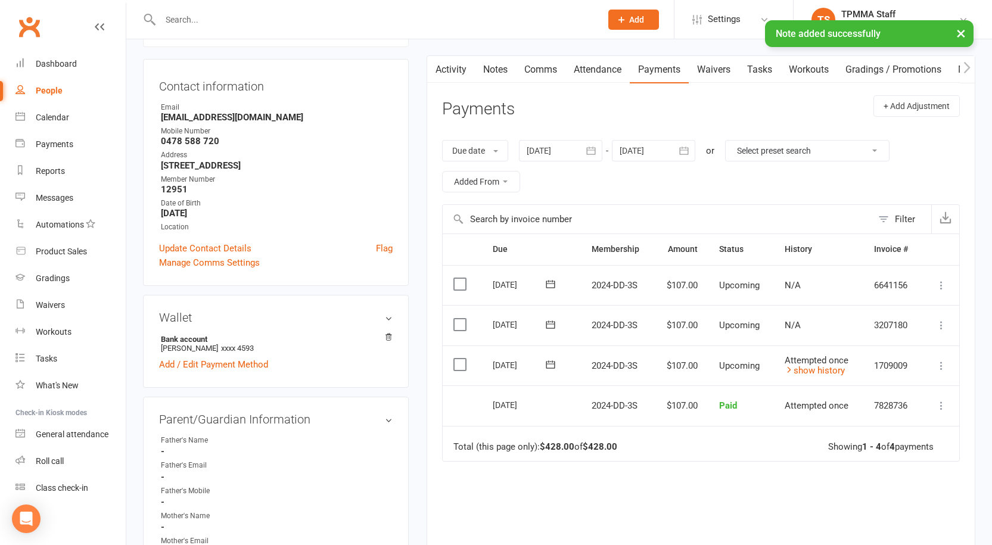
scroll to position [119, 0]
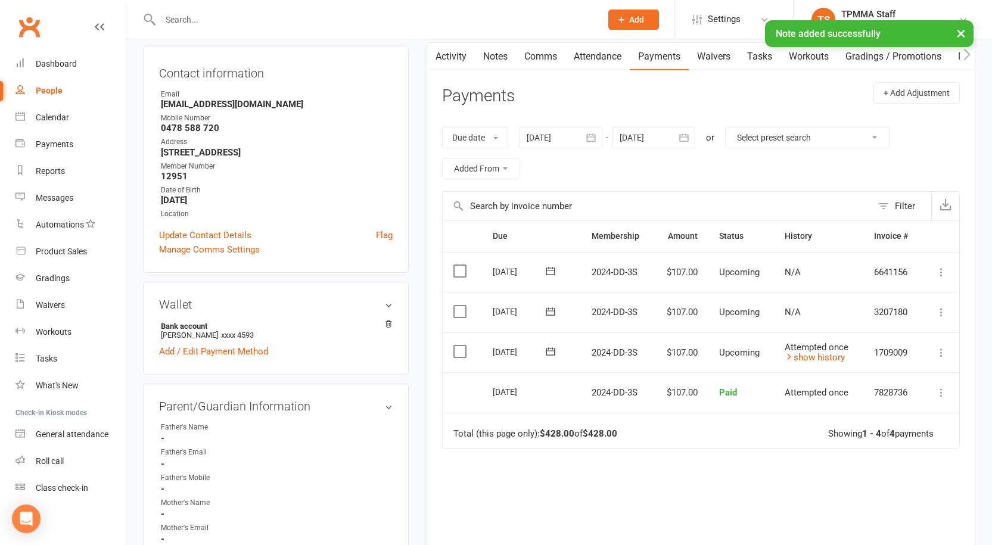
click at [940, 347] on icon at bounding box center [941, 353] width 12 height 12
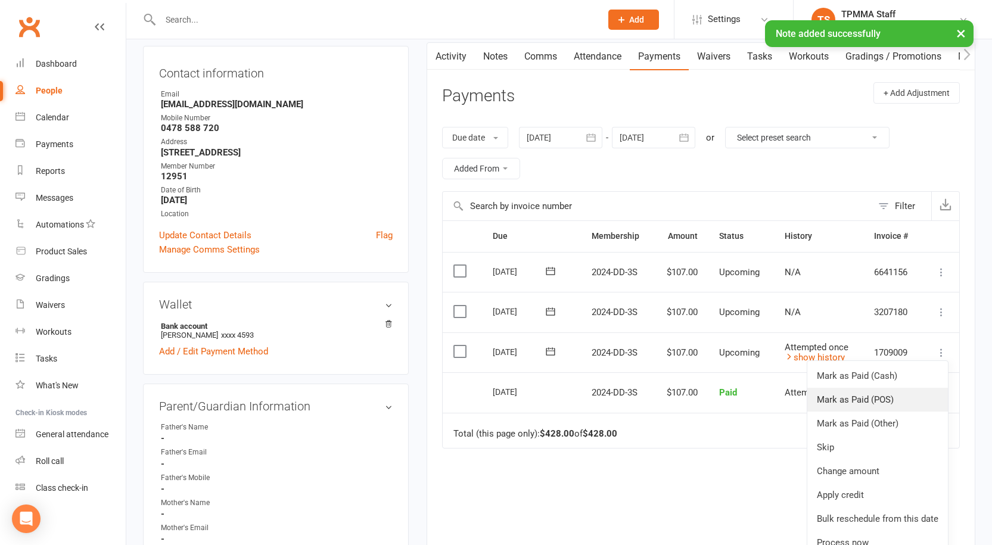
click at [886, 400] on link "Mark as Paid (POS)" at bounding box center [877, 400] width 141 height 24
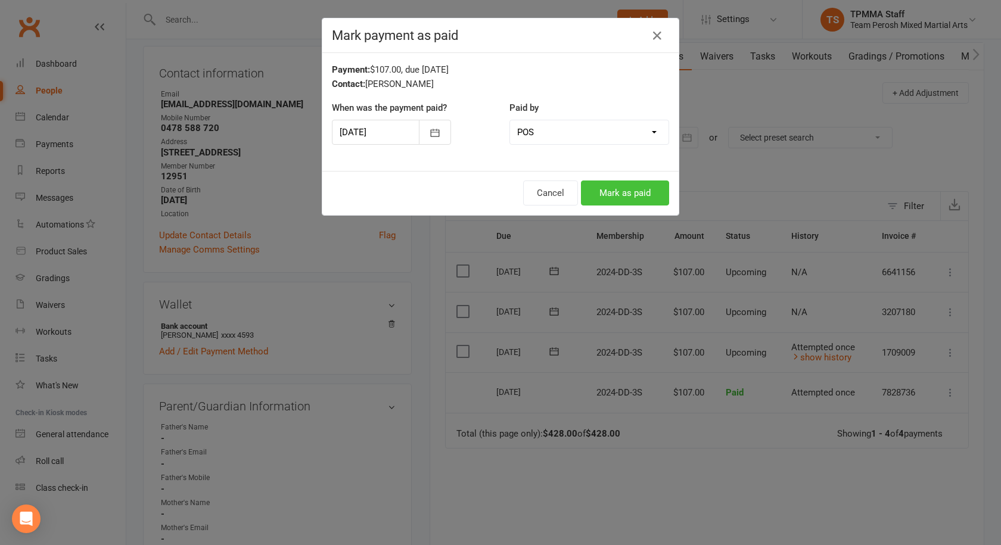
click at [637, 192] on button "Mark as paid" at bounding box center [625, 193] width 88 height 25
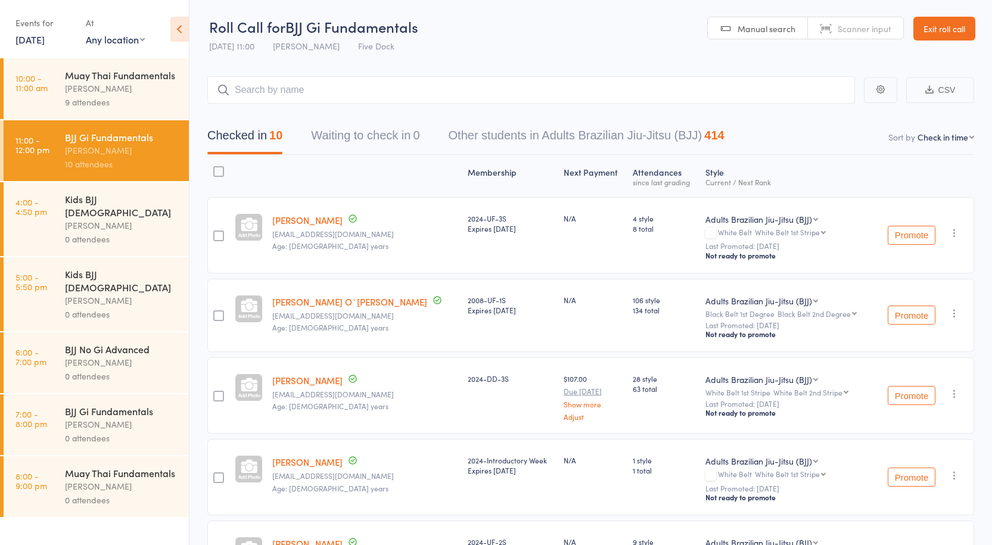
select select "4"
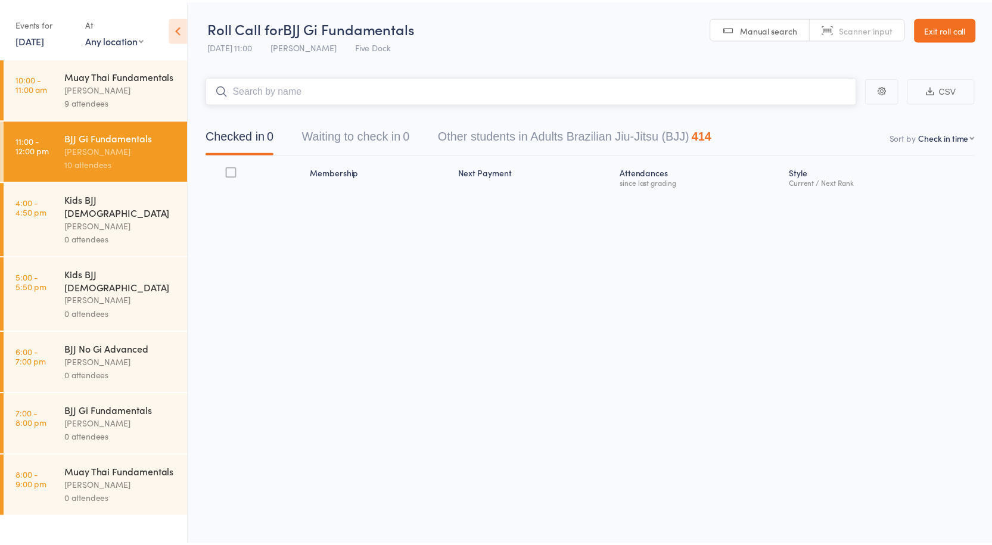
scroll to position [1, 0]
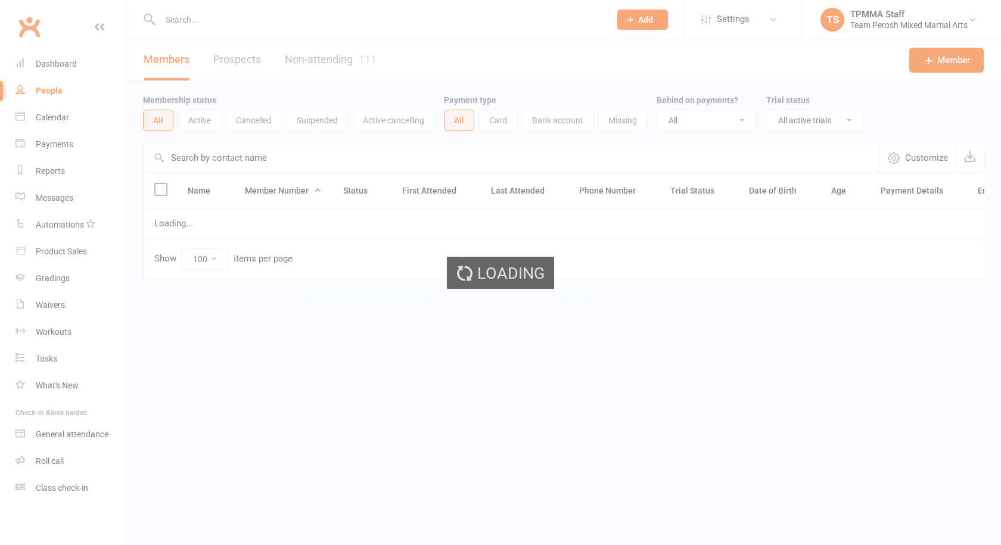
select select "active_trial"
select select "100"
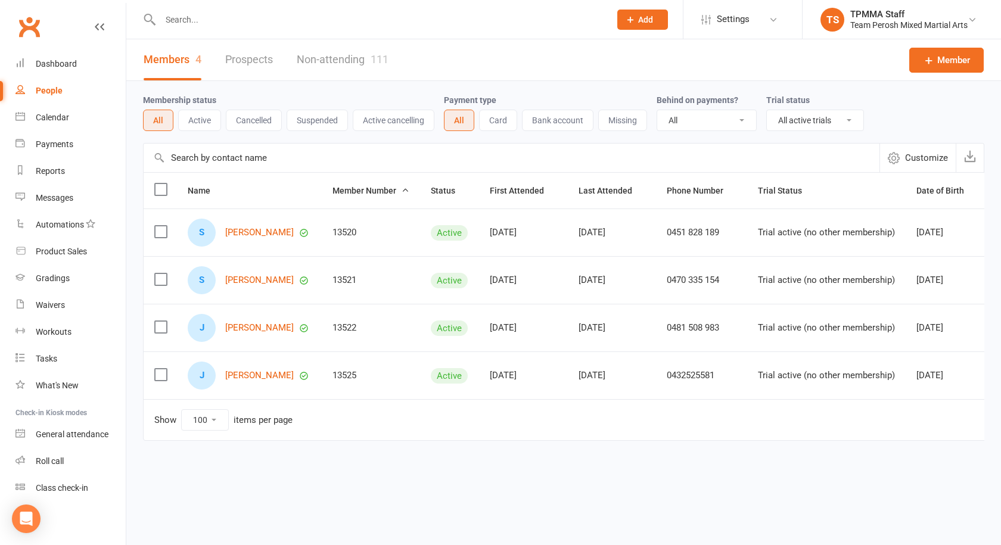
click at [181, 24] on input "text" at bounding box center [379, 19] width 445 height 17
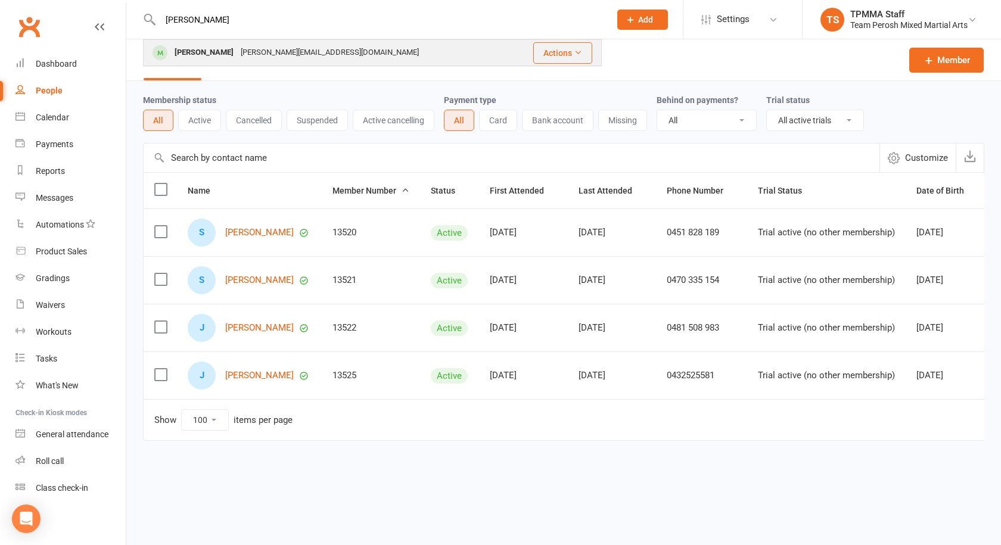
type input "Zhu"
click at [284, 50] on div "Kevin.yd.zhu@gmail.com" at bounding box center [329, 52] width 185 height 17
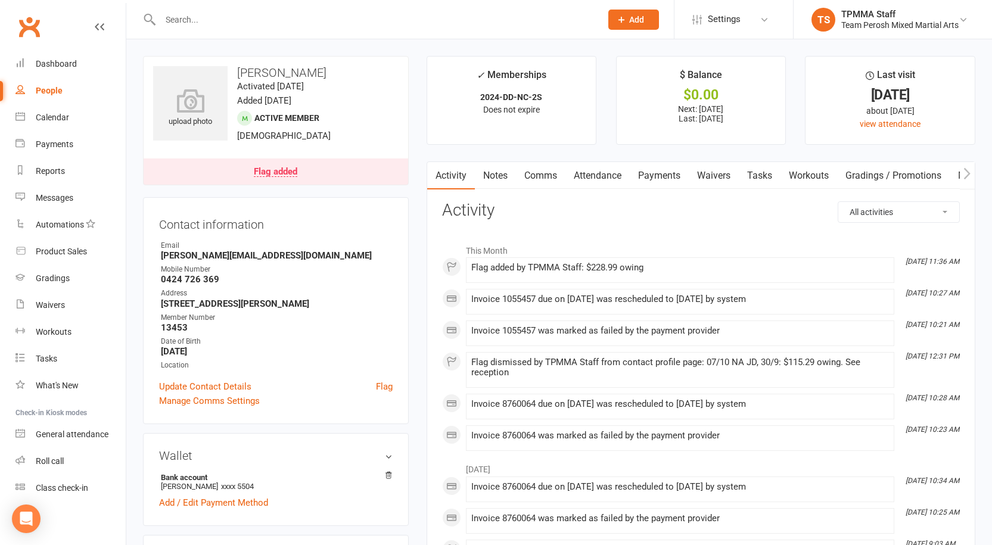
click at [493, 173] on link "Notes" at bounding box center [495, 175] width 41 height 27
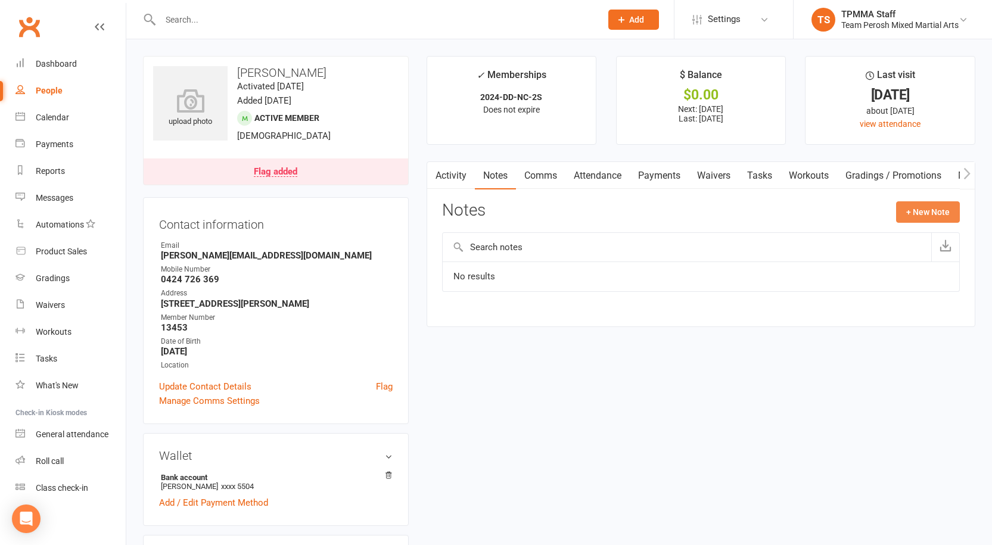
click at [919, 209] on button "+ New Note" at bounding box center [928, 211] width 64 height 21
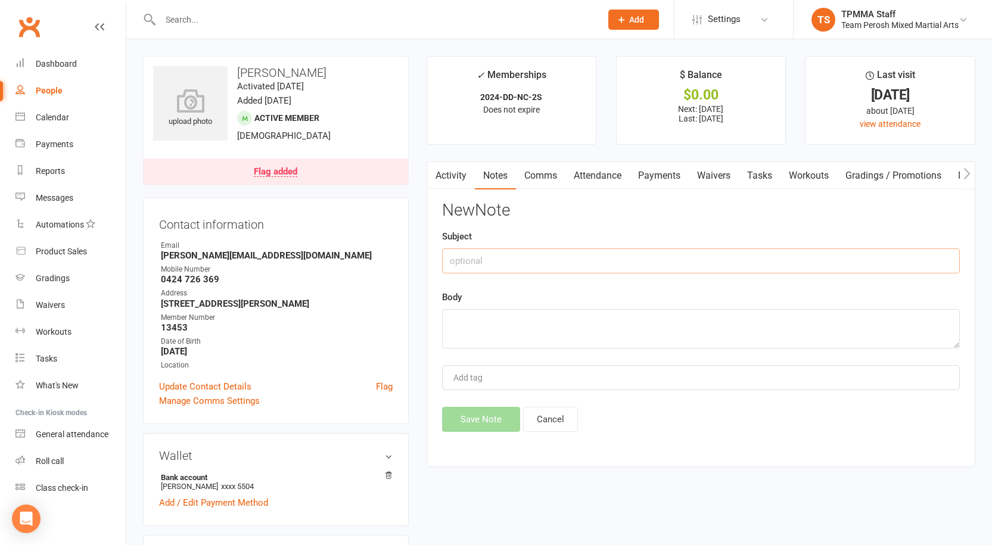
click at [531, 265] on input "text" at bounding box center [701, 260] width 518 height 25
type input "Failed"
click at [533, 329] on textarea at bounding box center [701, 328] width 518 height 39
type textarea "14/10 NA JD"
click at [489, 421] on button "Save Note" at bounding box center [481, 419] width 78 height 25
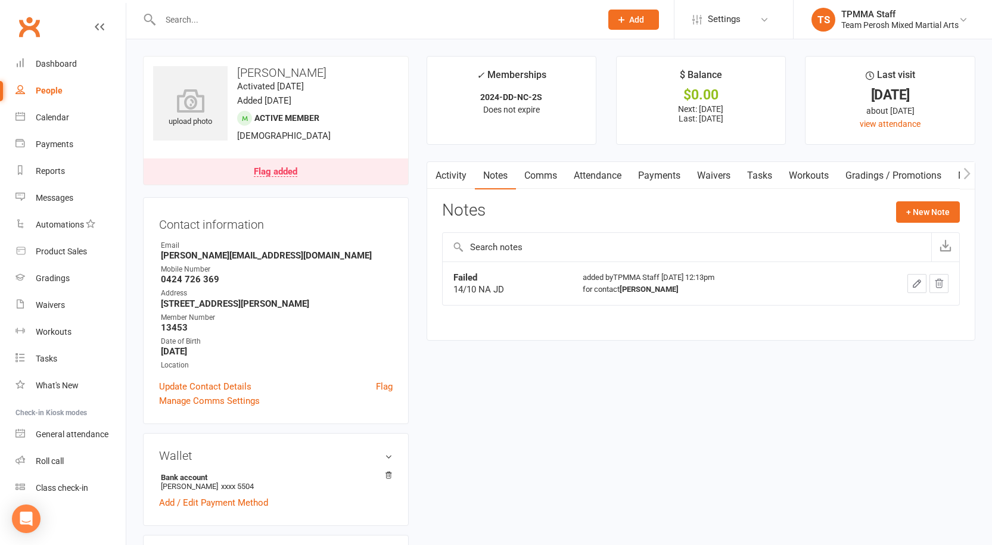
drag, startPoint x: 226, startPoint y: 25, endPoint x: 384, endPoint y: 316, distance: 330.6
click at [226, 26] on input "text" at bounding box center [375, 19] width 436 height 17
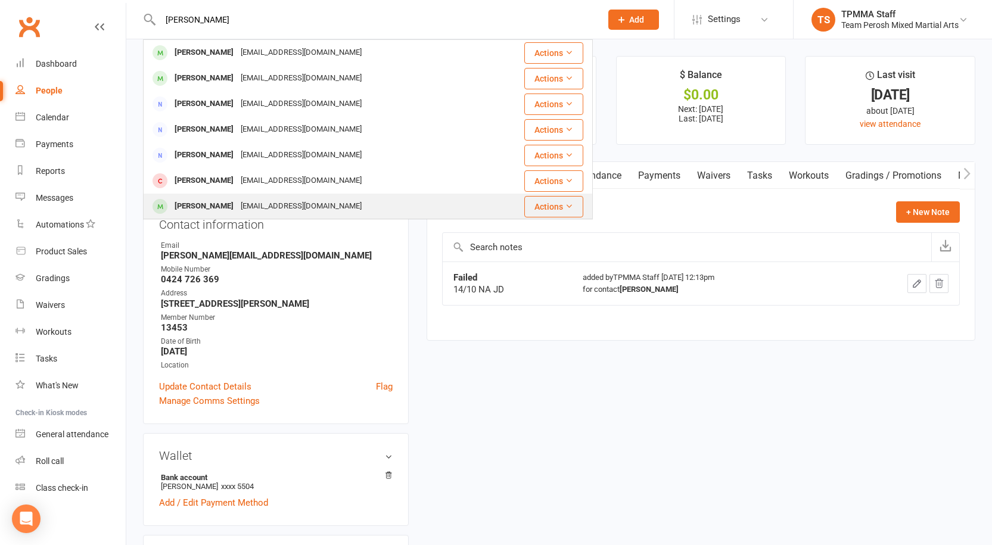
type input "victor"
click at [278, 208] on div "Victoria.calogero99@gmail.com" at bounding box center [301, 206] width 128 height 17
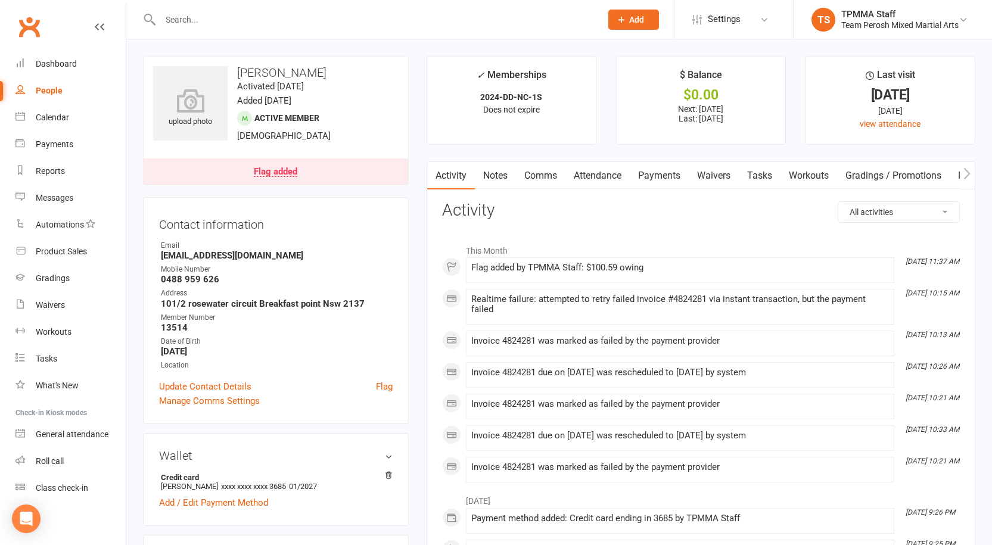
click at [502, 179] on link "Notes" at bounding box center [495, 175] width 41 height 27
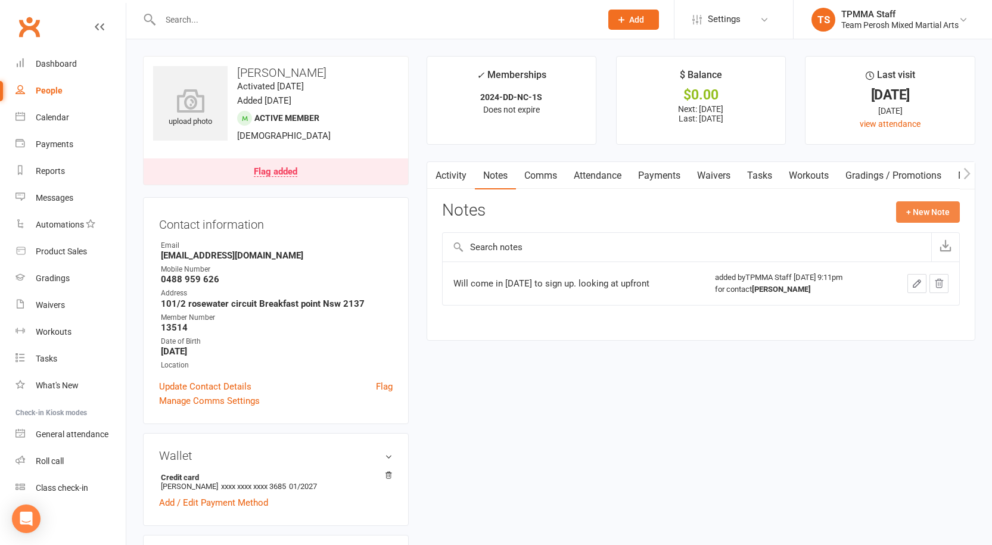
click at [925, 210] on button "+ New Note" at bounding box center [928, 211] width 64 height 21
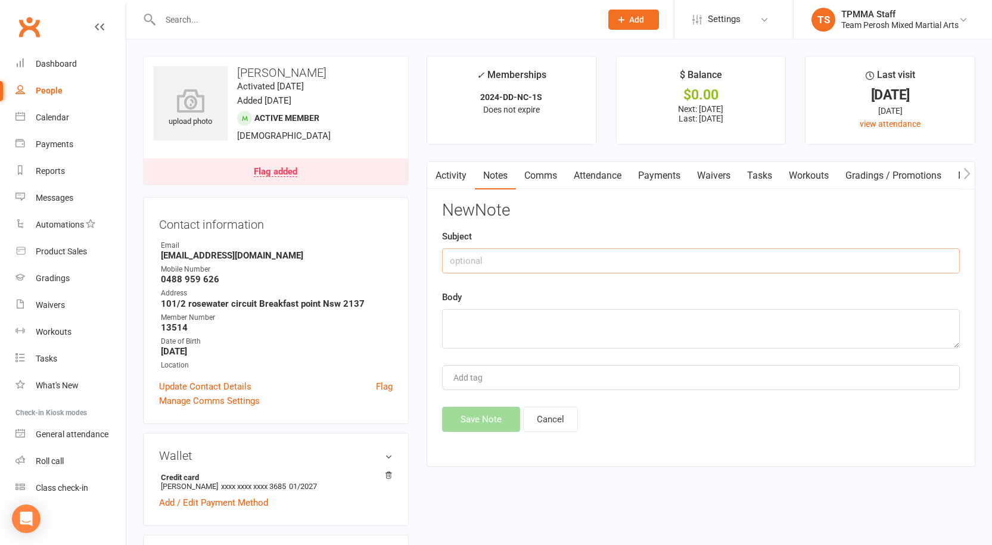
click at [503, 254] on input "text" at bounding box center [701, 260] width 518 height 25
type input "Failed"
click at [497, 328] on textarea at bounding box center [701, 328] width 518 height 39
type textarea "14/10 VM JD"
click at [496, 413] on button "Save Note" at bounding box center [481, 419] width 78 height 25
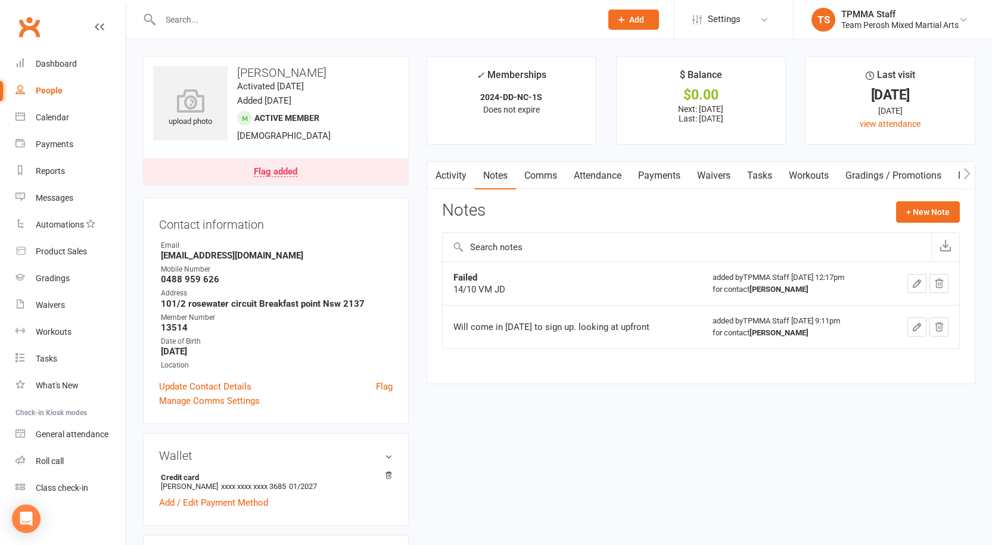
click at [350, 9] on div at bounding box center [368, 19] width 450 height 39
click at [332, 17] on input "text" at bounding box center [375, 19] width 436 height 17
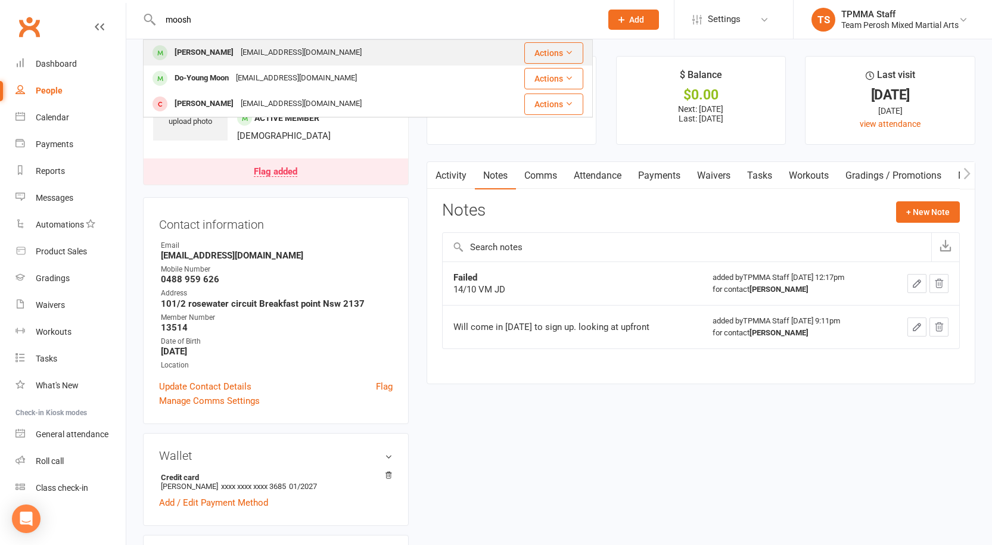
type input "moosh"
click at [290, 41] on div "George Mooshi Gmooshi@gmail.com" at bounding box center [315, 53] width 343 height 24
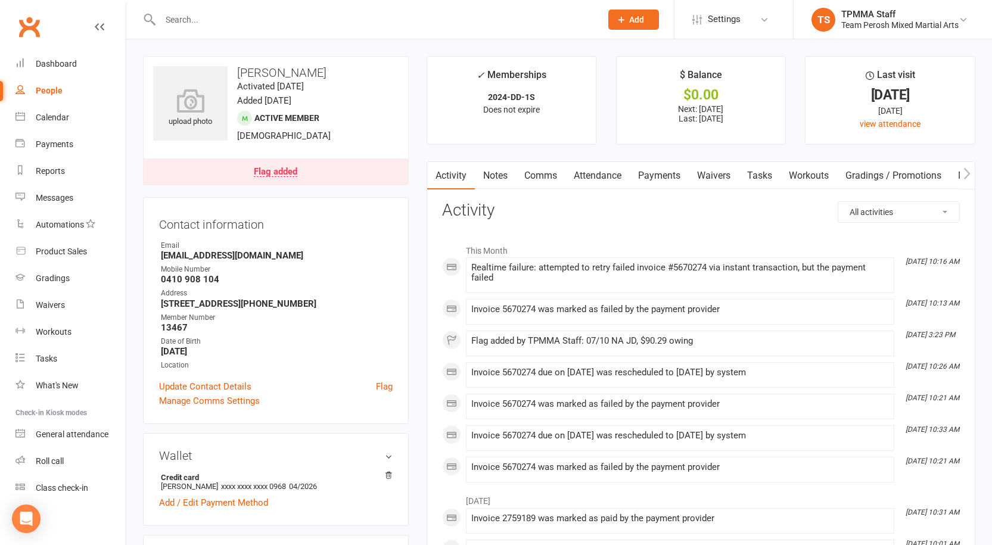
click at [498, 177] on link "Notes" at bounding box center [495, 175] width 41 height 27
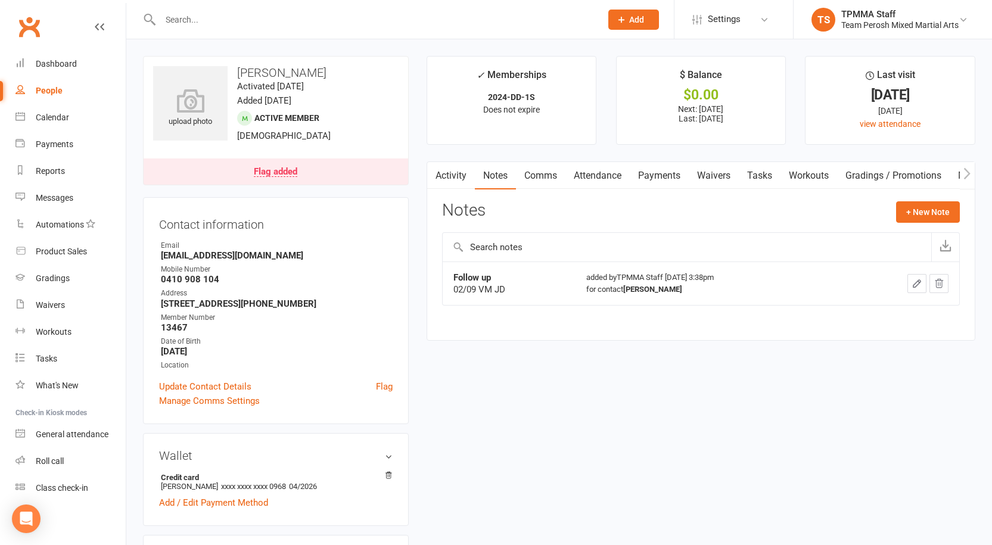
click at [670, 170] on link "Payments" at bounding box center [659, 175] width 59 height 27
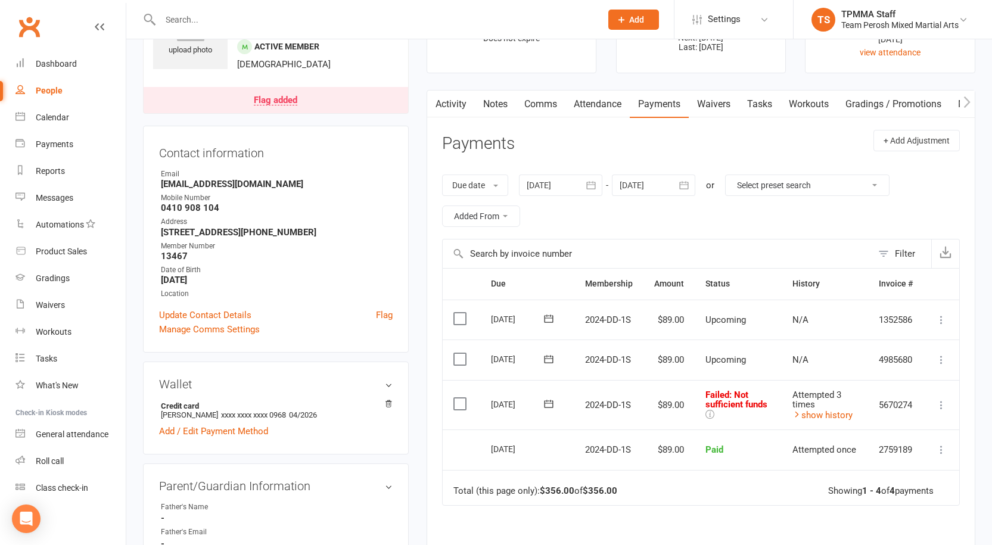
scroll to position [119, 0]
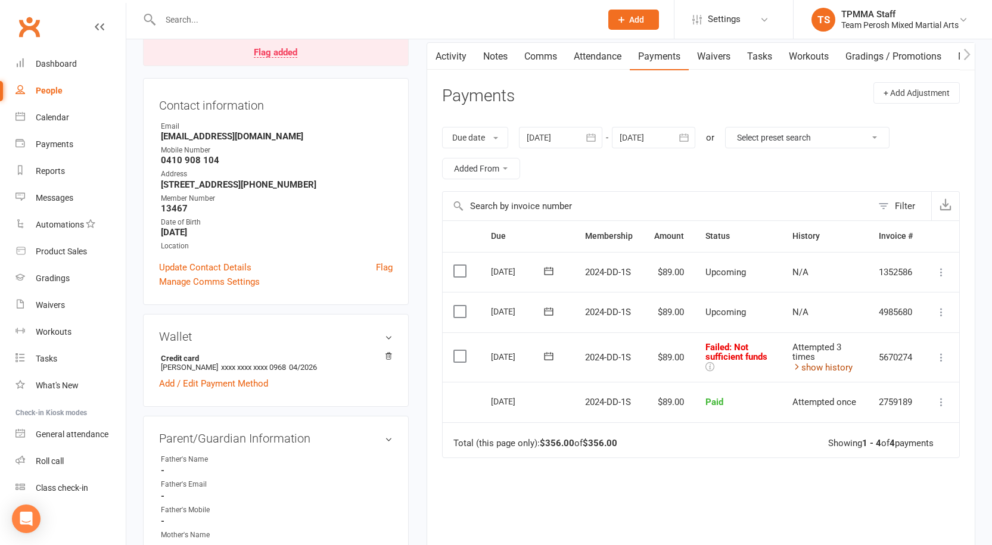
click at [844, 367] on link "show history" at bounding box center [822, 367] width 60 height 11
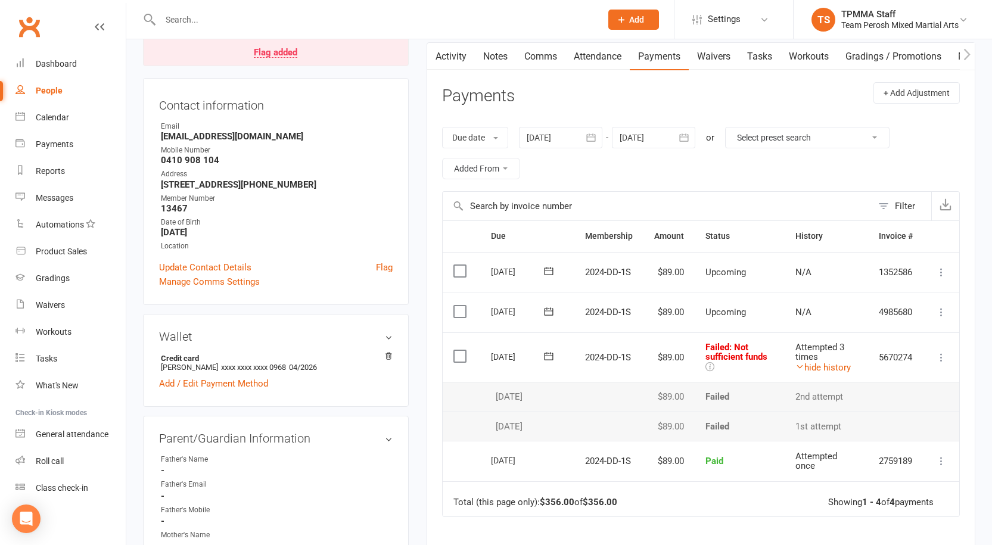
click at [750, 395] on td "Failed" at bounding box center [740, 397] width 90 height 30
click at [497, 55] on link "Notes" at bounding box center [495, 56] width 41 height 27
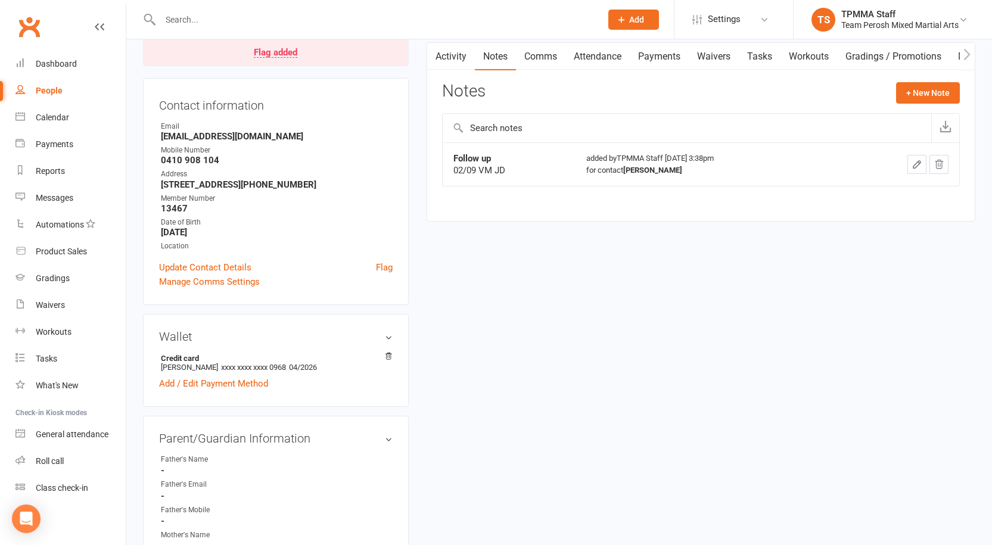
drag, startPoint x: 935, startPoint y: 94, endPoint x: 665, endPoint y: 104, distance: 270.1
click at [659, 111] on div "Notes + New Note" at bounding box center [701, 97] width 518 height 31
click at [928, 84] on button "+ New Note" at bounding box center [928, 92] width 64 height 21
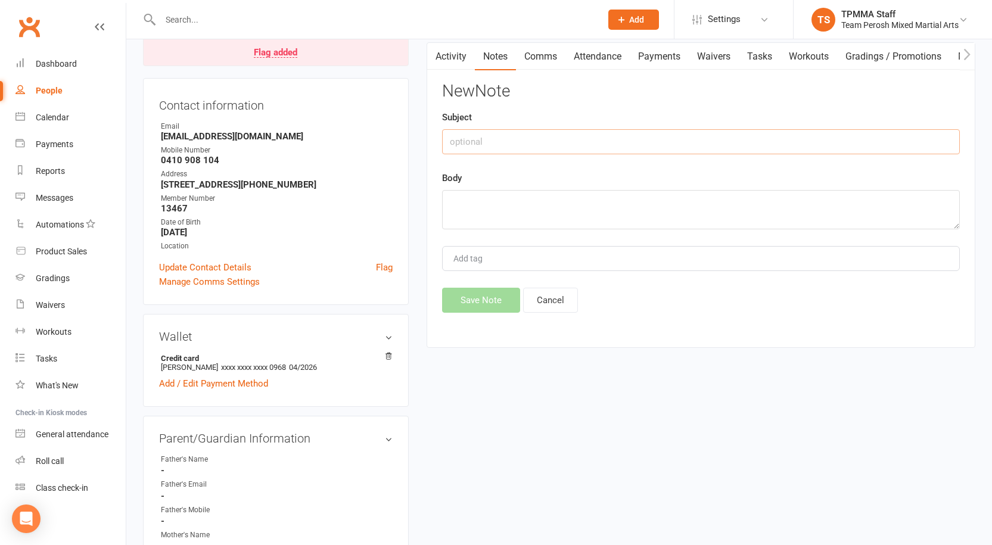
click at [469, 139] on input "text" at bounding box center [701, 141] width 518 height 25
type input "Failed"
click at [475, 201] on textarea at bounding box center [701, 209] width 518 height 39
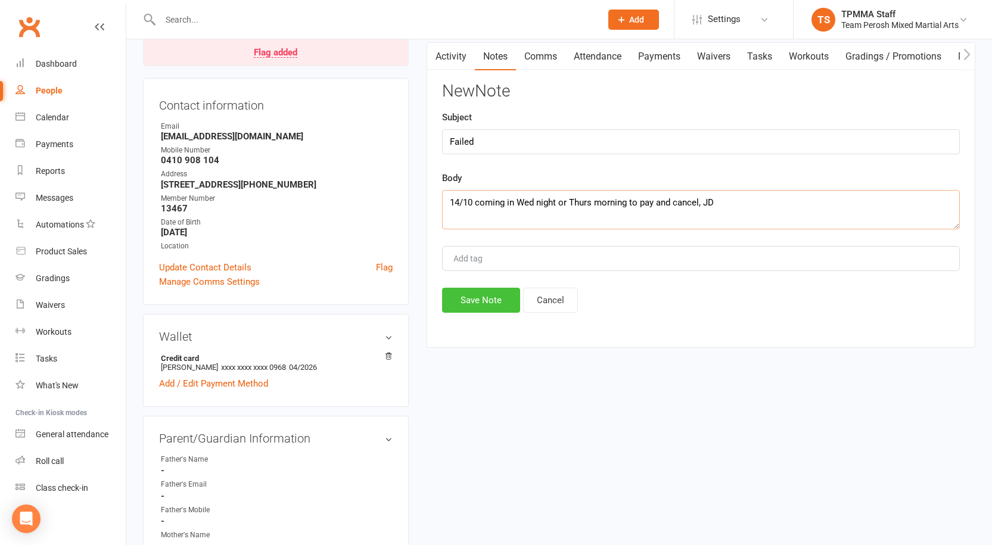
type textarea "14/10 coming in Wed night or Thurs morning to pay and cancel, JD"
click at [495, 295] on button "Save Note" at bounding box center [481, 300] width 78 height 25
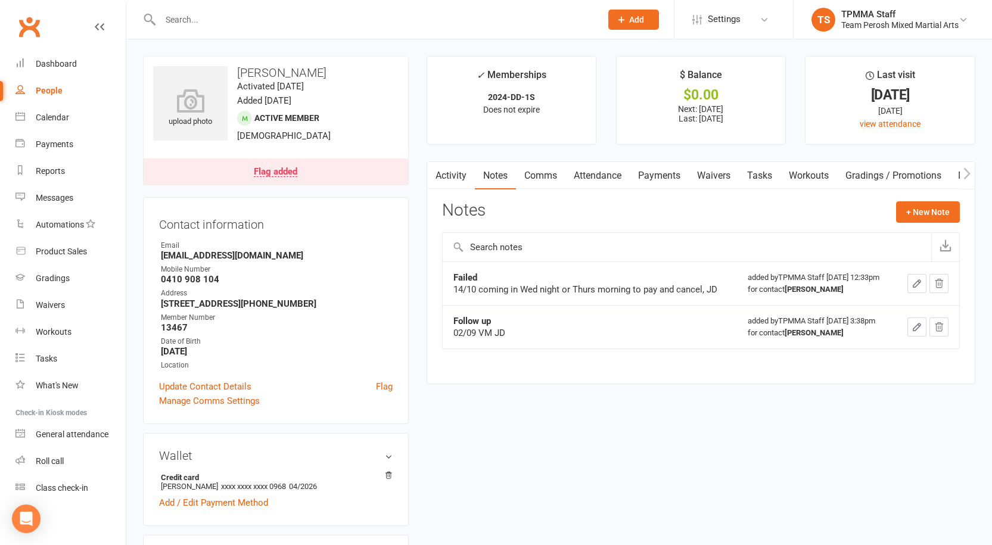
click at [285, 20] on input "text" at bounding box center [375, 19] width 436 height 17
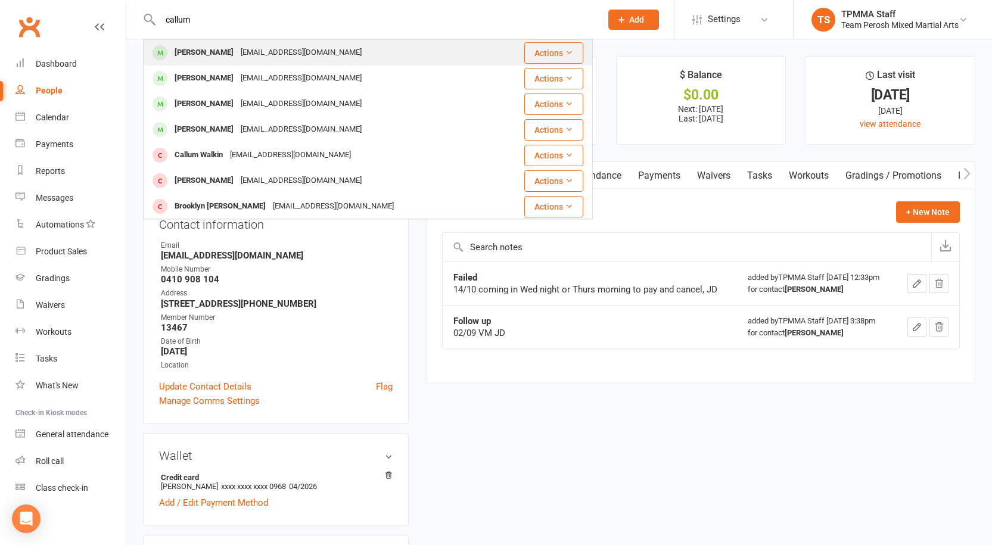
type input "callum"
click at [274, 46] on div "Callums2308@gmail.com" at bounding box center [301, 52] width 128 height 17
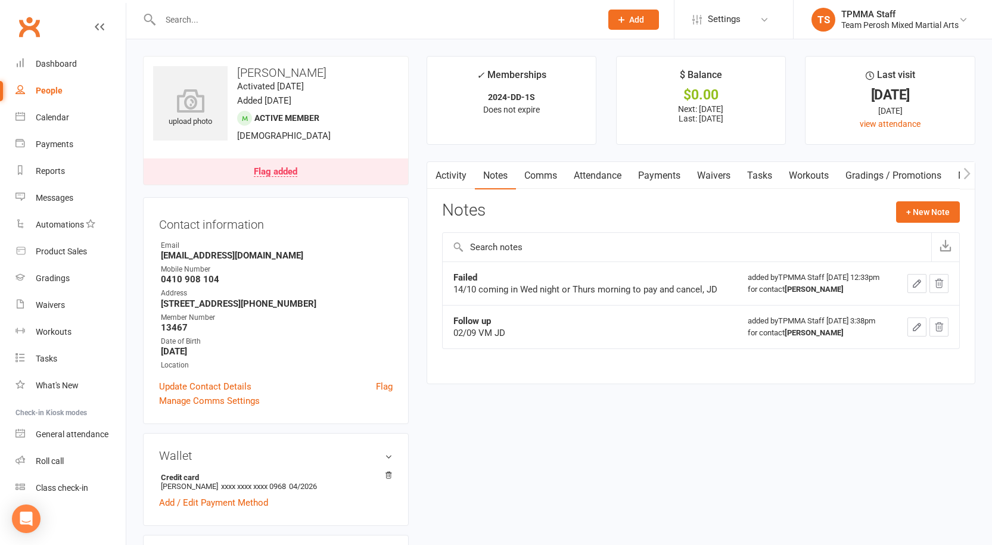
click at [919, 286] on icon "button" at bounding box center [916, 283] width 7 height 7
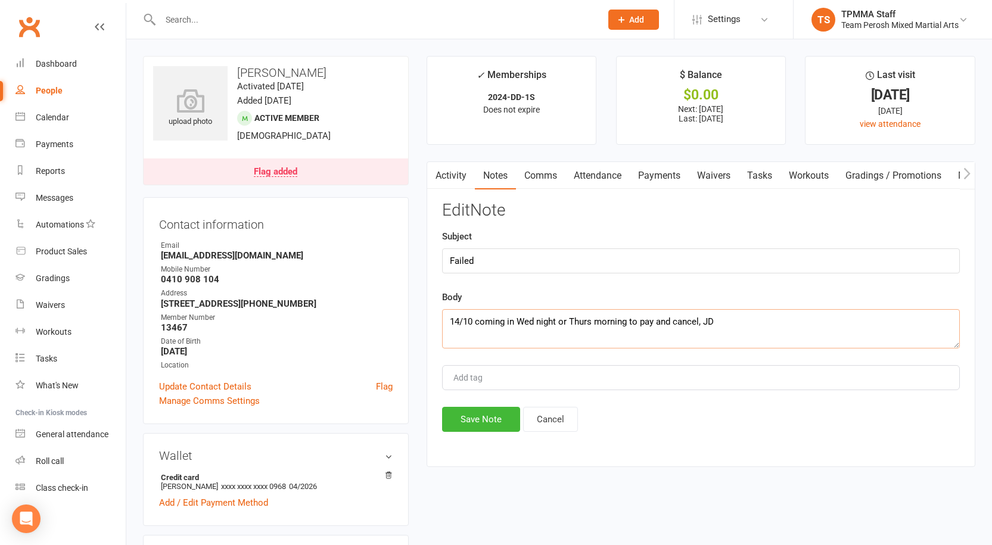
click at [704, 322] on textarea "14/10 coming in Wed night or Thurs morning to pay and cancel, JD" at bounding box center [701, 328] width 518 height 39
type textarea "14/10 coming in Wed night or Thurs morning to pay and cancel to busy, JD"
click at [497, 418] on button "Save Note" at bounding box center [481, 419] width 78 height 25
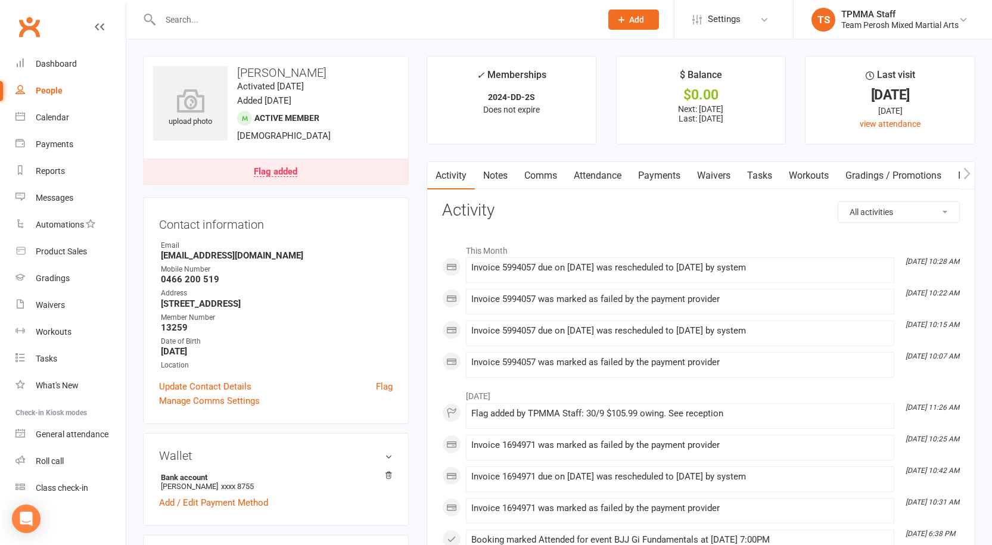
click at [490, 173] on link "Notes" at bounding box center [495, 175] width 41 height 27
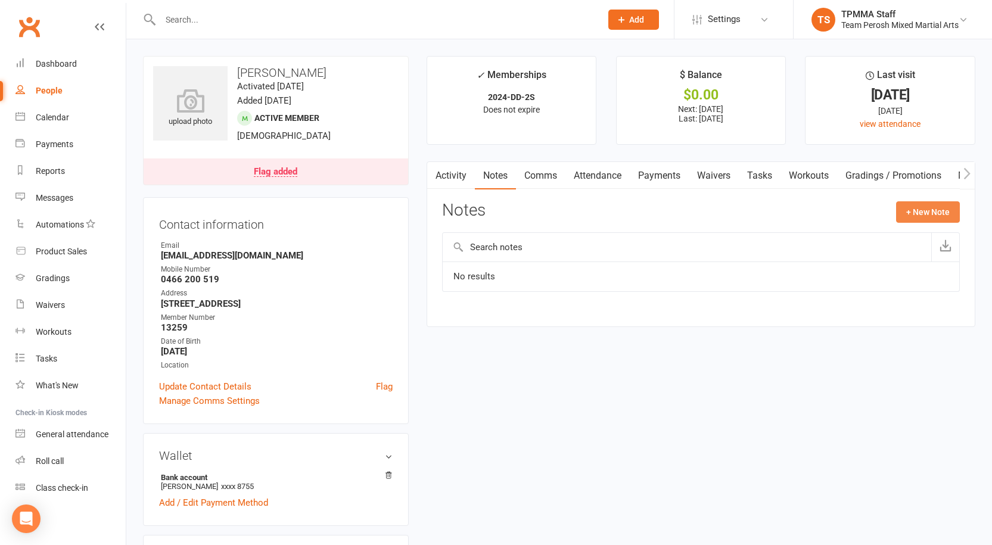
click at [931, 220] on button "+ New Note" at bounding box center [928, 211] width 64 height 21
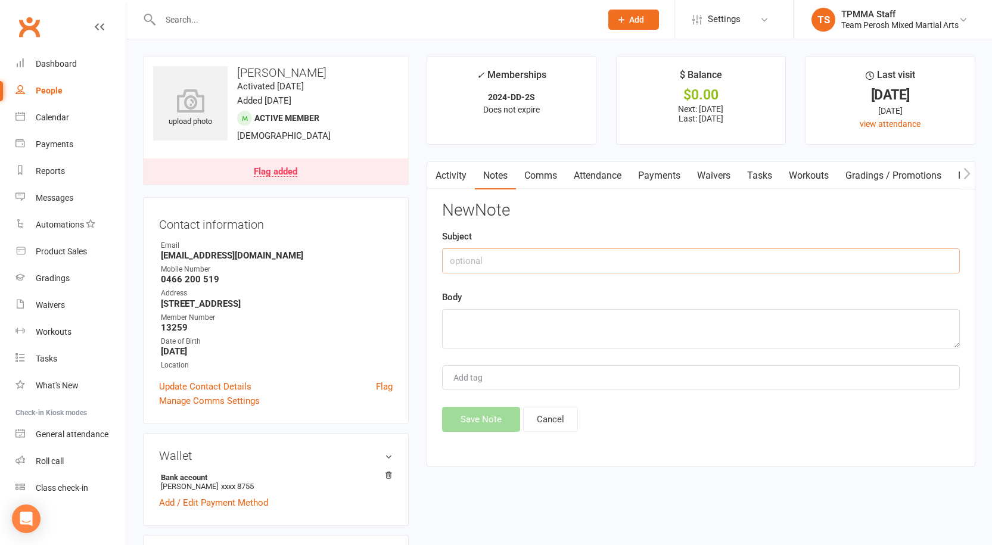
click at [459, 261] on input "text" at bounding box center [701, 260] width 518 height 25
type input "Failed"
click at [472, 326] on textarea at bounding box center [701, 328] width 518 height 39
click at [270, 169] on div "Flag added" at bounding box center [275, 172] width 43 height 10
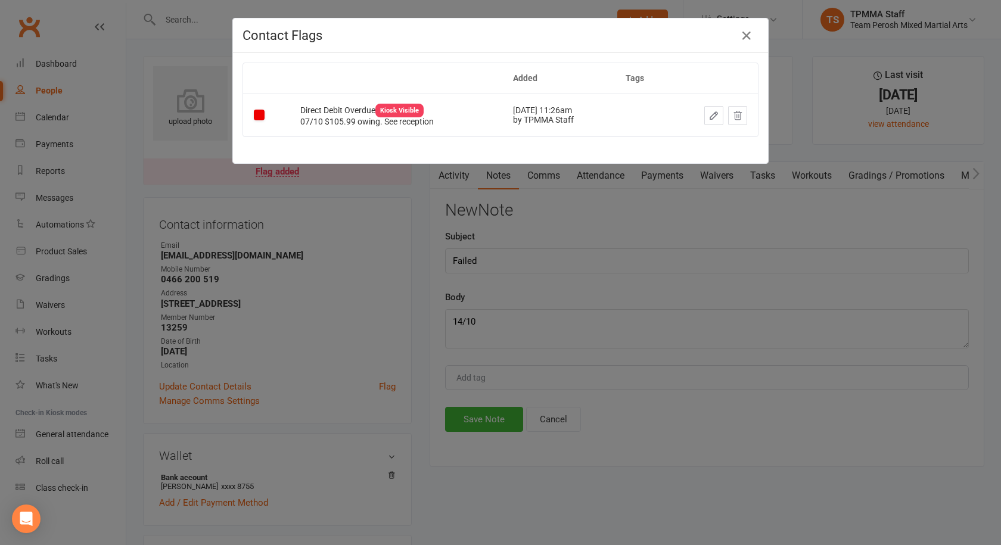
click at [850, 488] on div "Contact Flags Added Tags Direct Debit Overdue Kiosk Visible 07/10 $105.99 owing…" at bounding box center [500, 272] width 1001 height 545
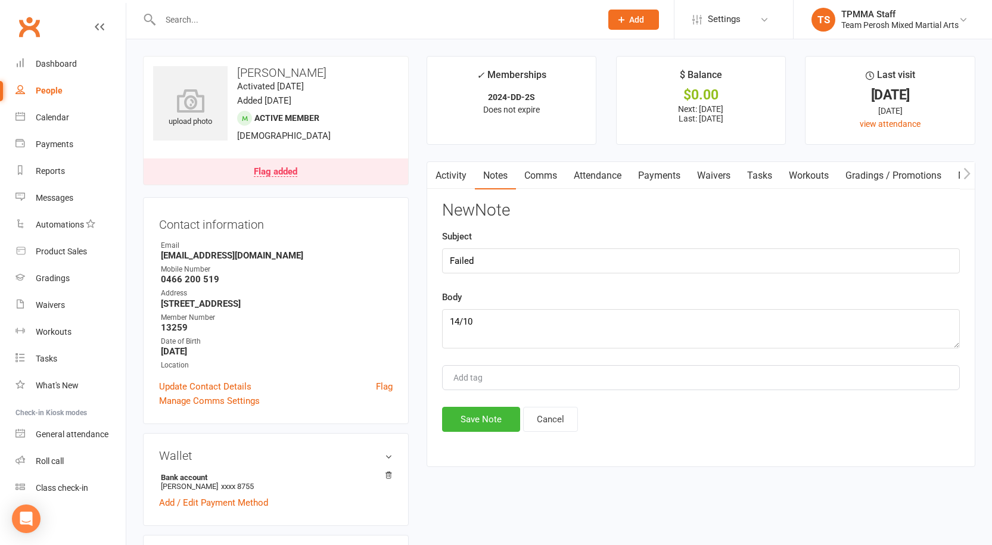
click at [574, 234] on div "Subject Failed" at bounding box center [701, 251] width 518 height 44
click at [548, 325] on textarea "14/10" at bounding box center [701, 328] width 518 height 39
type textarea "14/10 Out of state till the 23/10 will come in on the 24th to pay and change ac…"
click at [485, 419] on button "Save Note" at bounding box center [481, 419] width 78 height 25
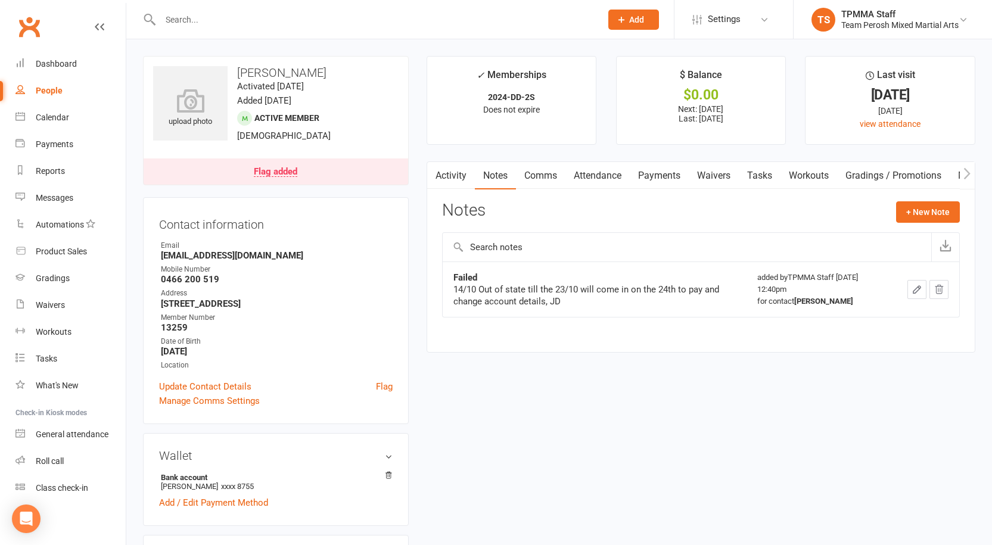
click at [203, 15] on input "text" at bounding box center [375, 19] width 436 height 17
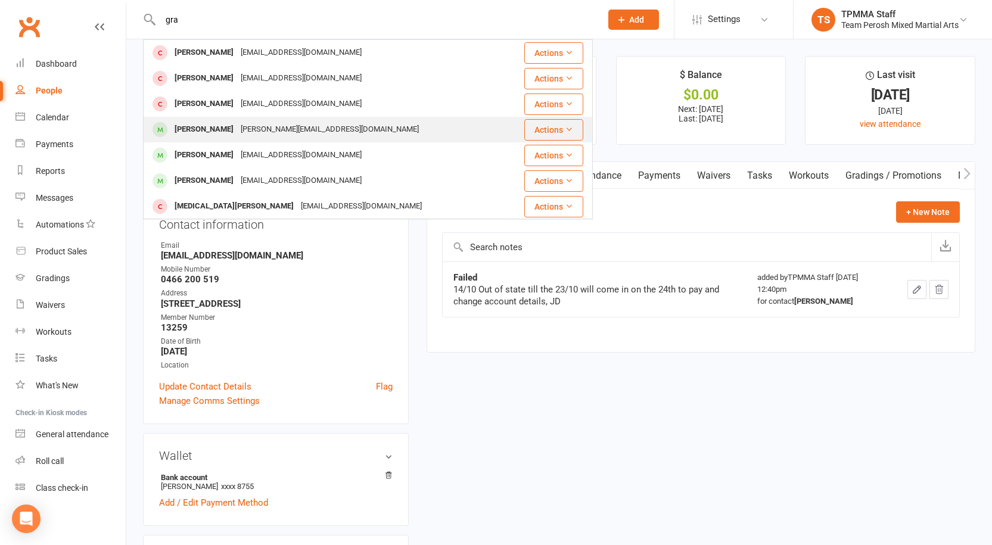
type input "gra"
click at [255, 129] on div "grayson.hollis2@hotmail.com" at bounding box center [329, 129] width 185 height 17
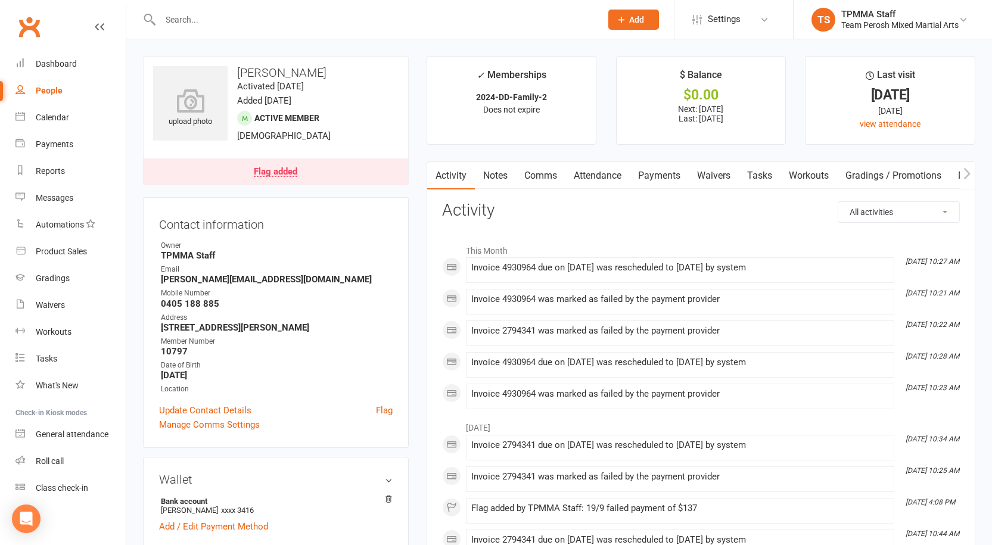
click at [198, 21] on input "text" at bounding box center [375, 19] width 436 height 17
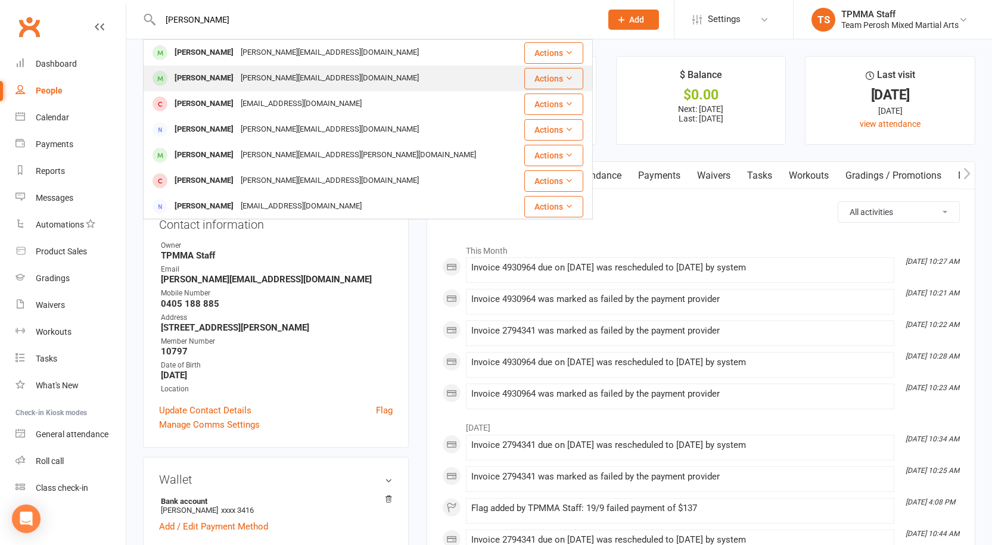
type input "hollis"
click at [248, 76] on div "Grayson.hollis2@icloud.com" at bounding box center [329, 78] width 185 height 17
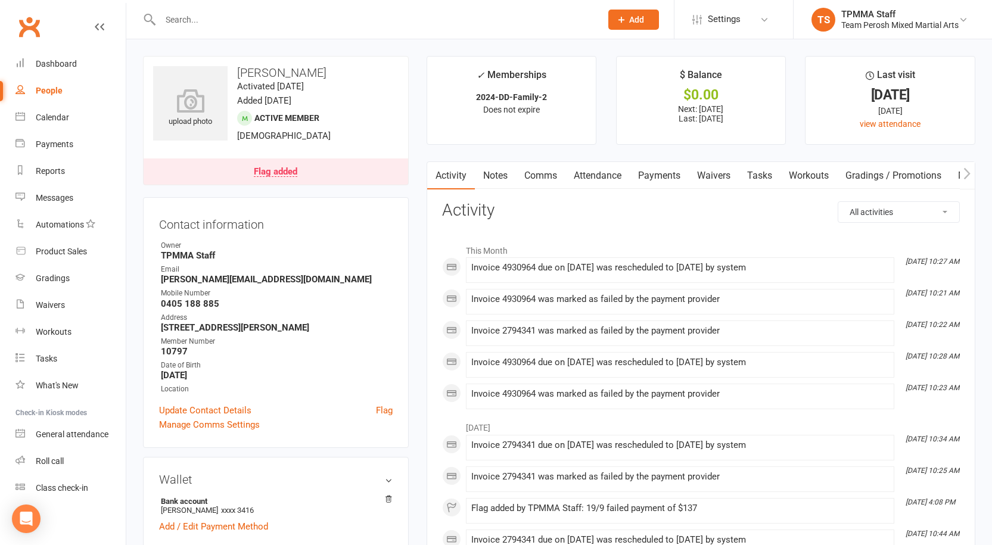
click at [497, 180] on link "Notes" at bounding box center [495, 175] width 41 height 27
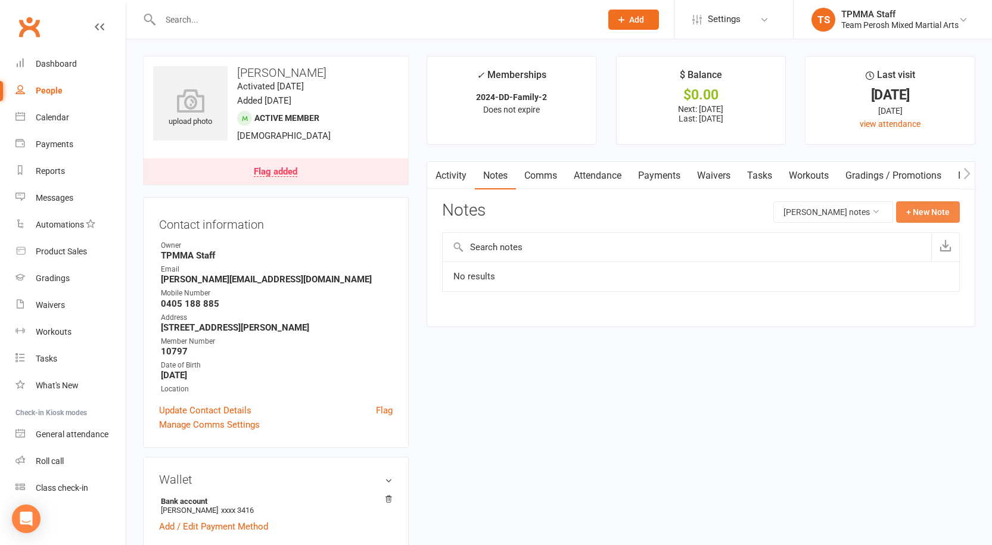
click at [915, 212] on button "+ New Note" at bounding box center [928, 211] width 64 height 21
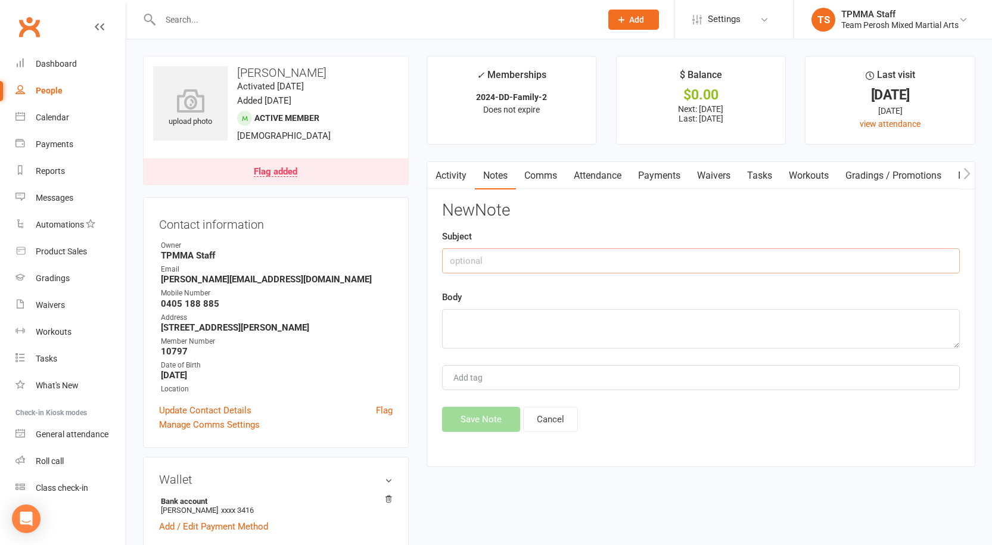
click at [465, 257] on input "text" at bounding box center [701, 260] width 518 height 25
type input "Failed"
type textarea "14/10 NA JD"
click at [496, 417] on button "Save Note" at bounding box center [481, 419] width 78 height 25
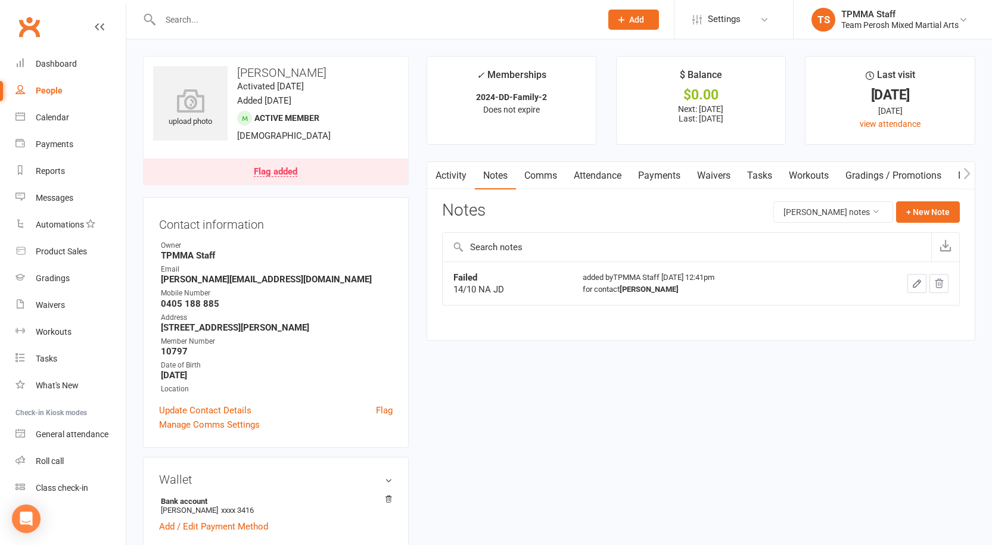
click at [195, 23] on input "text" at bounding box center [375, 19] width 436 height 17
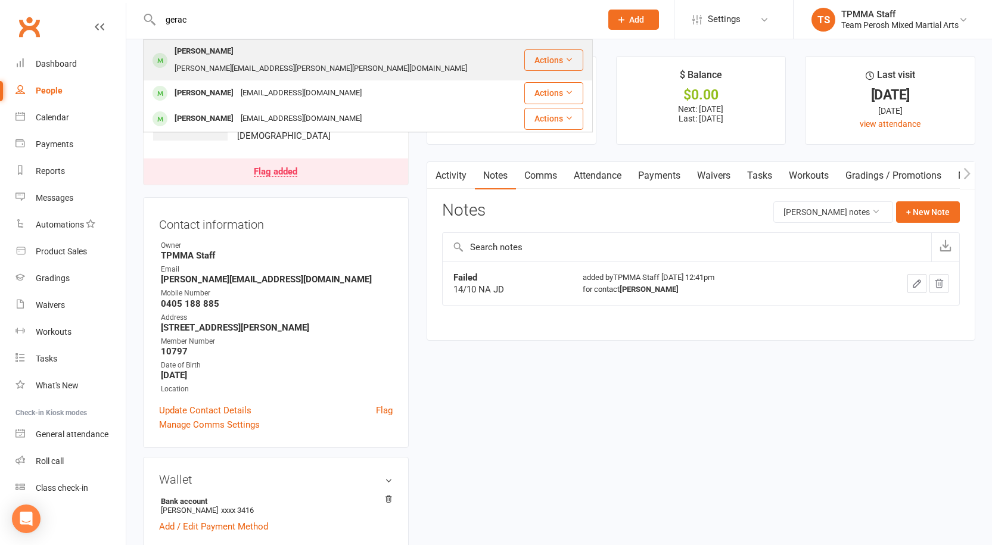
type input "gerac"
click at [278, 60] on div "Anthony.frank.gerace@gmail.com" at bounding box center [321, 68] width 300 height 17
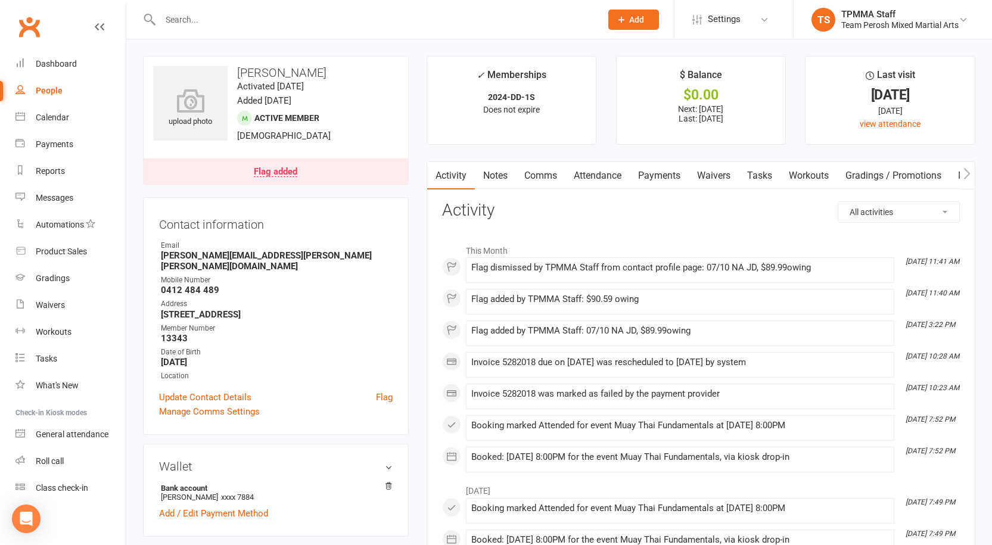
click at [501, 175] on link "Notes" at bounding box center [495, 175] width 41 height 27
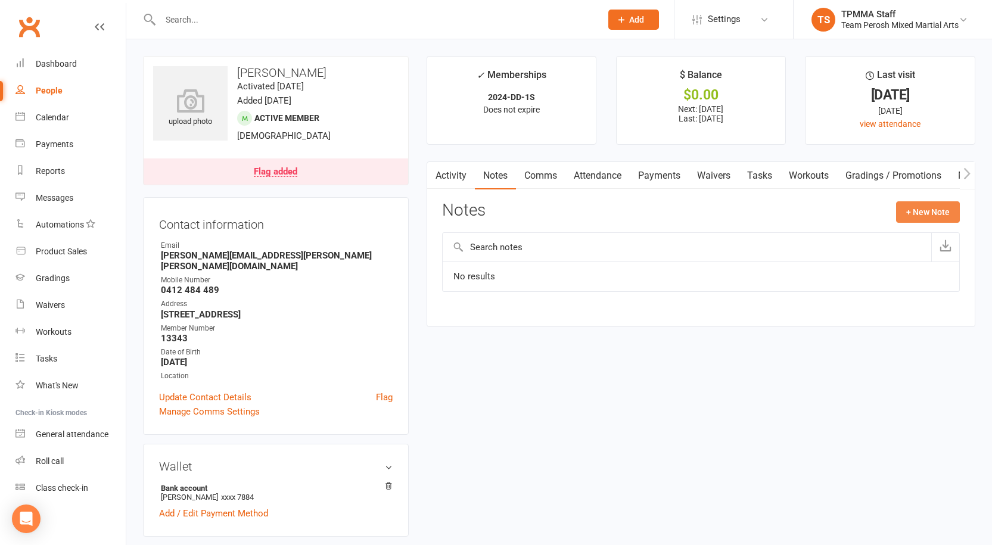
click at [915, 212] on button "+ New Note" at bounding box center [928, 211] width 64 height 21
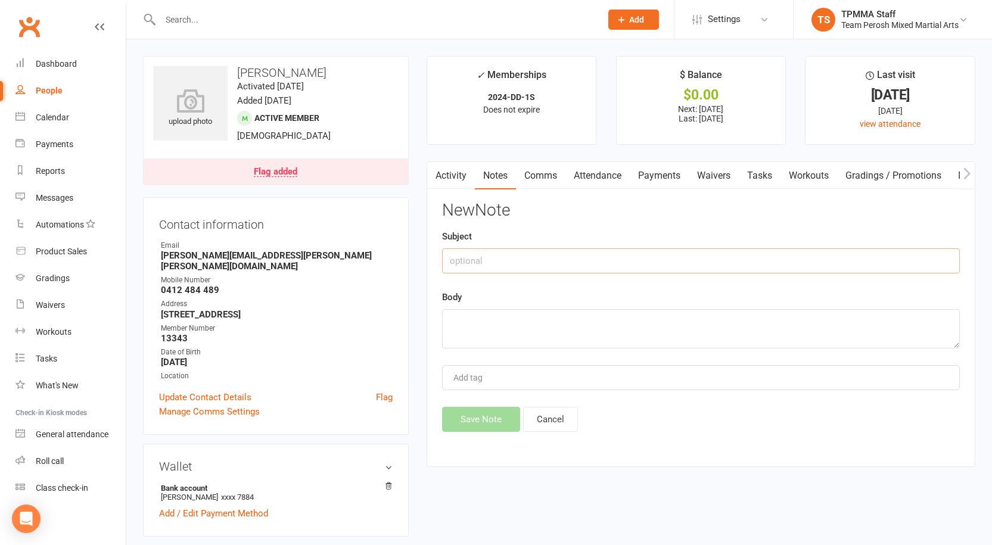
click at [476, 260] on input "text" at bounding box center [701, 260] width 518 height 25
type input "Failed"
type textarea "14/10 NA JD"
click at [500, 415] on button "Save Note" at bounding box center [481, 419] width 78 height 25
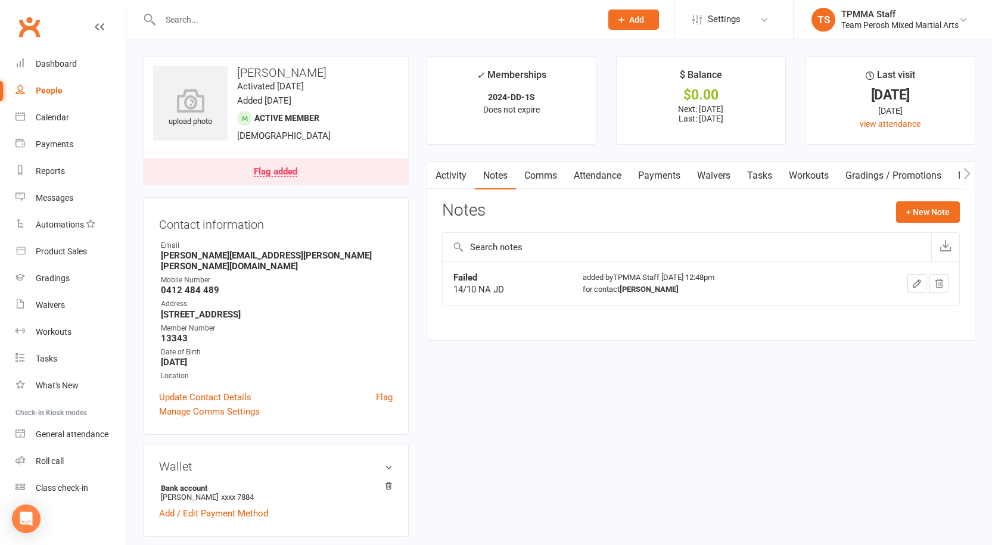
click at [251, 20] on input "text" at bounding box center [375, 19] width 436 height 17
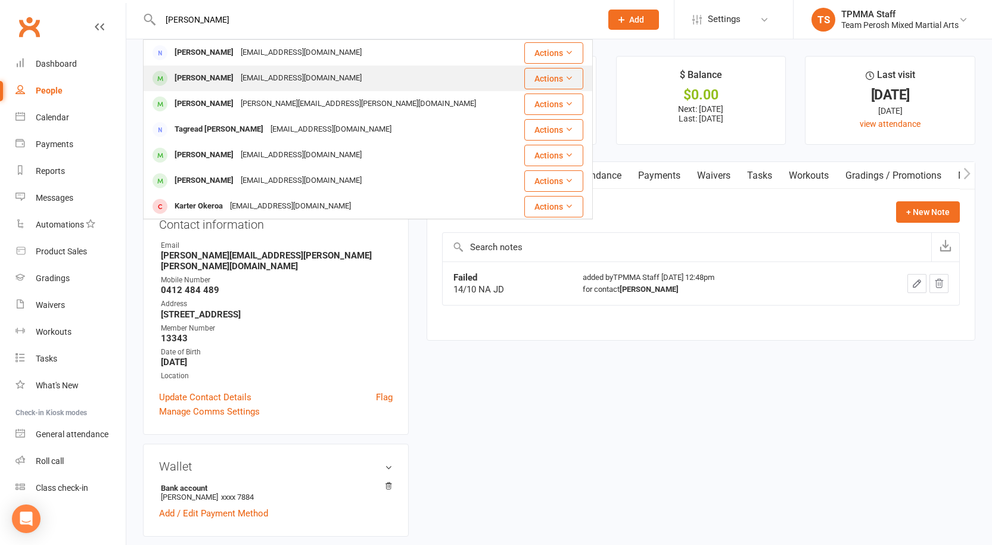
type input "karim"
click at [240, 80] on div "rayah1973@gmail.com" at bounding box center [301, 78] width 128 height 17
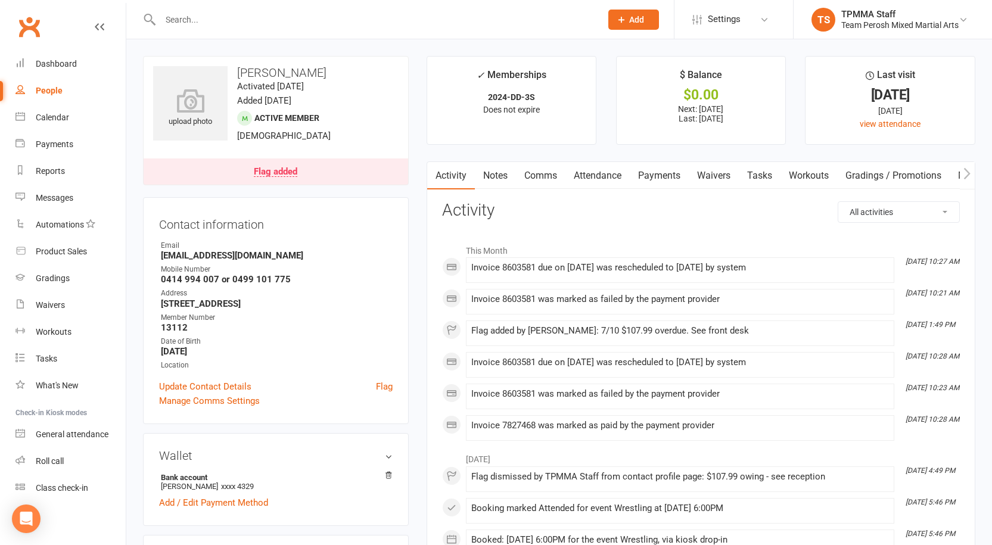
click at [297, 178] on link "Flag added" at bounding box center [276, 171] width 265 height 26
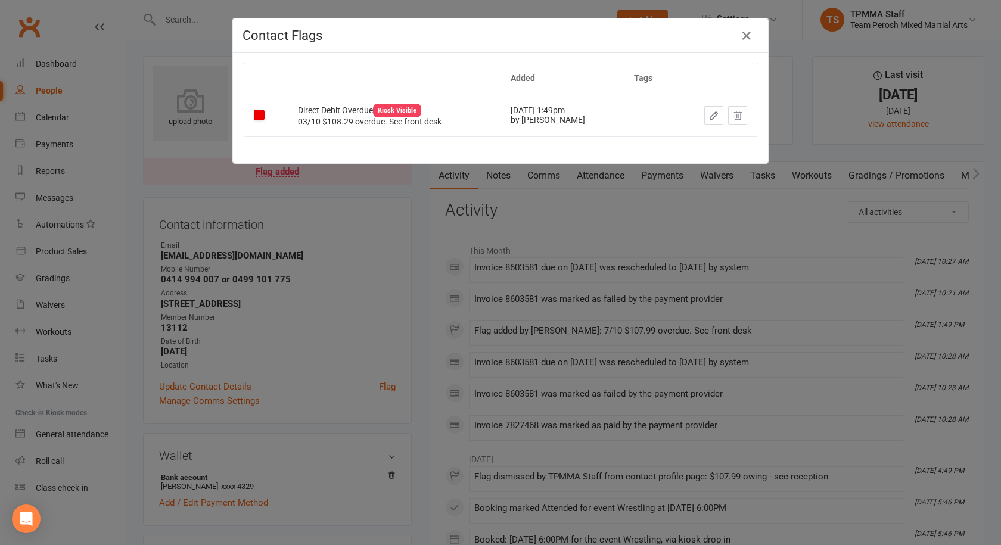
click at [602, 223] on div "Contact Flags Added Tags Direct Debit Overdue Kiosk Visible 03/10 $108.29 overd…" at bounding box center [500, 272] width 1001 height 545
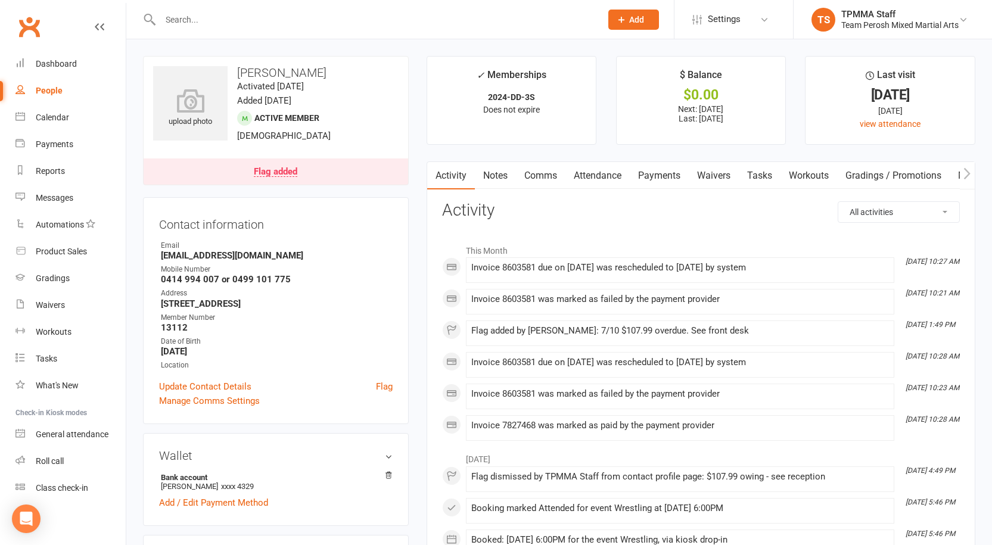
click at [506, 169] on link "Notes" at bounding box center [495, 175] width 41 height 27
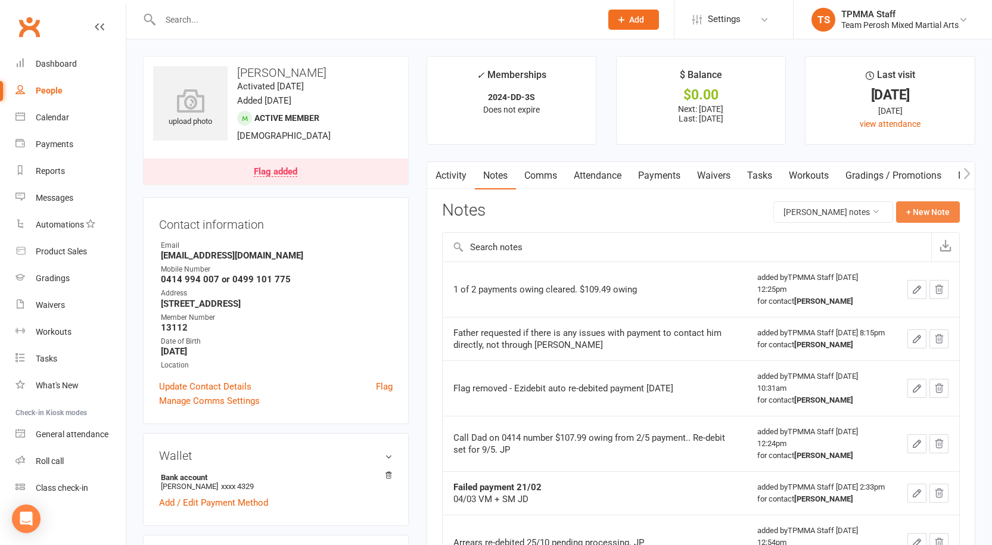
click at [915, 209] on button "+ New Note" at bounding box center [928, 211] width 64 height 21
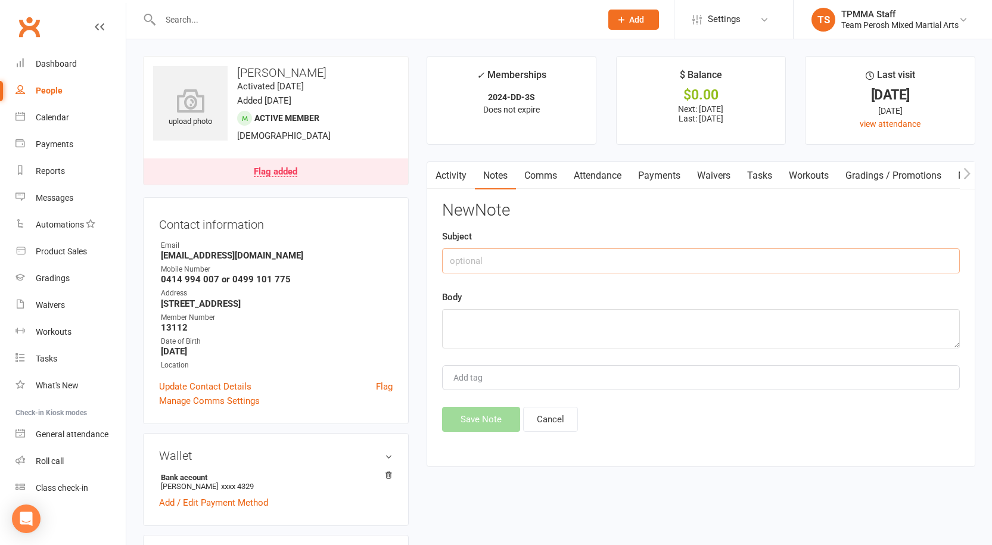
click at [525, 256] on input "text" at bounding box center [701, 260] width 518 height 25
click at [503, 326] on textarea at bounding box center [701, 328] width 518 height 39
click at [250, 171] on link "Flag added" at bounding box center [276, 171] width 265 height 26
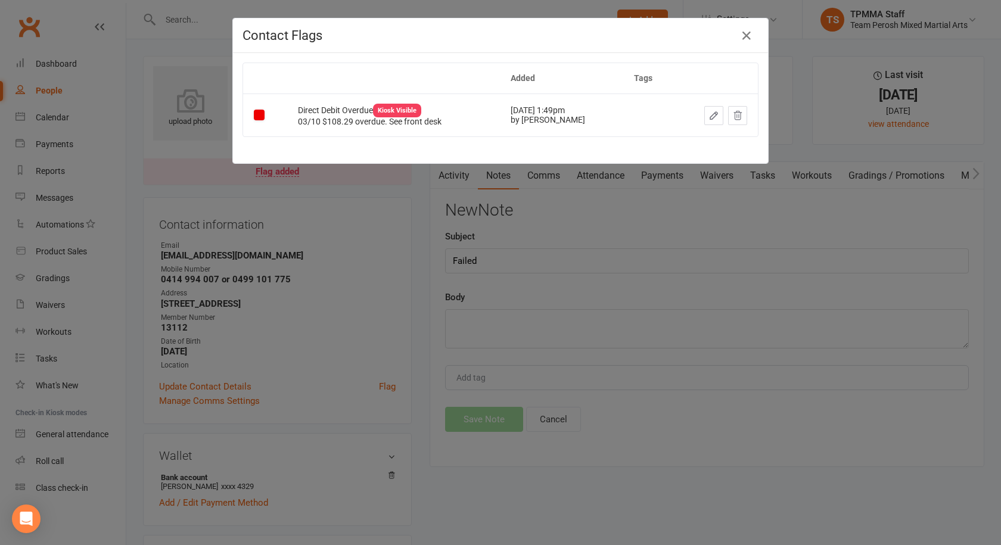
click at [298, 119] on div "03/10 $108.29 overdue. See front desk" at bounding box center [393, 121] width 191 height 9
drag, startPoint x: 298, startPoint y: 119, endPoint x: 310, endPoint y: 117, distance: 12.6
click at [310, 117] on div "03/10 $108.29 overdue. See front desk" at bounding box center [393, 121] width 191 height 9
copy div "03/10"
click at [554, 255] on div "Contact Flags Added Tags Direct Debit Overdue Kiosk Visible 03/10 $108.29 overd…" at bounding box center [500, 272] width 1001 height 545
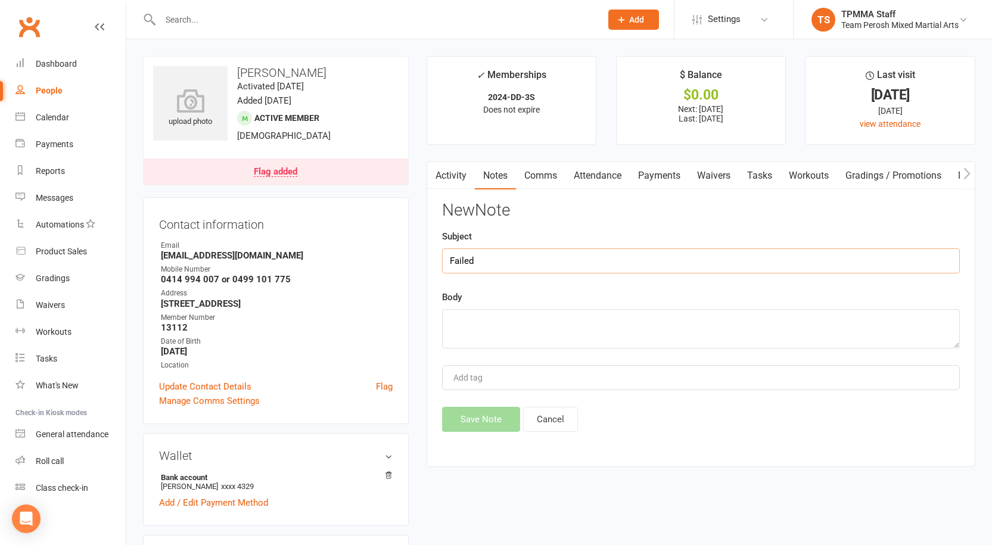
click at [532, 259] on input "Failed" at bounding box center [701, 260] width 518 height 25
paste input "03/10"
click at [502, 325] on textarea at bounding box center [701, 328] width 518 height 39
click at [312, 166] on link "Flag added" at bounding box center [276, 171] width 265 height 26
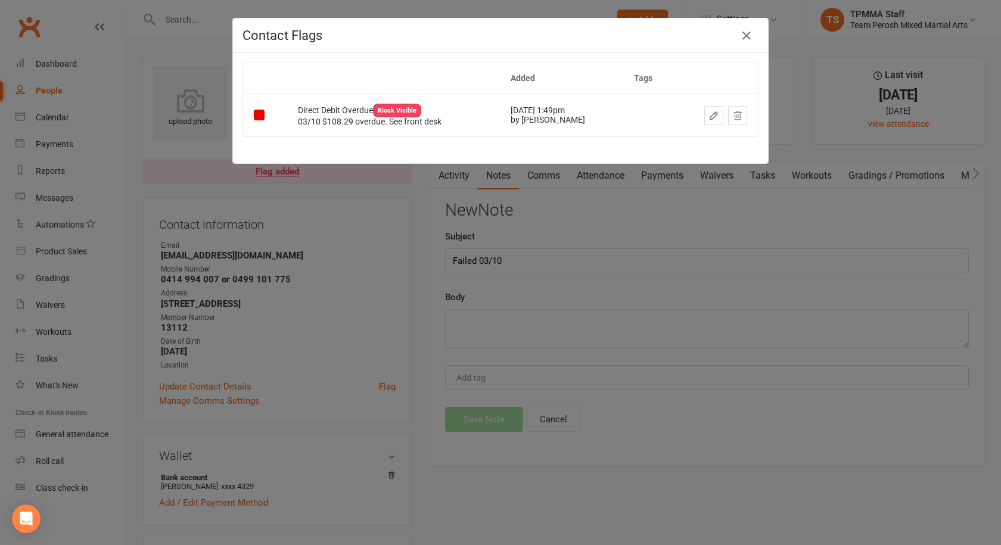
click at [319, 119] on div "03/10 $108.29 overdue. See front desk" at bounding box center [393, 121] width 191 height 9
drag, startPoint x: 319, startPoint y: 119, endPoint x: 330, endPoint y: 119, distance: 10.7
click at [330, 119] on div "03/10 $108.29 overdue. See front desk" at bounding box center [393, 121] width 191 height 9
copy div "$108.29"
click at [602, 261] on div "Contact Flags Added Tags Direct Debit Overdue Kiosk Visible 03/10 $108.29 overd…" at bounding box center [500, 272] width 1001 height 545
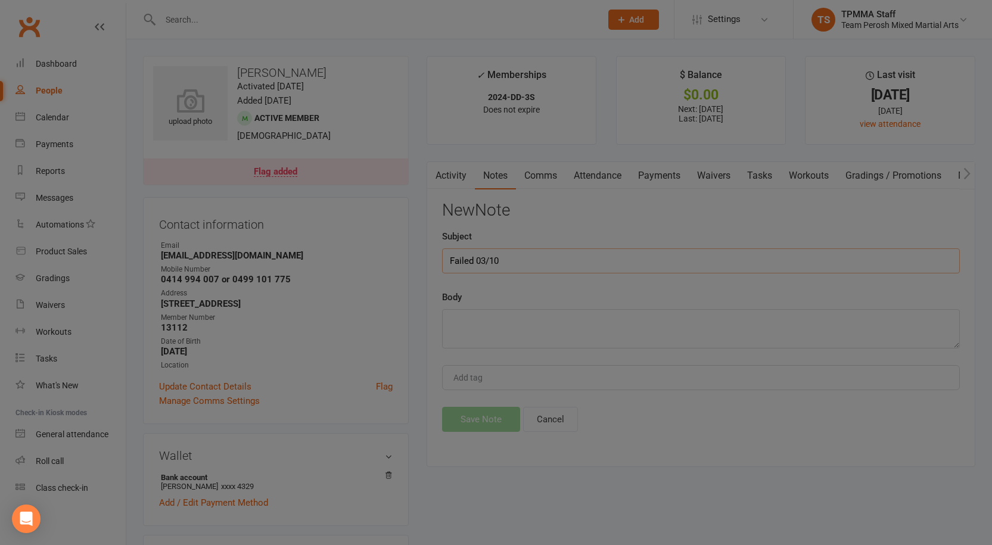
click at [542, 260] on input "Failed 03/10" at bounding box center [701, 260] width 518 height 25
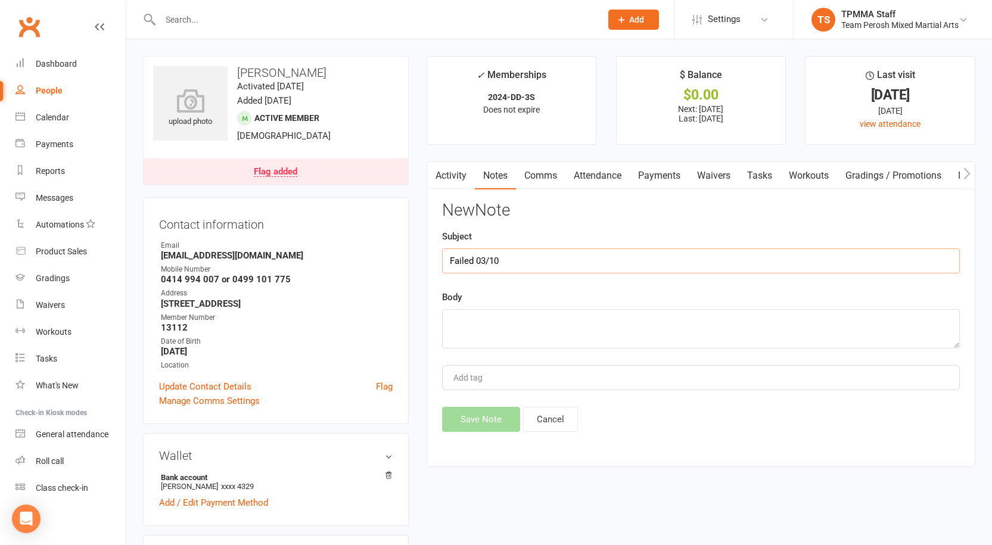
paste input "$108.29"
type input "Failed 03/10 $108.29"
click at [493, 313] on textarea at bounding box center [701, 328] width 518 height 39
type textarea "14/10 NA JD"
click at [484, 427] on button "Save Note" at bounding box center [481, 419] width 78 height 25
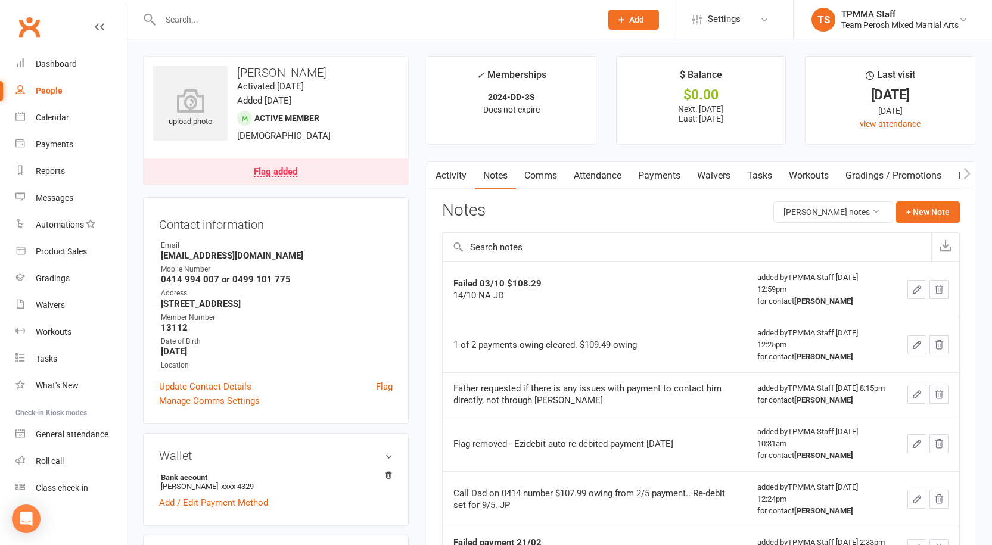
click at [607, 266] on td "Failed 03/10 $108.29 14/10 NA JD" at bounding box center [595, 289] width 304 height 55
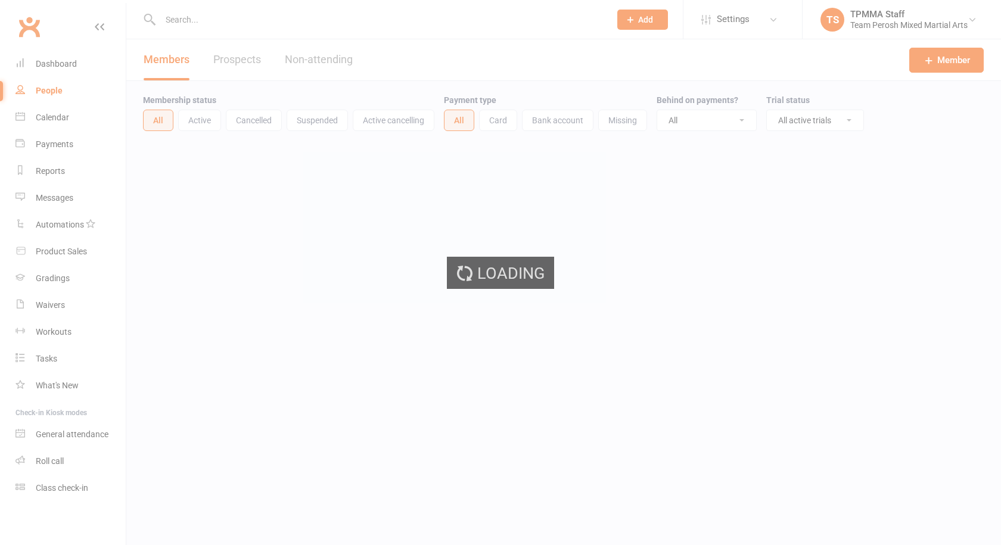
select select "active_trial"
select select "100"
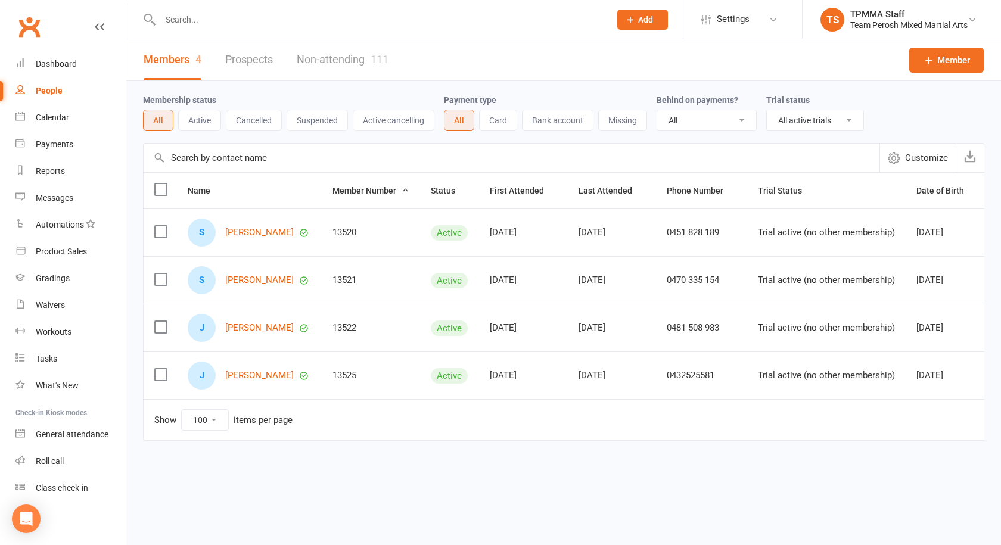
click at [212, 26] on input "text" at bounding box center [379, 19] width 445 height 17
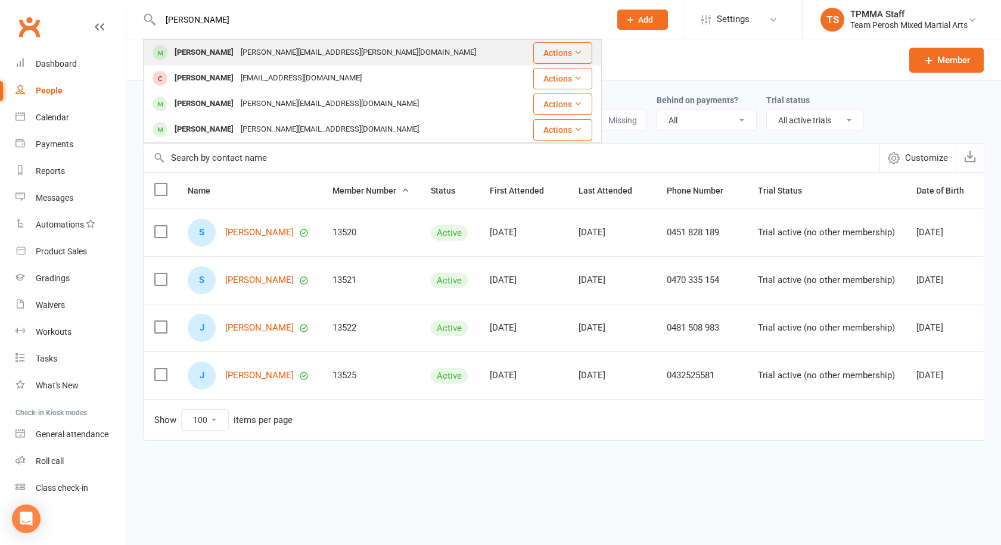
type input "[PERSON_NAME]"
click at [240, 60] on div "[PERSON_NAME][EMAIL_ADDRESS][PERSON_NAME][DOMAIN_NAME]" at bounding box center [358, 52] width 242 height 17
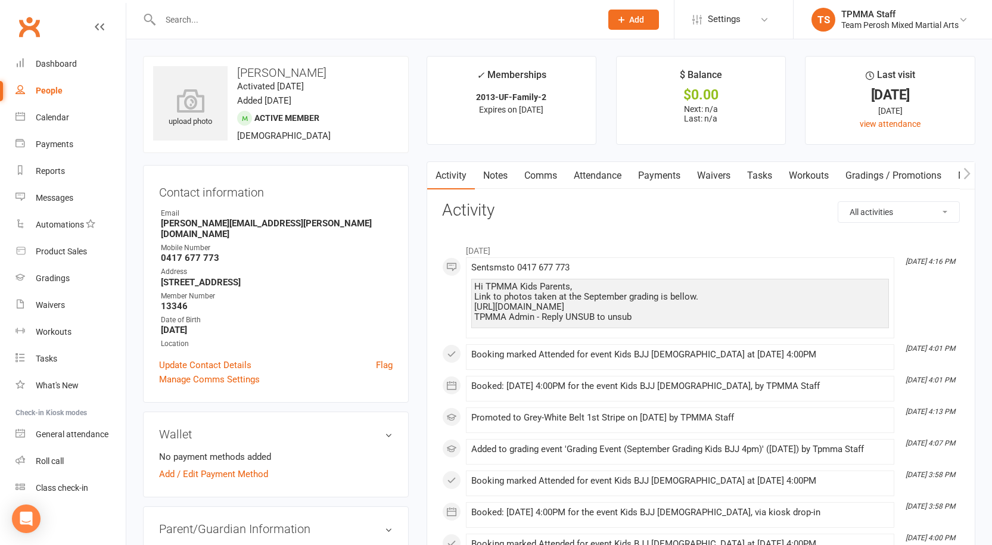
click at [212, 18] on input "text" at bounding box center [375, 19] width 436 height 17
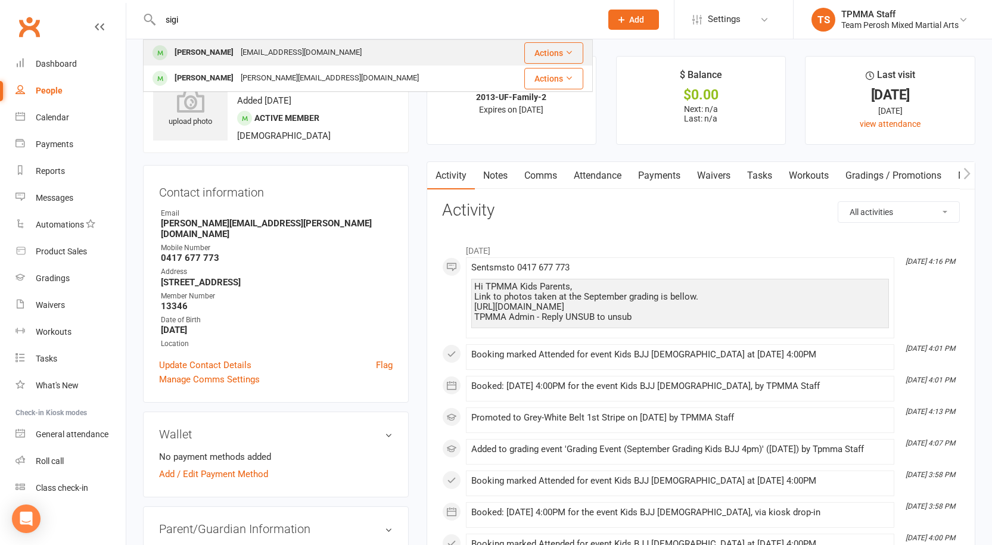
type input "sigi"
click at [239, 48] on div "[EMAIL_ADDRESS][DOMAIN_NAME]" at bounding box center [301, 52] width 128 height 17
